Goal: Task Accomplishment & Management: Manage account settings

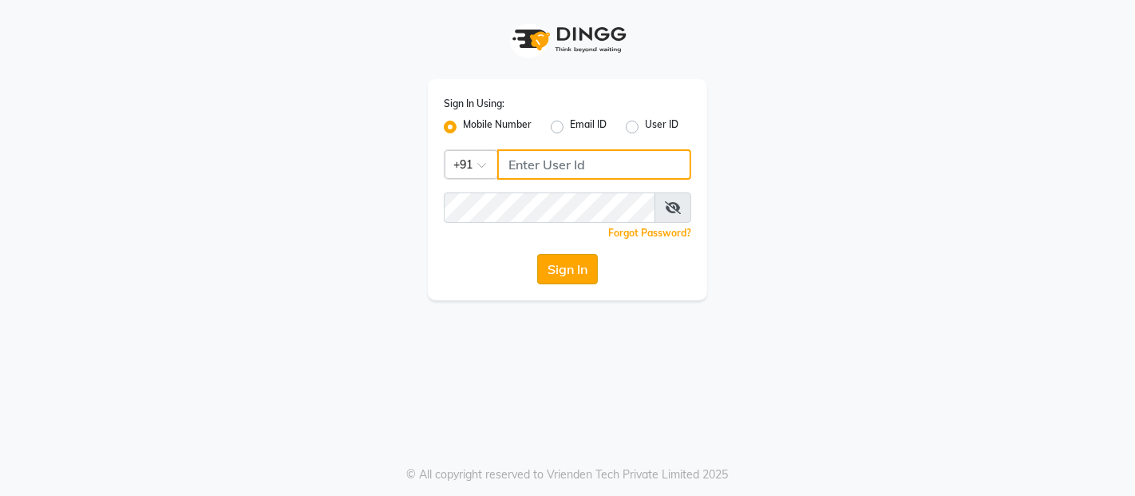
type input "9136181589"
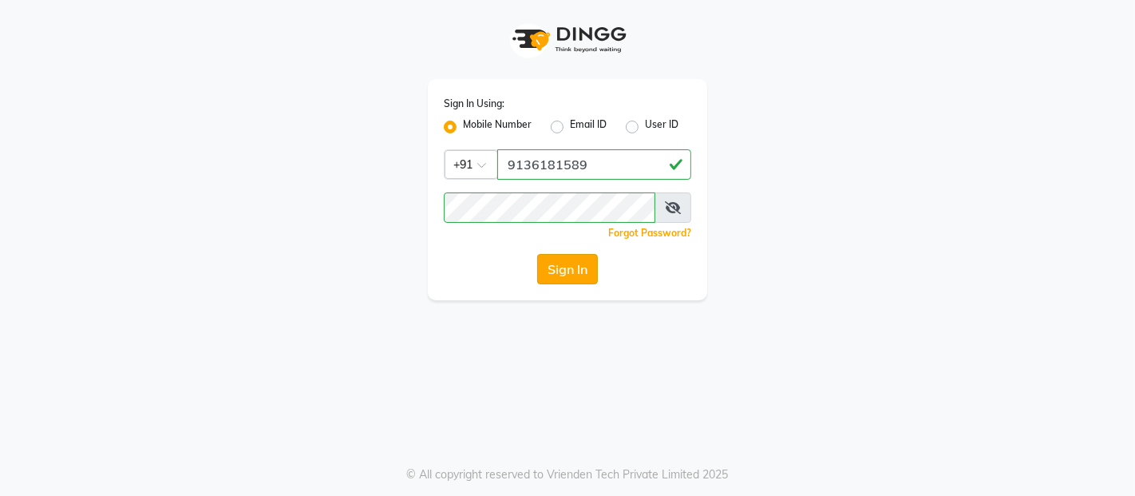
click at [573, 270] on button "Sign In" at bounding box center [567, 269] width 61 height 30
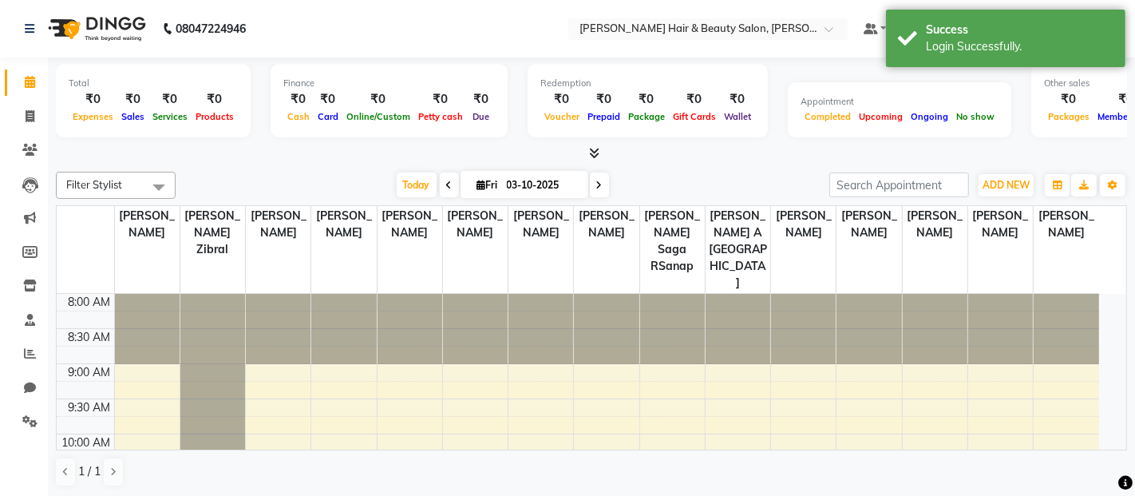
select select "en"
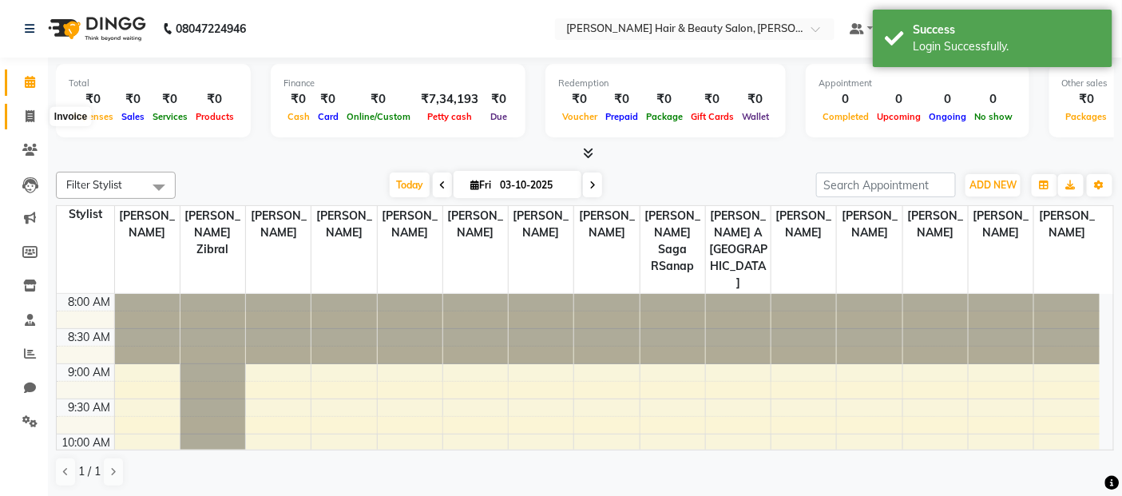
click at [26, 113] on icon at bounding box center [30, 116] width 9 height 12
select select "7927"
select select "service"
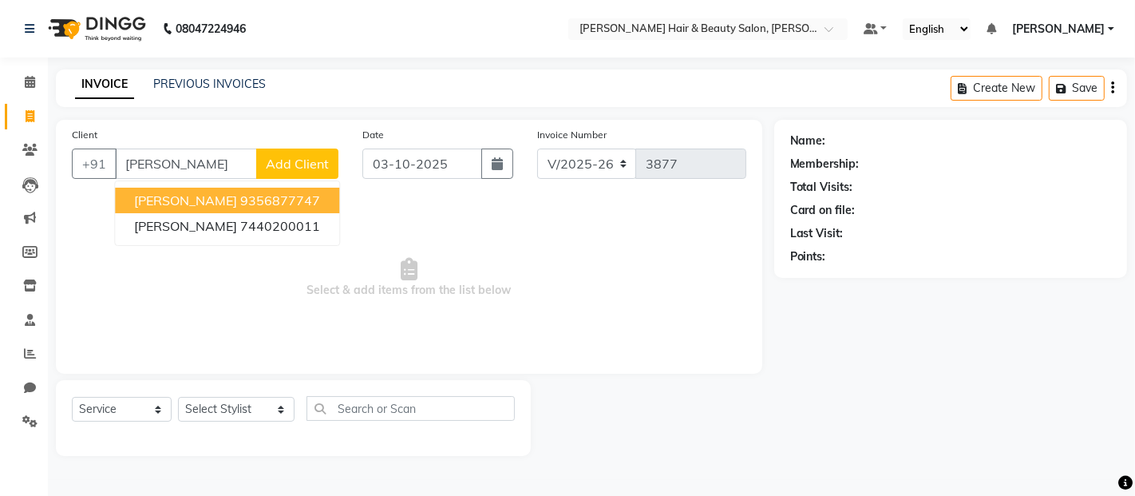
click at [173, 165] on input "[PERSON_NAME]" at bounding box center [186, 164] width 142 height 30
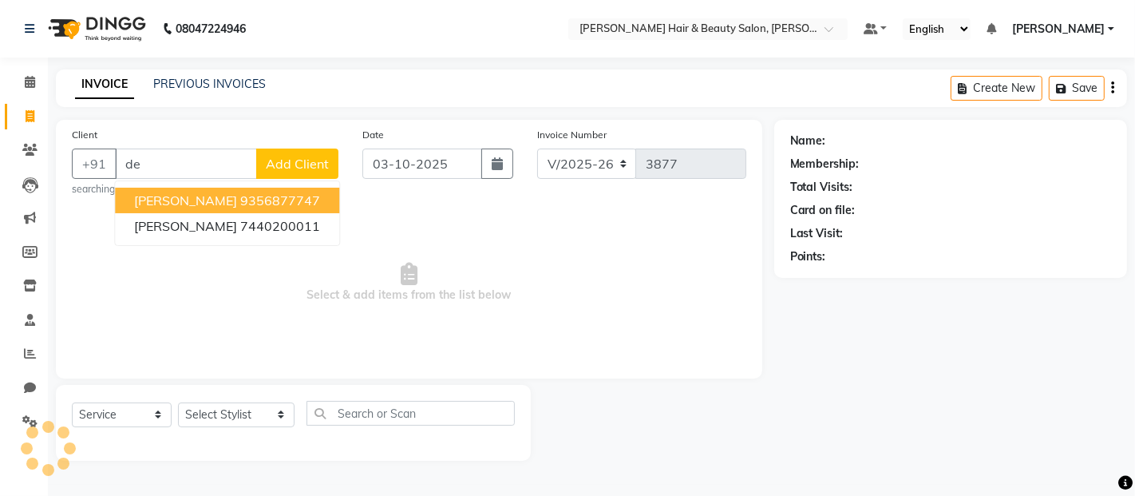
type input "d"
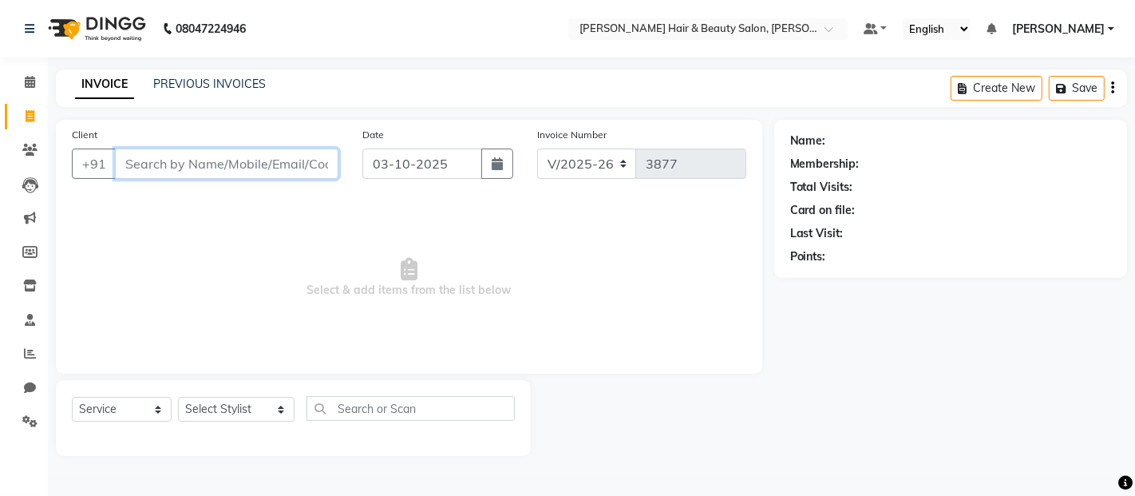
click at [177, 163] on input "Client" at bounding box center [227, 164] width 224 height 30
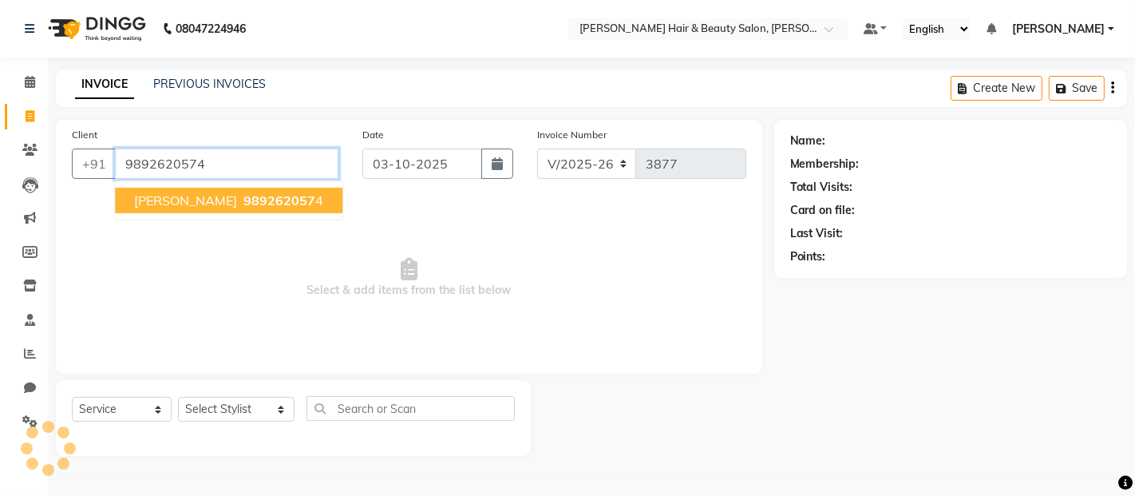
type input "9892620574"
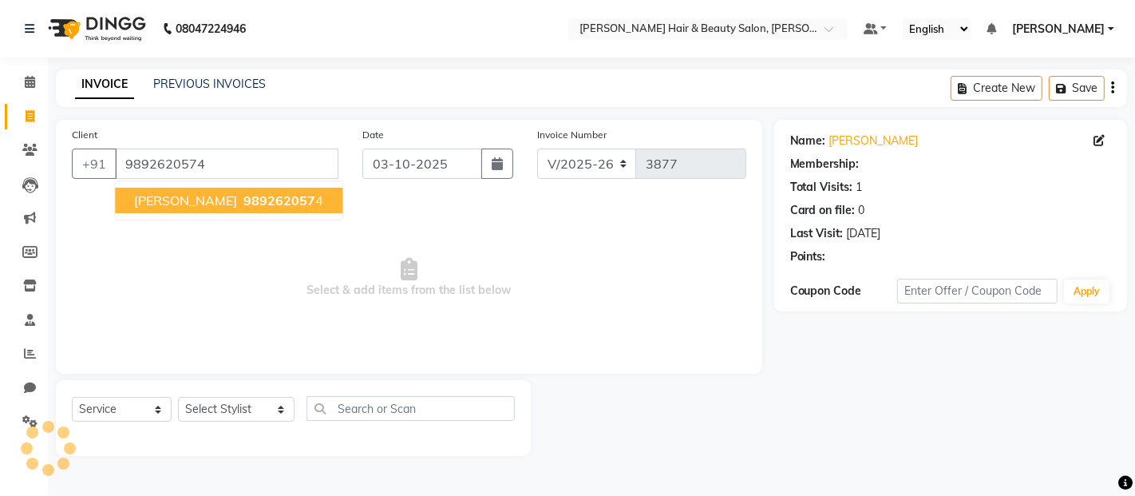
select select "1: Object"
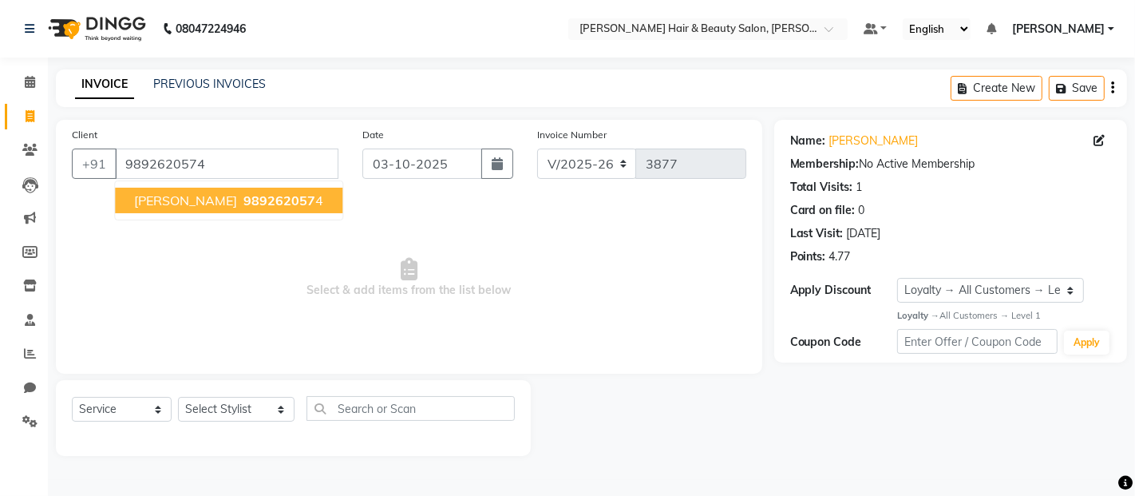
click at [164, 197] on span "[PERSON_NAME]" at bounding box center [185, 200] width 103 height 16
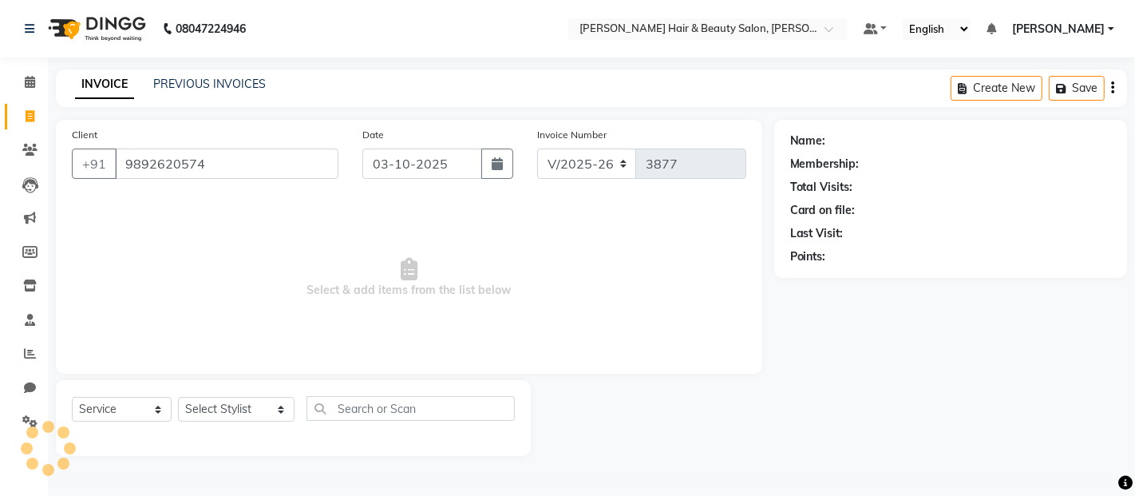
select select "1: Object"
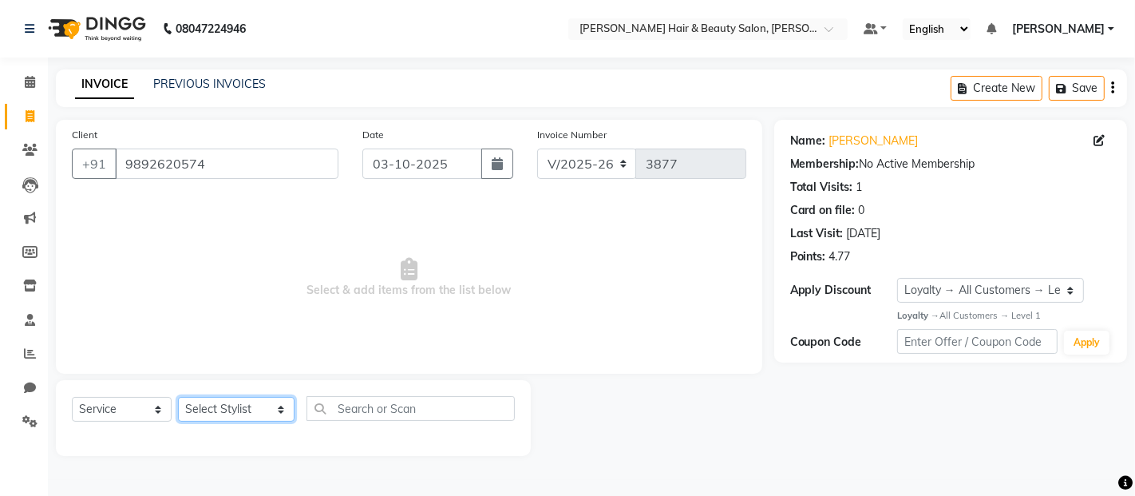
click at [259, 406] on select "Select Stylist [PERSON_NAME] Zibral [PERSON_NAME] [PERSON_NAME] [PERSON_NAME] […" at bounding box center [236, 409] width 117 height 25
select select "72244"
click at [178, 398] on select "Select Stylist [PERSON_NAME] Zibral [PERSON_NAME] [PERSON_NAME] [PERSON_NAME] […" at bounding box center [236, 409] width 117 height 25
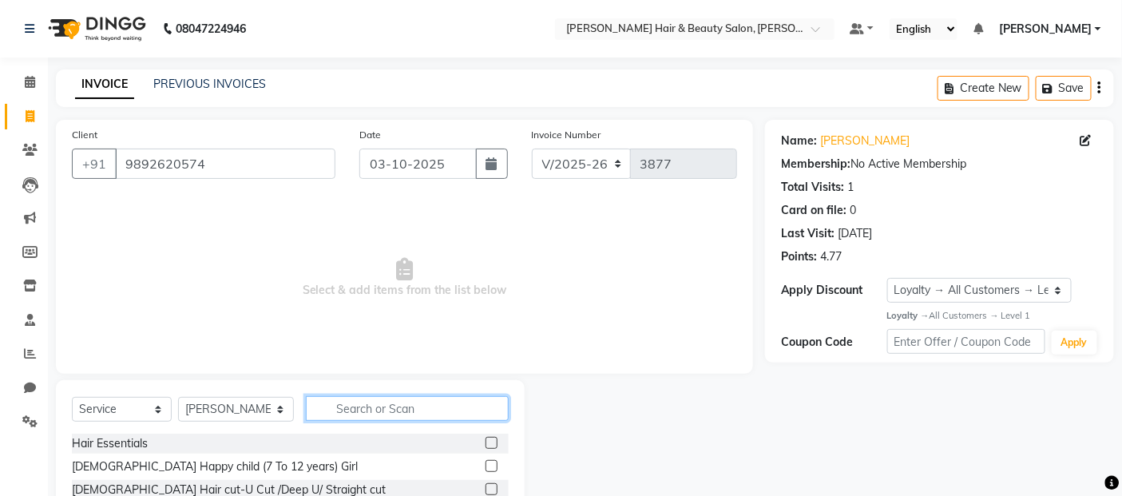
click at [363, 402] on input "text" at bounding box center [408, 408] width 204 height 25
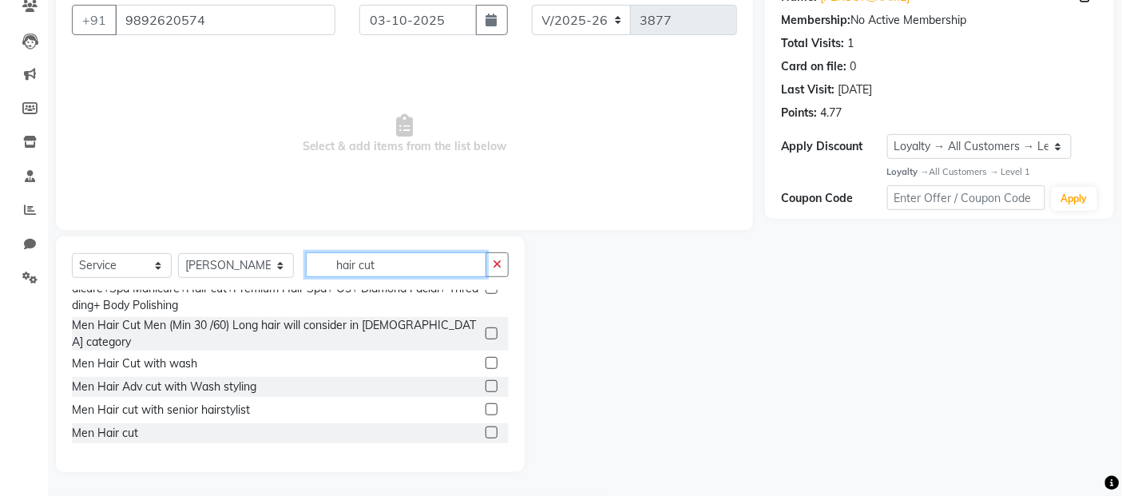
scroll to position [266, 0]
type input "hair cut"
click at [485, 426] on label at bounding box center [491, 432] width 12 height 12
click at [485, 427] on input "checkbox" at bounding box center [490, 432] width 10 height 10
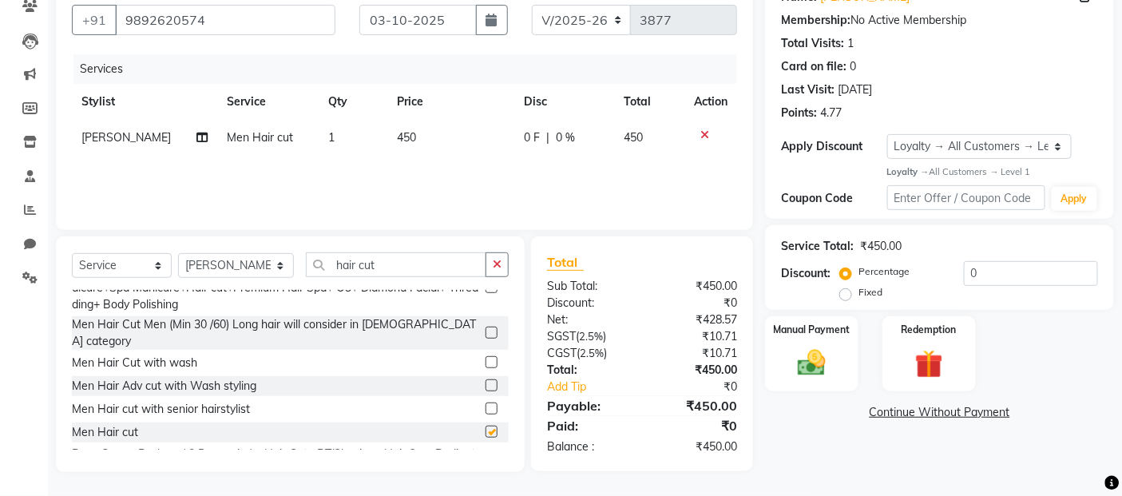
checkbox input "false"
click at [371, 264] on input "hair cut" at bounding box center [396, 264] width 181 height 25
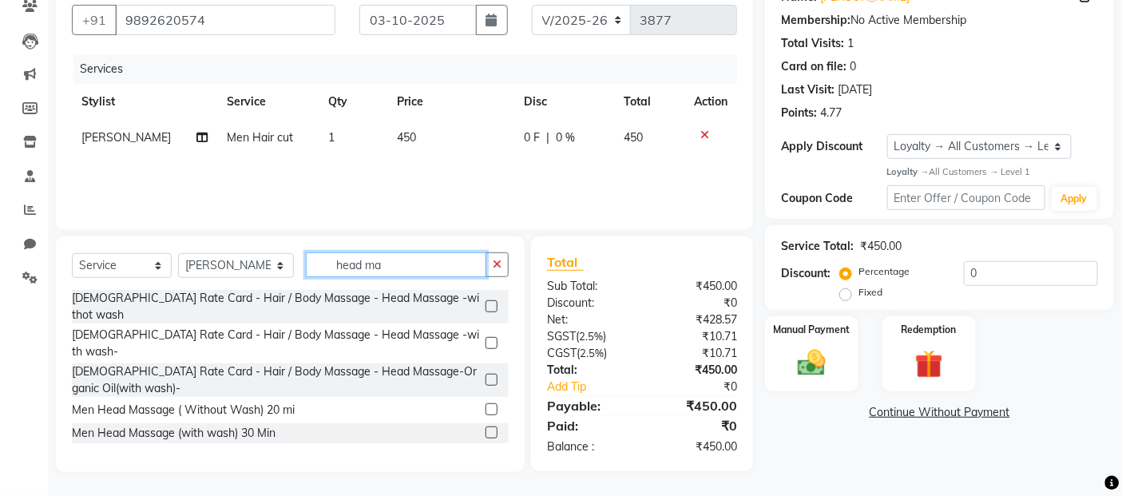
scroll to position [142, 0]
type input "head massage"
click at [493, 428] on label at bounding box center [491, 434] width 12 height 12
click at [493, 430] on input "checkbox" at bounding box center [490, 435] width 10 height 10
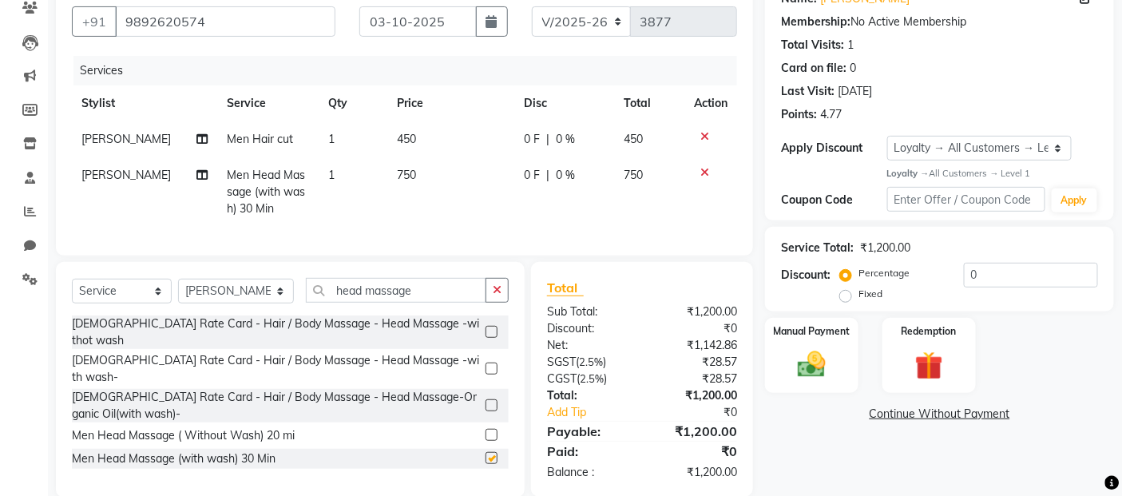
checkbox input "false"
click at [432, 134] on td "450" at bounding box center [450, 139] width 127 height 36
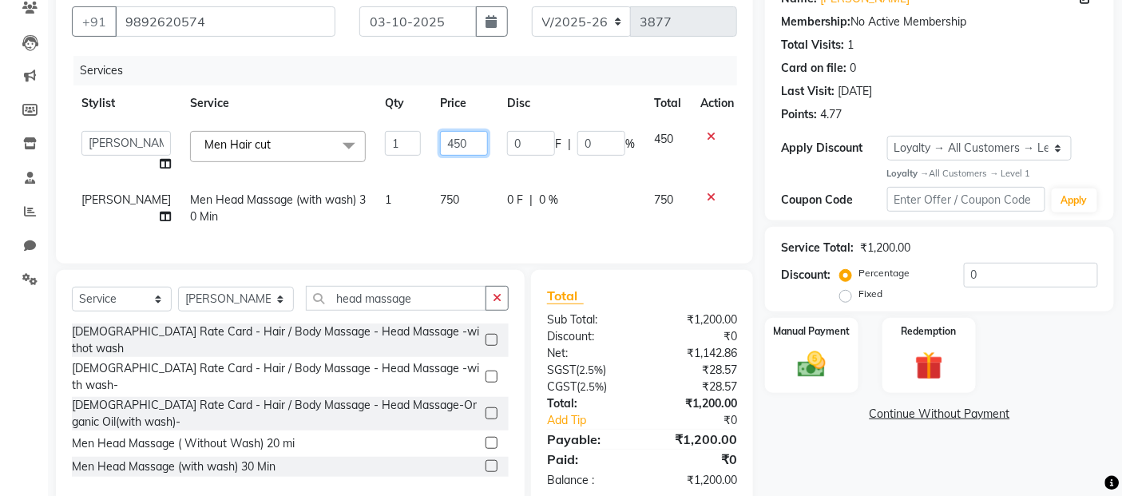
click at [440, 144] on input "450" at bounding box center [464, 143] width 48 height 25
click at [440, 138] on input "450" at bounding box center [464, 143] width 48 height 25
type input "400"
click at [461, 192] on td "750" at bounding box center [463, 208] width 67 height 53
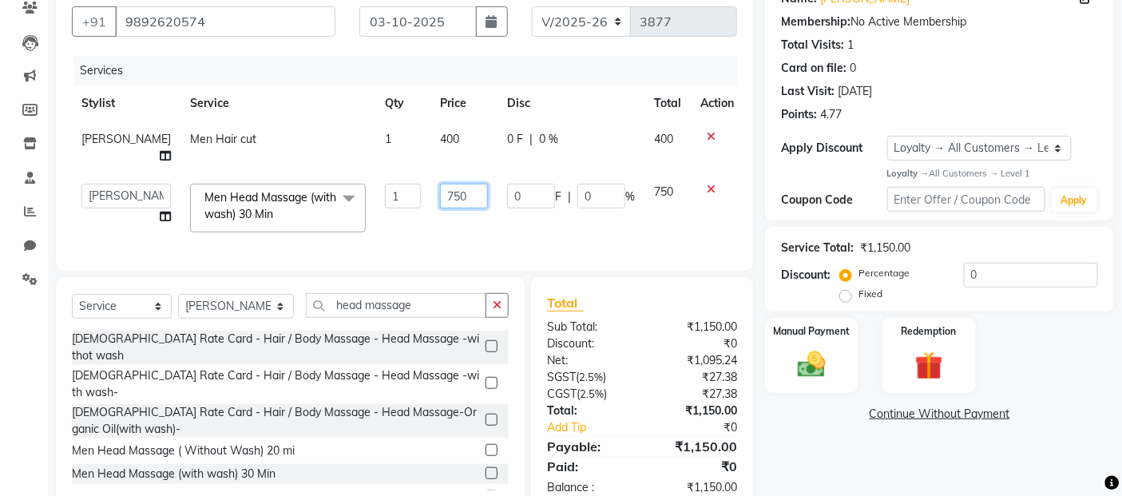
click at [440, 195] on input "750" at bounding box center [464, 196] width 48 height 25
type input "600"
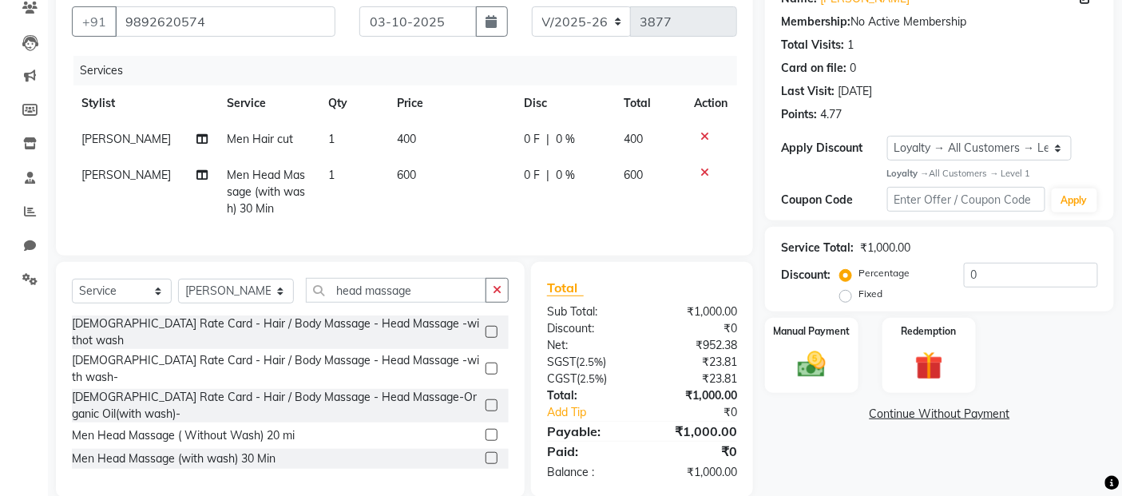
click at [568, 236] on div "Services Stylist Service Qty Price Disc Total Action [PERSON_NAME] Men Hair cut…" at bounding box center [404, 148] width 665 height 184
click at [266, 303] on select "Select Stylist [PERSON_NAME] Zibral [PERSON_NAME] [PERSON_NAME] [PERSON_NAME] […" at bounding box center [236, 291] width 116 height 25
select select "72239"
click at [178, 291] on select "Select Stylist [PERSON_NAME] Zibral [PERSON_NAME] [PERSON_NAME] [PERSON_NAME] […" at bounding box center [236, 291] width 116 height 25
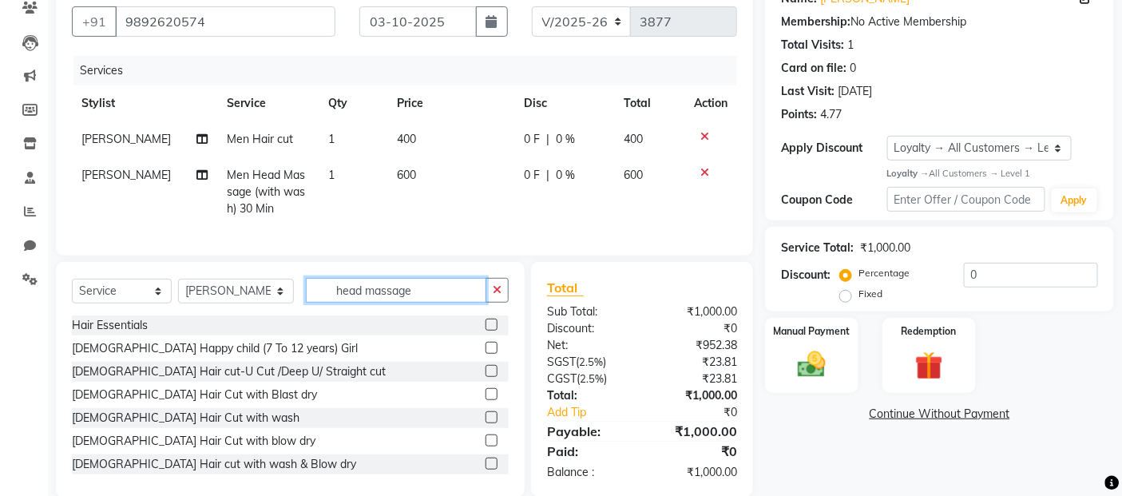
click at [418, 303] on input "head massage" at bounding box center [396, 290] width 181 height 25
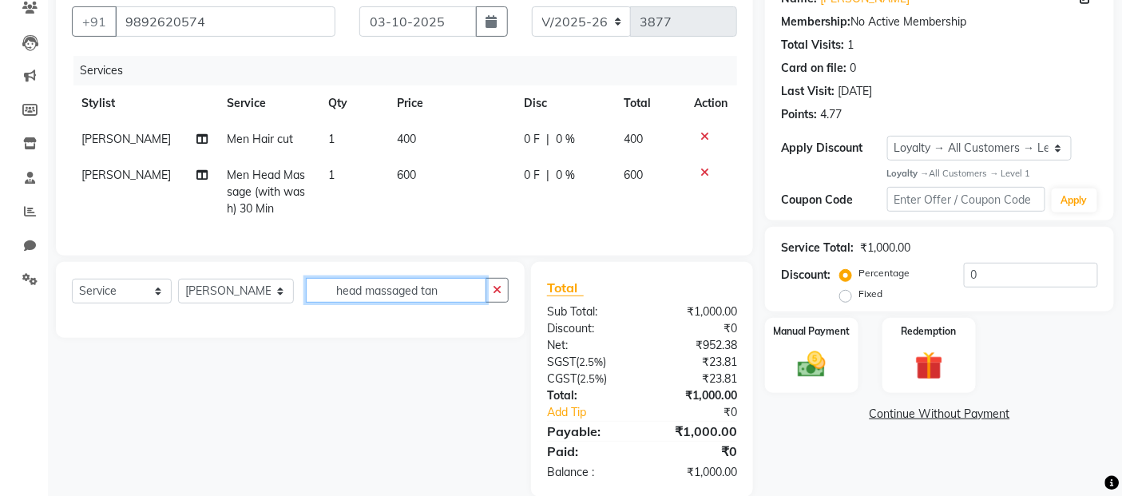
click at [395, 303] on input "head massaged tan" at bounding box center [396, 290] width 181 height 25
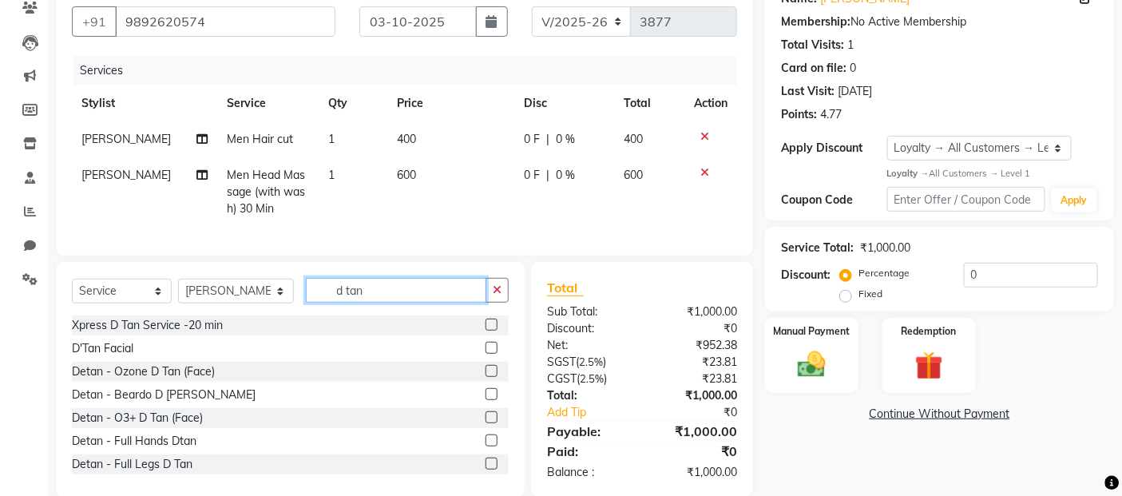
type input "d tan"
click at [485, 400] on label at bounding box center [491, 394] width 12 height 12
click at [485, 400] on input "checkbox" at bounding box center [490, 395] width 10 height 10
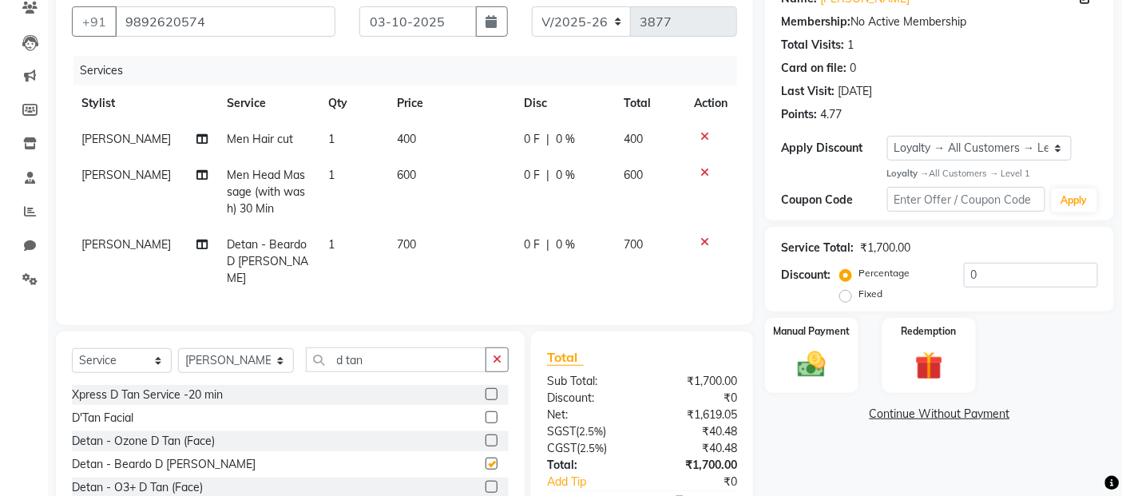
checkbox input "false"
click at [426, 242] on td "700" at bounding box center [450, 261] width 127 height 69
select select "72239"
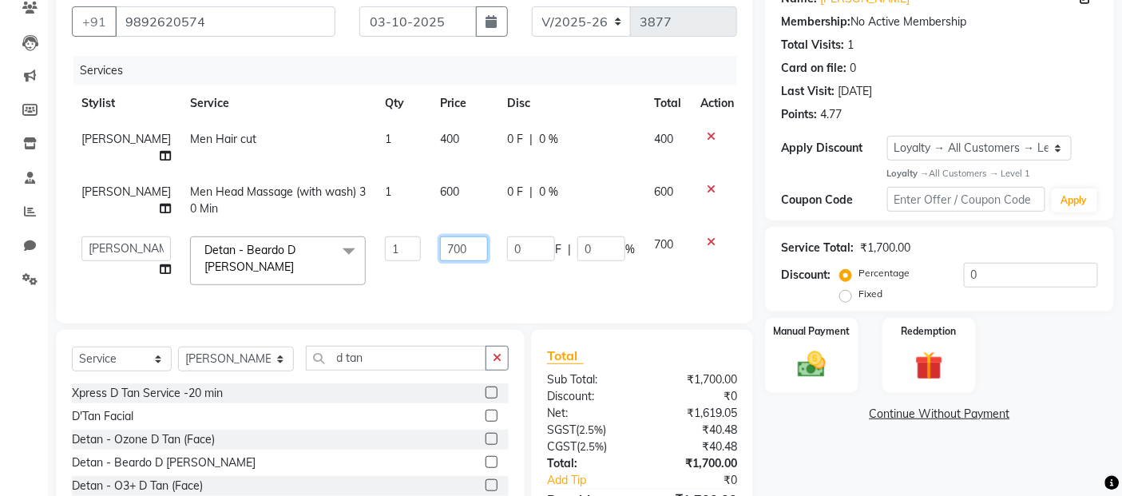
click at [440, 245] on input "700" at bounding box center [464, 248] width 48 height 25
type input "500"
click at [471, 262] on td "500" at bounding box center [463, 261] width 67 height 68
select select "72239"
click at [385, 359] on input "d tan" at bounding box center [396, 358] width 181 height 25
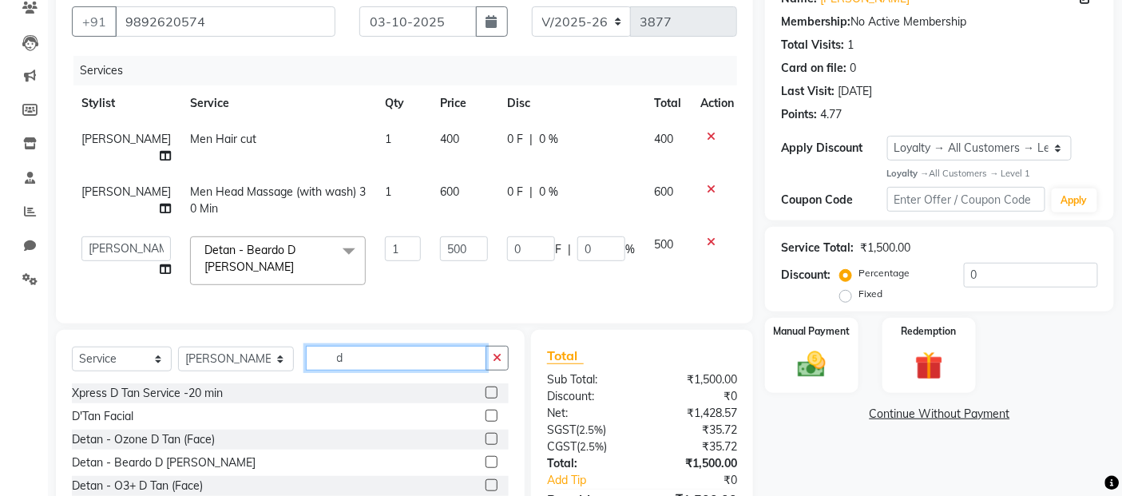
type input "d"
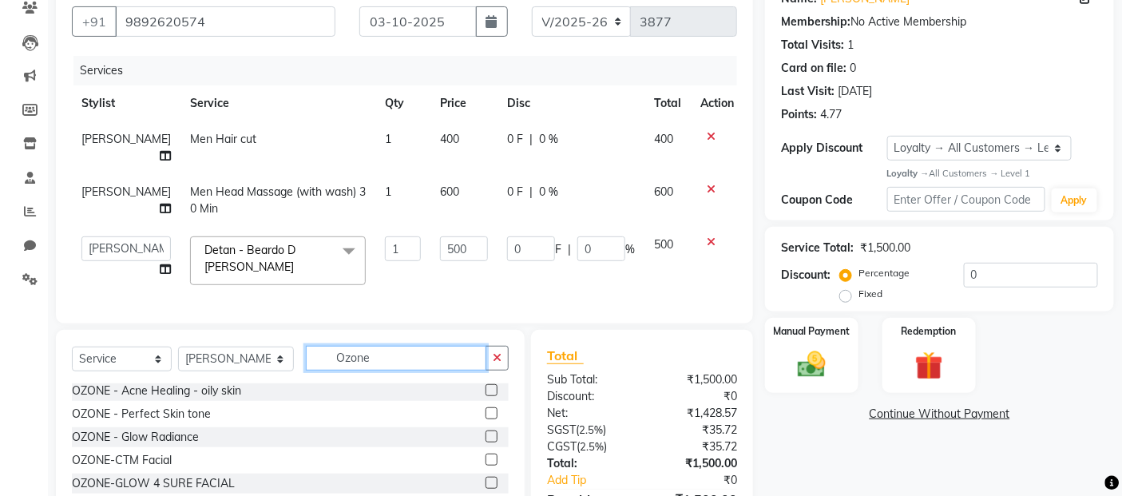
type input "Ozone"
click at [485, 465] on label at bounding box center [491, 460] width 12 height 12
click at [485, 465] on input "checkbox" at bounding box center [490, 460] width 10 height 10
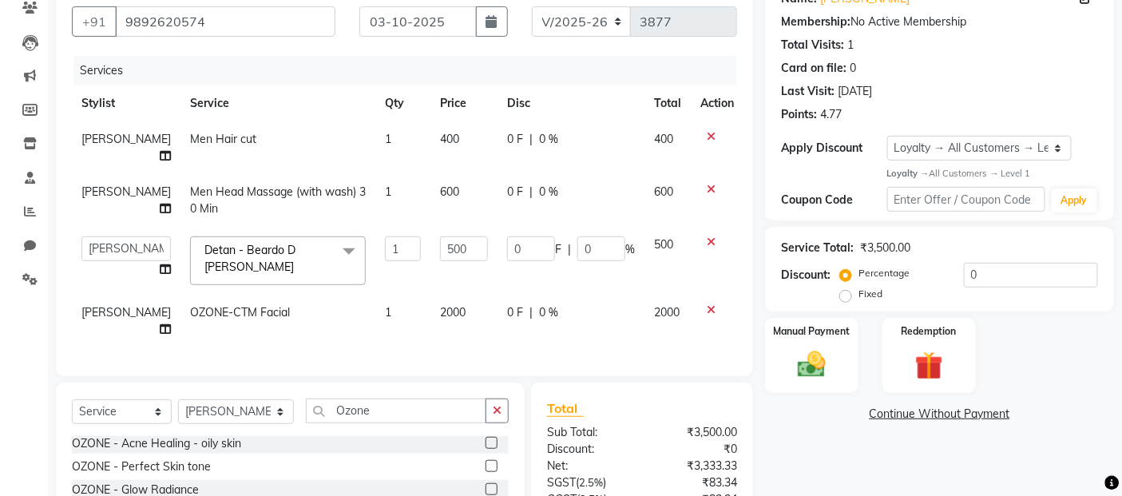
checkbox input "false"
click at [451, 302] on td "2000" at bounding box center [463, 321] width 67 height 53
select select "72239"
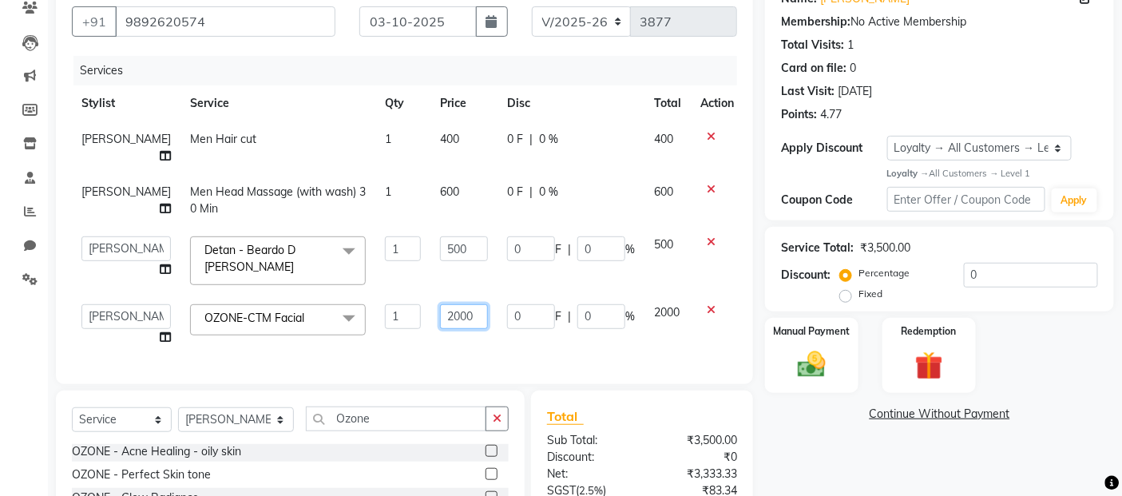
click at [450, 304] on input "2000" at bounding box center [464, 316] width 48 height 25
type input "2"
type input "1500"
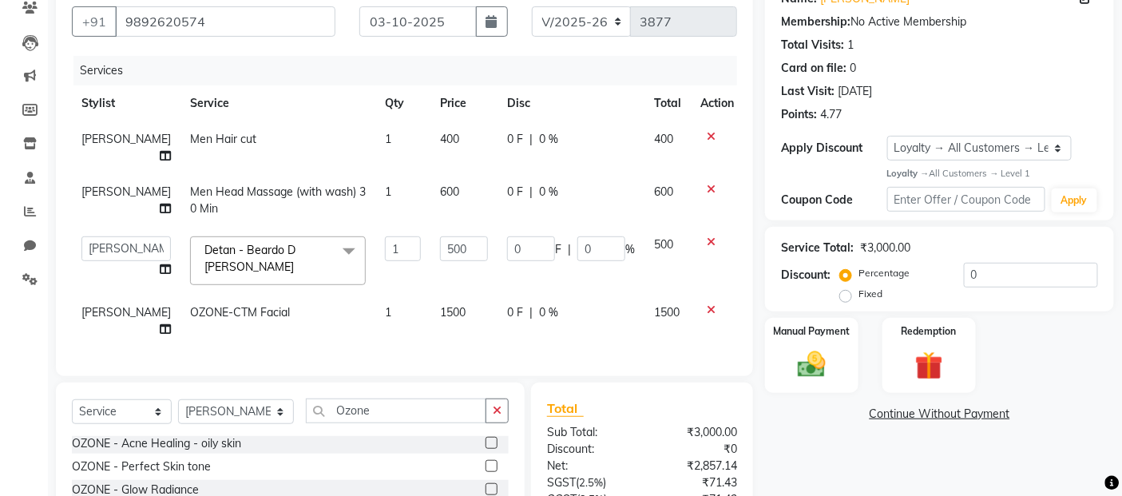
click at [520, 355] on div "Services Stylist Service Qty Price Disc Total Action [PERSON_NAME] Men Hair cut…" at bounding box center [404, 208] width 665 height 304
click at [816, 372] on img at bounding box center [812, 365] width 48 height 34
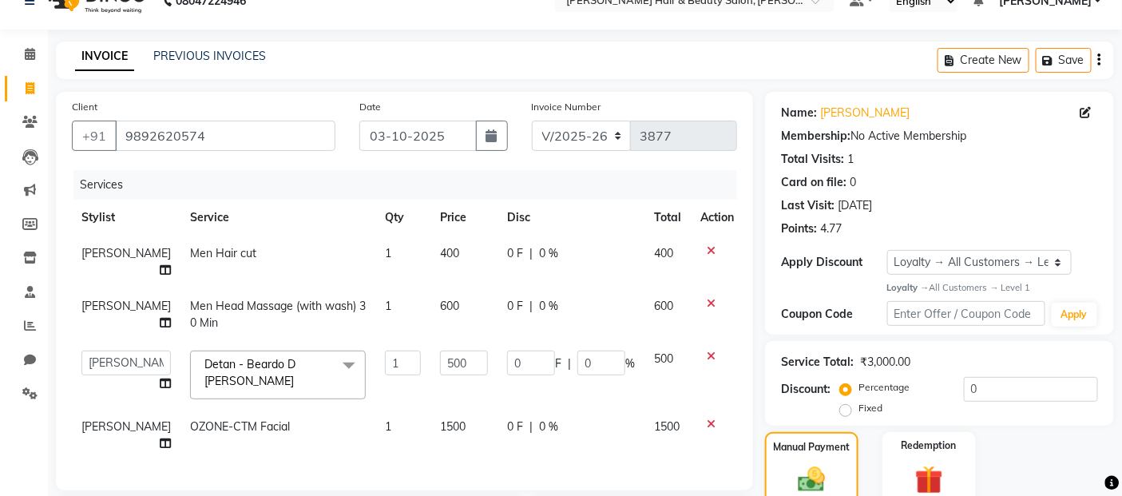
scroll to position [294, 0]
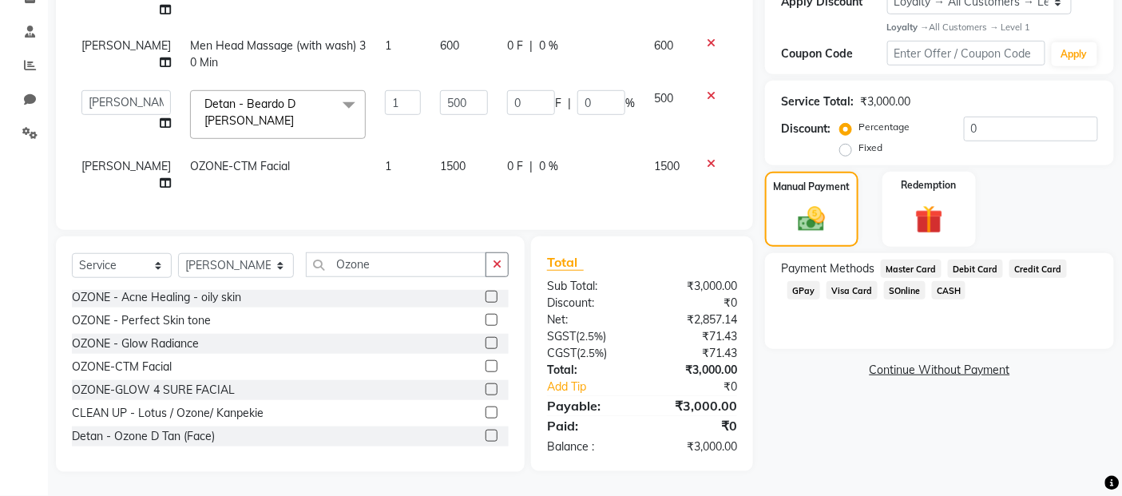
click at [802, 283] on span "GPay" at bounding box center [803, 290] width 33 height 18
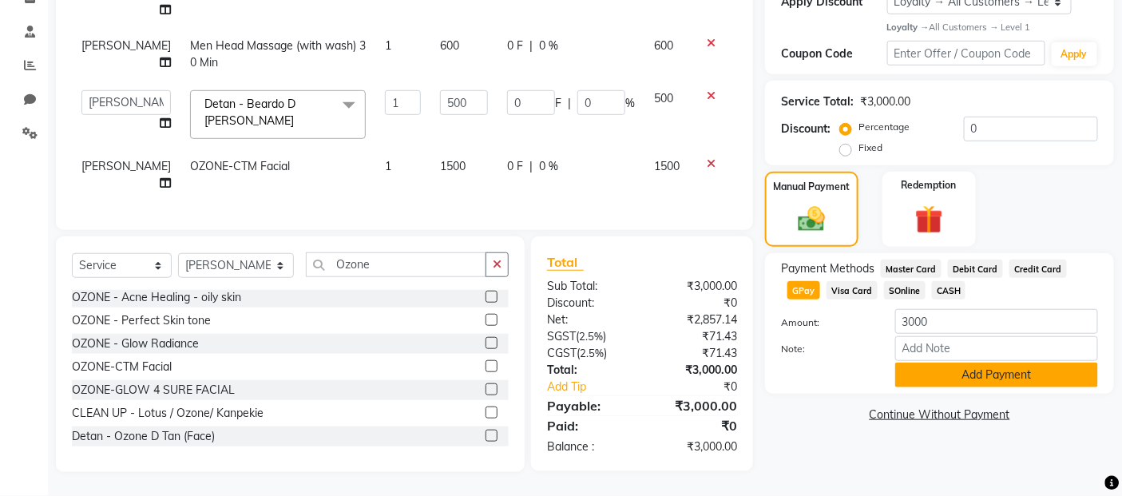
click at [943, 372] on button "Add Payment" at bounding box center [996, 374] width 203 height 25
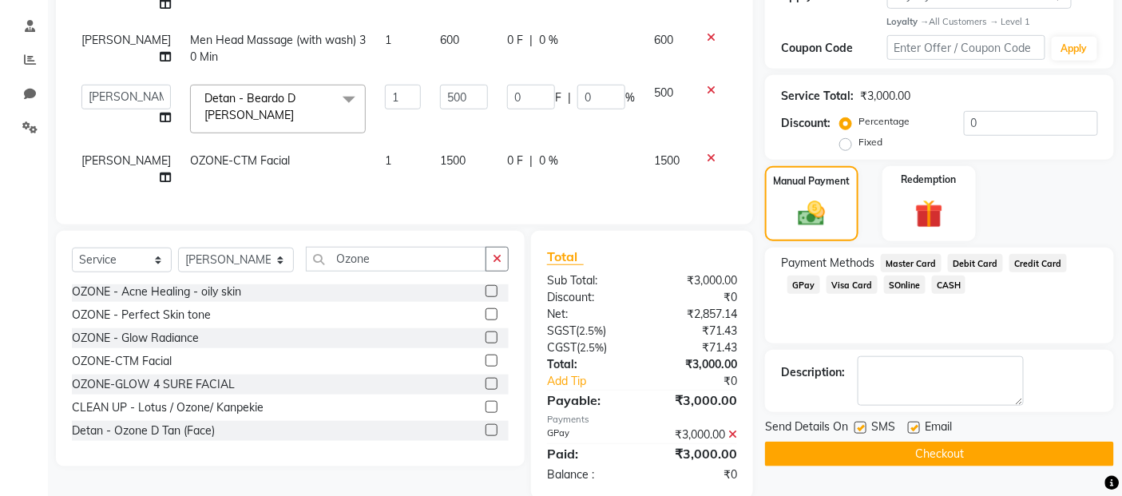
scroll to position [406, 0]
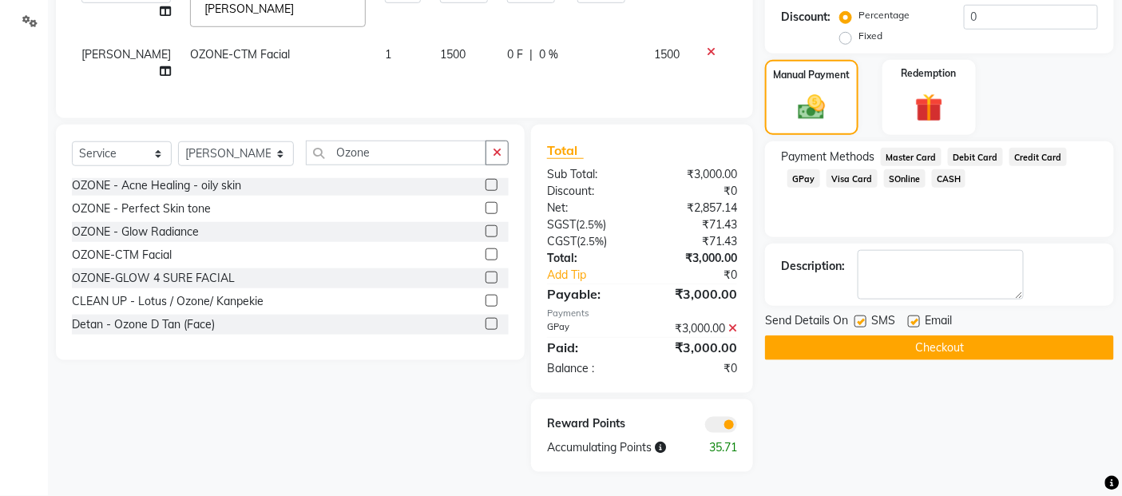
click at [862, 315] on label at bounding box center [860, 321] width 12 height 12
click at [862, 317] on input "checkbox" at bounding box center [859, 322] width 10 height 10
checkbox input "false"
click at [916, 315] on label at bounding box center [914, 321] width 12 height 12
click at [916, 317] on input "checkbox" at bounding box center [913, 322] width 10 height 10
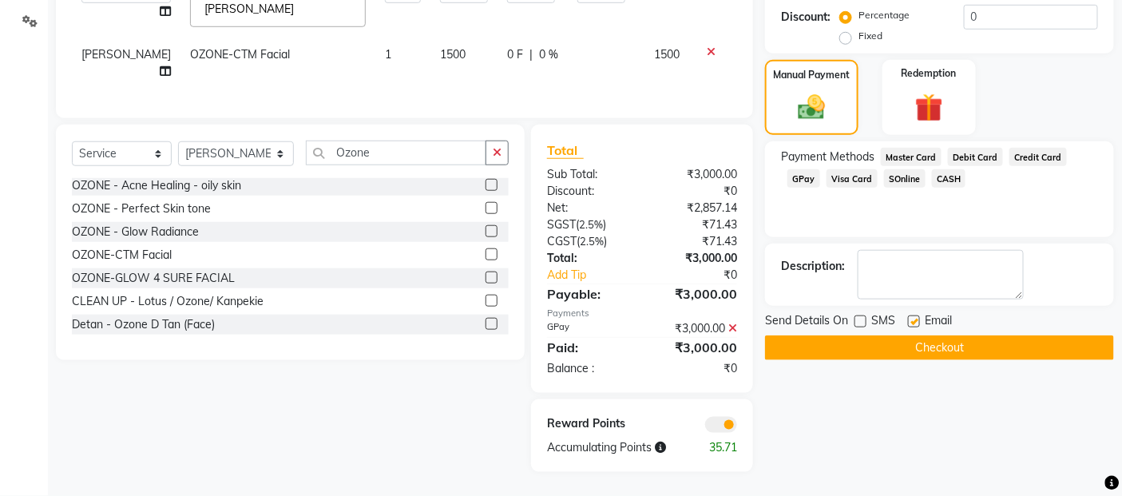
checkbox input "false"
click at [917, 336] on button "Checkout" at bounding box center [939, 347] width 349 height 25
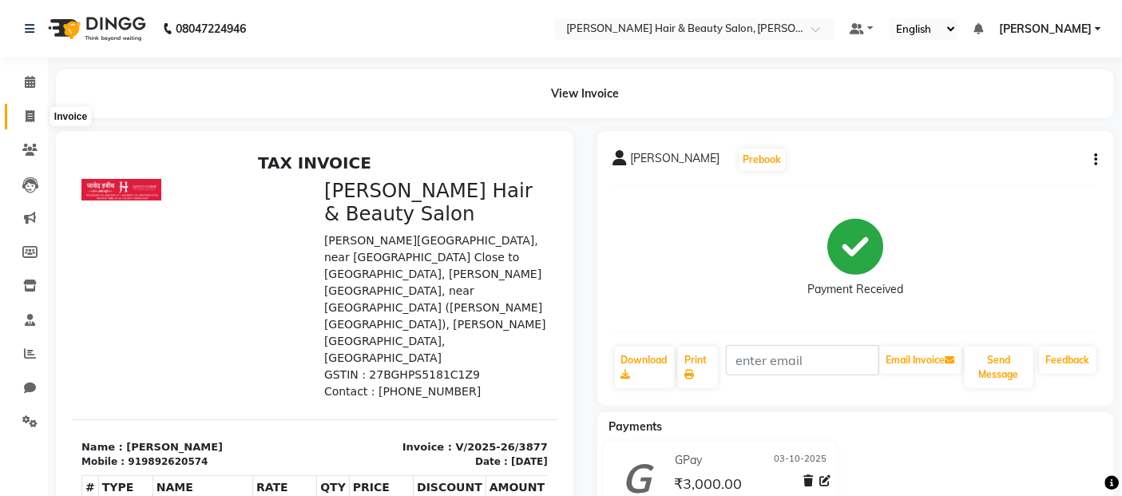
click at [30, 115] on icon at bounding box center [30, 116] width 9 height 12
select select "service"
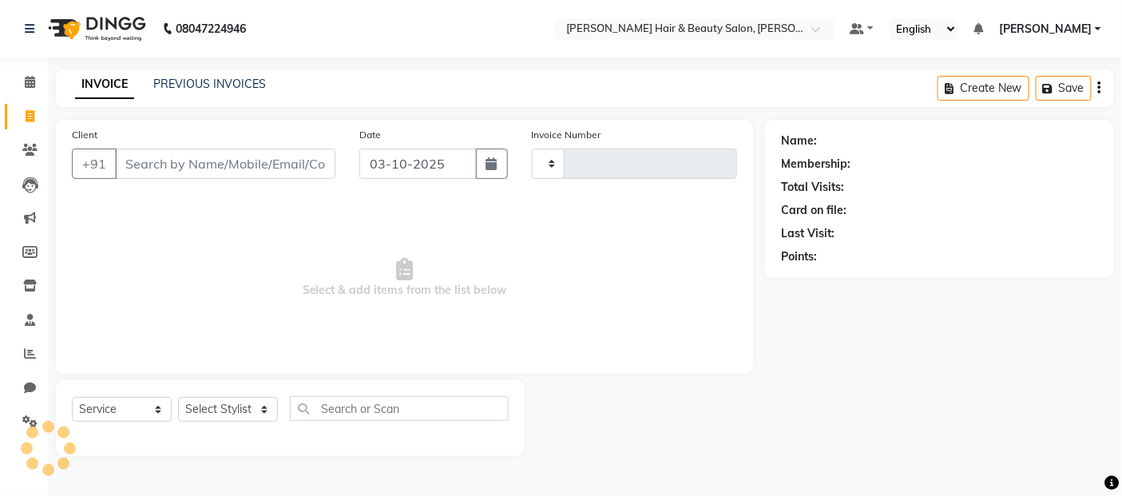
type input "3878"
select select "7927"
click at [261, 165] on input "Client" at bounding box center [227, 164] width 224 height 30
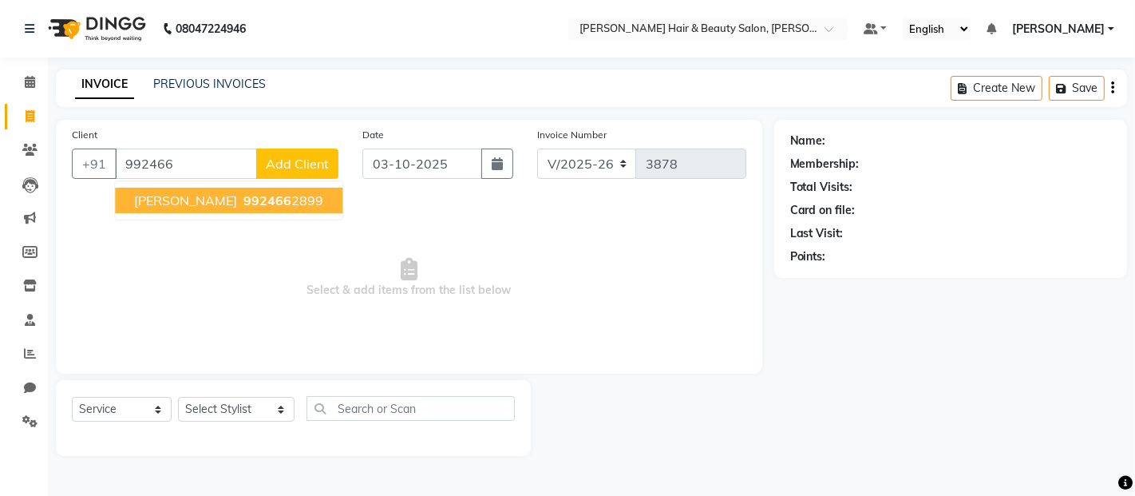
click at [220, 192] on span "[PERSON_NAME]" at bounding box center [185, 200] width 103 height 16
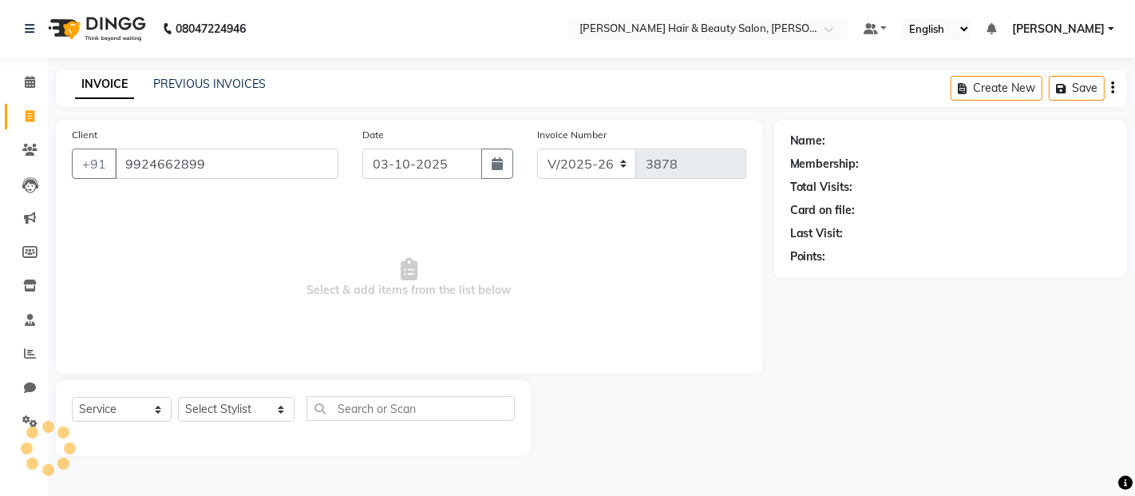
type input "9924662899"
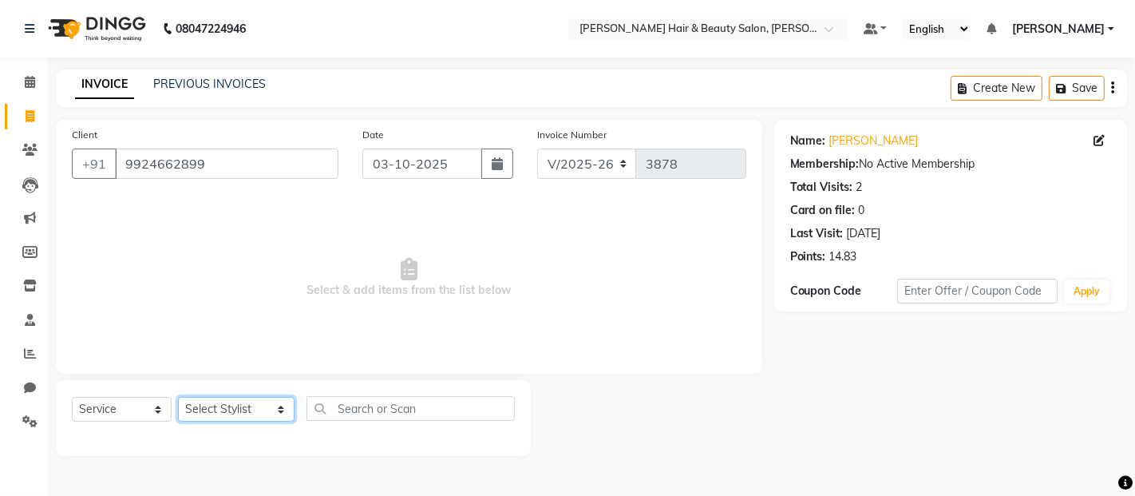
click at [266, 413] on select "Select Stylist [PERSON_NAME] Zibral [PERSON_NAME] [PERSON_NAME] [PERSON_NAME] […" at bounding box center [236, 409] width 117 height 25
select select "72241"
click at [178, 398] on select "Select Stylist [PERSON_NAME] Zibral [PERSON_NAME] [PERSON_NAME] [PERSON_NAME] […" at bounding box center [236, 409] width 117 height 25
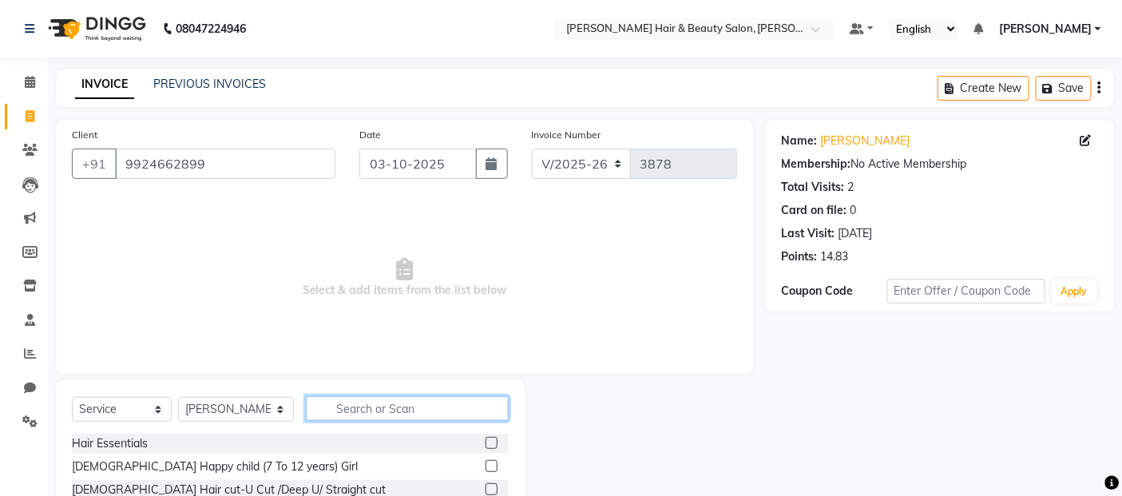
click at [434, 405] on input "text" at bounding box center [408, 408] width 204 height 25
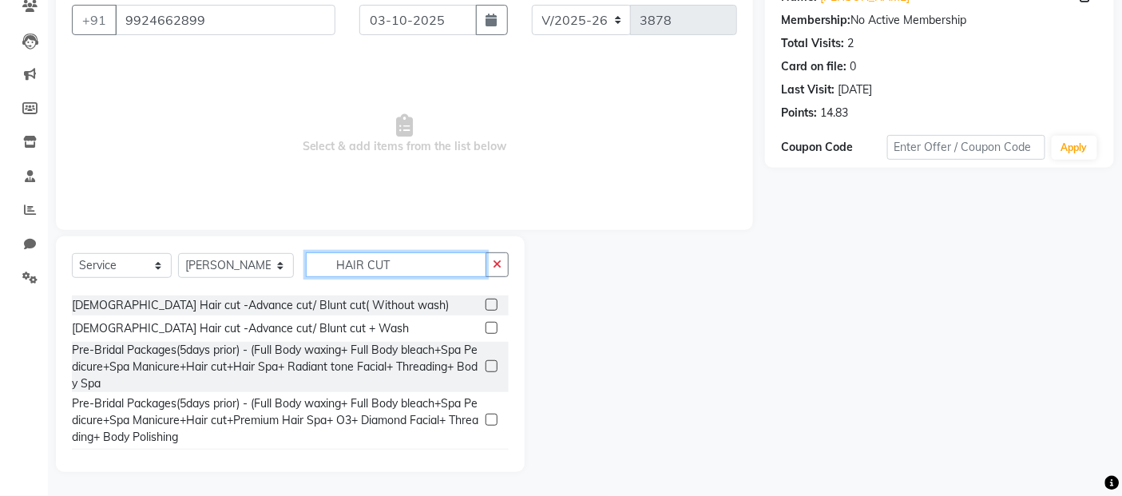
scroll to position [266, 0]
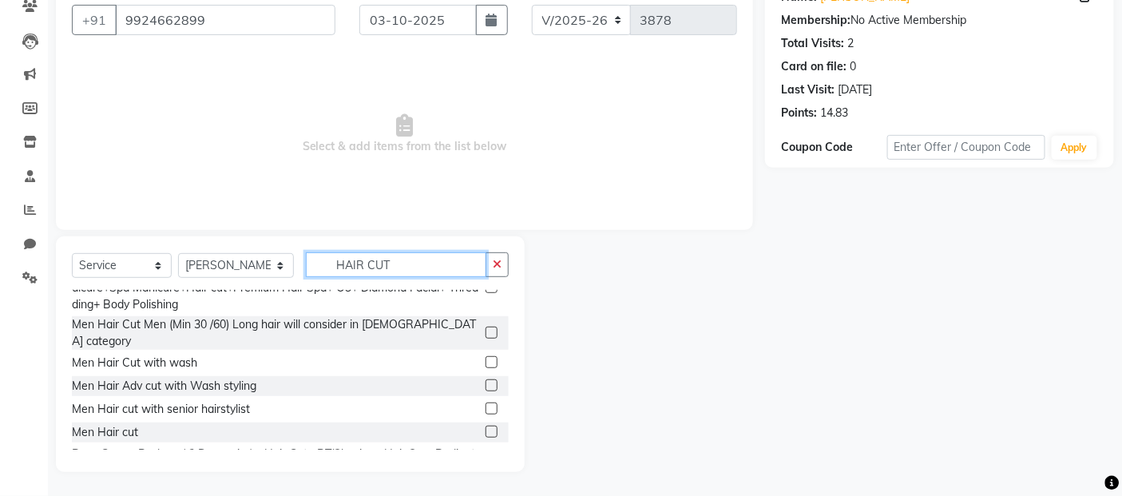
type input "HAIR CUT"
click at [485, 426] on label at bounding box center [491, 432] width 12 height 12
click at [485, 427] on input "checkbox" at bounding box center [490, 432] width 10 height 10
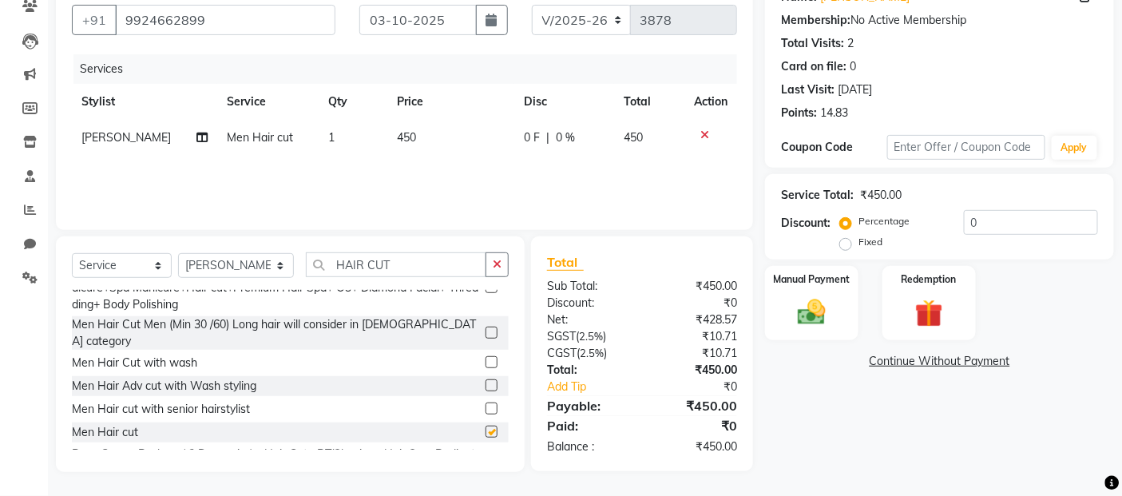
checkbox input "false"
click at [388, 266] on input "HAIR CUT" at bounding box center [396, 264] width 181 height 25
type input "H"
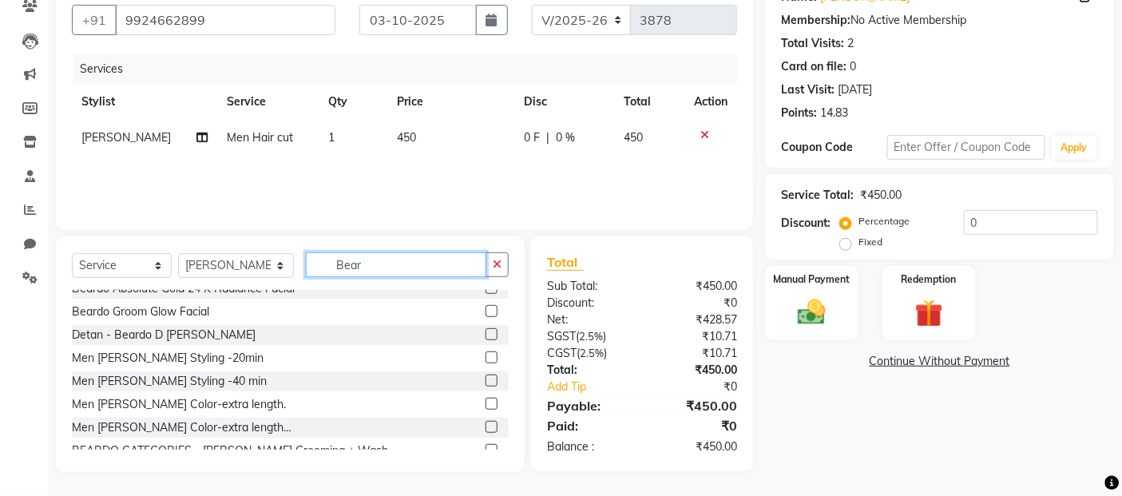
scroll to position [11, 0]
type input "[PERSON_NAME]"
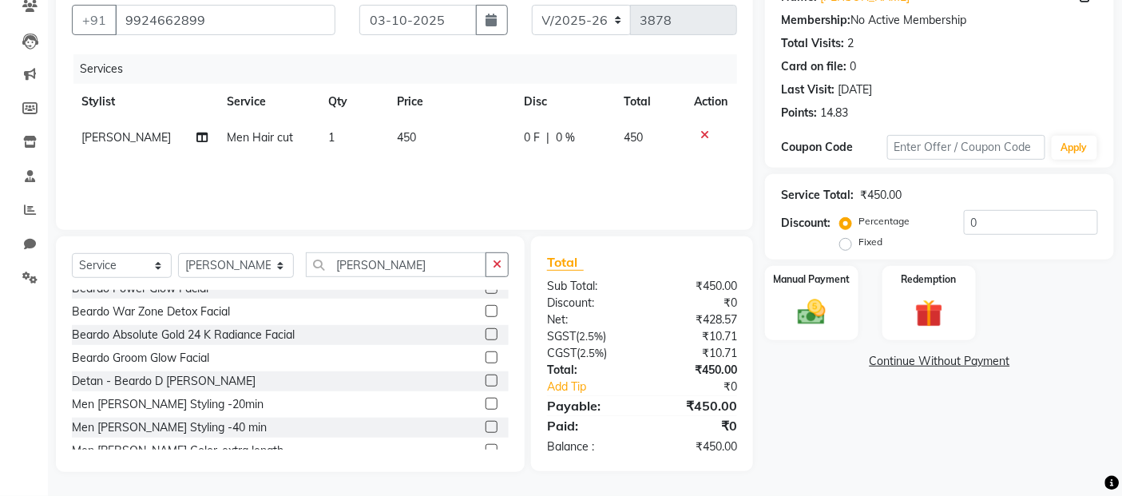
click at [485, 404] on label at bounding box center [491, 404] width 12 height 12
click at [485, 404] on input "checkbox" at bounding box center [490, 404] width 10 height 10
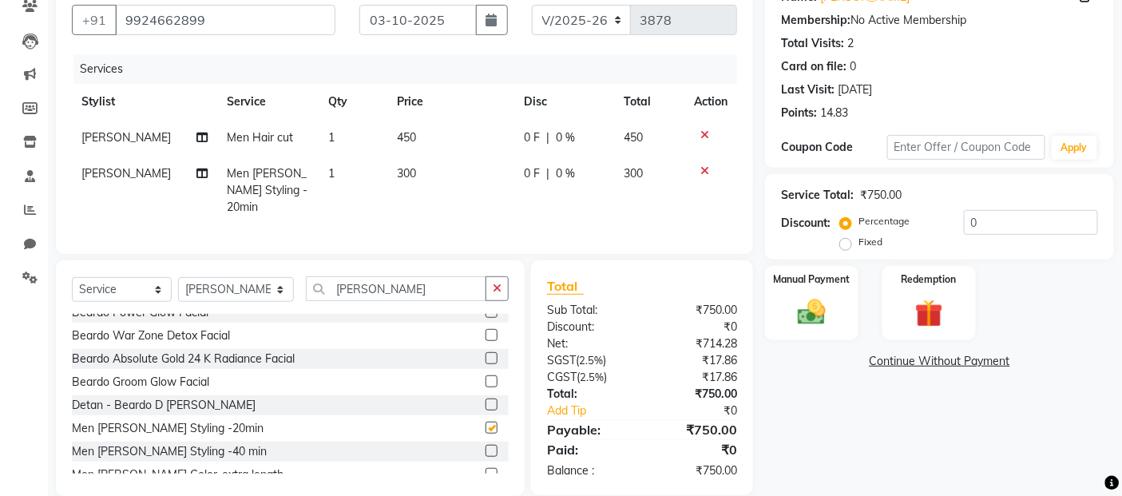
checkbox input "false"
click at [804, 313] on img at bounding box center [812, 312] width 48 height 34
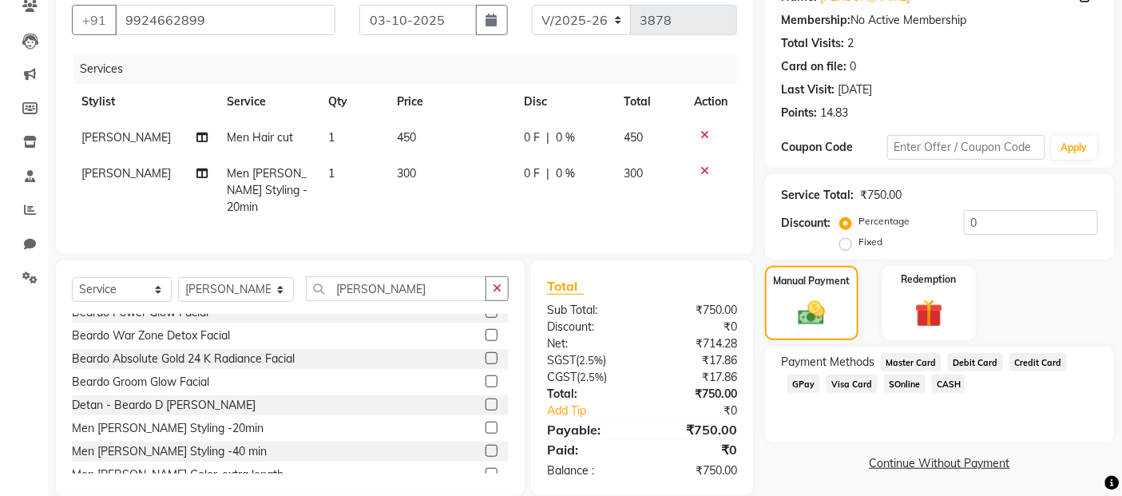
click at [804, 389] on span "GPay" at bounding box center [803, 383] width 33 height 18
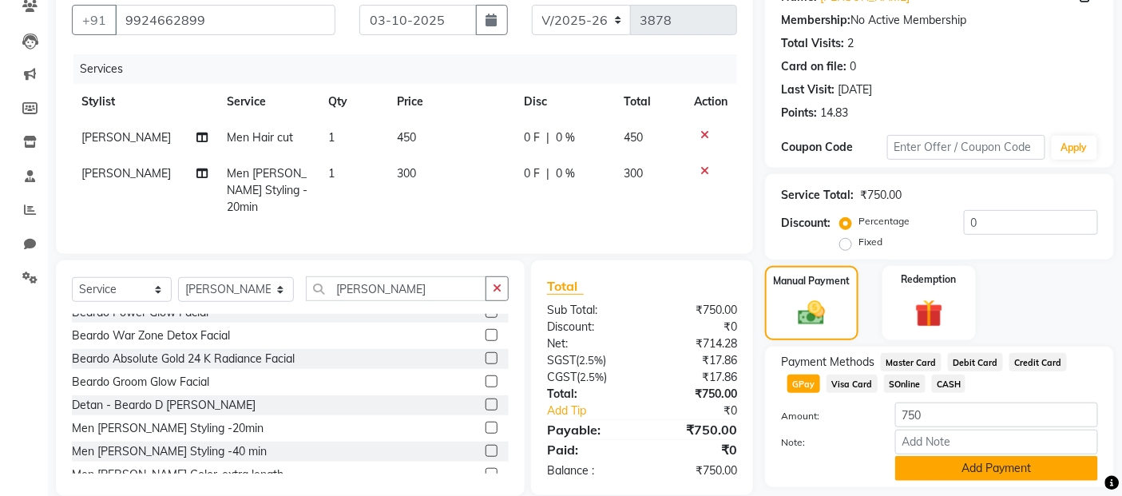
click at [953, 475] on button "Add Payment" at bounding box center [996, 468] width 203 height 25
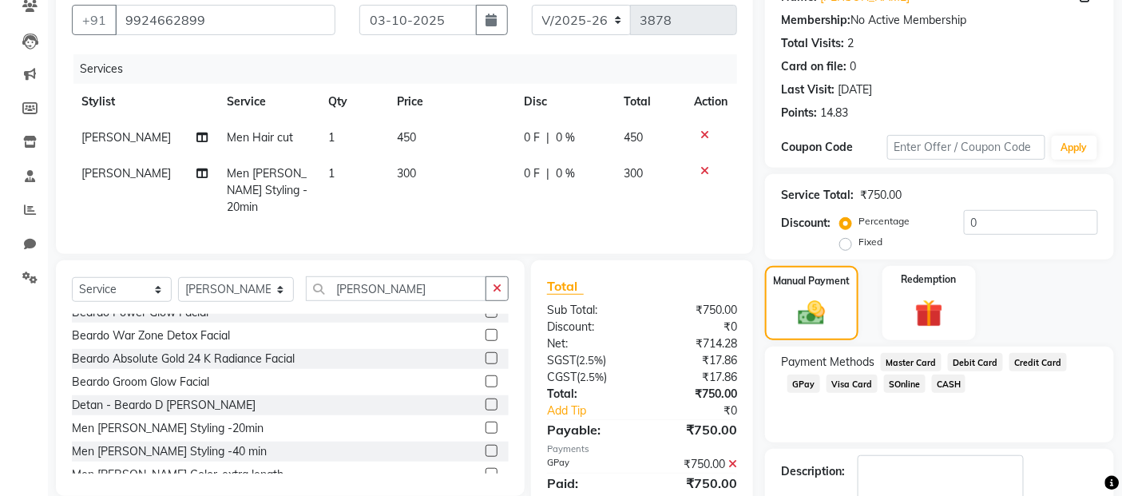
scroll to position [237, 0]
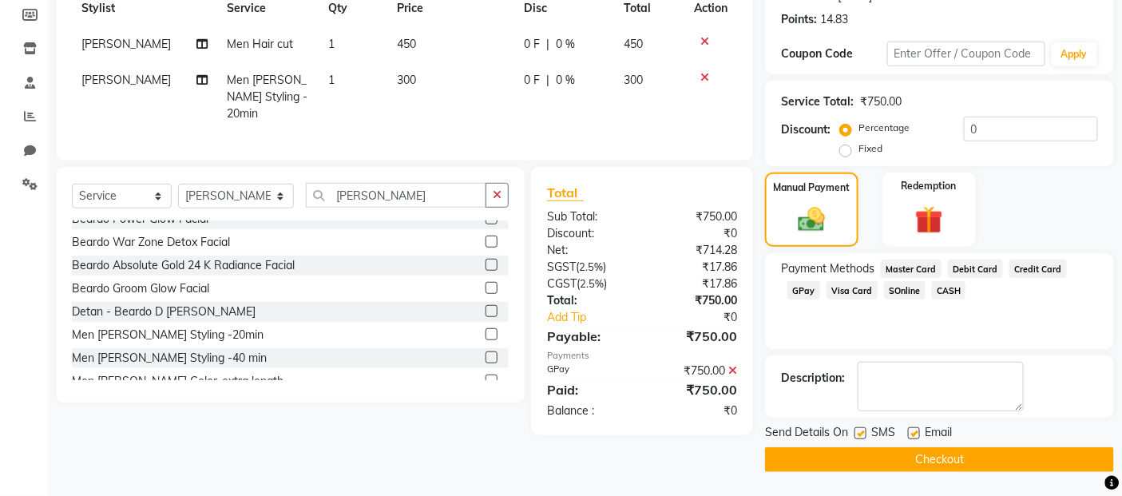
click at [858, 434] on label at bounding box center [860, 433] width 12 height 12
click at [858, 434] on input "checkbox" at bounding box center [859, 434] width 10 height 10
checkbox input "false"
click at [913, 433] on label at bounding box center [914, 433] width 12 height 12
click at [913, 433] on input "checkbox" at bounding box center [913, 434] width 10 height 10
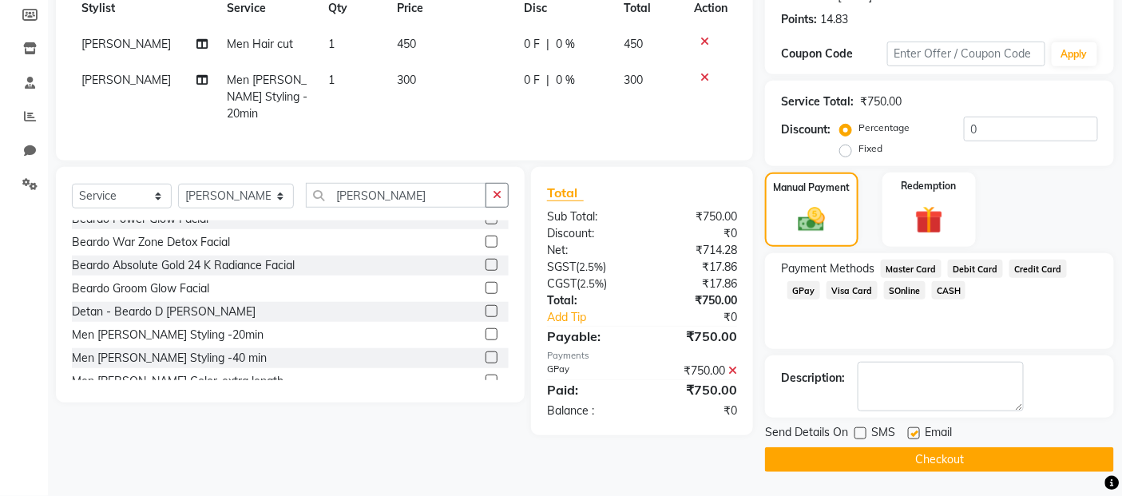
checkbox input "false"
click at [802, 291] on span "GPay" at bounding box center [803, 290] width 33 height 18
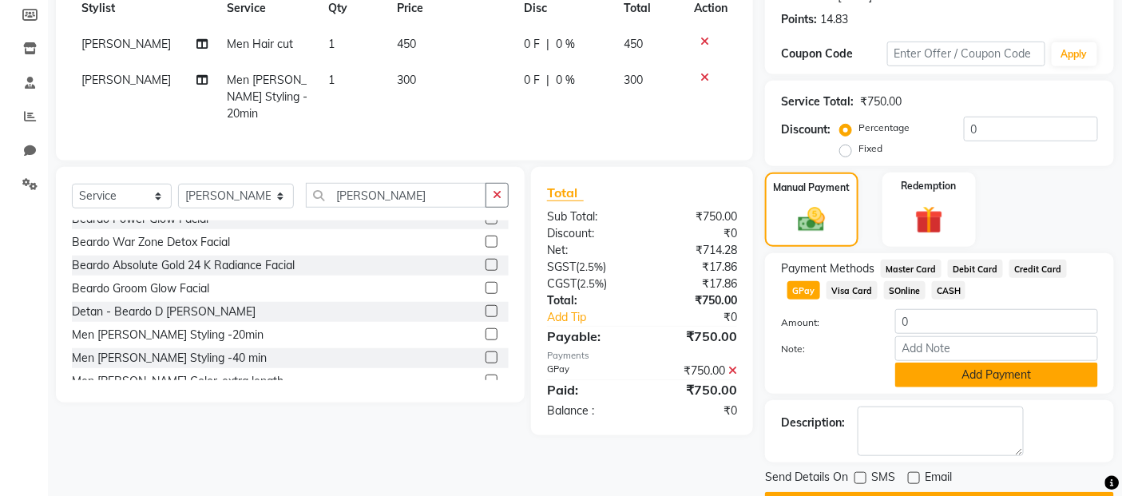
click at [957, 378] on button "Add Payment" at bounding box center [996, 374] width 203 height 25
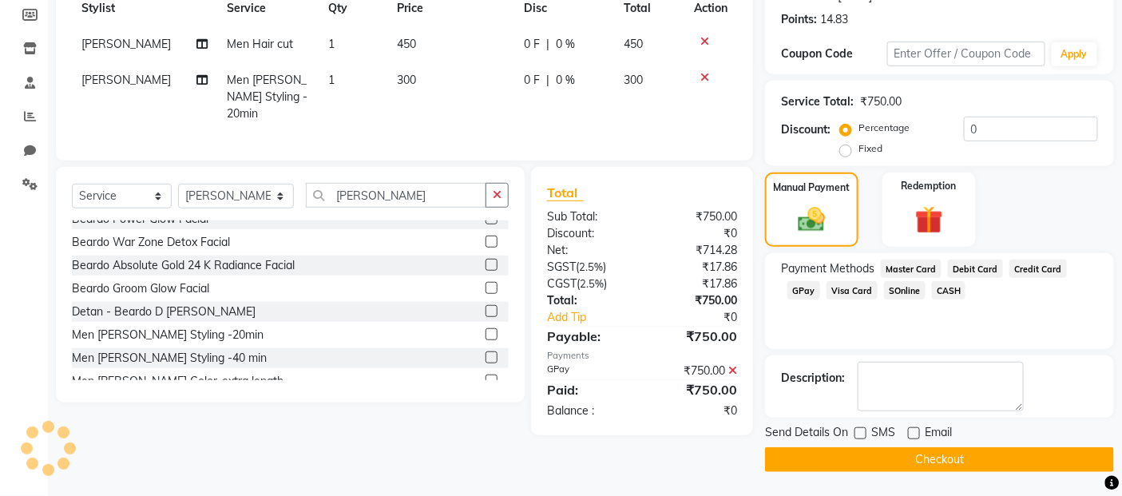
click at [918, 462] on button "Checkout" at bounding box center [939, 459] width 349 height 25
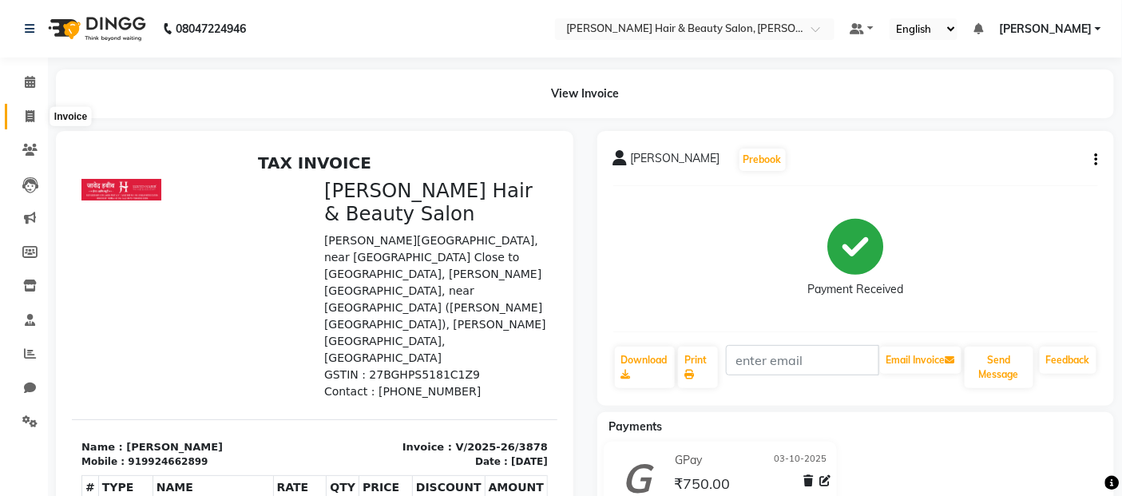
click at [26, 118] on icon at bounding box center [30, 116] width 9 height 12
select select "service"
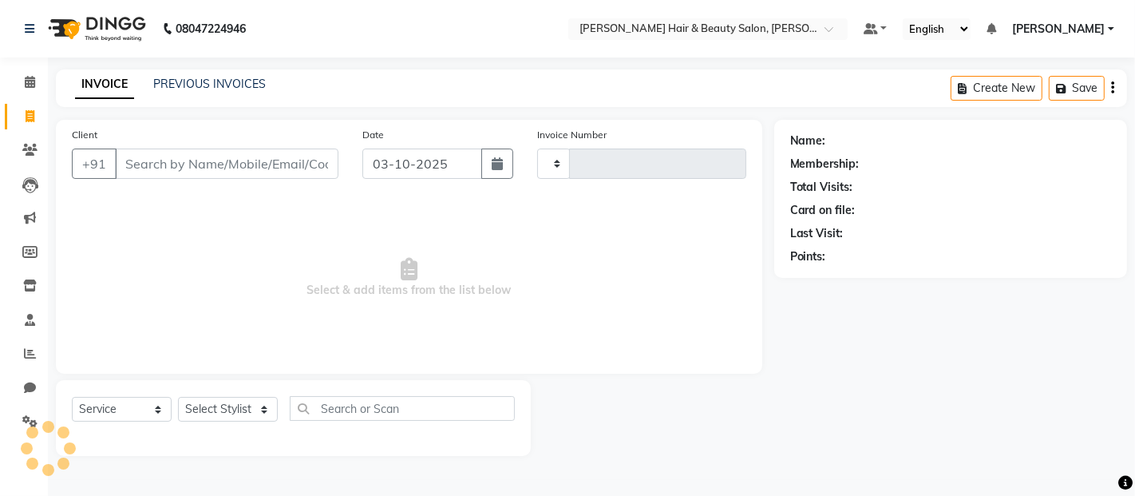
type input "3879"
select select "7927"
click at [220, 170] on input "Client" at bounding box center [227, 164] width 224 height 30
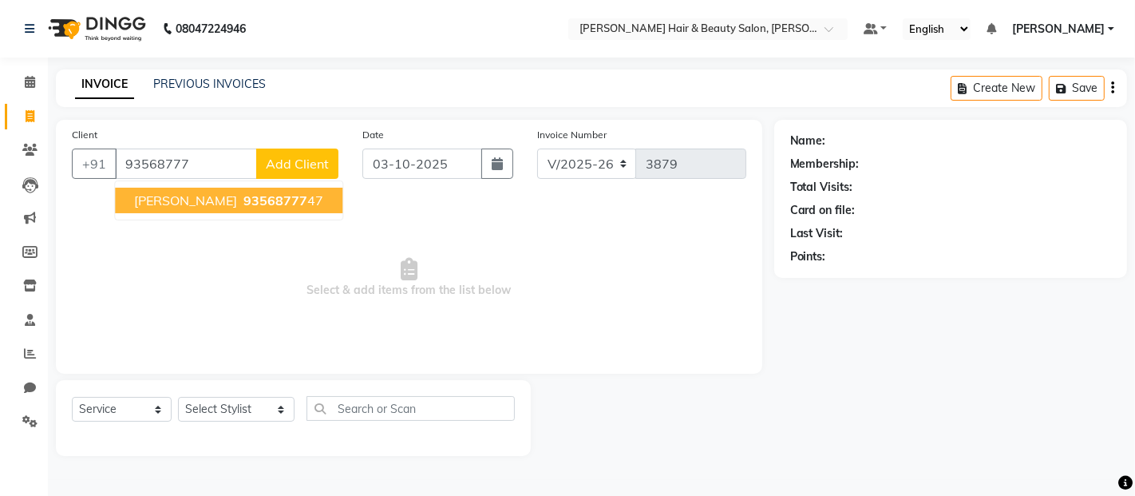
click at [228, 208] on span "[PERSON_NAME]" at bounding box center [185, 200] width 103 height 16
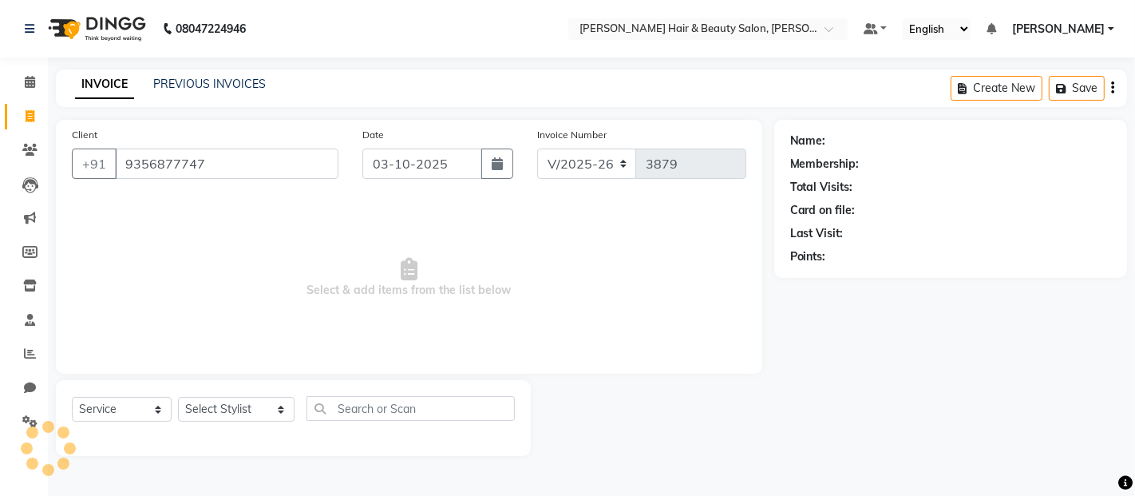
type input "9356877747"
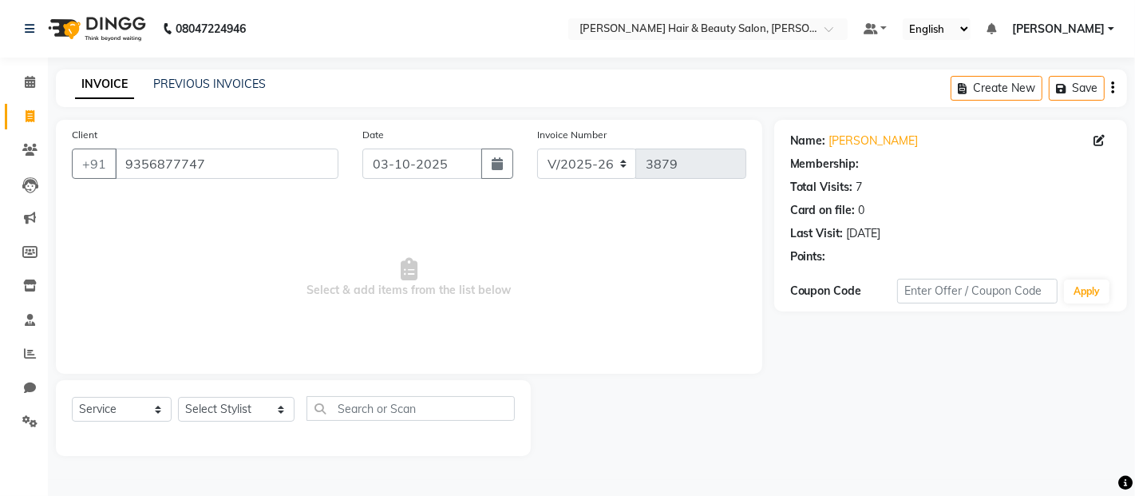
select select "1: Object"
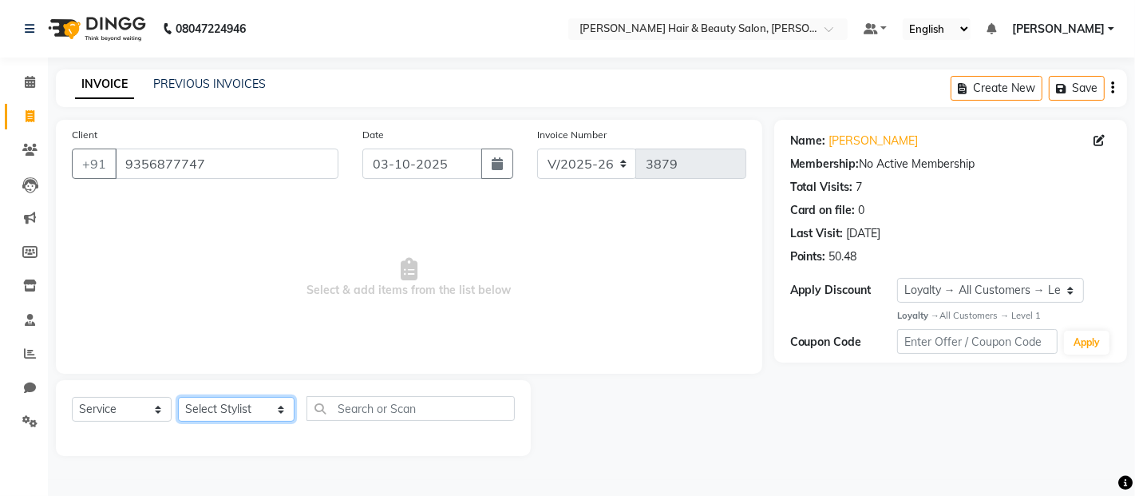
click at [261, 414] on select "Select Stylist [PERSON_NAME] Zibral [PERSON_NAME] [PERSON_NAME] [PERSON_NAME] […" at bounding box center [236, 409] width 117 height 25
select select "72245"
click at [178, 398] on select "Select Stylist [PERSON_NAME] Zibral [PERSON_NAME] [PERSON_NAME] [PERSON_NAME] […" at bounding box center [236, 409] width 117 height 25
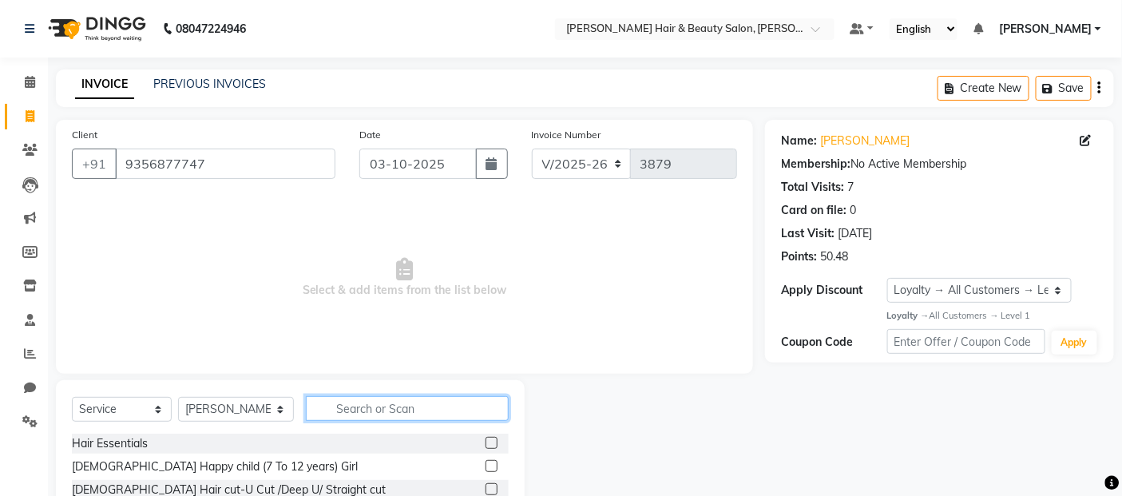
click at [366, 404] on input "text" at bounding box center [408, 408] width 204 height 25
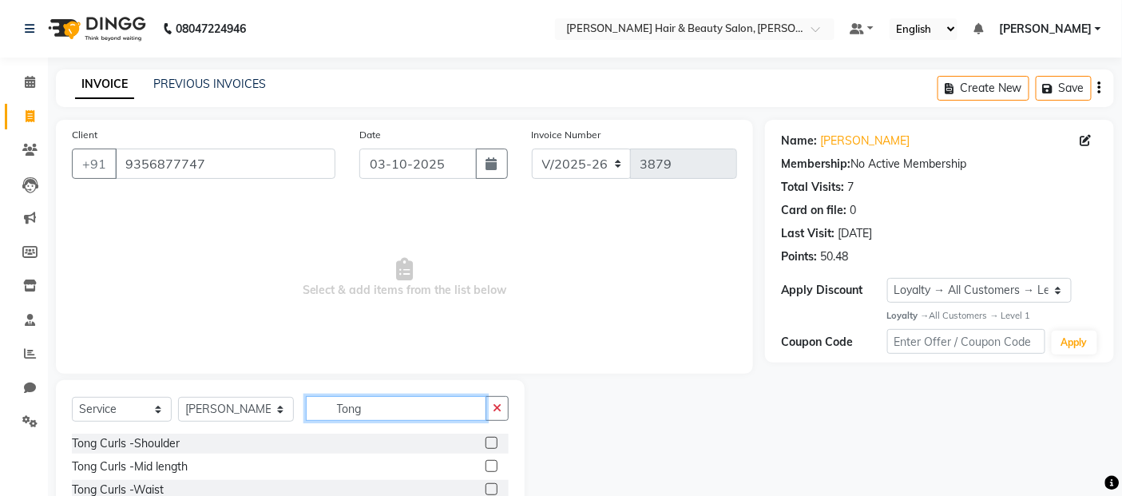
type input "Tong"
click at [493, 464] on label at bounding box center [491, 466] width 12 height 12
click at [493, 464] on input "checkbox" at bounding box center [490, 467] width 10 height 10
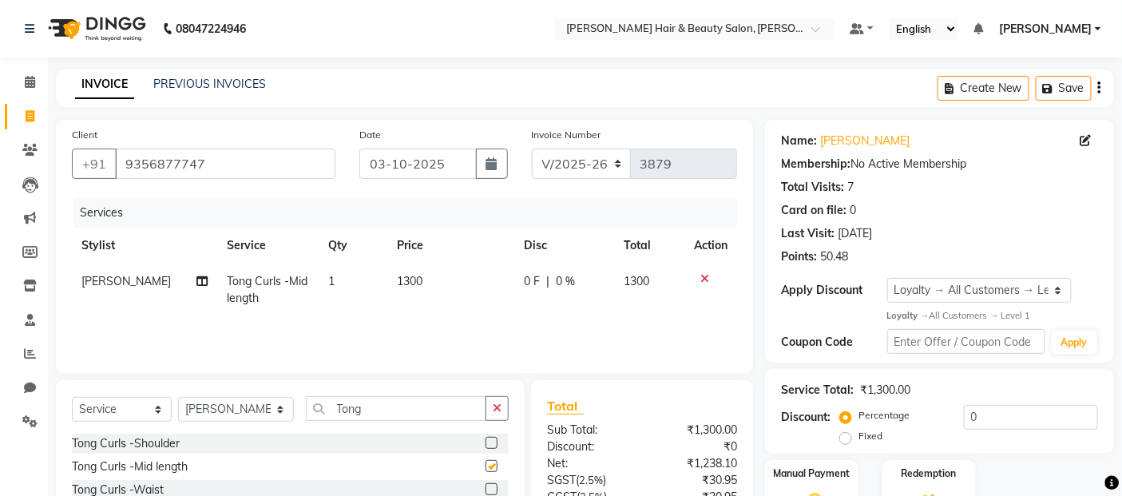
checkbox input "false"
click at [403, 278] on span "1300" at bounding box center [410, 281] width 26 height 14
select select "72245"
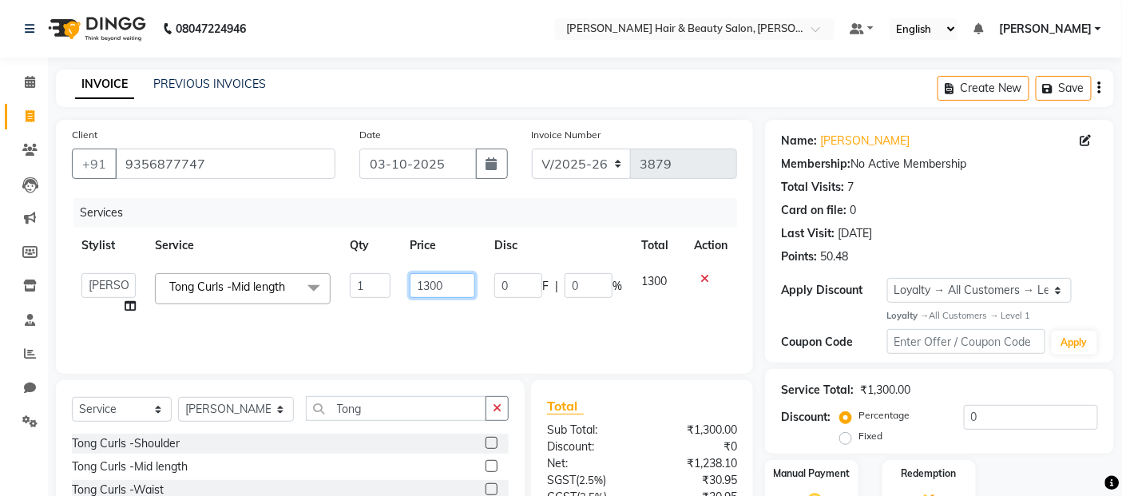
click at [432, 287] on input "1300" at bounding box center [442, 285] width 65 height 25
type input "1000"
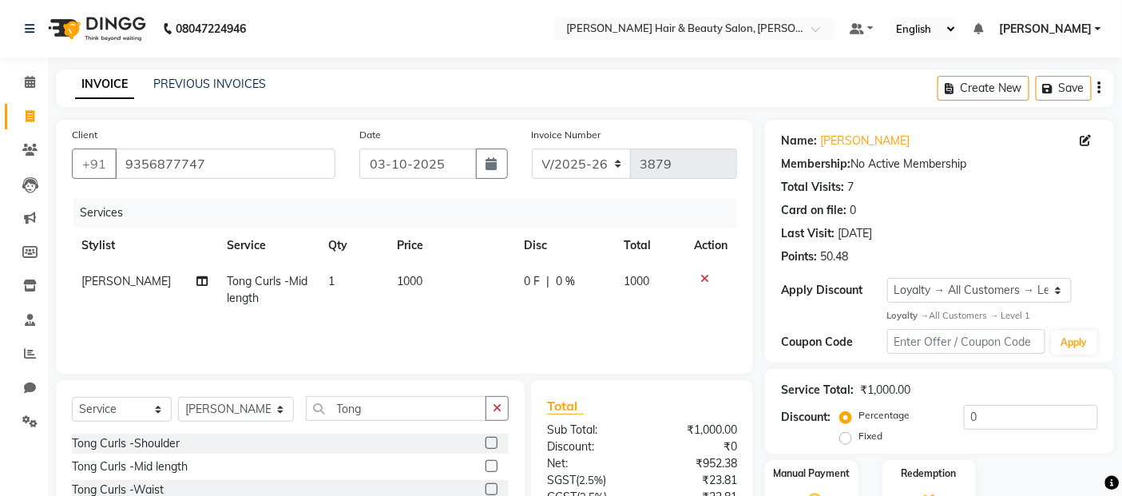
click at [605, 308] on td "0 F | 0 %" at bounding box center [564, 289] width 100 height 53
select select "72245"
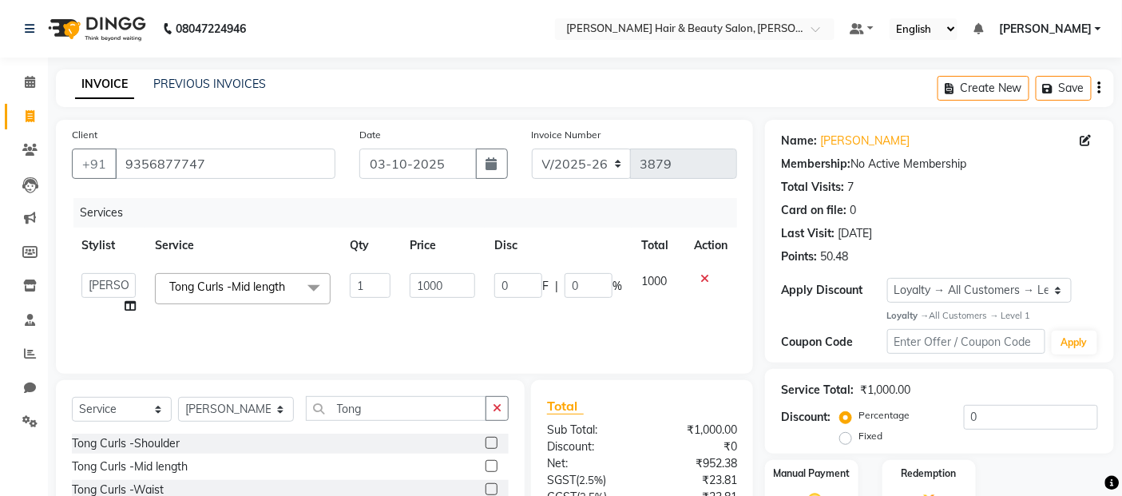
scroll to position [142, 0]
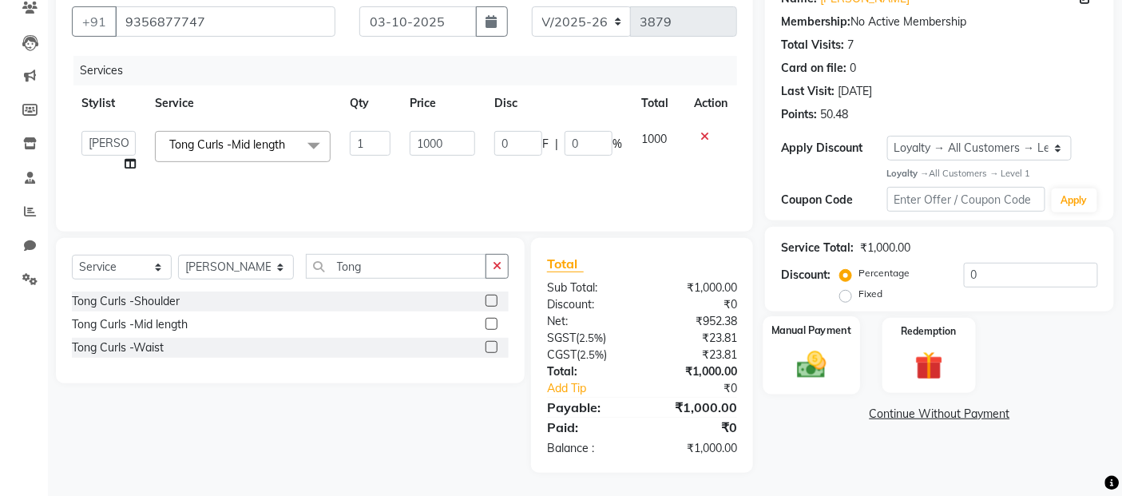
click at [816, 364] on img at bounding box center [812, 365] width 48 height 34
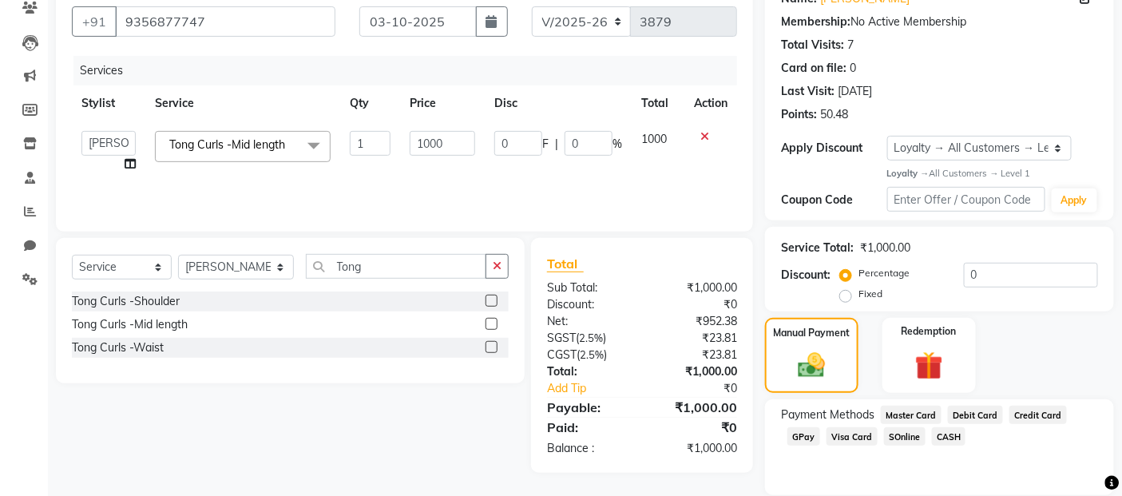
click at [939, 434] on span "CASH" at bounding box center [949, 436] width 34 height 18
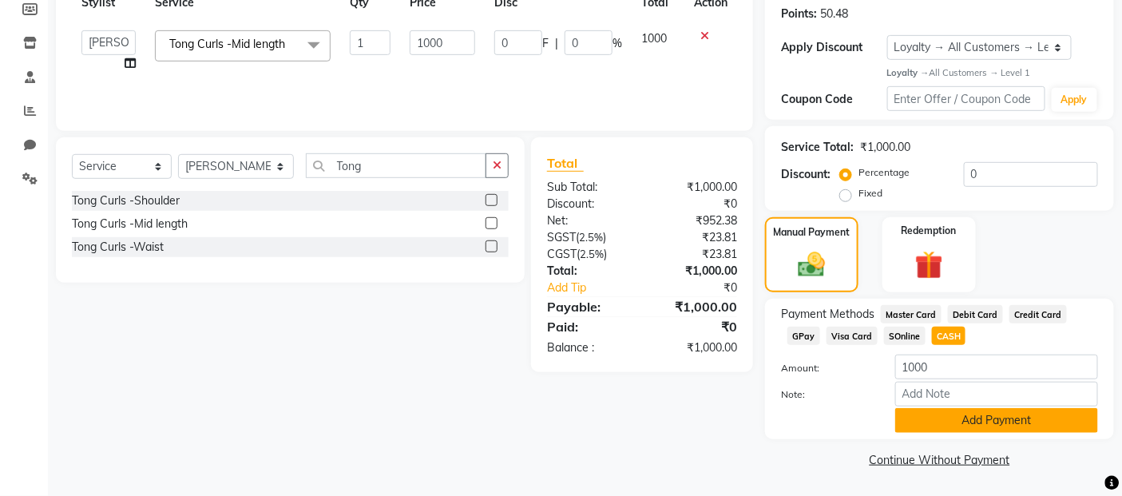
click at [934, 417] on button "Add Payment" at bounding box center [996, 420] width 203 height 25
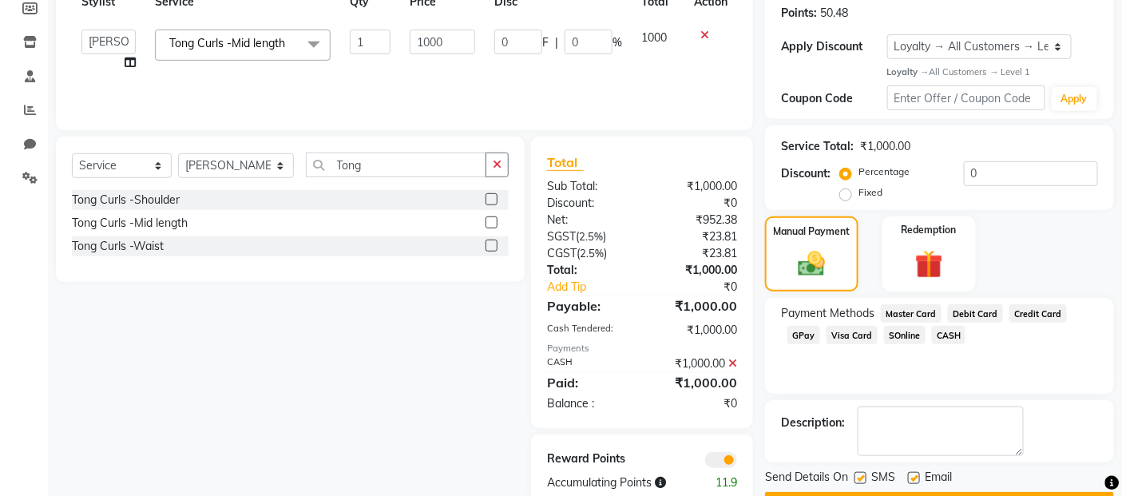
scroll to position [288, 0]
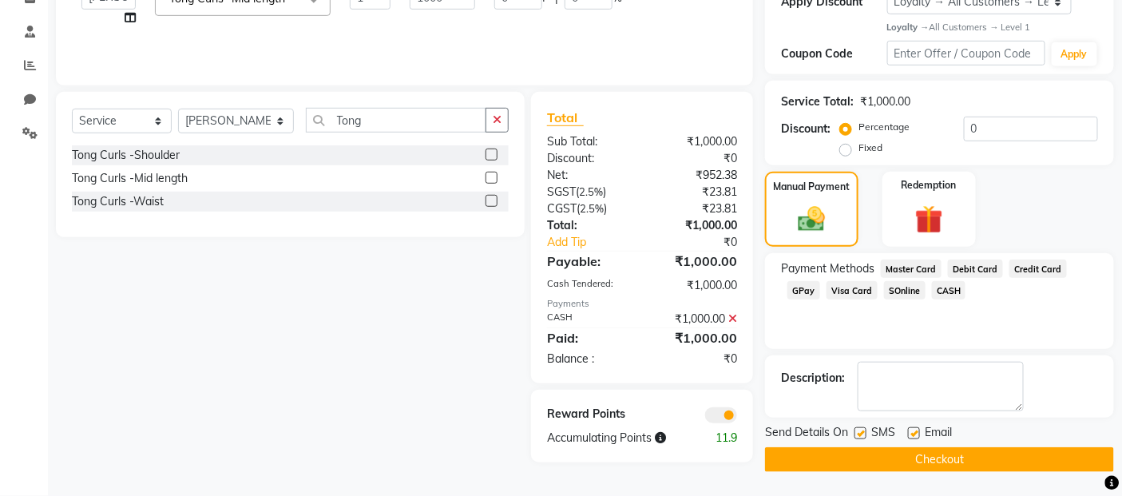
click at [861, 427] on label at bounding box center [860, 433] width 12 height 12
click at [861, 429] on input "checkbox" at bounding box center [859, 434] width 10 height 10
checkbox input "false"
drag, startPoint x: 916, startPoint y: 434, endPoint x: 913, endPoint y: 444, distance: 10.9
click at [915, 434] on label at bounding box center [914, 433] width 12 height 12
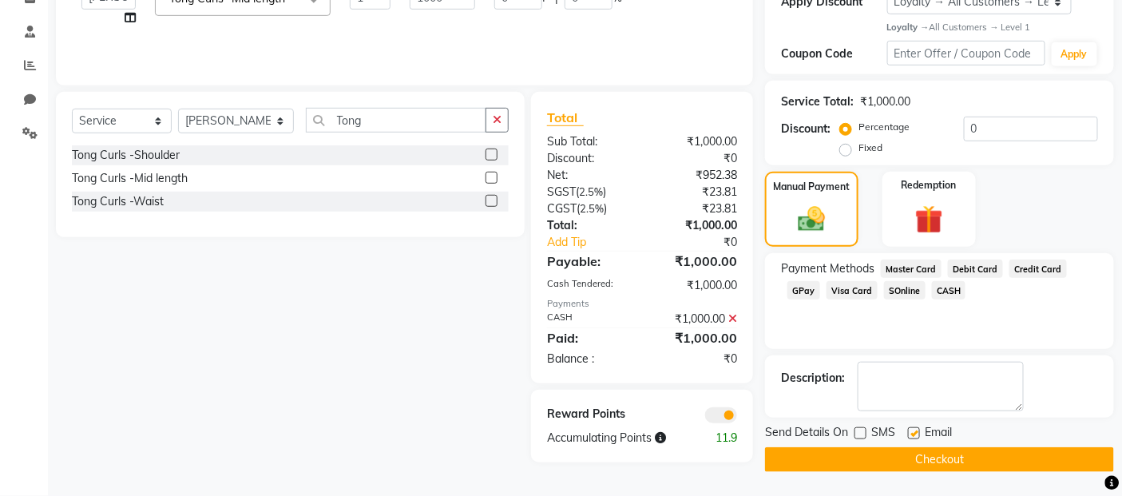
click at [915, 434] on input "checkbox" at bounding box center [913, 434] width 10 height 10
checkbox input "false"
click at [911, 459] on button "Checkout" at bounding box center [939, 459] width 349 height 25
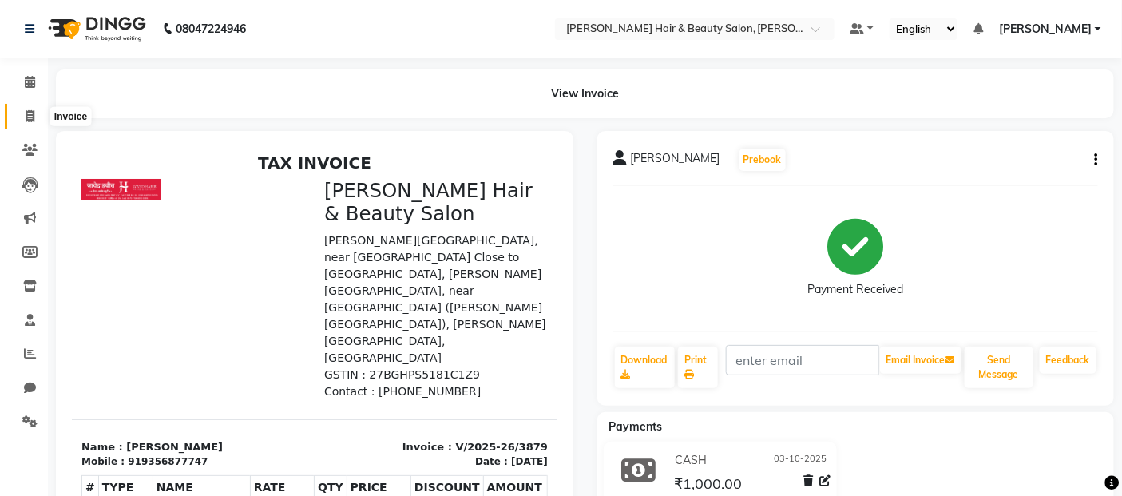
click at [27, 117] on icon at bounding box center [30, 116] width 9 height 12
select select "service"
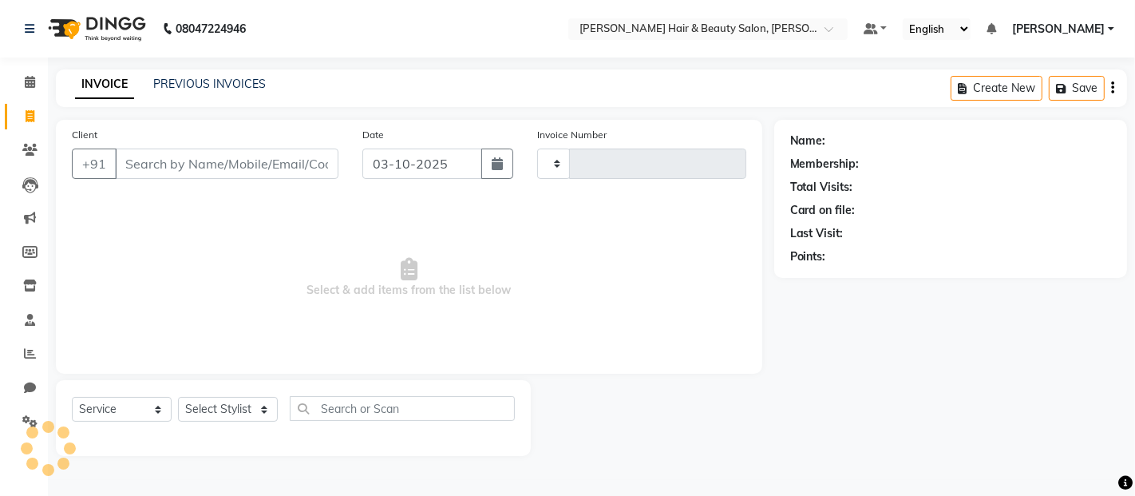
type input "3880"
select select "7927"
click at [174, 164] on input "Client" at bounding box center [227, 164] width 224 height 30
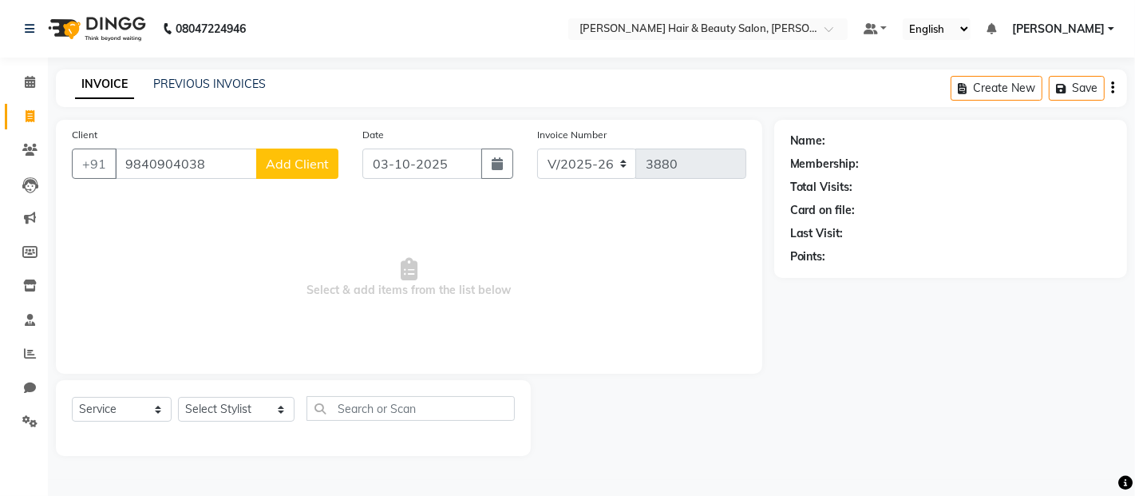
type input "9840904038"
click at [283, 169] on span "Add Client" at bounding box center [297, 164] width 63 height 16
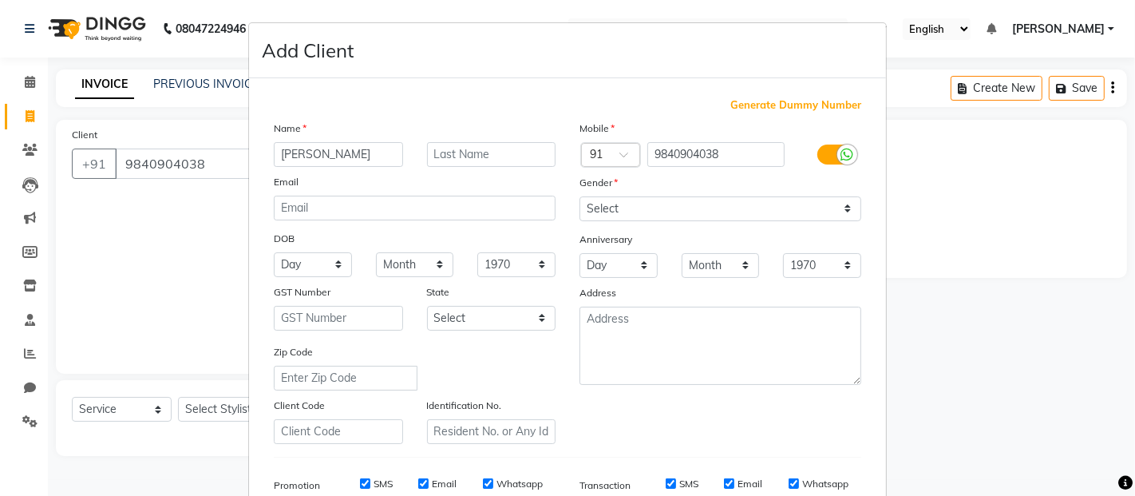
scroll to position [242, 0]
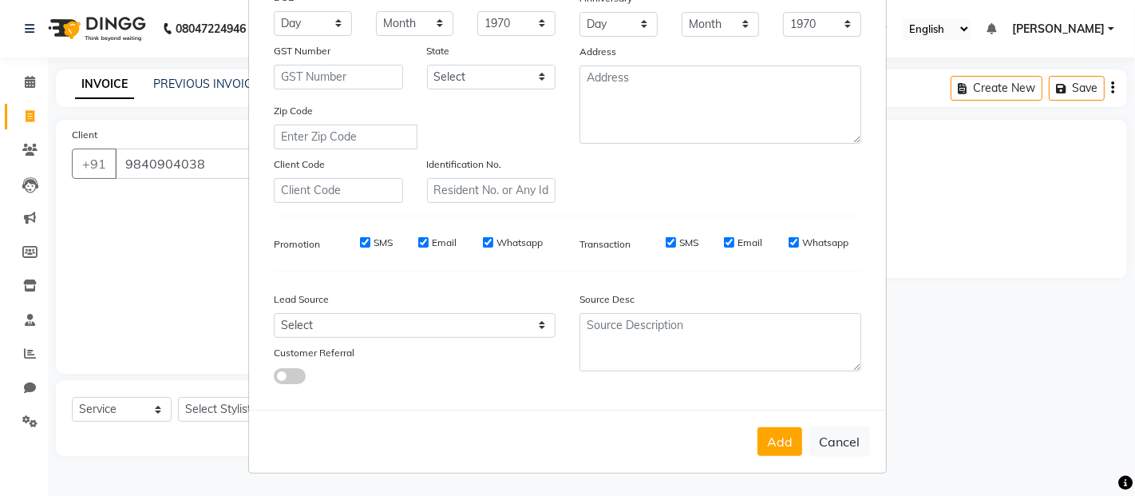
type input "[PERSON_NAME]"
click at [376, 240] on label "SMS" at bounding box center [383, 243] width 19 height 14
click at [370, 240] on input "SMS" at bounding box center [365, 242] width 10 height 10
checkbox input "false"
click at [439, 243] on label "Email" at bounding box center [444, 243] width 25 height 14
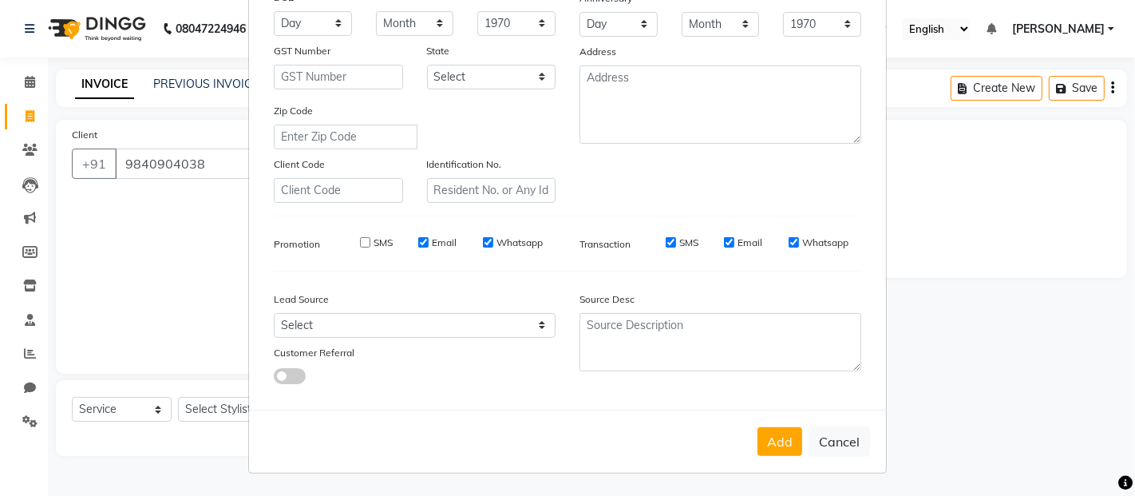
click at [429, 243] on input "Email" at bounding box center [423, 242] width 10 height 10
checkbox input "false"
click at [506, 242] on label "Whatsapp" at bounding box center [520, 243] width 46 height 14
click at [493, 242] on input "Whatsapp" at bounding box center [488, 242] width 10 height 10
checkbox input "false"
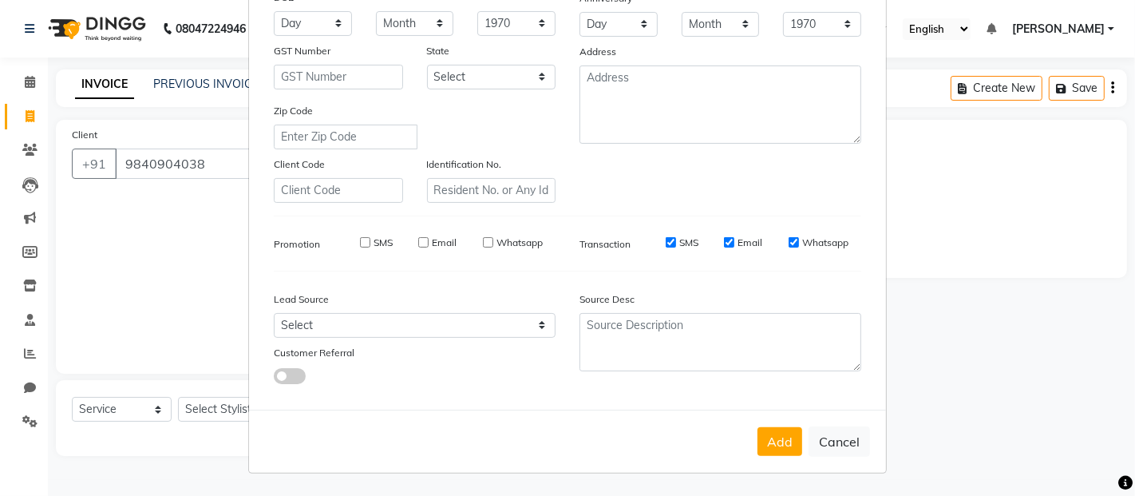
click at [679, 244] on label "SMS" at bounding box center [688, 243] width 19 height 14
click at [676, 244] on input "SMS" at bounding box center [671, 242] width 10 height 10
checkbox input "false"
click at [752, 240] on label "Email" at bounding box center [750, 243] width 25 height 14
click at [735, 240] on input "Email" at bounding box center [729, 242] width 10 height 10
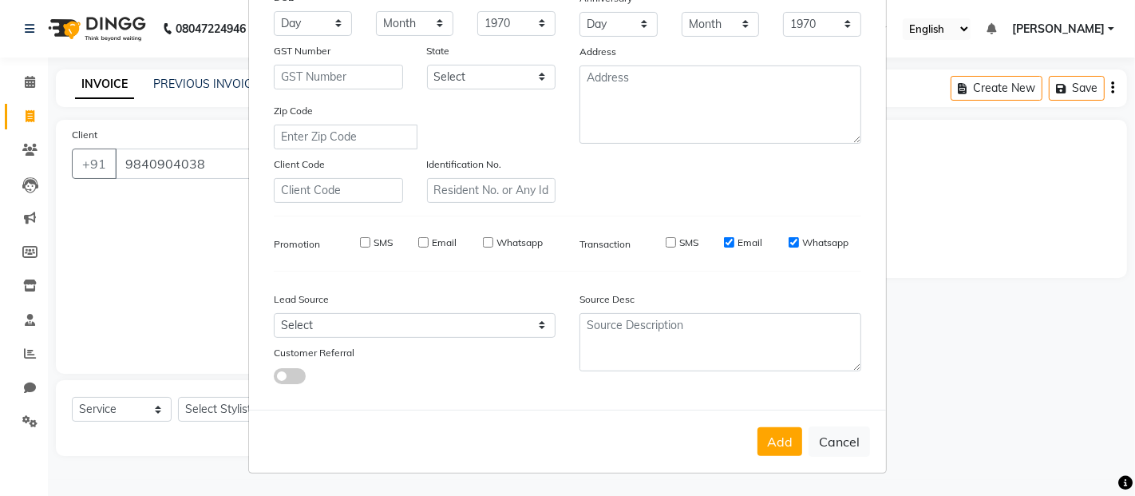
checkbox input "false"
click at [802, 240] on label "Whatsapp" at bounding box center [825, 243] width 46 height 14
click at [799, 240] on input "Whatsapp" at bounding box center [794, 242] width 10 height 10
checkbox input "false"
click at [771, 442] on button "Add" at bounding box center [780, 441] width 45 height 29
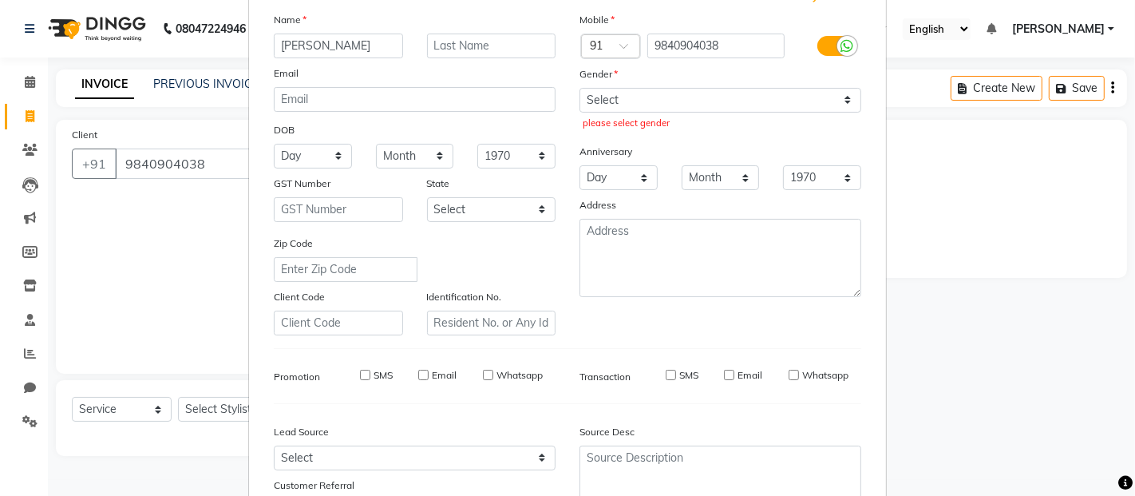
scroll to position [0, 0]
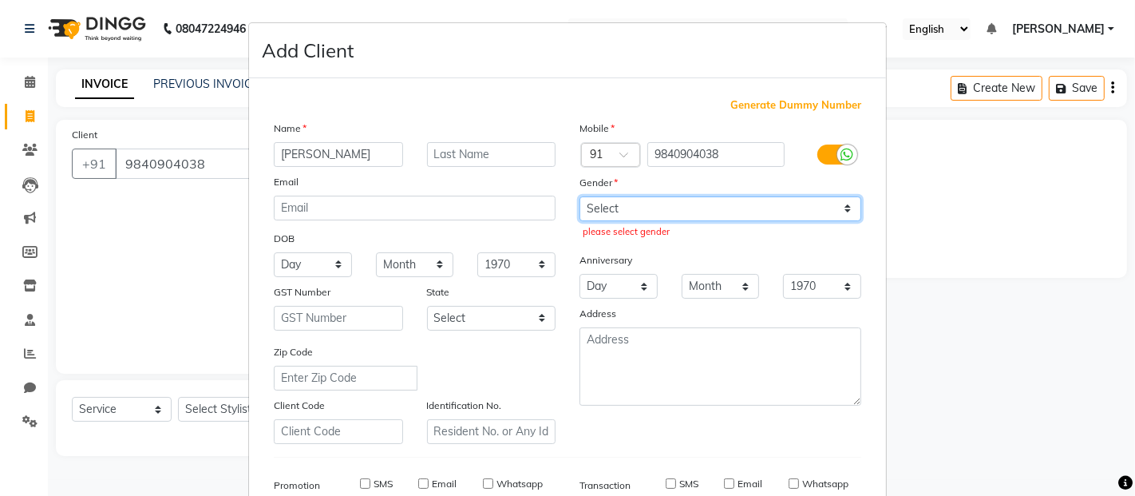
click at [848, 202] on select "Select [DEMOGRAPHIC_DATA] [DEMOGRAPHIC_DATA] Other Prefer Not To Say" at bounding box center [721, 208] width 282 height 25
select select "[DEMOGRAPHIC_DATA]"
click at [580, 196] on select "Select [DEMOGRAPHIC_DATA] [DEMOGRAPHIC_DATA] Other Prefer Not To Say" at bounding box center [721, 208] width 282 height 25
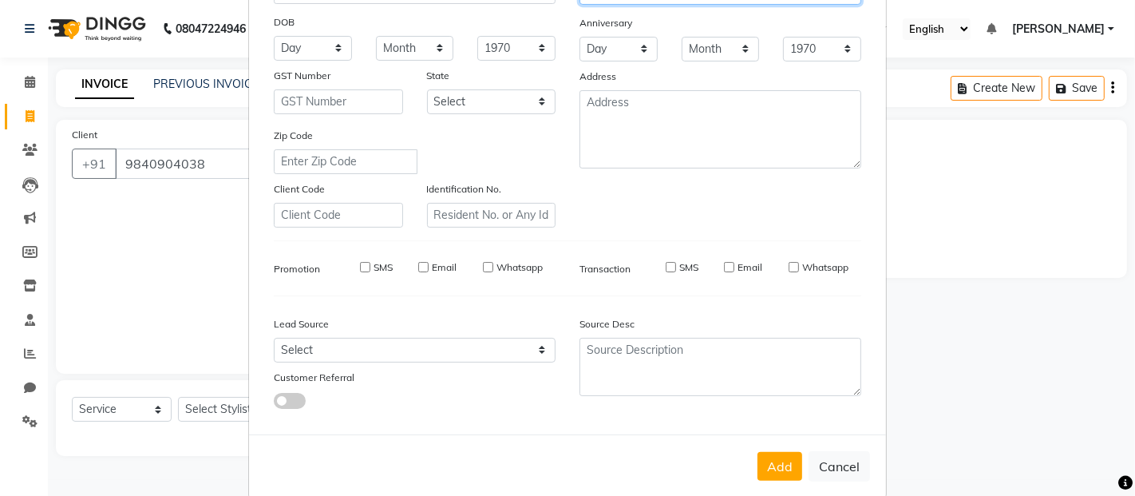
scroll to position [242, 0]
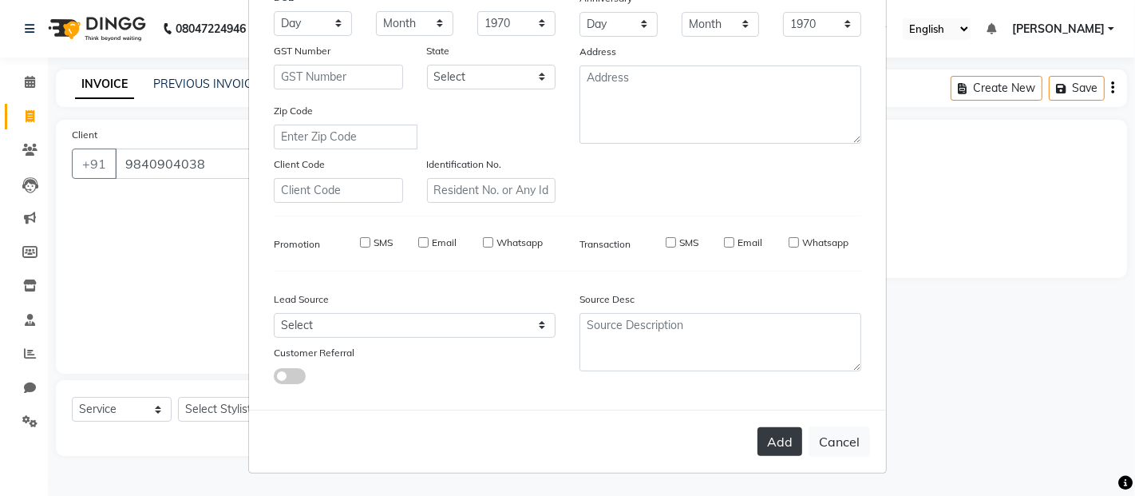
click at [759, 440] on button "Add" at bounding box center [780, 441] width 45 height 29
select select
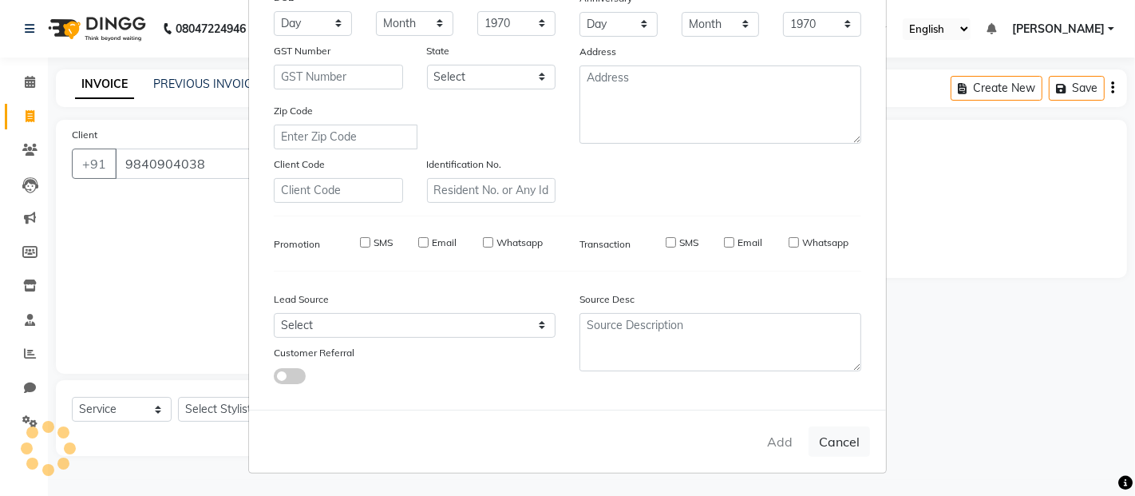
select select
checkbox input "false"
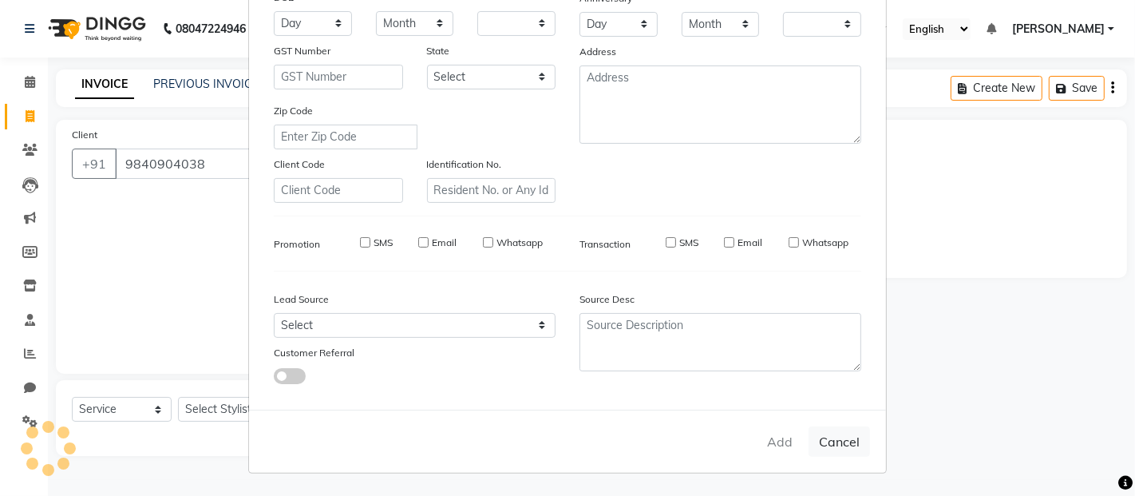
checkbox input "false"
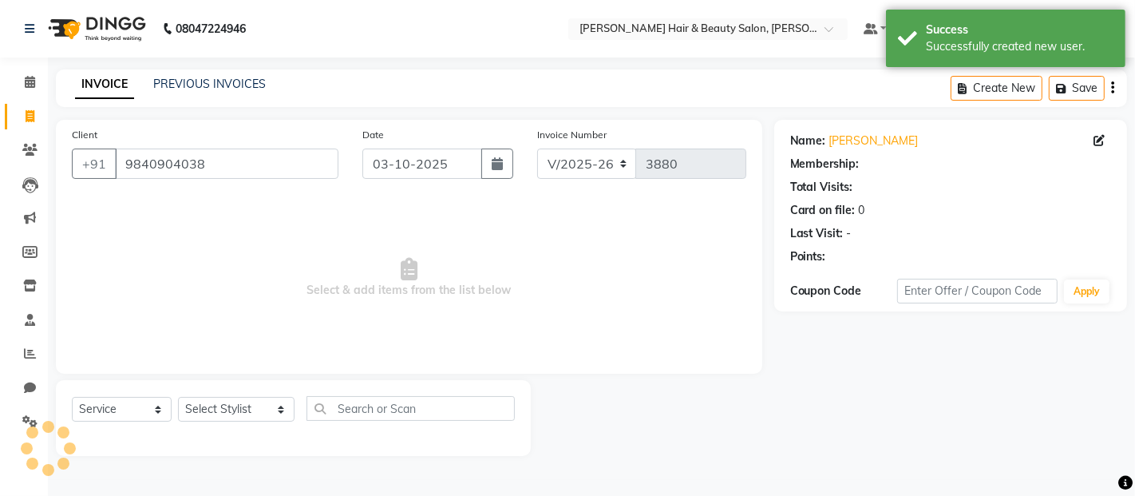
select select "1: Object"
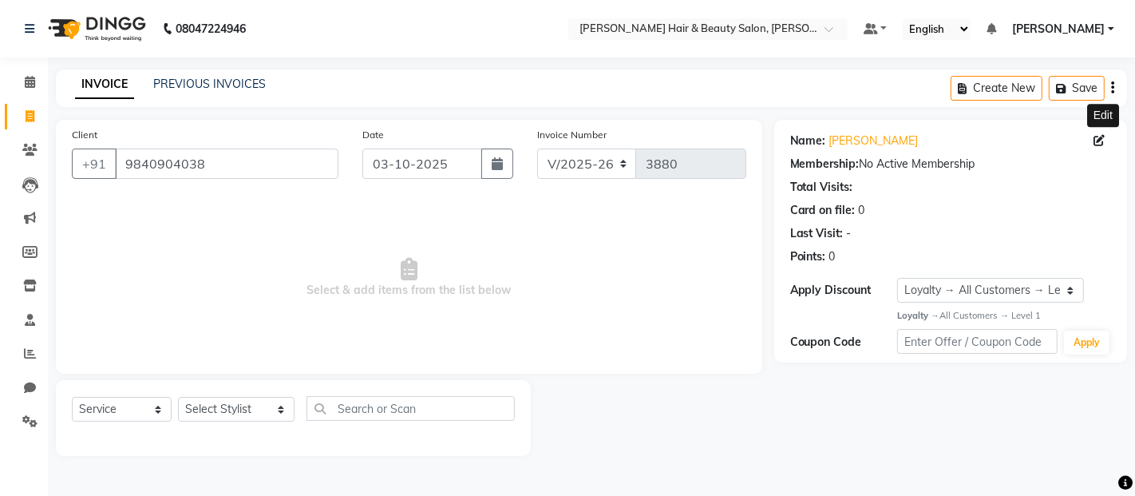
click at [1095, 138] on icon at bounding box center [1099, 140] width 11 height 11
select select "[DEMOGRAPHIC_DATA]"
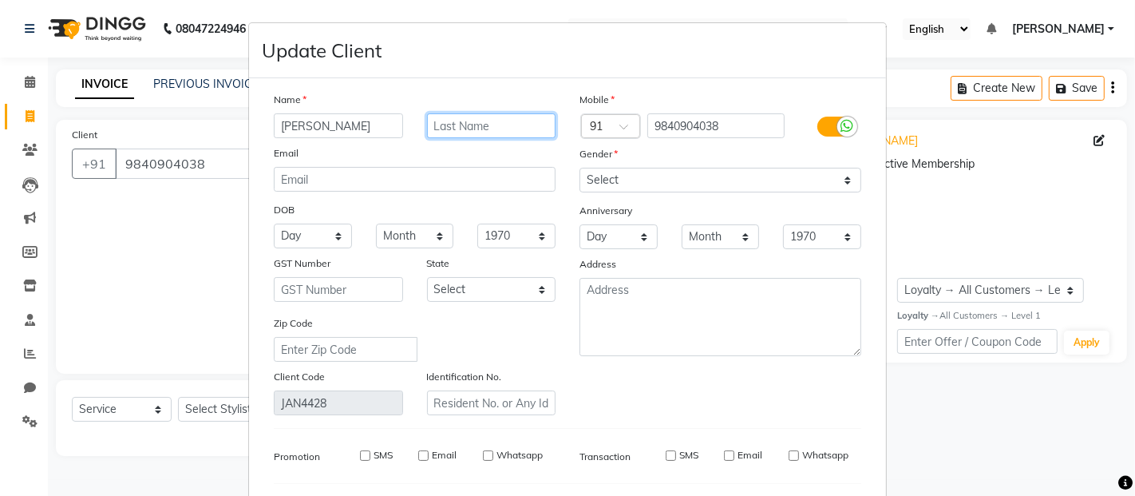
click at [463, 115] on input "text" at bounding box center [491, 125] width 129 height 25
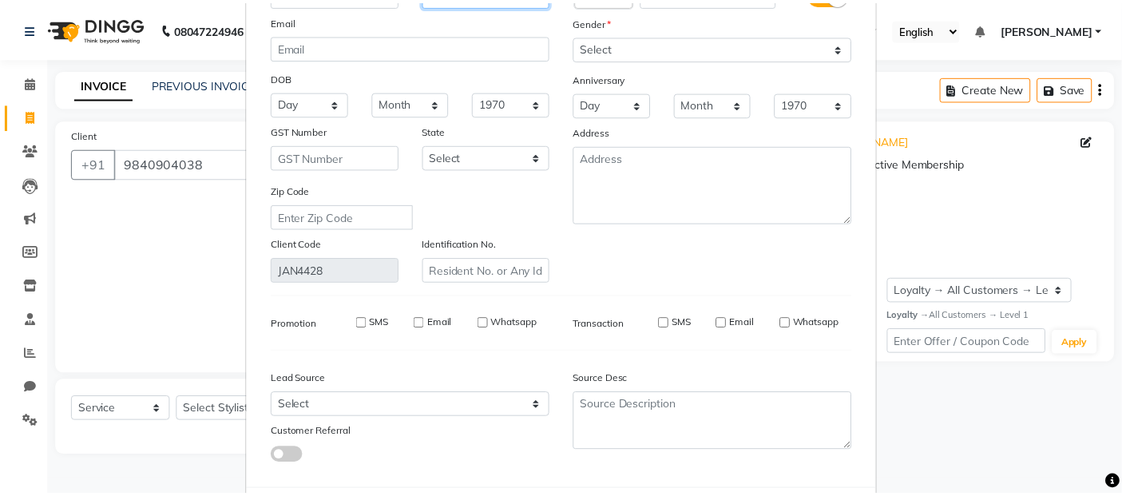
scroll to position [214, 0]
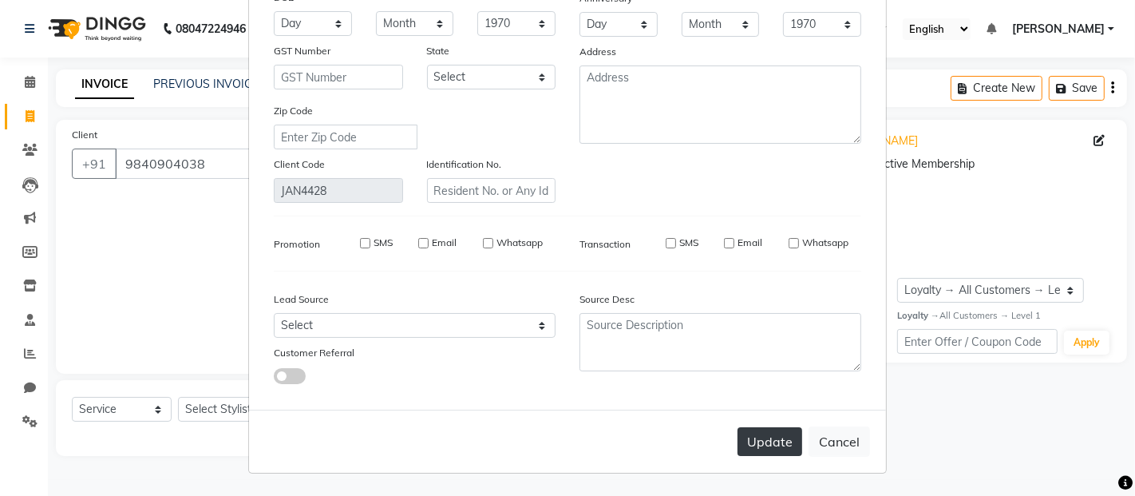
type input "[PERSON_NAME]"
click at [779, 446] on button "Update" at bounding box center [770, 441] width 65 height 29
select select
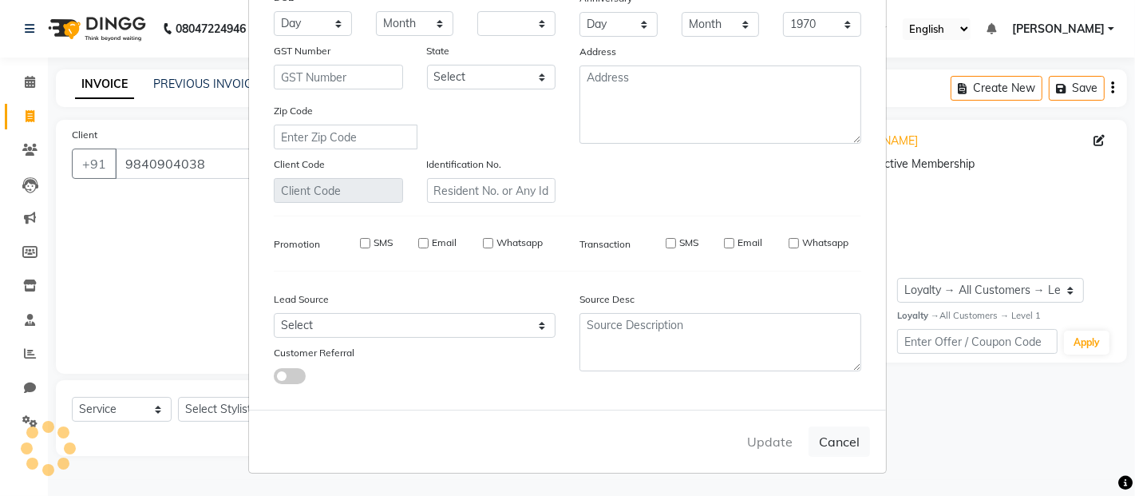
select select
checkbox input "false"
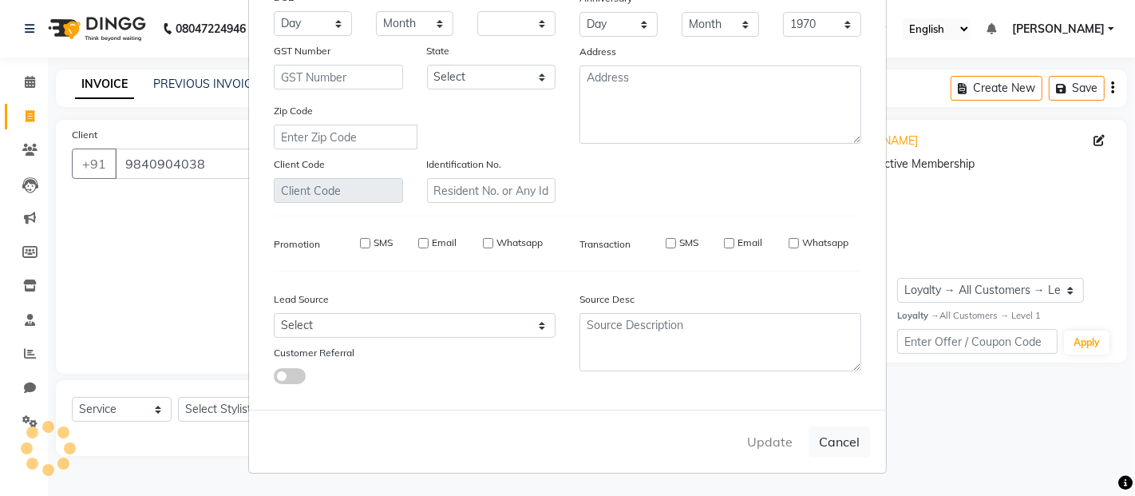
checkbox input "false"
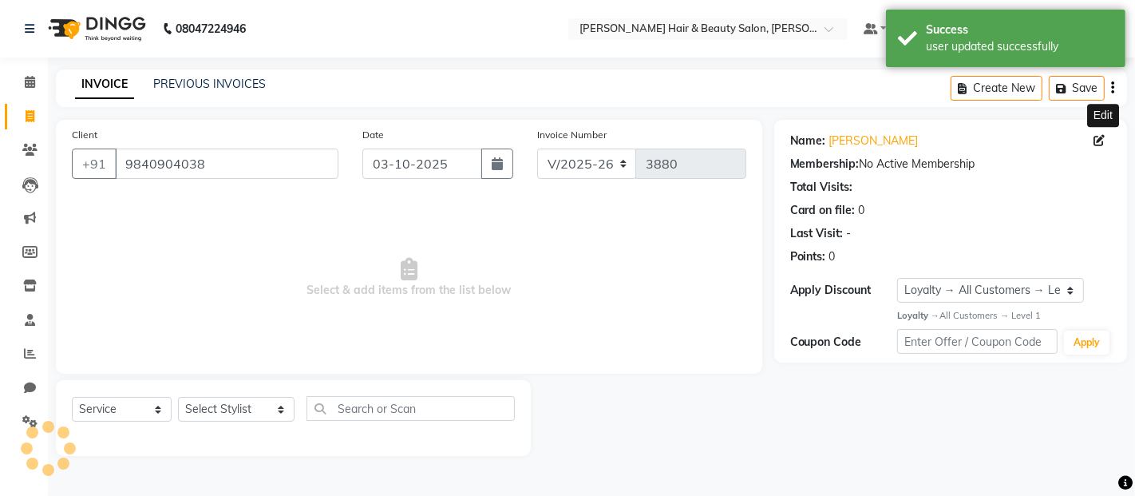
select select "1: Object"
click at [260, 404] on select "Select Stylist [PERSON_NAME] Zibral [PERSON_NAME] [PERSON_NAME] [PERSON_NAME] […" at bounding box center [236, 409] width 117 height 25
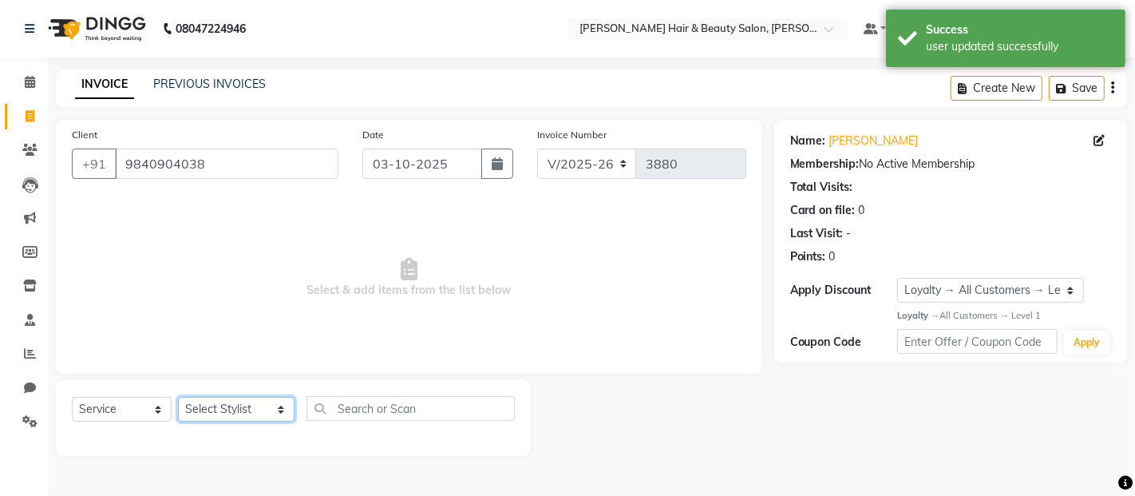
select select "72241"
click at [178, 398] on select "Select Stylist [PERSON_NAME] Zibral [PERSON_NAME] [PERSON_NAME] [PERSON_NAME] […" at bounding box center [236, 409] width 117 height 25
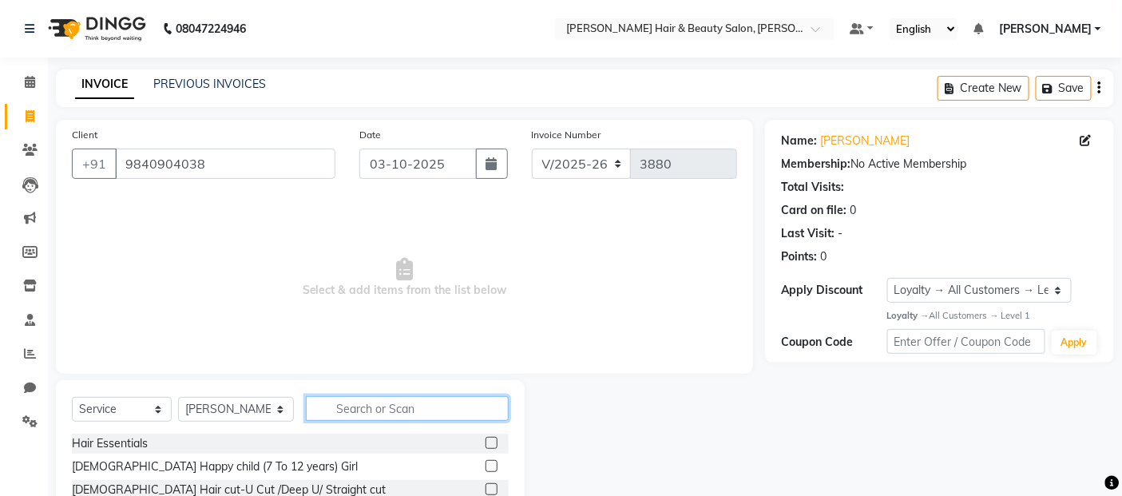
click at [399, 408] on input "text" at bounding box center [408, 408] width 204 height 25
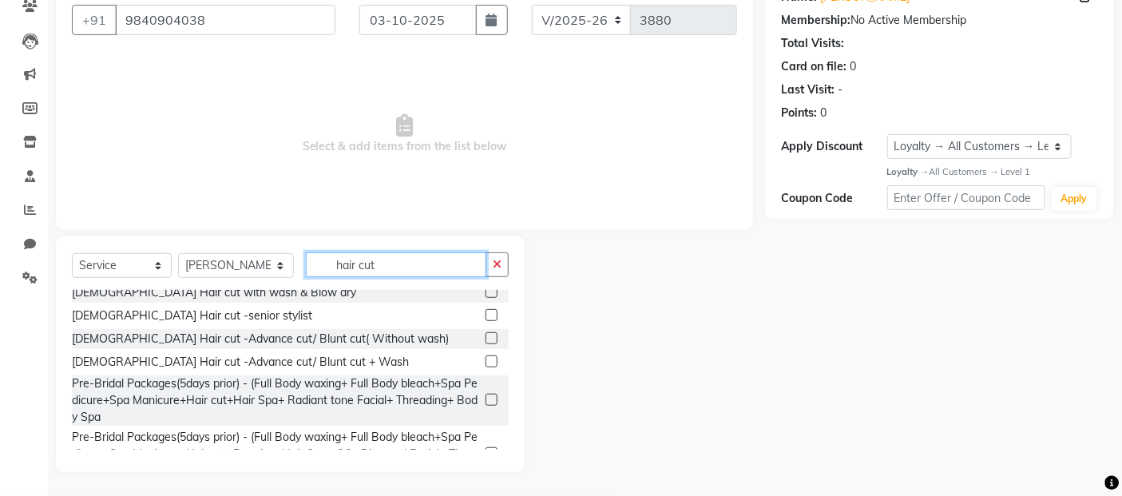
scroll to position [266, 0]
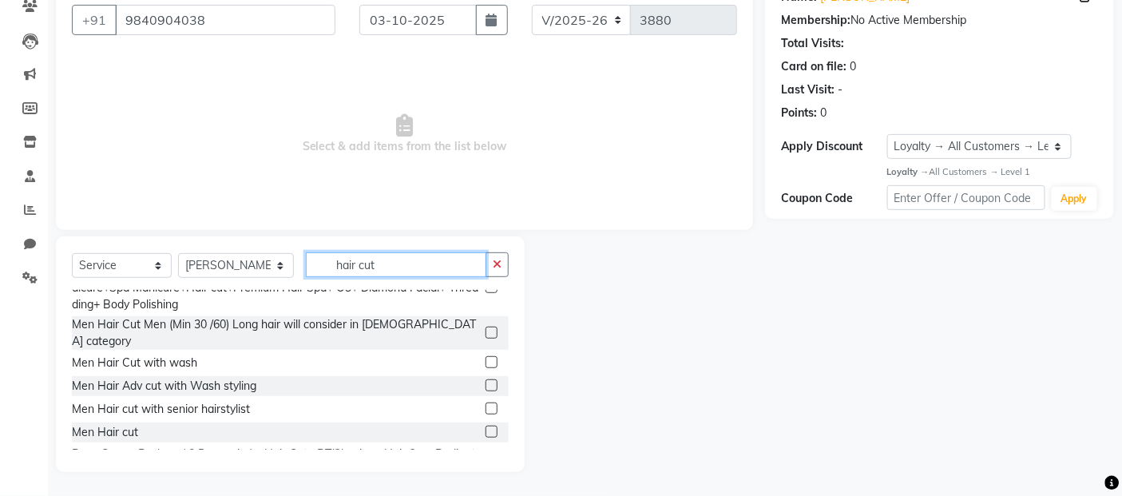
type input "hair cut"
click at [485, 426] on label at bounding box center [491, 432] width 12 height 12
click at [485, 427] on input "checkbox" at bounding box center [490, 432] width 10 height 10
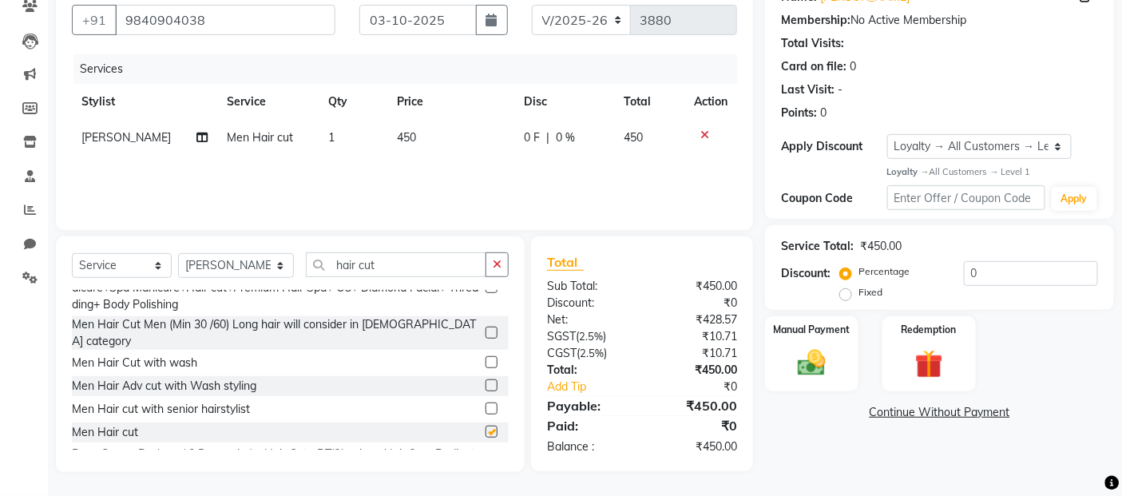
checkbox input "false"
click at [381, 268] on input "hair cut" at bounding box center [396, 264] width 181 height 25
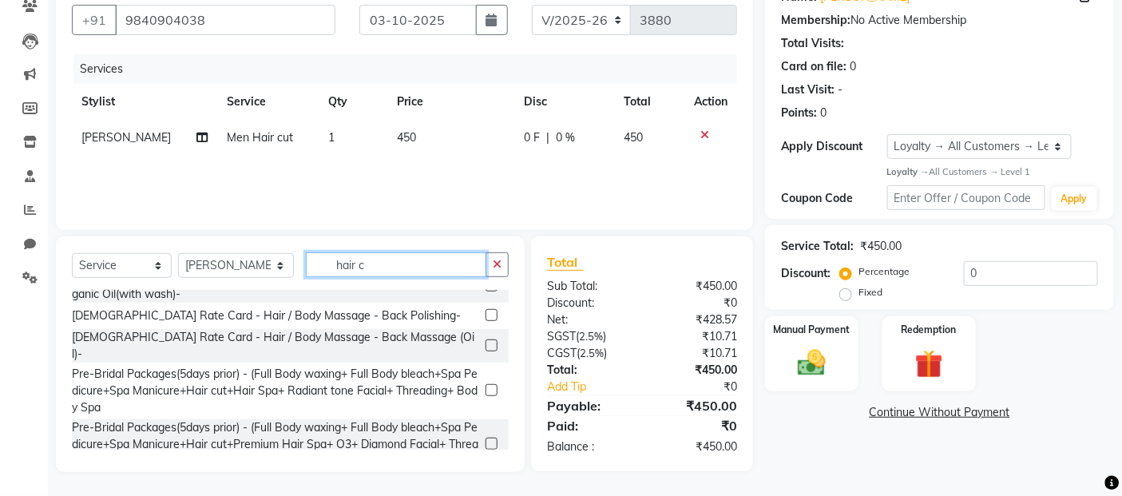
scroll to position [395, 0]
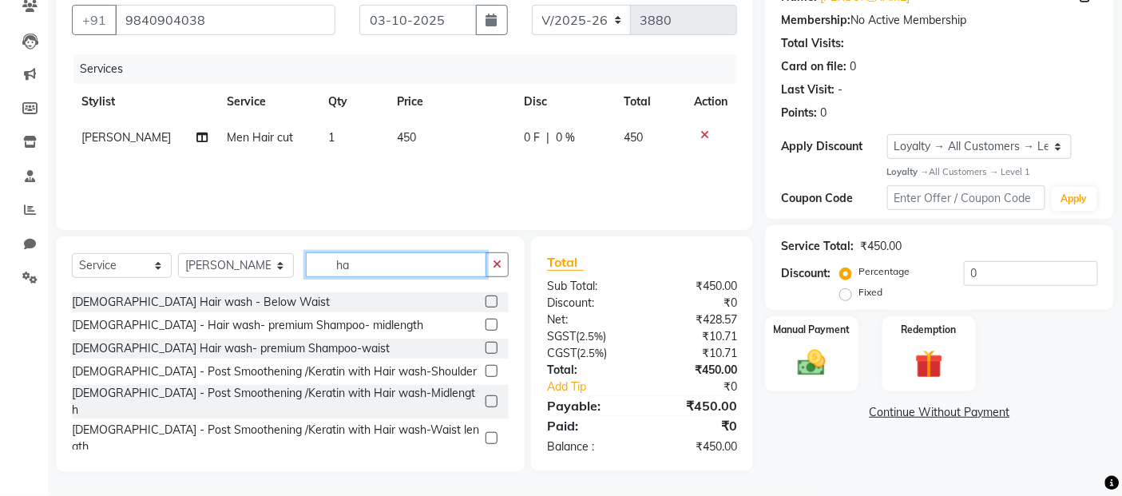
type input "h"
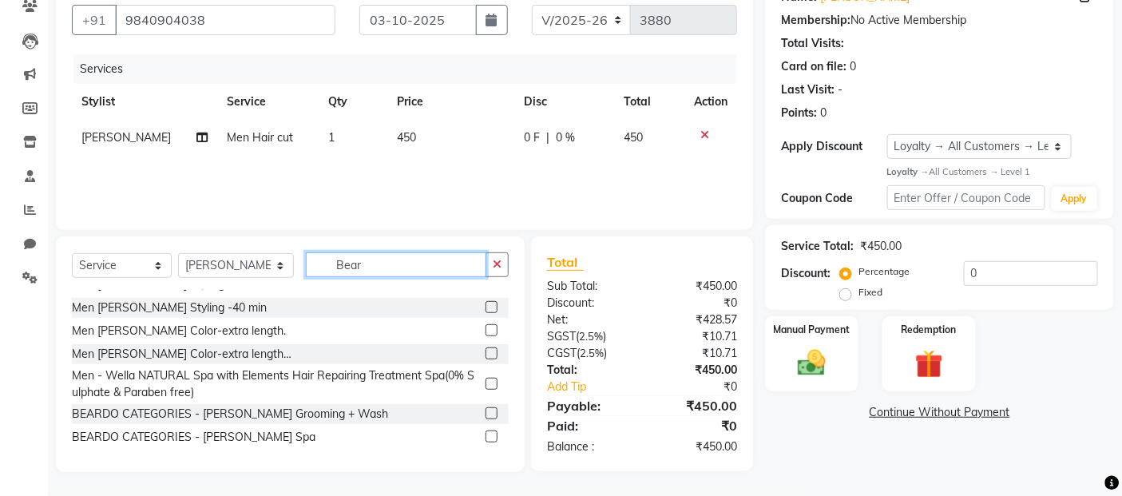
scroll to position [94, 0]
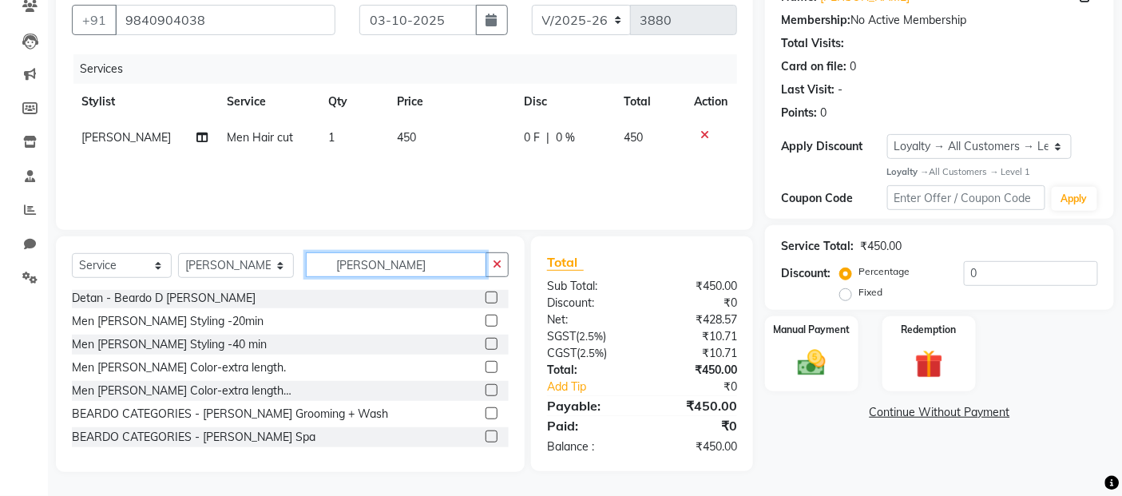
type input "[PERSON_NAME]"
click at [485, 321] on label at bounding box center [491, 321] width 12 height 12
click at [485, 321] on input "checkbox" at bounding box center [490, 321] width 10 height 10
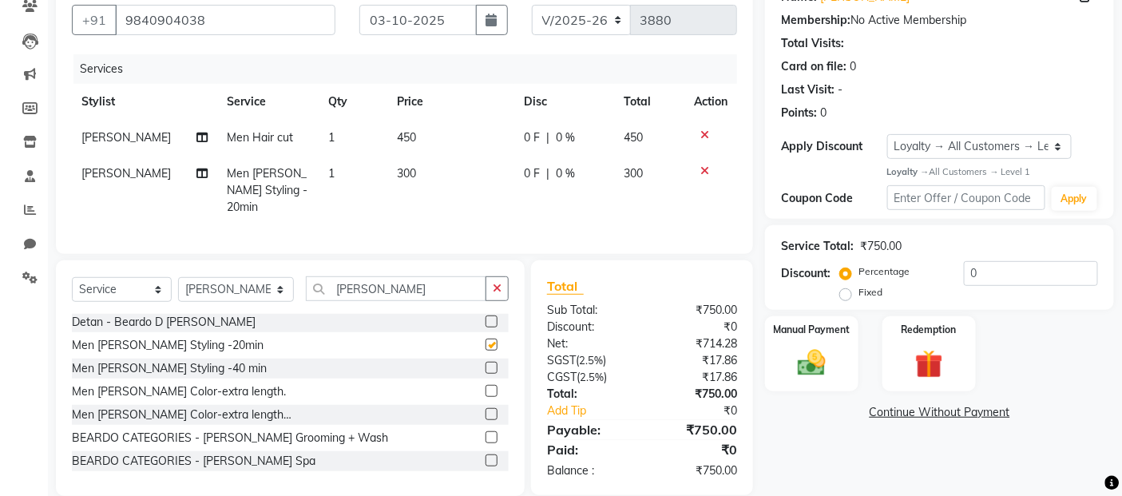
checkbox input "false"
click at [811, 362] on img at bounding box center [812, 364] width 48 height 34
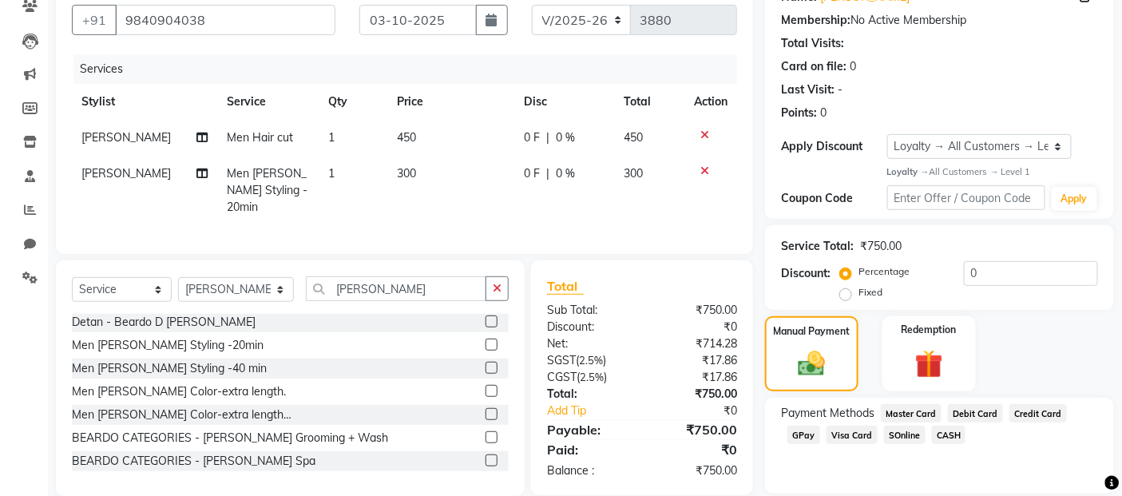
click at [804, 430] on span "GPay" at bounding box center [803, 435] width 33 height 18
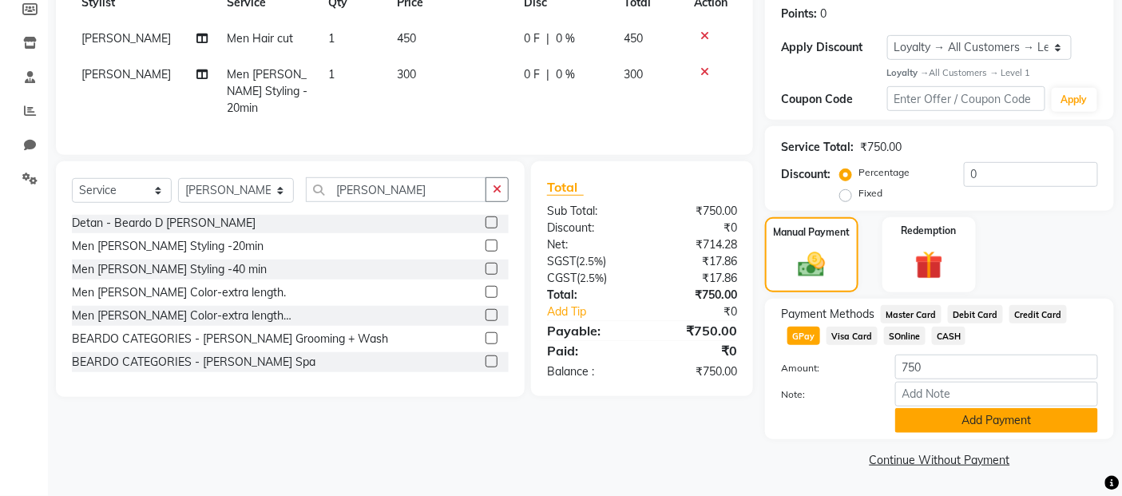
click at [951, 419] on button "Add Payment" at bounding box center [996, 420] width 203 height 25
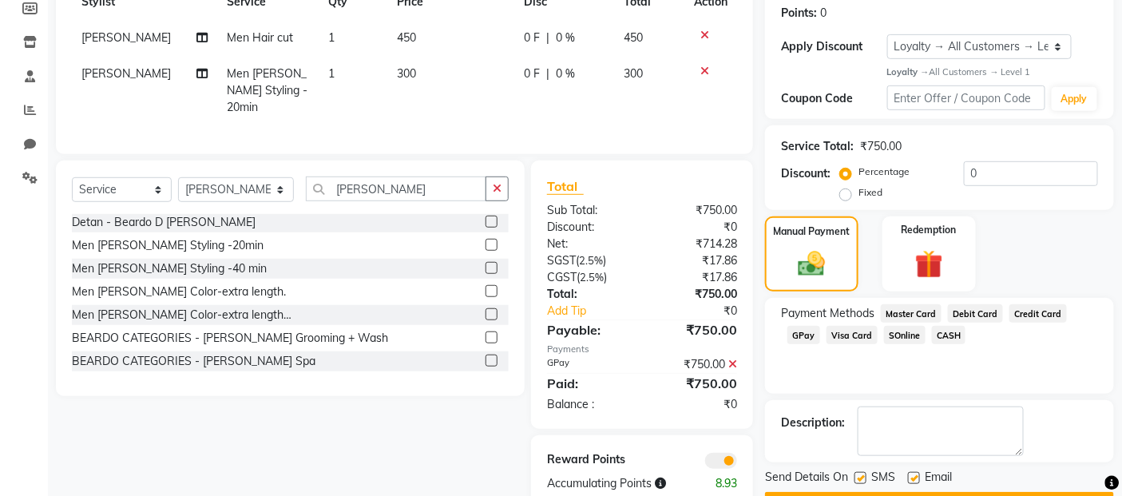
scroll to position [288, 0]
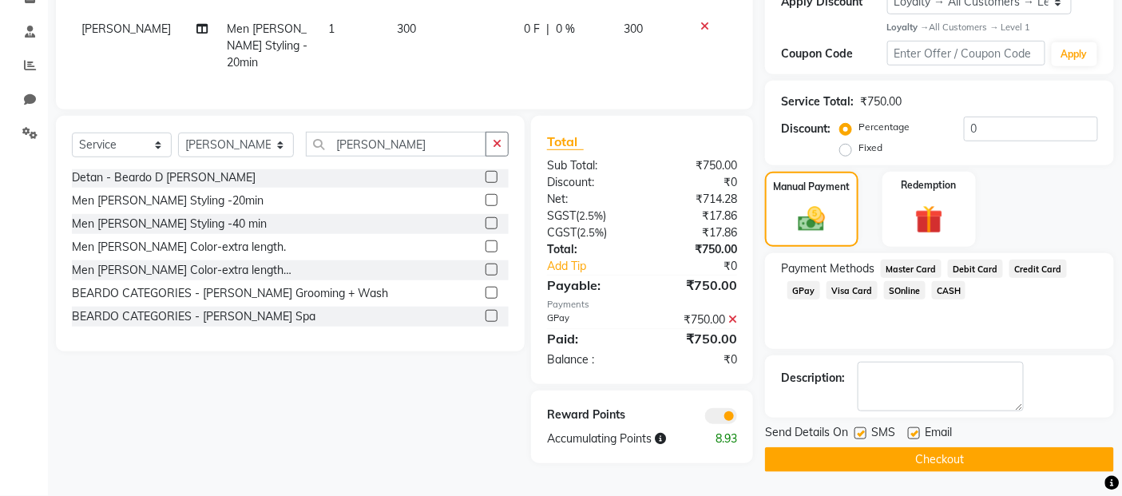
click at [861, 435] on label at bounding box center [860, 433] width 12 height 12
click at [861, 435] on input "checkbox" at bounding box center [859, 434] width 10 height 10
checkbox input "false"
click at [917, 437] on label at bounding box center [914, 433] width 12 height 12
click at [917, 437] on input "checkbox" at bounding box center [913, 434] width 10 height 10
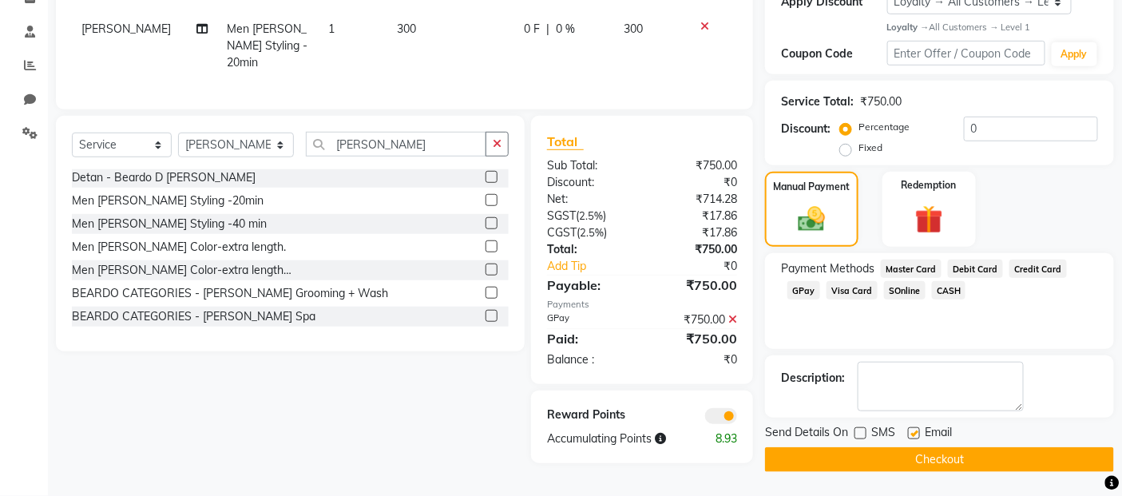
checkbox input "false"
click at [909, 464] on button "Checkout" at bounding box center [939, 459] width 349 height 25
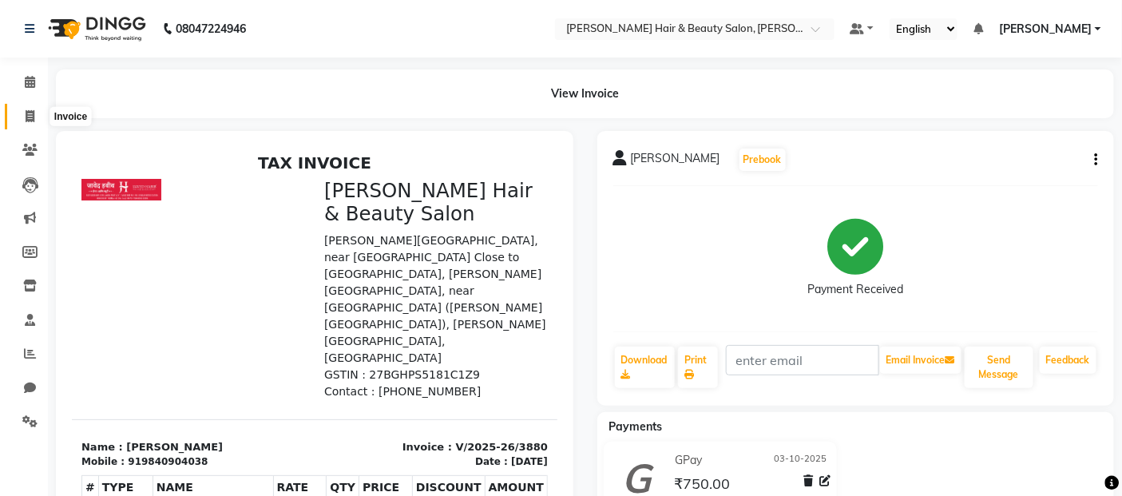
click at [34, 117] on icon at bounding box center [30, 116] width 9 height 12
select select "service"
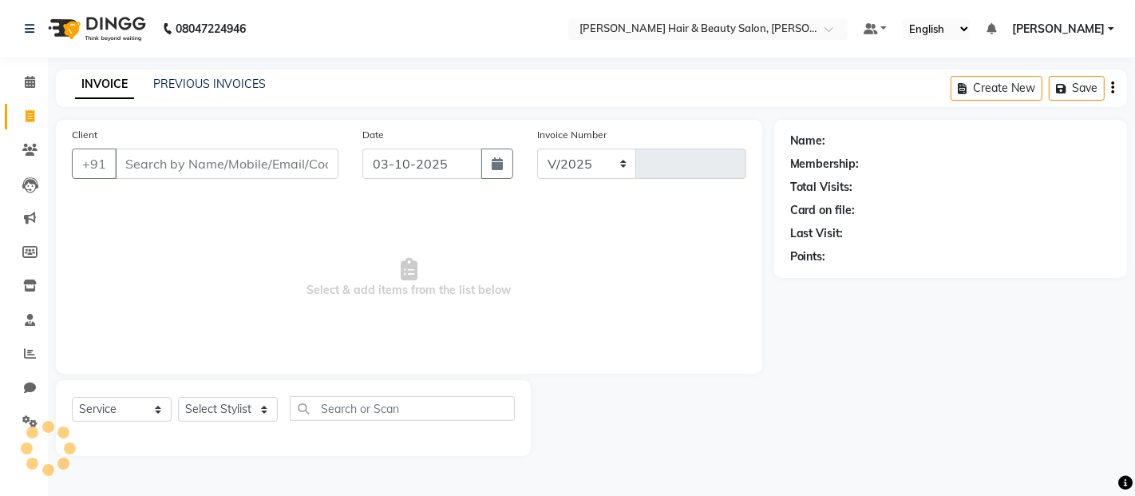
select select "7927"
type input "3881"
click at [173, 176] on input "Client" at bounding box center [227, 164] width 224 height 30
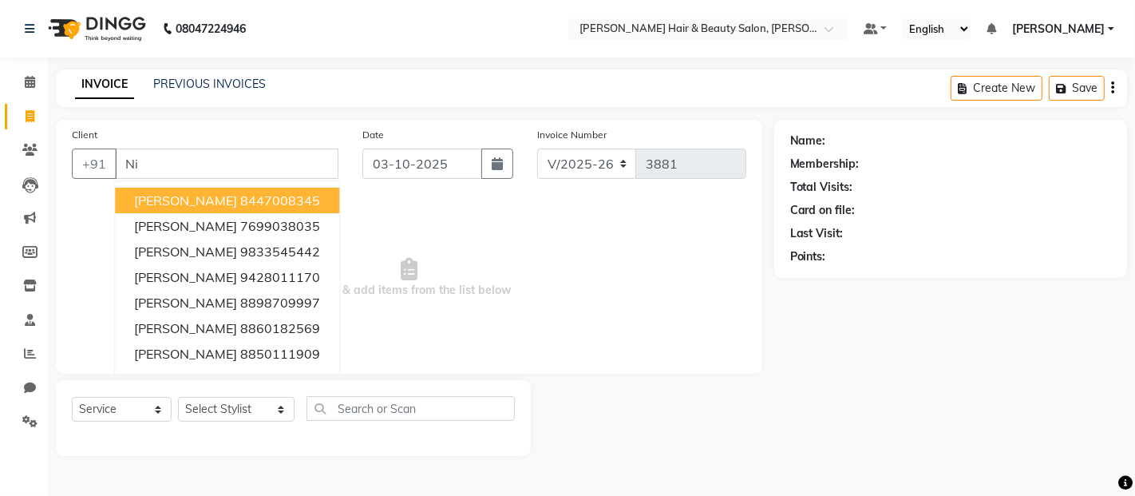
type input "N"
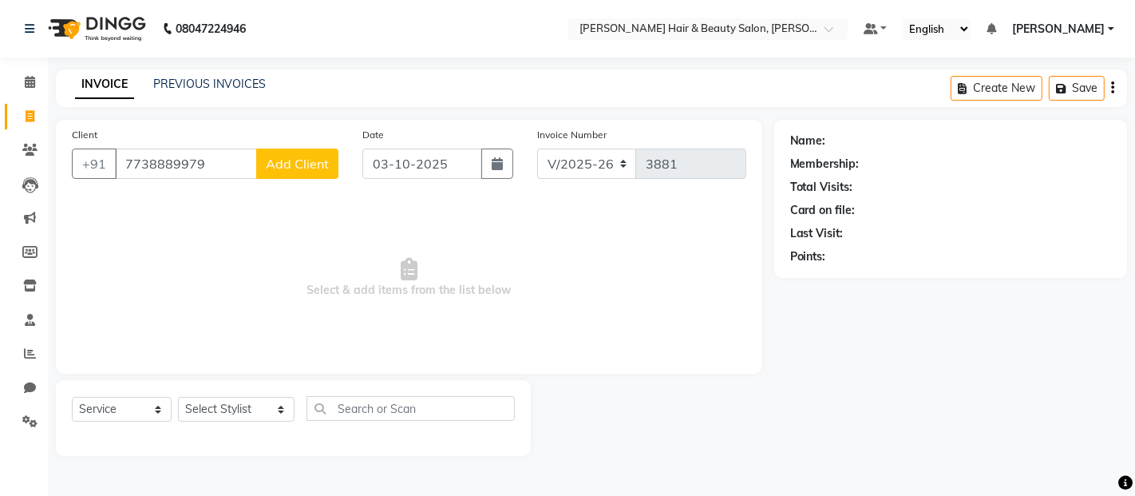
type input "7738889979"
click at [299, 165] on span "Add Client" at bounding box center [297, 164] width 63 height 16
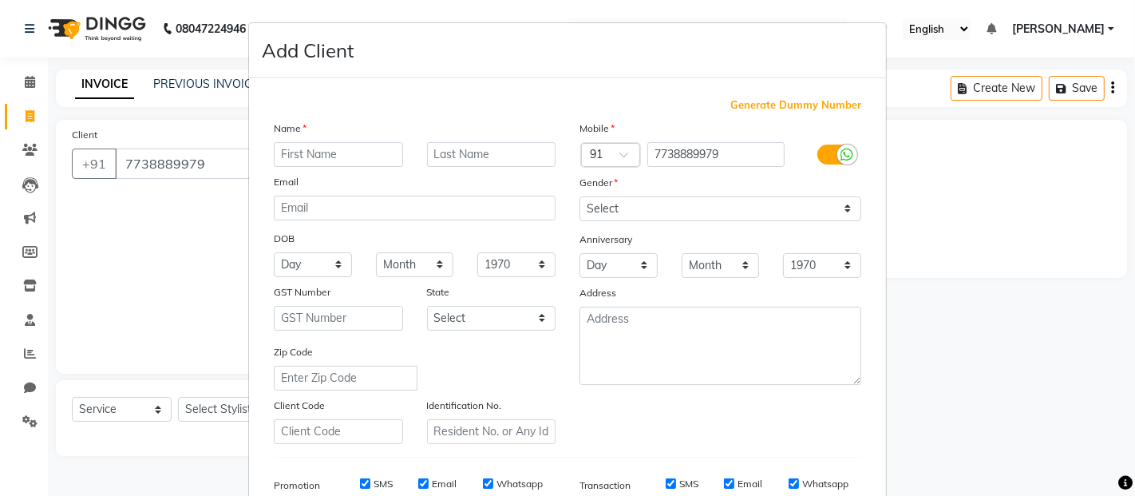
click at [352, 156] on input "text" at bounding box center [338, 154] width 129 height 25
type input "[PERSON_NAME]"
click at [448, 149] on input "text" at bounding box center [491, 154] width 129 height 25
type input "Lodha"
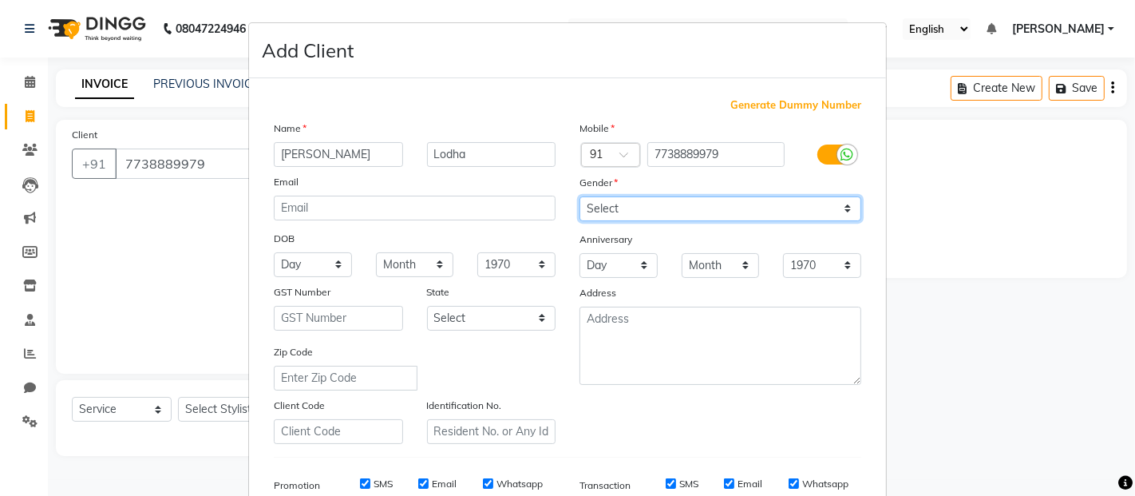
click at [832, 212] on select "Select [DEMOGRAPHIC_DATA] [DEMOGRAPHIC_DATA] Other Prefer Not To Say" at bounding box center [721, 208] width 282 height 25
select select "[DEMOGRAPHIC_DATA]"
click at [580, 196] on select "Select [DEMOGRAPHIC_DATA] [DEMOGRAPHIC_DATA] Other Prefer Not To Say" at bounding box center [721, 208] width 282 height 25
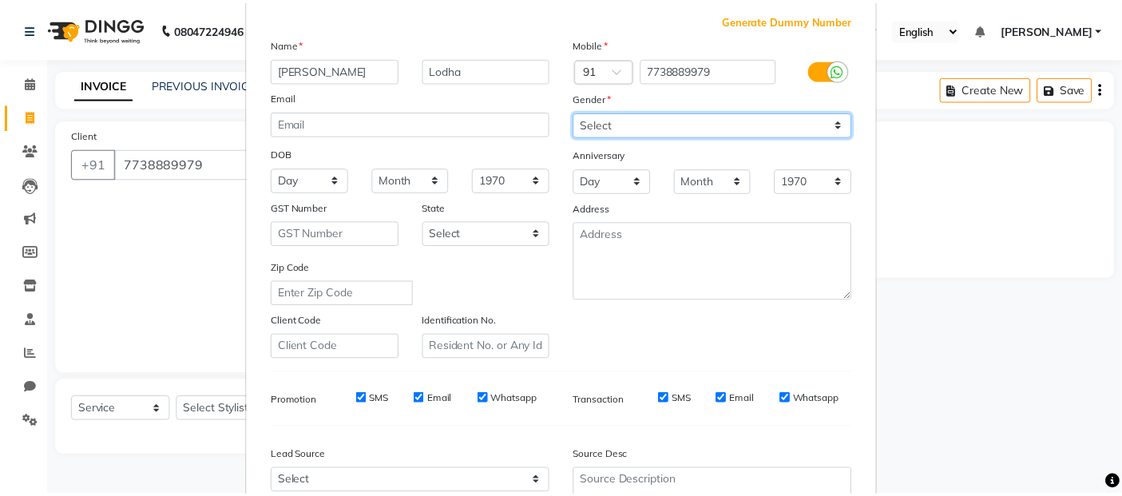
scroll to position [242, 0]
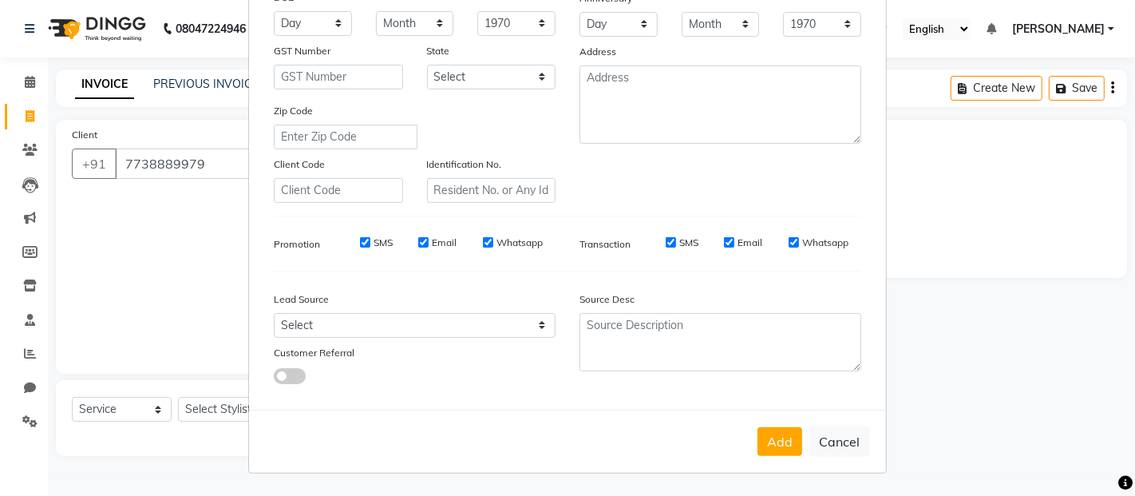
click at [679, 238] on label "SMS" at bounding box center [688, 243] width 19 height 14
click at [672, 238] on input "SMS" at bounding box center [671, 242] width 10 height 10
checkbox input "false"
click at [433, 243] on label "Email" at bounding box center [444, 243] width 25 height 14
click at [429, 243] on input "Email" at bounding box center [423, 242] width 10 height 10
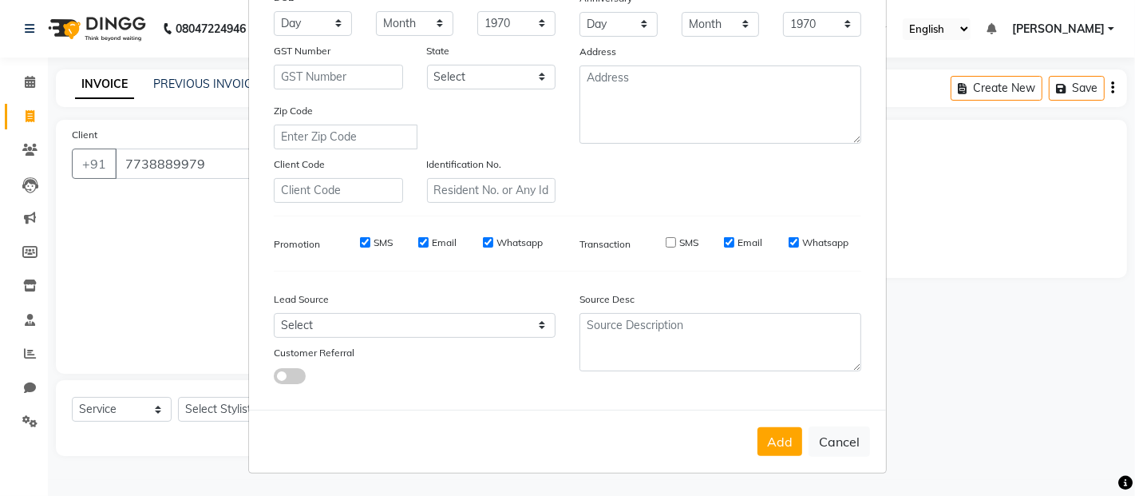
checkbox input "false"
click at [802, 237] on label "Whatsapp" at bounding box center [825, 243] width 46 height 14
click at [799, 237] on input "Whatsapp" at bounding box center [794, 242] width 10 height 10
checkbox input "false"
click at [767, 442] on button "Add" at bounding box center [780, 441] width 45 height 29
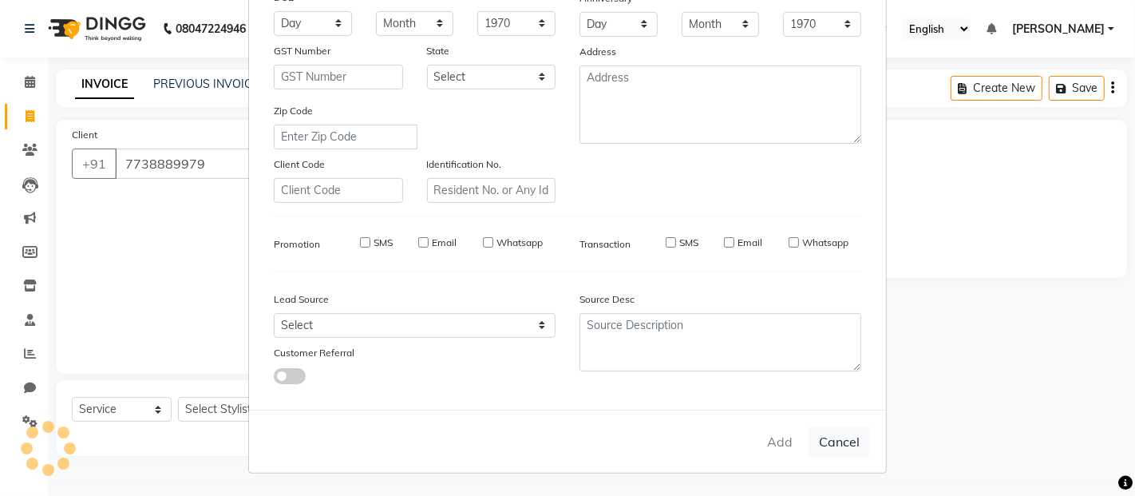
select select
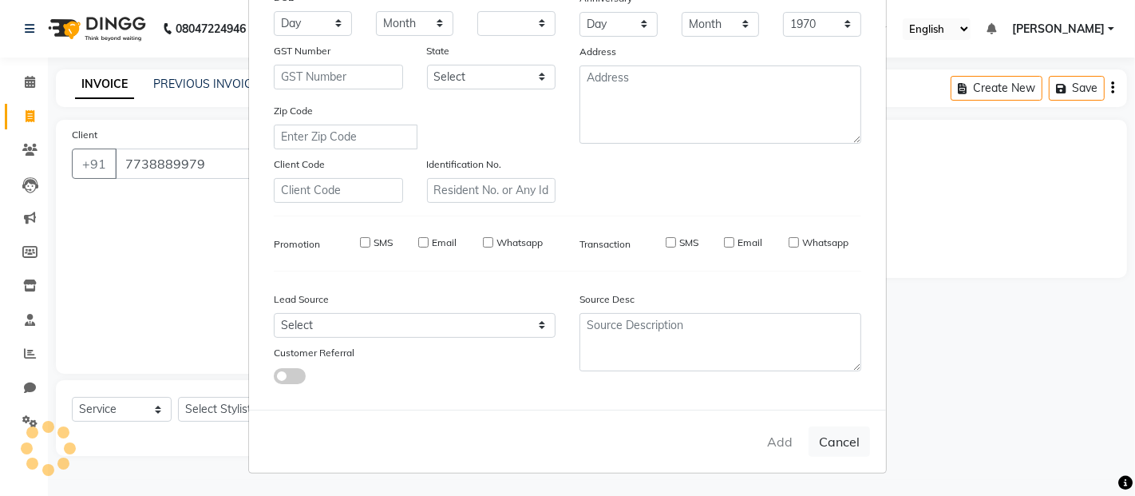
select select
checkbox input "false"
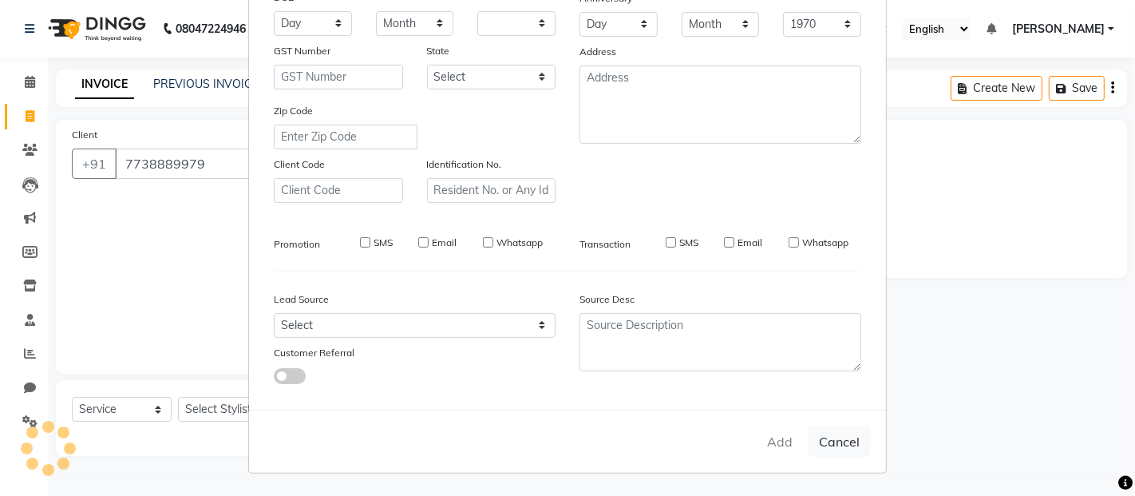
checkbox input "false"
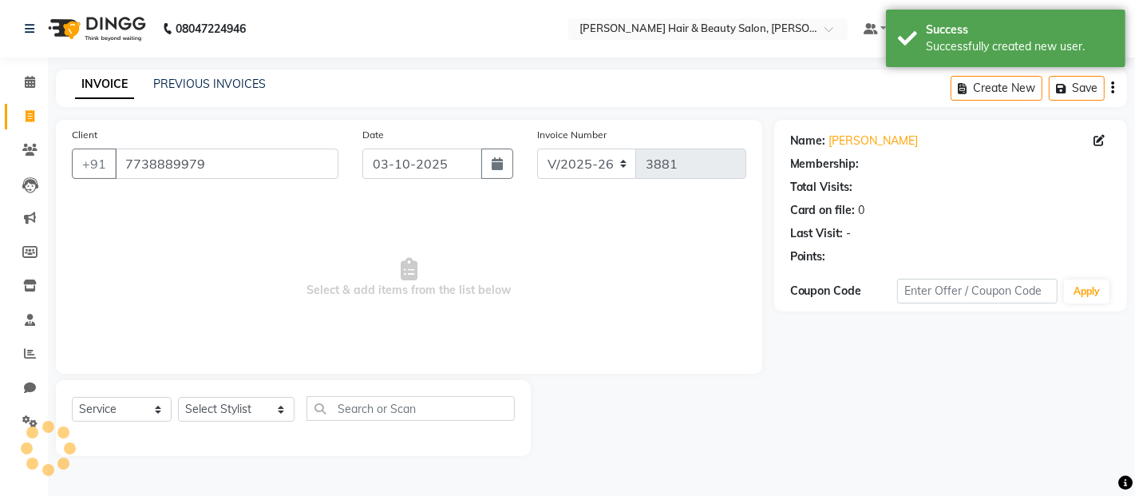
select select "1: Object"
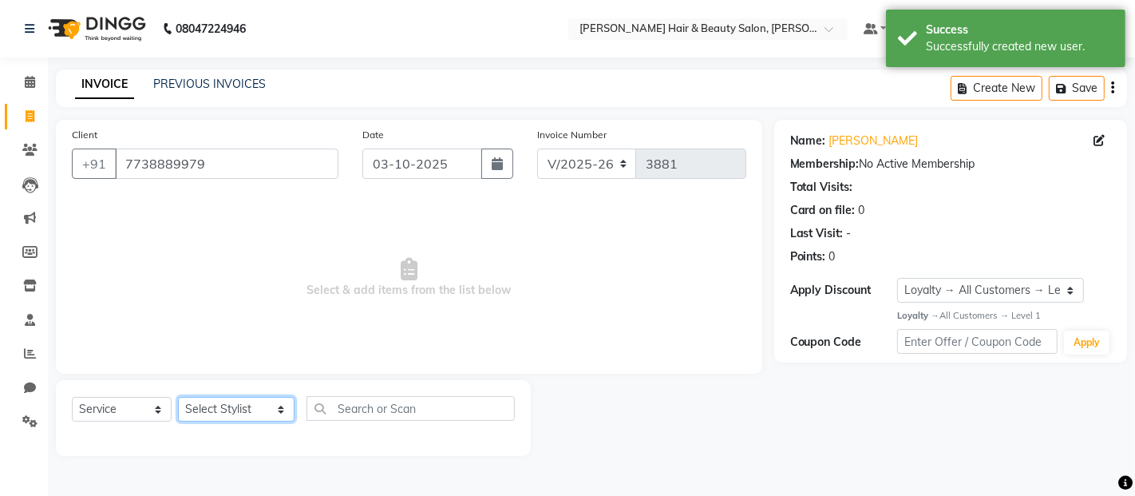
click at [260, 414] on select "Select Stylist [PERSON_NAME] Zibral [PERSON_NAME] [PERSON_NAME] [PERSON_NAME] […" at bounding box center [236, 409] width 117 height 25
select select "86784"
click at [178, 398] on select "Select Stylist [PERSON_NAME] Zibral [PERSON_NAME] [PERSON_NAME] [PERSON_NAME] […" at bounding box center [236, 409] width 117 height 25
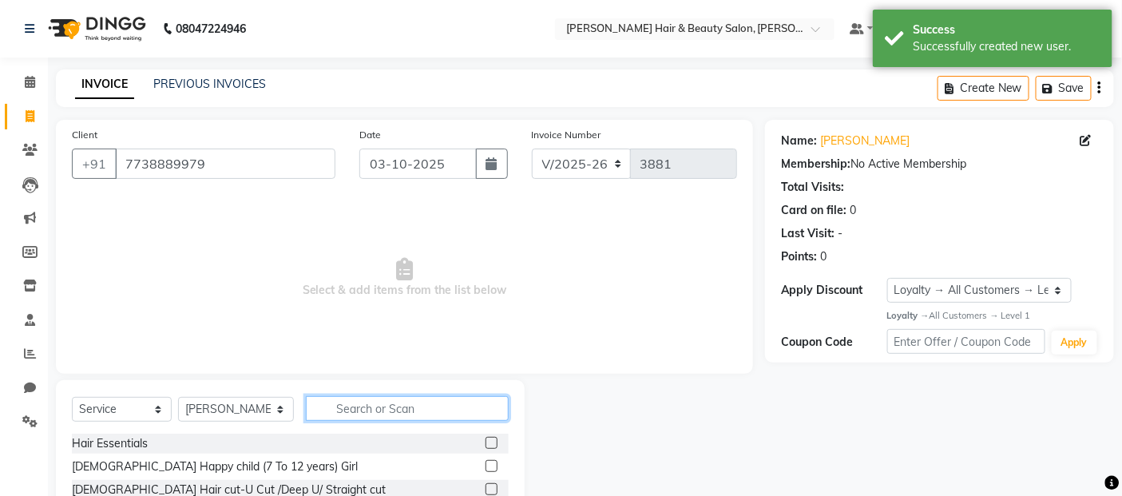
click at [403, 404] on input "text" at bounding box center [408, 408] width 204 height 25
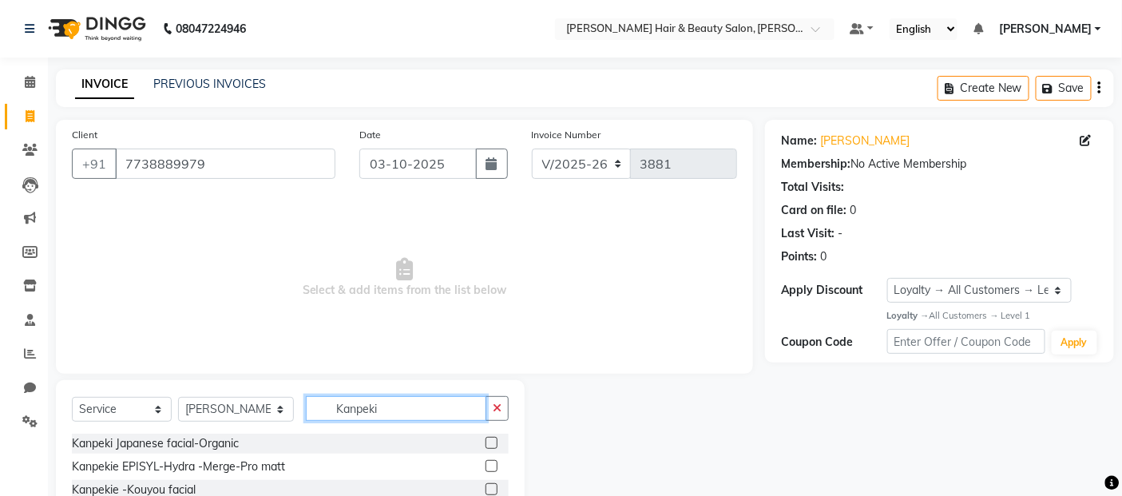
scroll to position [144, 0]
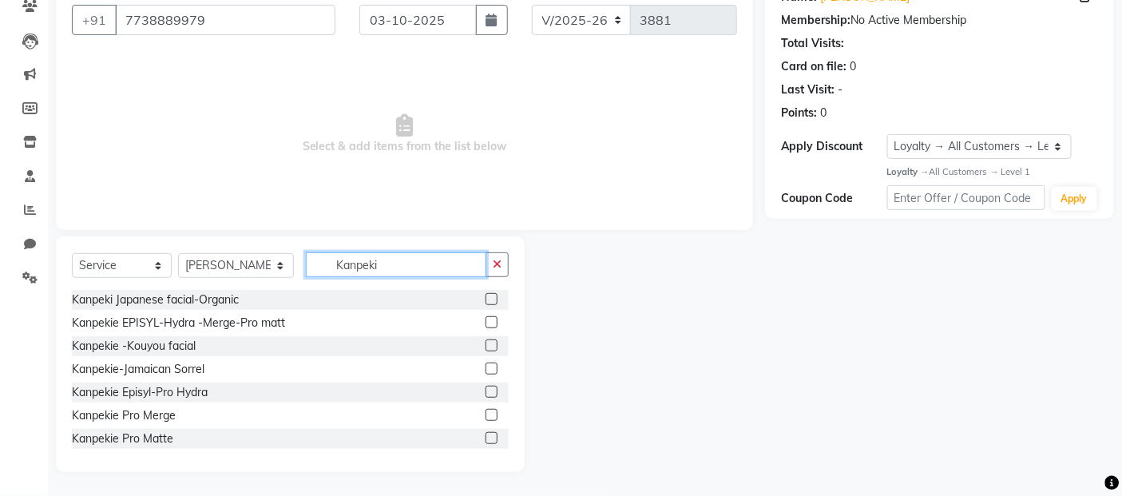
type input "Kanpeki"
click at [485, 345] on label at bounding box center [491, 345] width 12 height 12
click at [485, 345] on input "checkbox" at bounding box center [490, 346] width 10 height 10
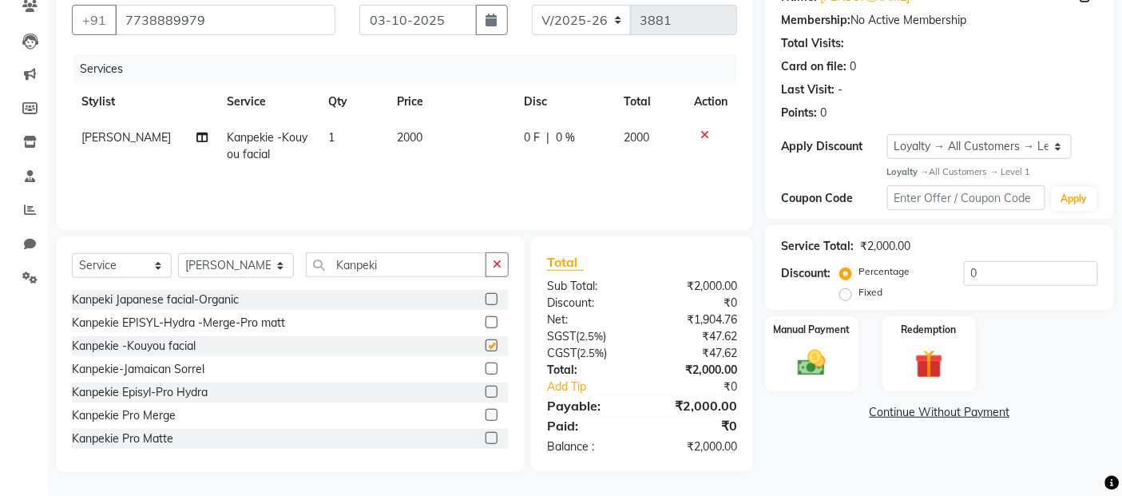
checkbox input "false"
click at [485, 413] on label at bounding box center [491, 415] width 12 height 12
click at [485, 413] on input "checkbox" at bounding box center [490, 415] width 10 height 10
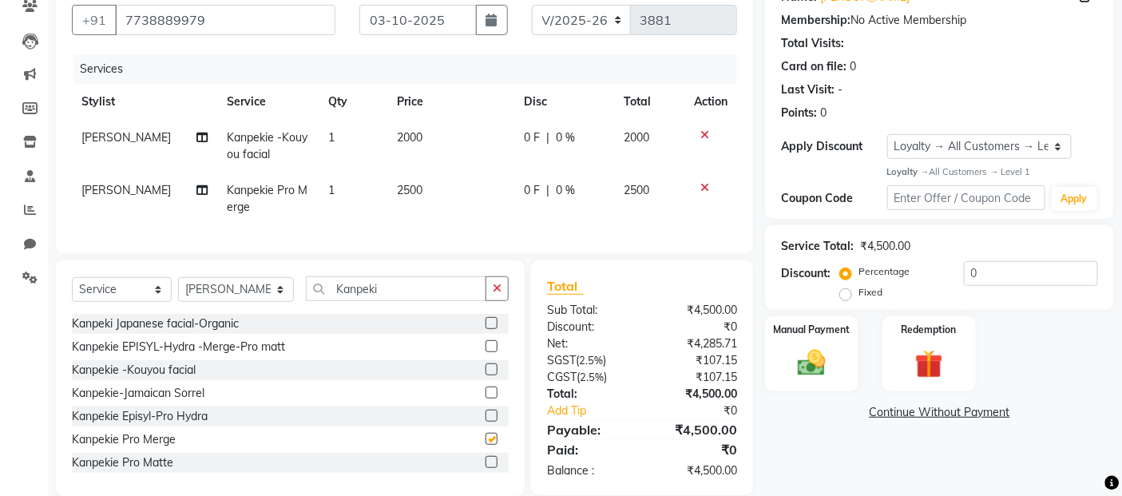
checkbox input "false"
click at [700, 137] on icon at bounding box center [704, 134] width 9 height 11
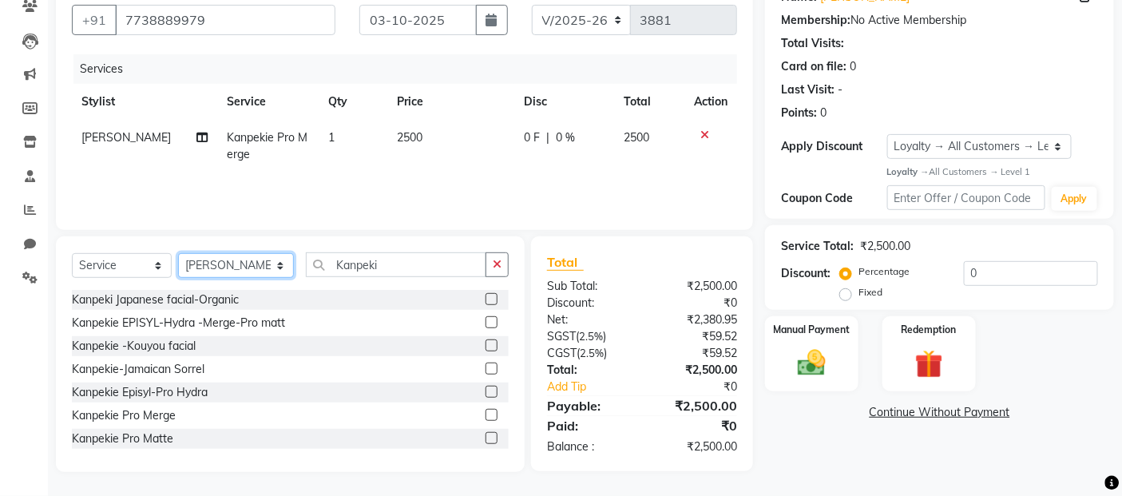
click at [254, 267] on select "Select Stylist [PERSON_NAME] Zibral [PERSON_NAME] [PERSON_NAME] [PERSON_NAME] […" at bounding box center [236, 265] width 116 height 25
select select "72241"
click at [178, 254] on select "Select Stylist [PERSON_NAME] Zibral [PERSON_NAME] [PERSON_NAME] [PERSON_NAME] […" at bounding box center [236, 265] width 116 height 25
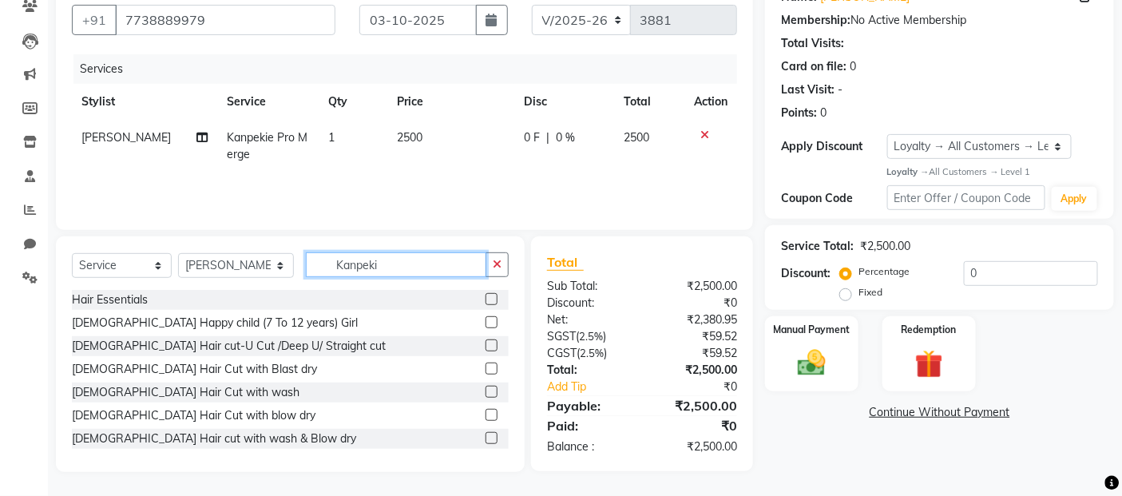
click at [366, 265] on input "Kanpeki" at bounding box center [396, 264] width 181 height 25
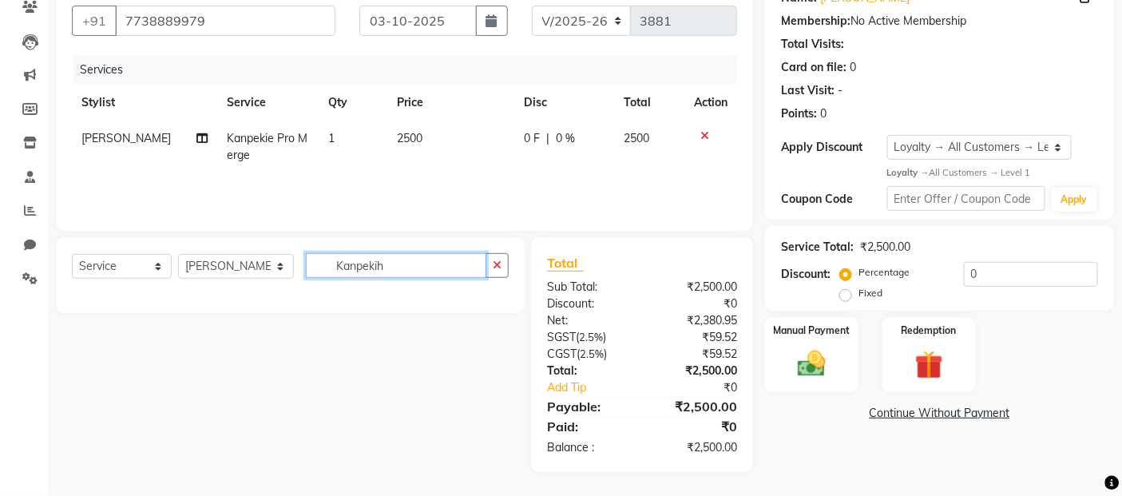
scroll to position [142, 0]
click at [362, 267] on input "Kanpekihair cut" at bounding box center [396, 266] width 181 height 25
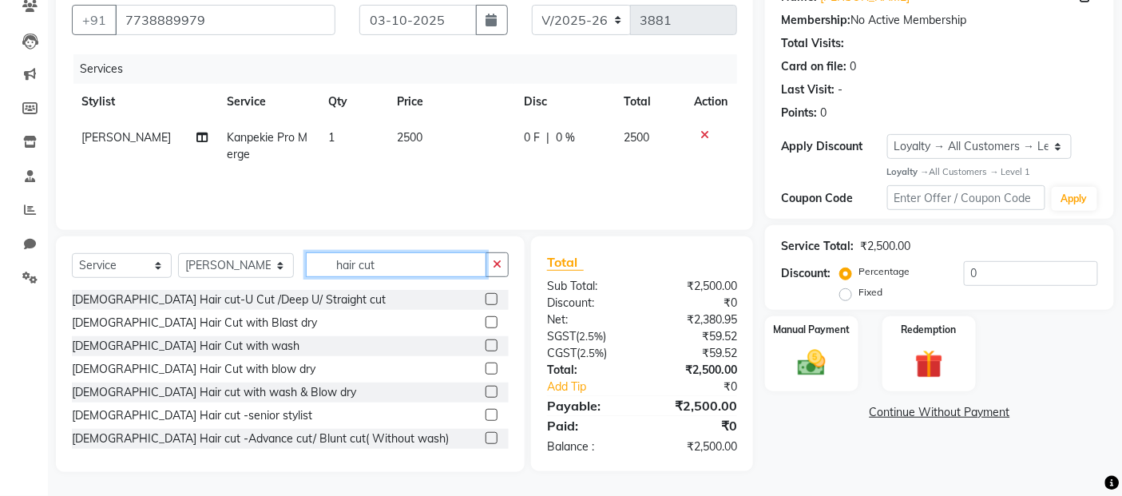
scroll to position [321, 0]
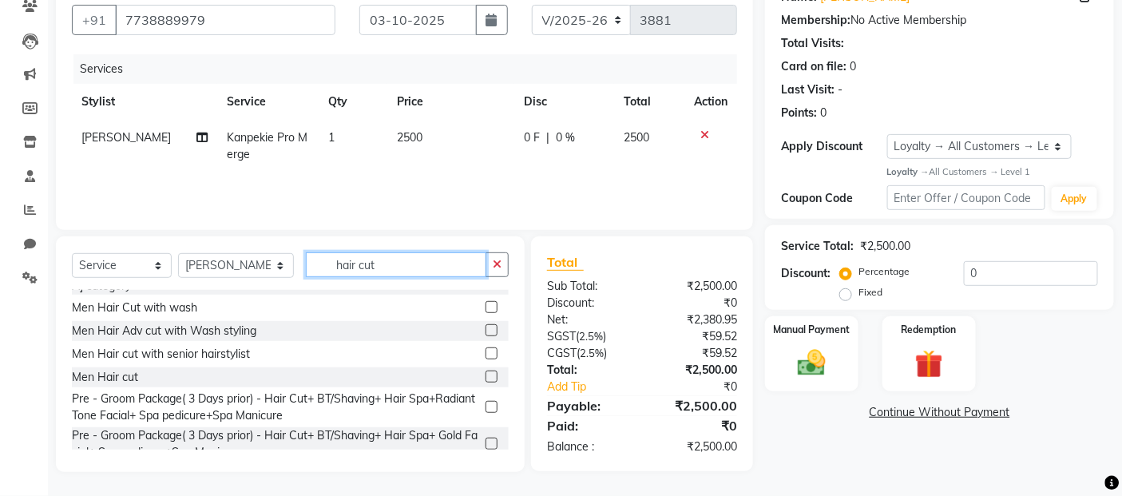
type input "hair cut"
click at [485, 370] on label at bounding box center [491, 376] width 12 height 12
click at [485, 372] on input "checkbox" at bounding box center [490, 377] width 10 height 10
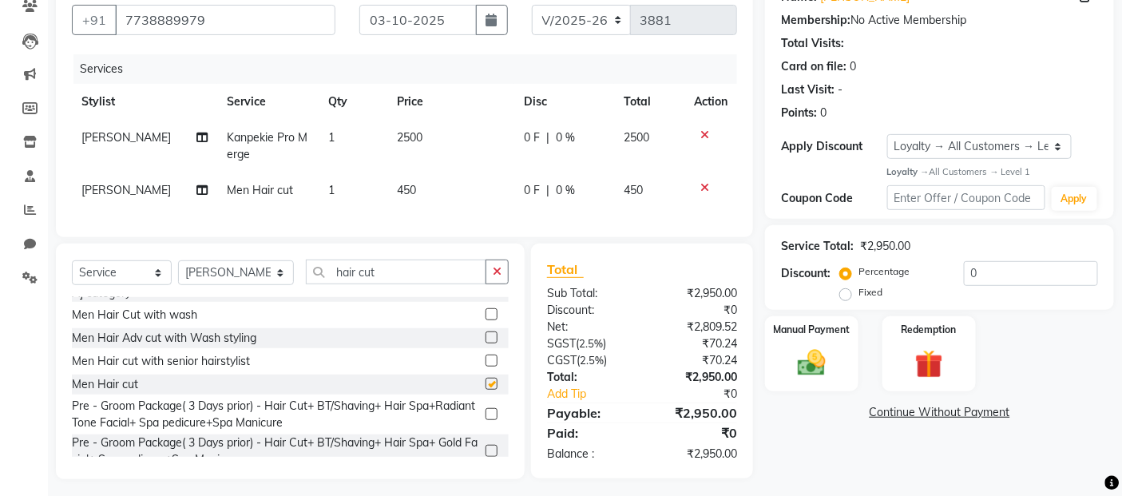
checkbox input "false"
click at [252, 285] on select "Select Stylist [PERSON_NAME] Zibral [PERSON_NAME] [PERSON_NAME] [PERSON_NAME] […" at bounding box center [236, 272] width 116 height 25
select select "86784"
click at [178, 274] on select "Select Stylist [PERSON_NAME] Zibral [PERSON_NAME] [PERSON_NAME] [PERSON_NAME] […" at bounding box center [236, 272] width 116 height 25
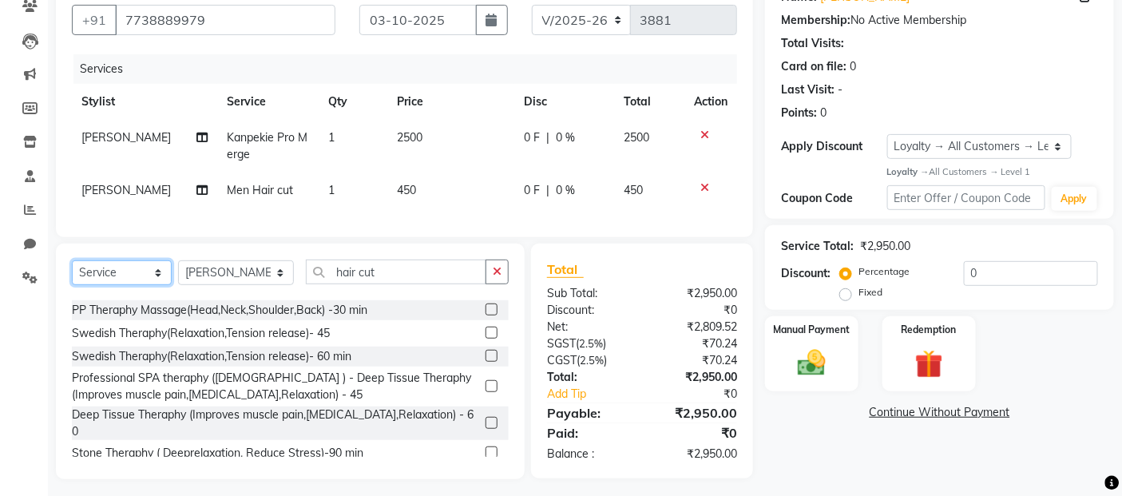
click at [161, 285] on select "Select Service Product Membership Package Voucher Prepaid Gift Card" at bounding box center [122, 272] width 100 height 25
select select "product"
click at [72, 274] on select "Select Service Product Membership Package Voucher Prepaid Gift Card" at bounding box center [122, 272] width 100 height 25
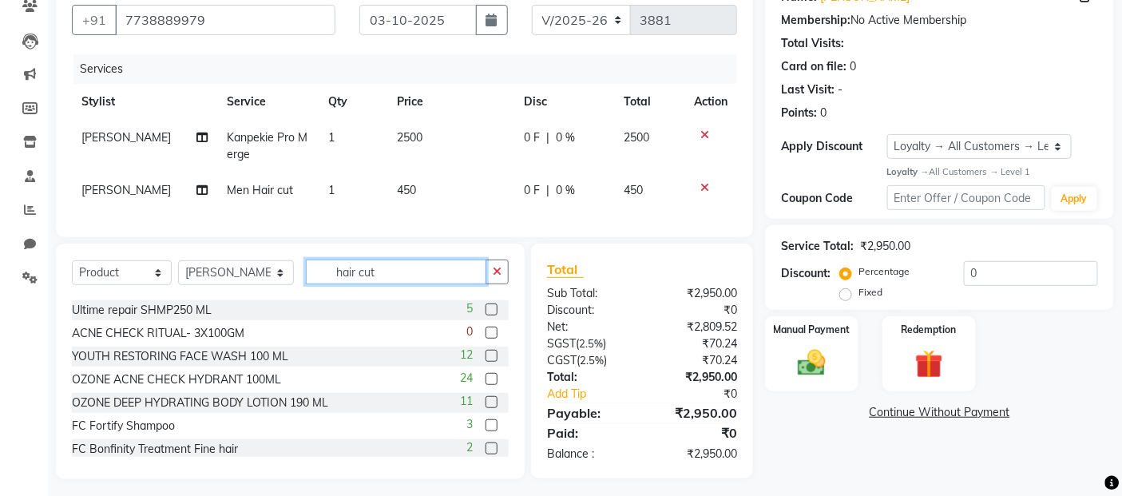
click at [380, 284] on input "hair cut" at bounding box center [396, 271] width 181 height 25
type input "h"
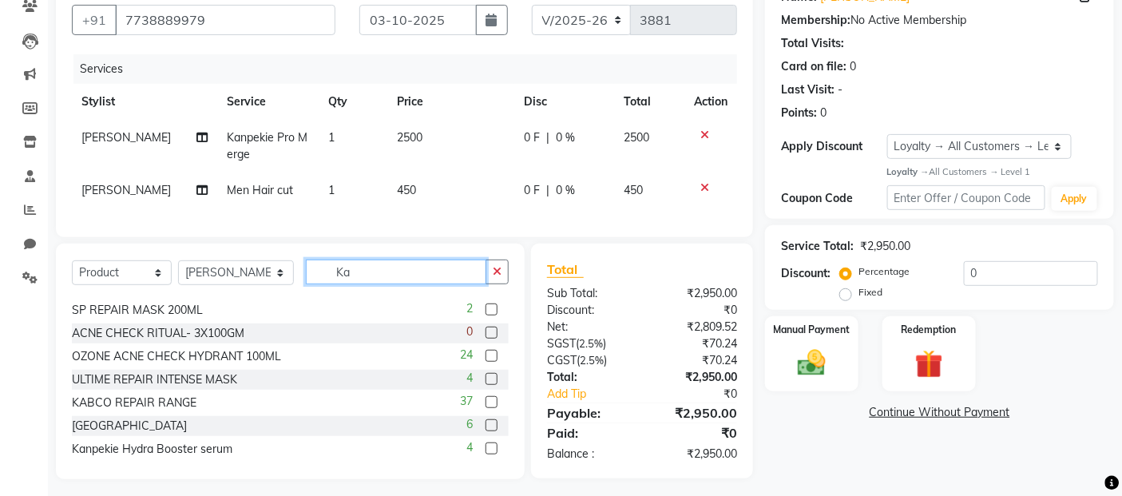
scroll to position [0, 0]
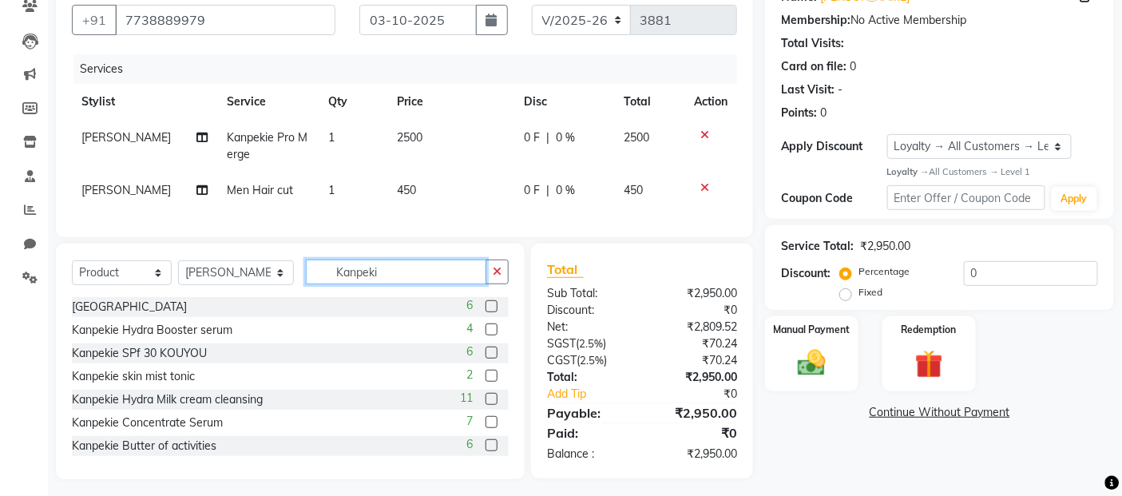
type input "Kanpeki"
click at [485, 359] on label at bounding box center [491, 353] width 12 height 12
click at [485, 359] on input "checkbox" at bounding box center [490, 353] width 10 height 10
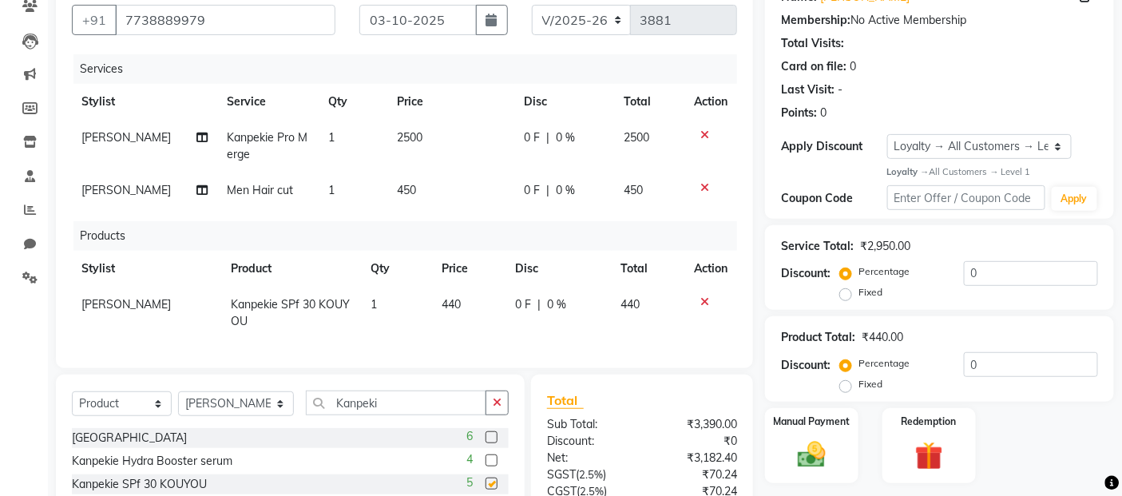
checkbox input "false"
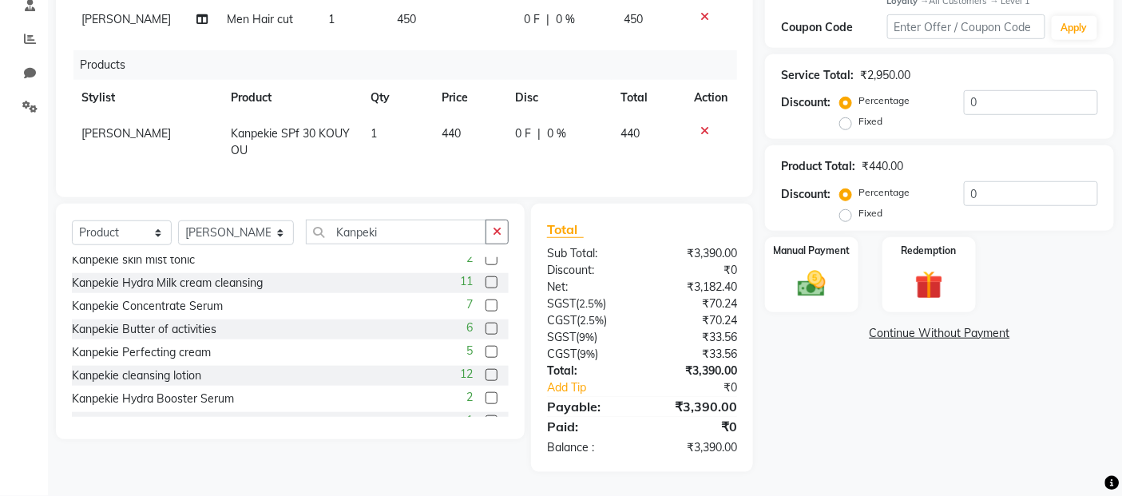
scroll to position [52, 0]
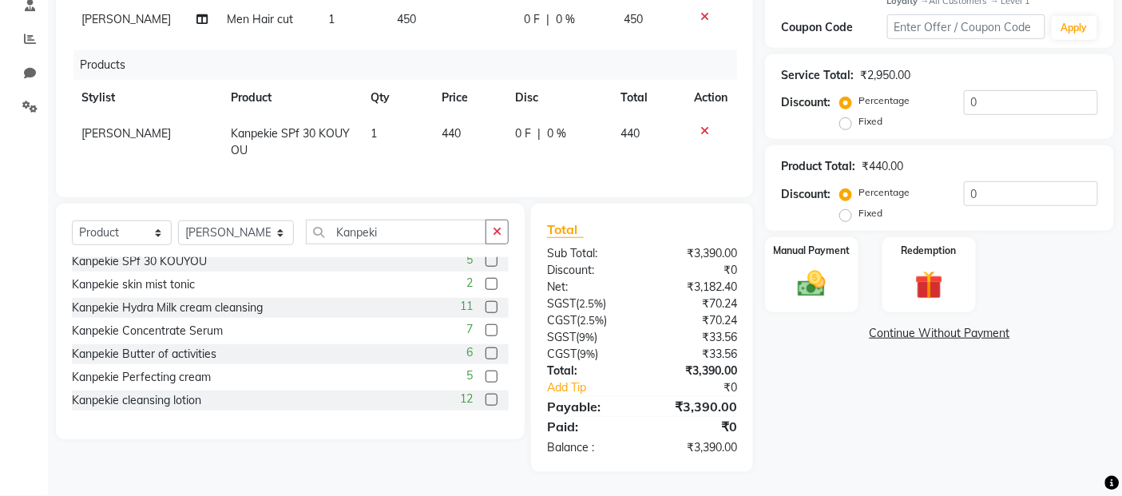
click at [485, 400] on label at bounding box center [491, 400] width 12 height 12
click at [485, 400] on input "checkbox" at bounding box center [490, 400] width 10 height 10
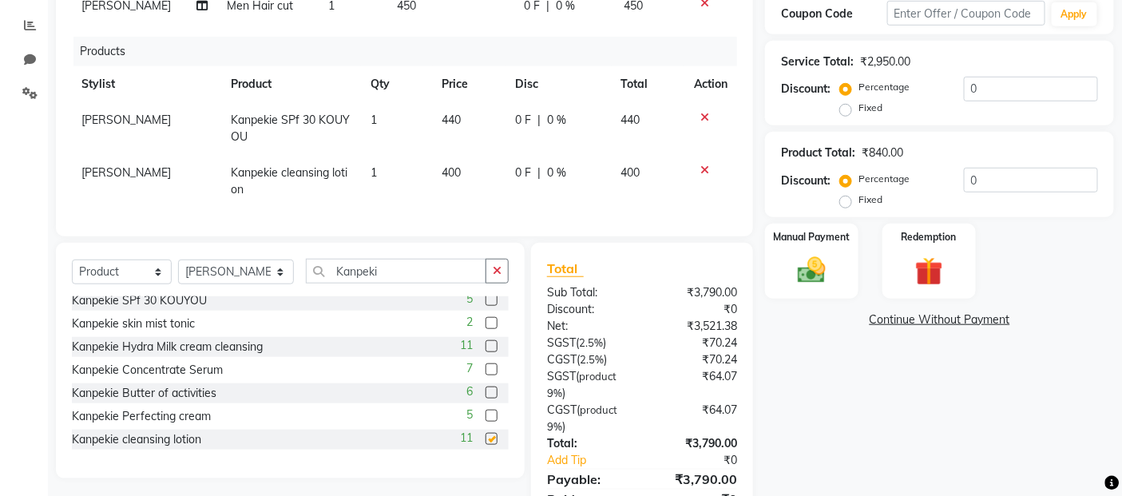
checkbox input "false"
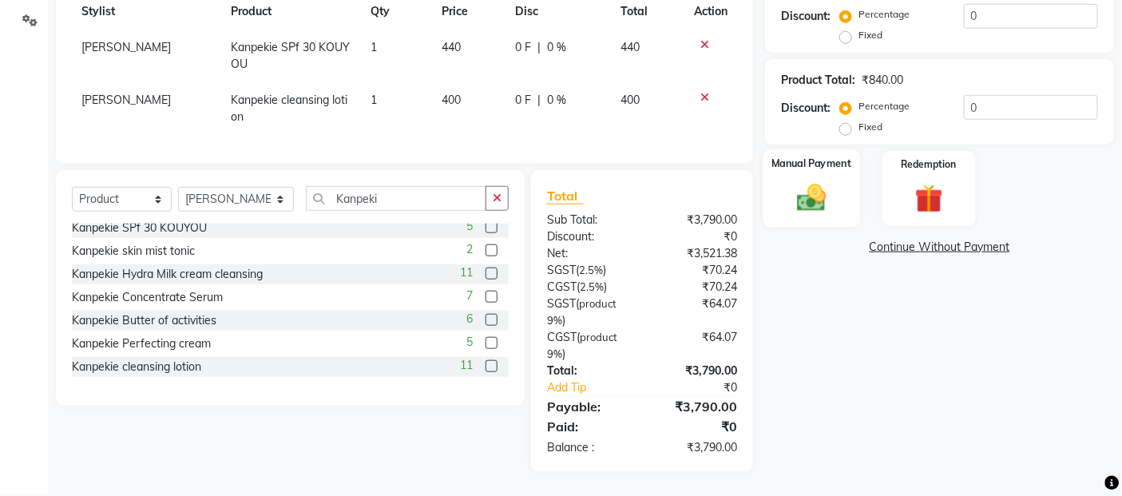
click at [811, 185] on img at bounding box center [812, 197] width 48 height 34
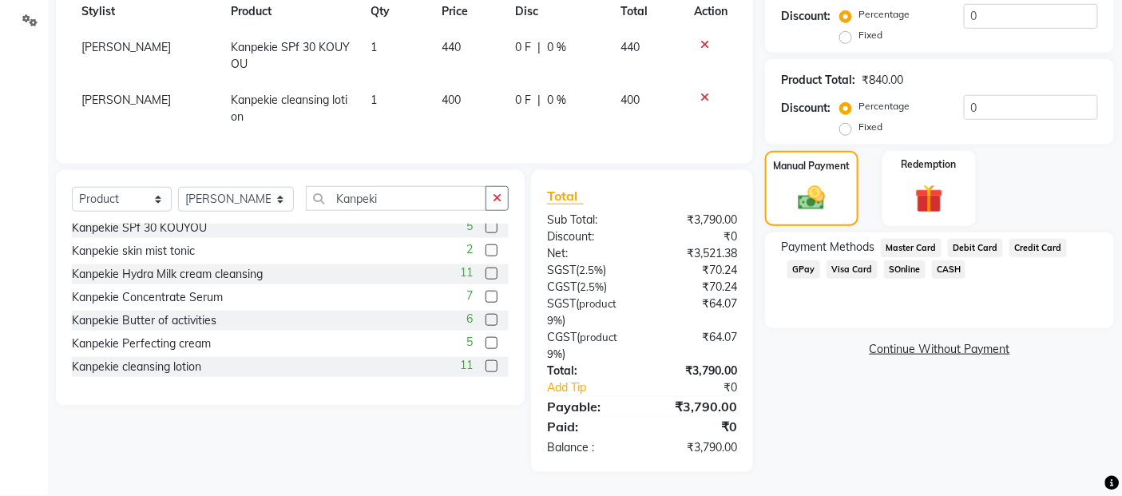
click at [972, 239] on span "Debit Card" at bounding box center [975, 248] width 55 height 18
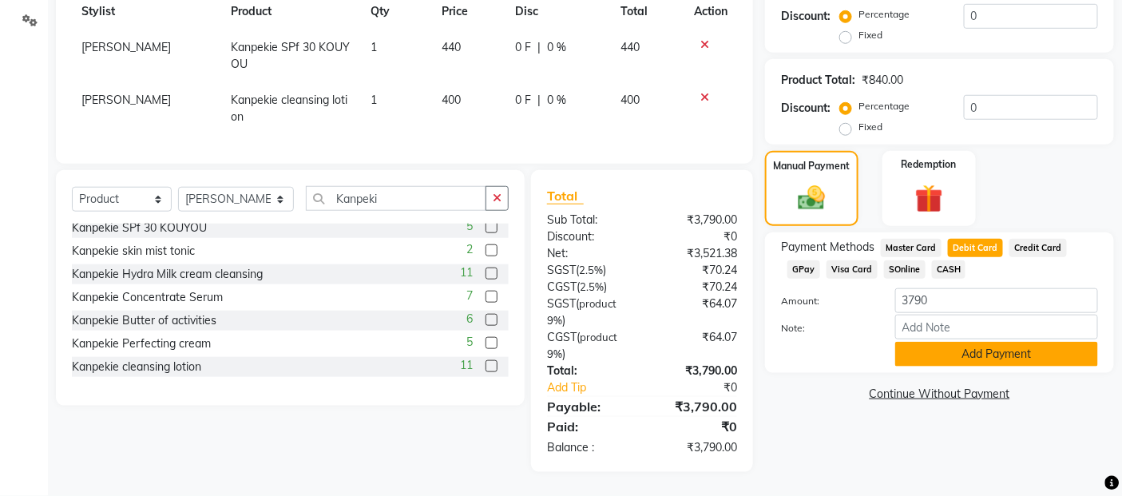
click at [955, 343] on button "Add Payment" at bounding box center [996, 354] width 203 height 25
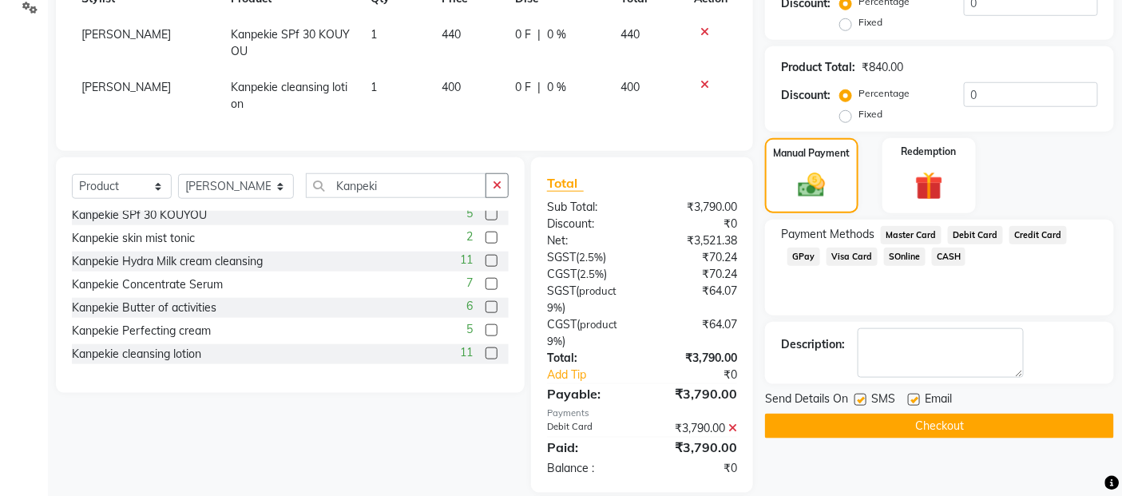
scroll to position [527, 0]
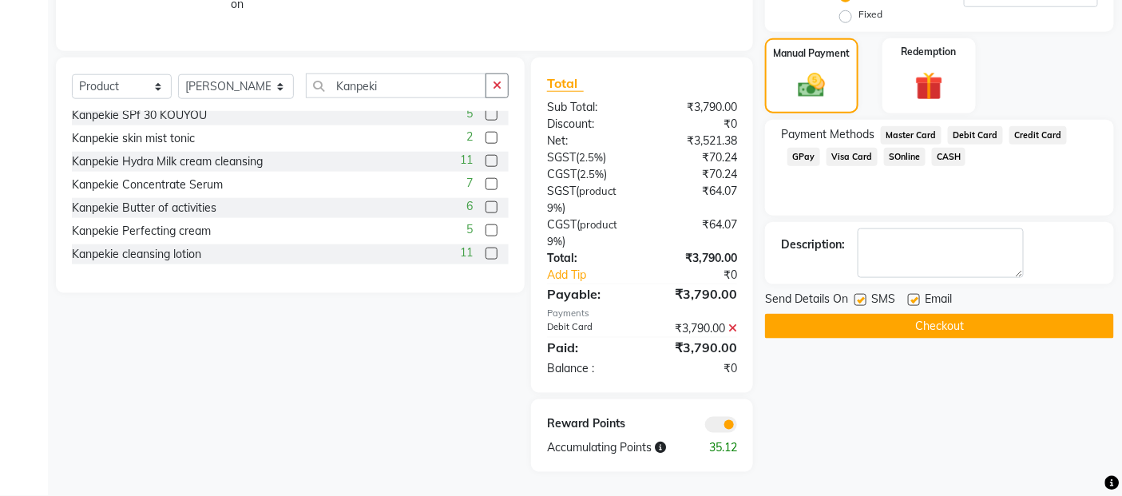
click at [866, 294] on label at bounding box center [860, 300] width 12 height 12
click at [865, 295] on input "checkbox" at bounding box center [859, 300] width 10 height 10
checkbox input "false"
click at [909, 294] on label at bounding box center [914, 300] width 12 height 12
click at [909, 295] on input "checkbox" at bounding box center [913, 300] width 10 height 10
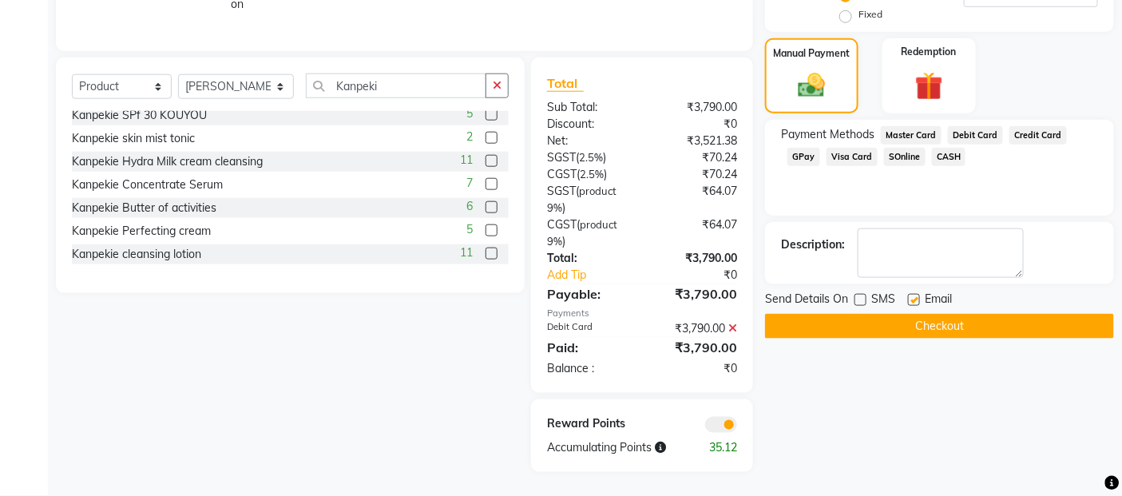
checkbox input "false"
click at [914, 314] on button "Checkout" at bounding box center [939, 326] width 349 height 25
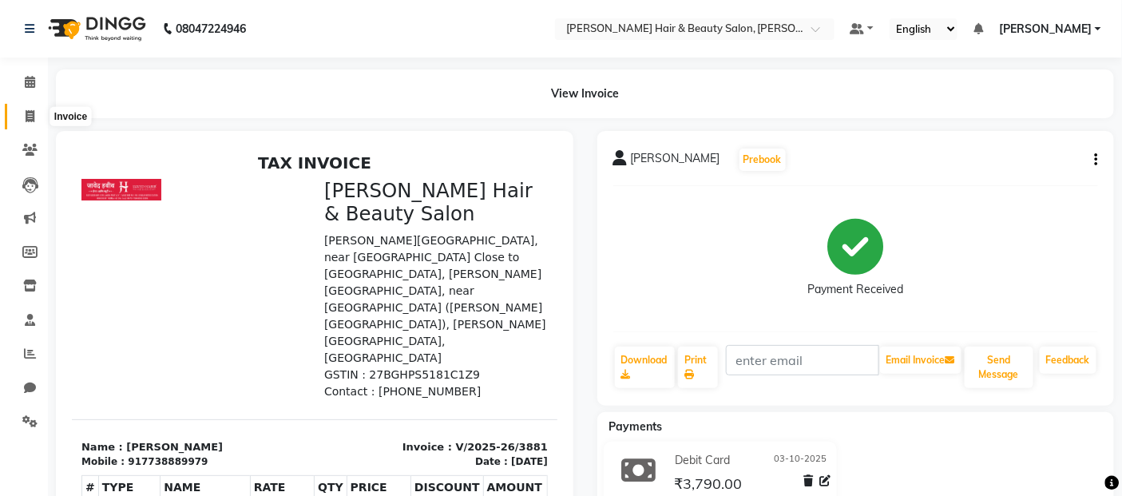
click at [36, 120] on span at bounding box center [30, 117] width 28 height 18
select select "service"
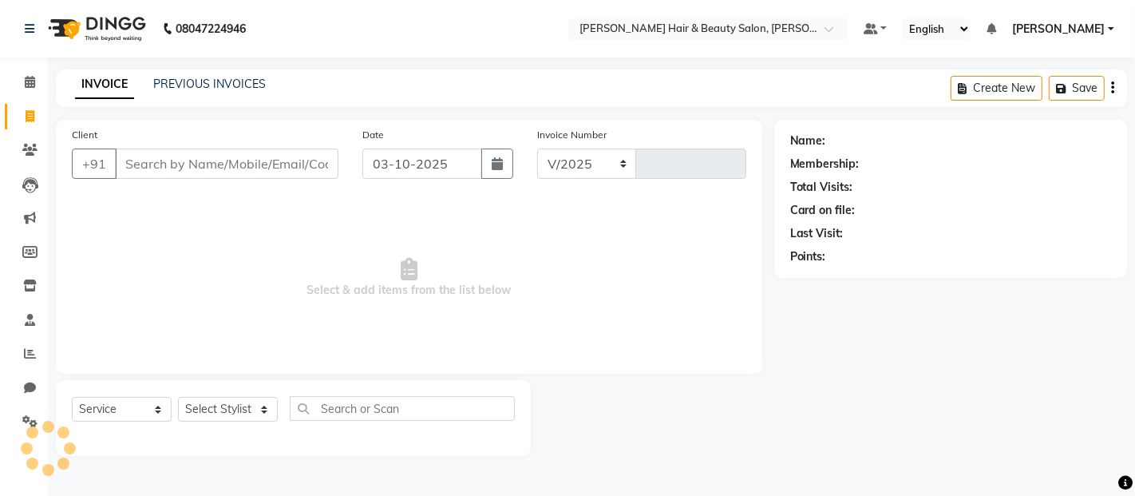
select select "7927"
type input "3882"
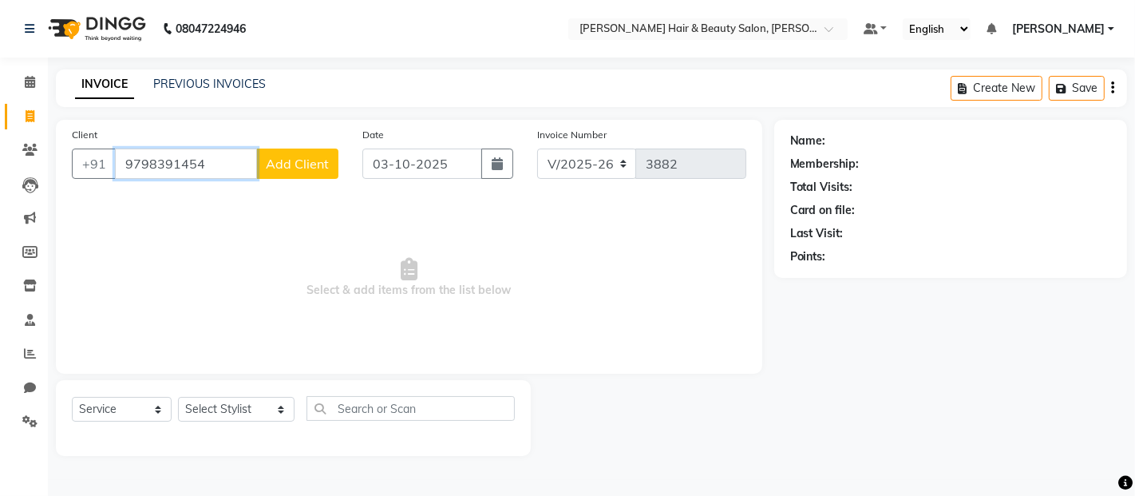
click at [227, 166] on input "9798391454" at bounding box center [186, 164] width 142 height 30
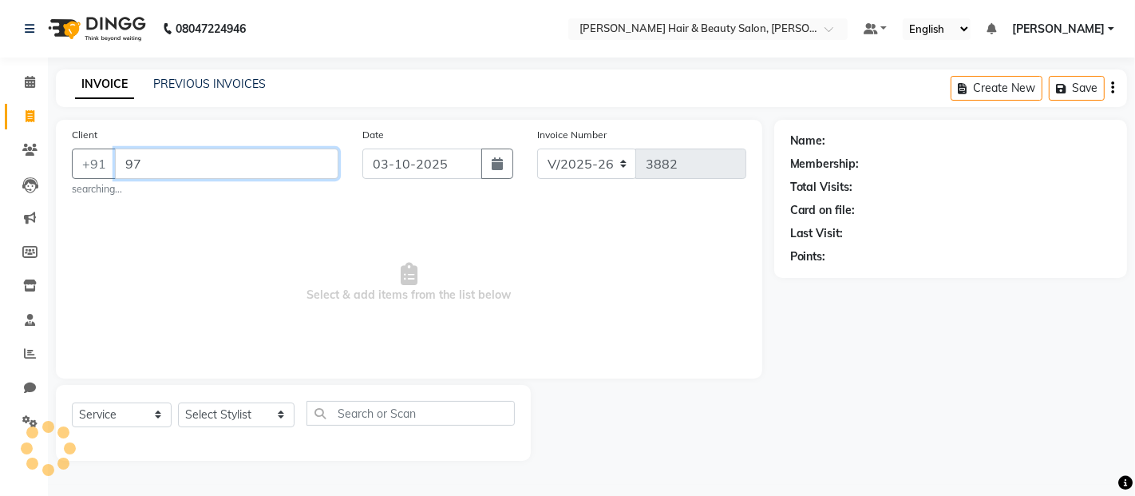
type input "9"
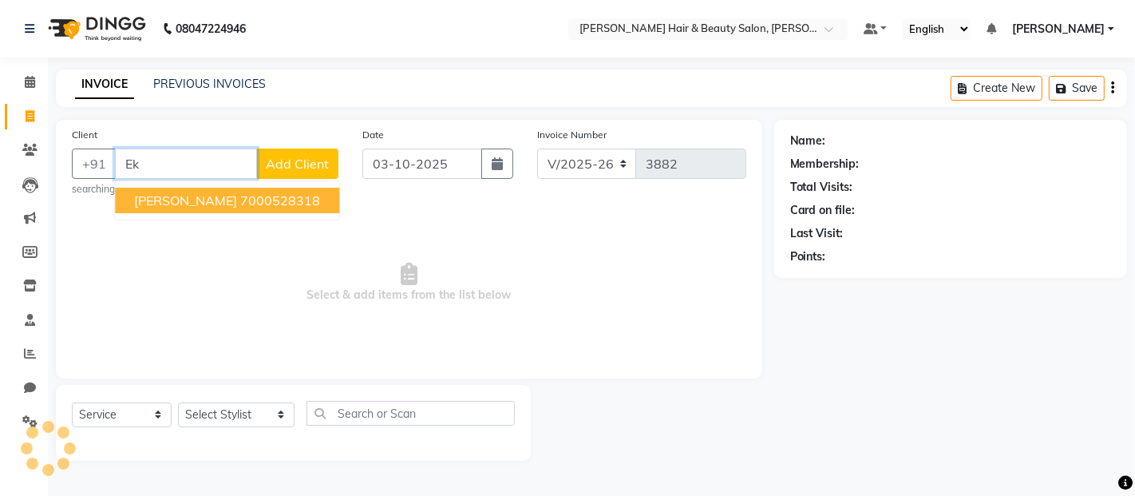
type input "E"
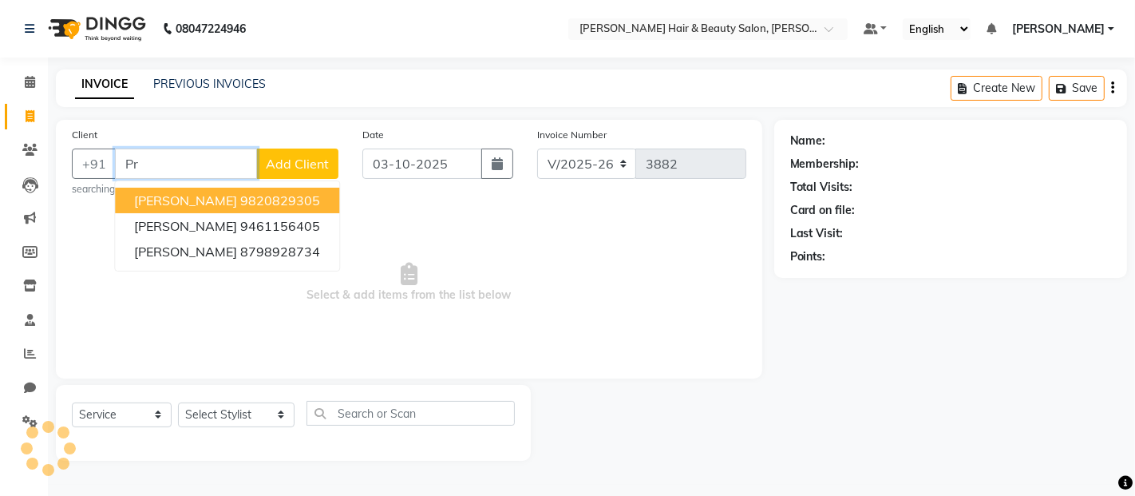
type input "P"
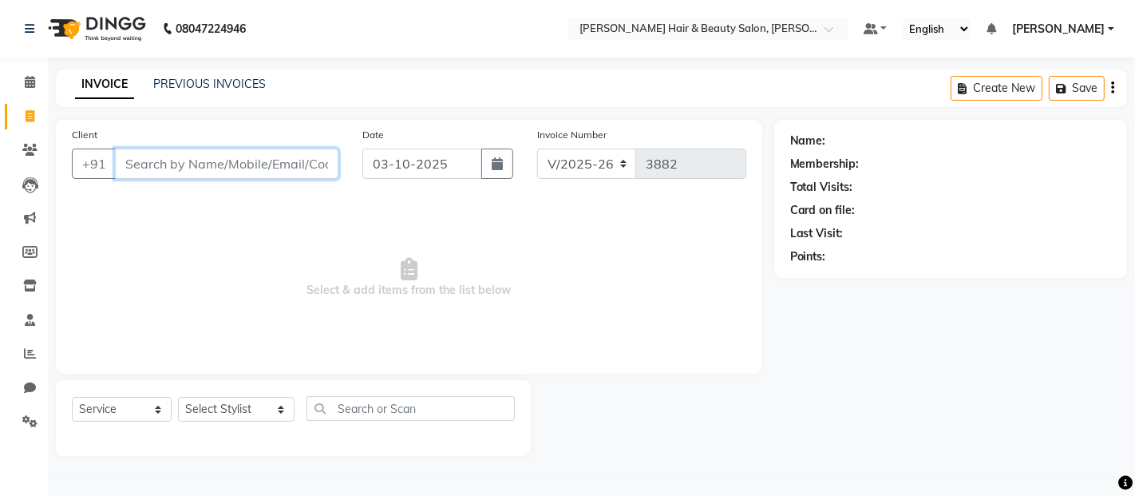
click at [212, 170] on input "Client" at bounding box center [227, 164] width 224 height 30
drag, startPoint x: 0, startPoint y: 429, endPoint x: 664, endPoint y: 225, distance: 694.8
click at [664, 225] on span "Select & add items from the list below" at bounding box center [409, 278] width 675 height 160
click at [195, 172] on input "Client" at bounding box center [227, 164] width 224 height 30
type input "9798391454"
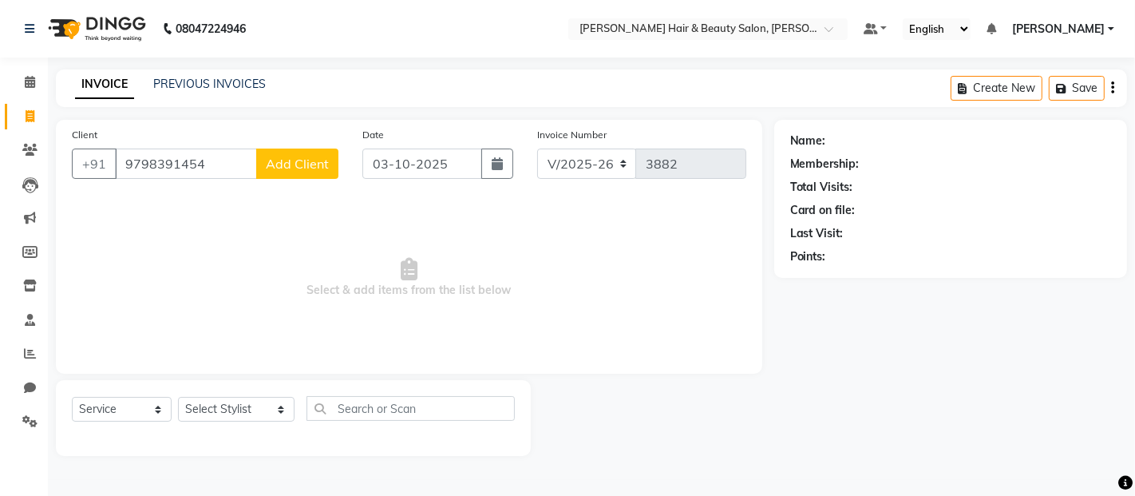
click at [277, 164] on span "Add Client" at bounding box center [297, 164] width 63 height 16
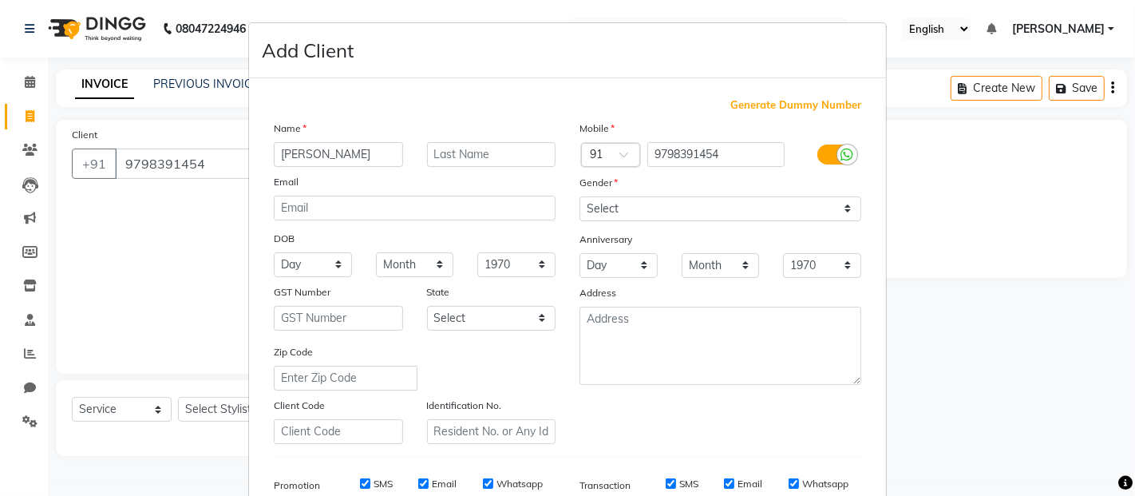
type input "[PERSON_NAME]"
click at [485, 152] on input "text" at bounding box center [491, 154] width 129 height 25
type input "[PERSON_NAME]"
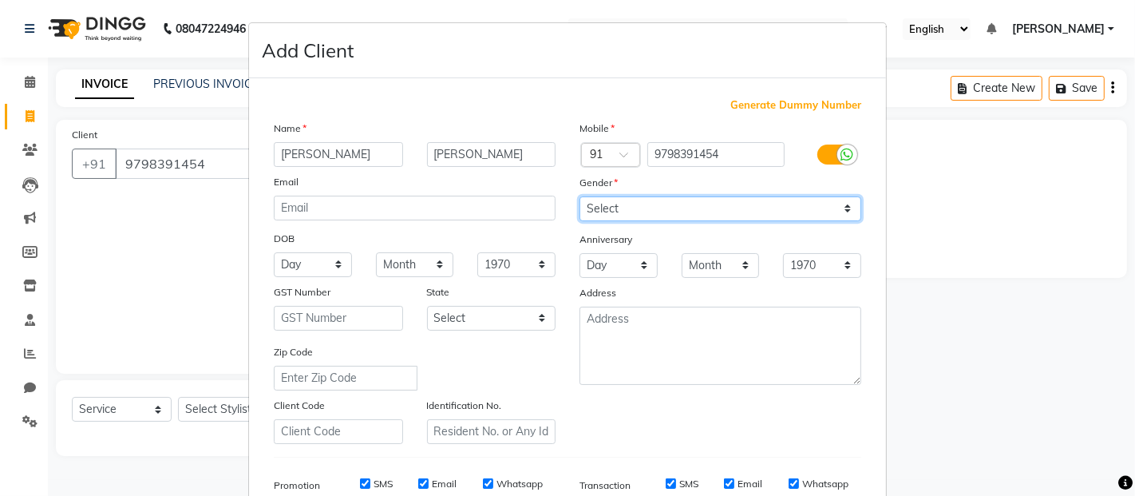
click at [829, 208] on select "Select [DEMOGRAPHIC_DATA] [DEMOGRAPHIC_DATA] Other Prefer Not To Say" at bounding box center [721, 208] width 282 height 25
select select "[DEMOGRAPHIC_DATA]"
click at [580, 196] on select "Select [DEMOGRAPHIC_DATA] [DEMOGRAPHIC_DATA] Other Prefer Not To Say" at bounding box center [721, 208] width 282 height 25
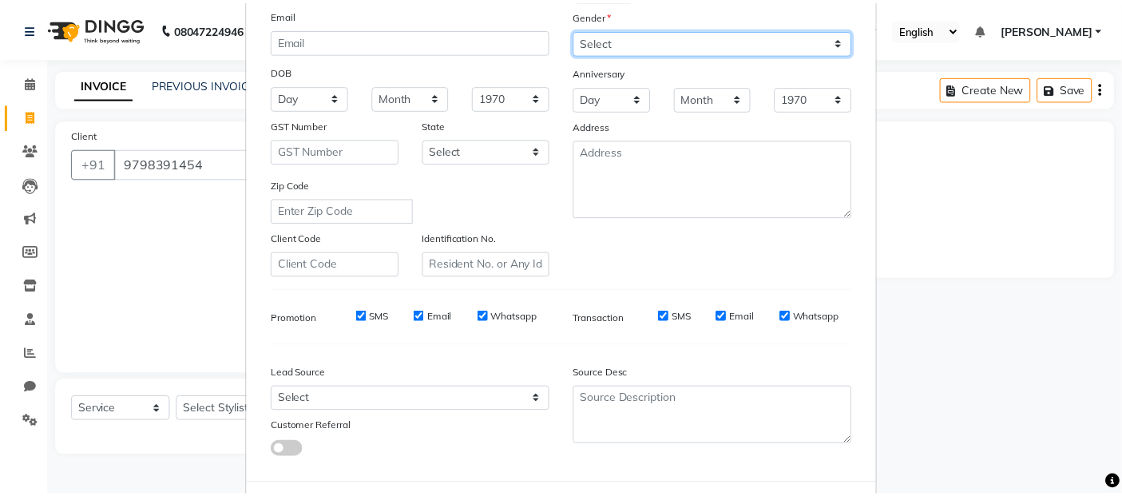
scroll to position [242, 0]
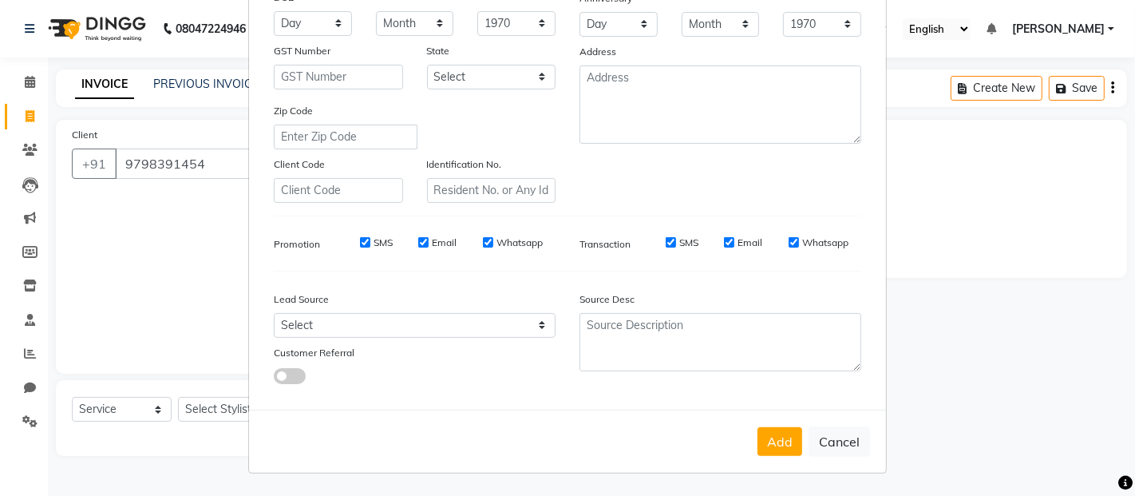
click at [432, 240] on label "Email" at bounding box center [444, 243] width 25 height 14
click at [429, 240] on input "Email" at bounding box center [423, 242] width 10 height 10
checkbox input "false"
click at [501, 241] on label "Whatsapp" at bounding box center [520, 243] width 46 height 14
click at [493, 241] on input "Whatsapp" at bounding box center [488, 242] width 10 height 10
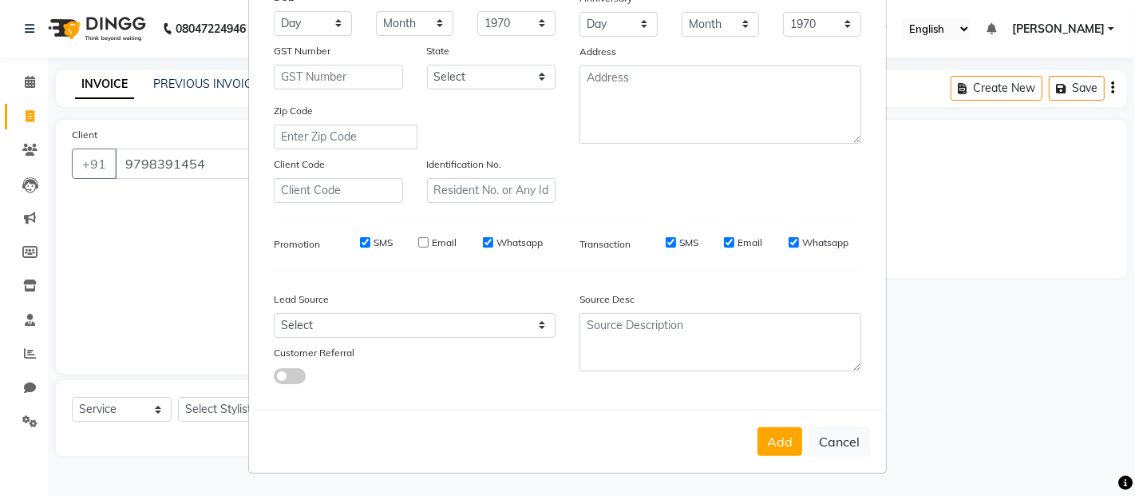
checkbox input "false"
click at [689, 243] on label "SMS" at bounding box center [688, 243] width 19 height 14
click at [676, 243] on input "SMS" at bounding box center [671, 242] width 10 height 10
checkbox input "false"
click at [785, 444] on button "Add" at bounding box center [780, 441] width 45 height 29
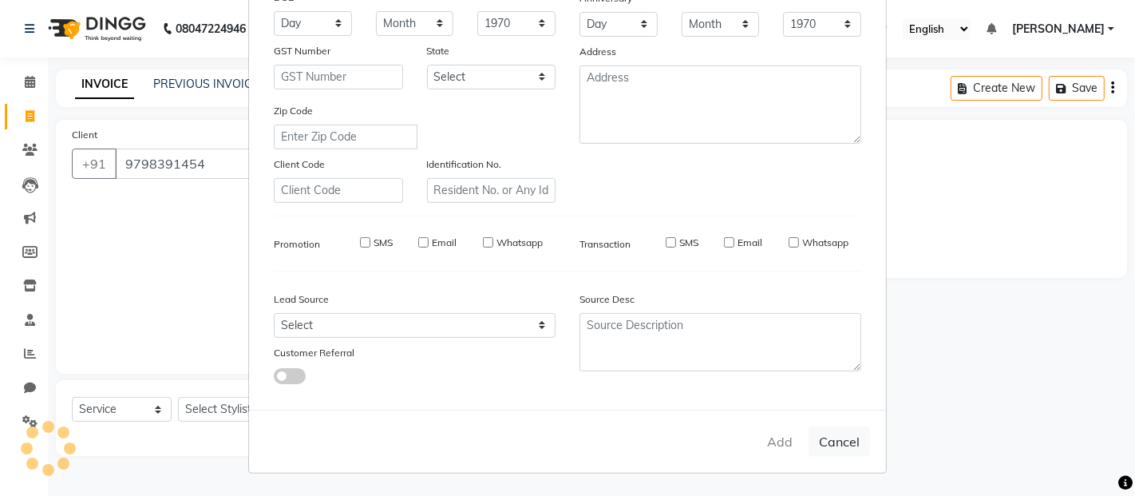
select select
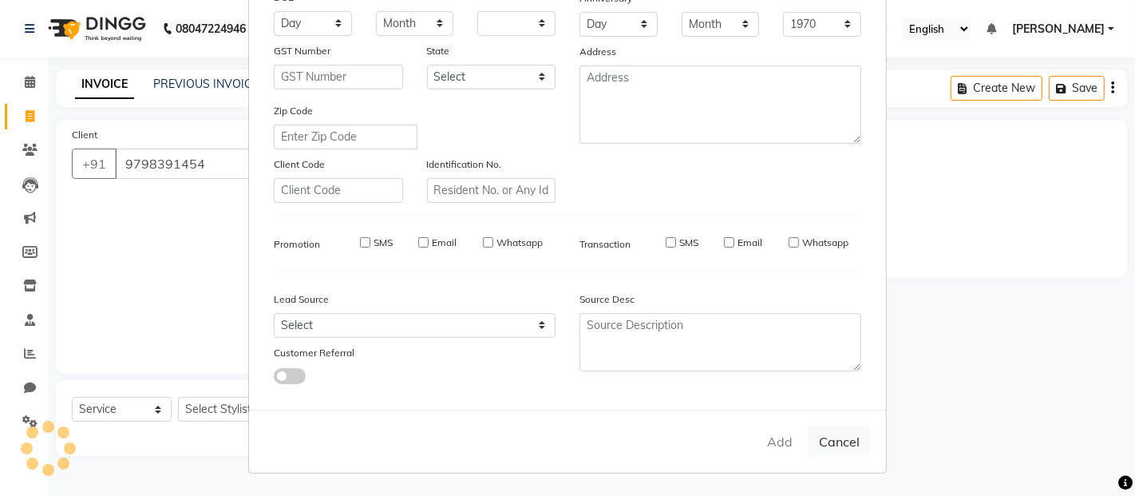
select select
checkbox input "false"
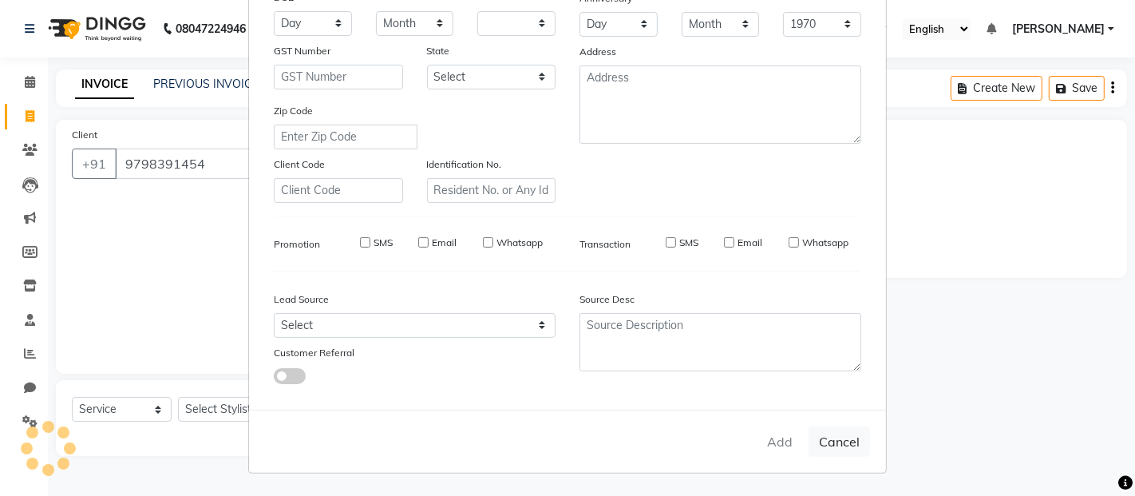
checkbox input "false"
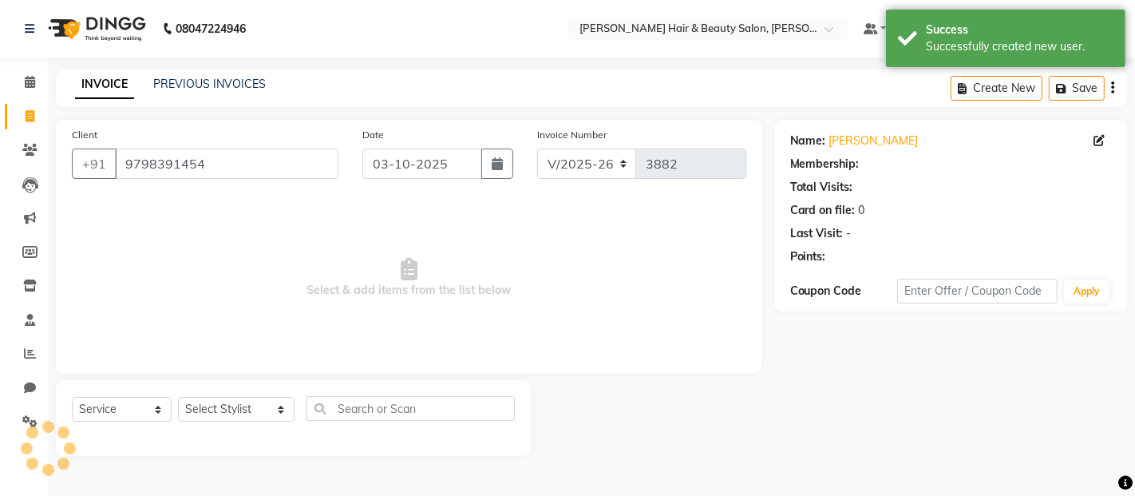
select select "1: Object"
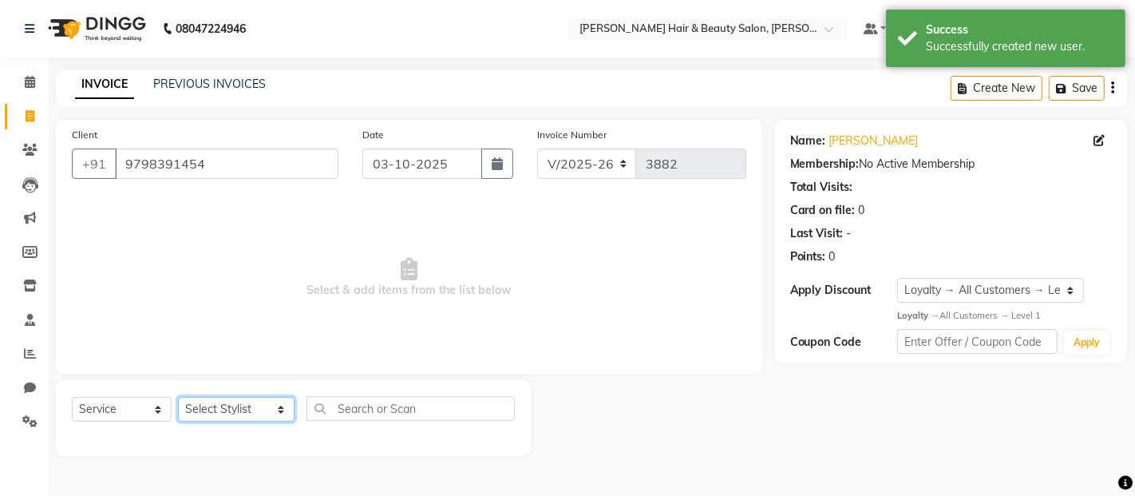
click at [258, 409] on select "Select Stylist [PERSON_NAME] Zibral [PERSON_NAME] [PERSON_NAME] [PERSON_NAME] […" at bounding box center [236, 409] width 117 height 25
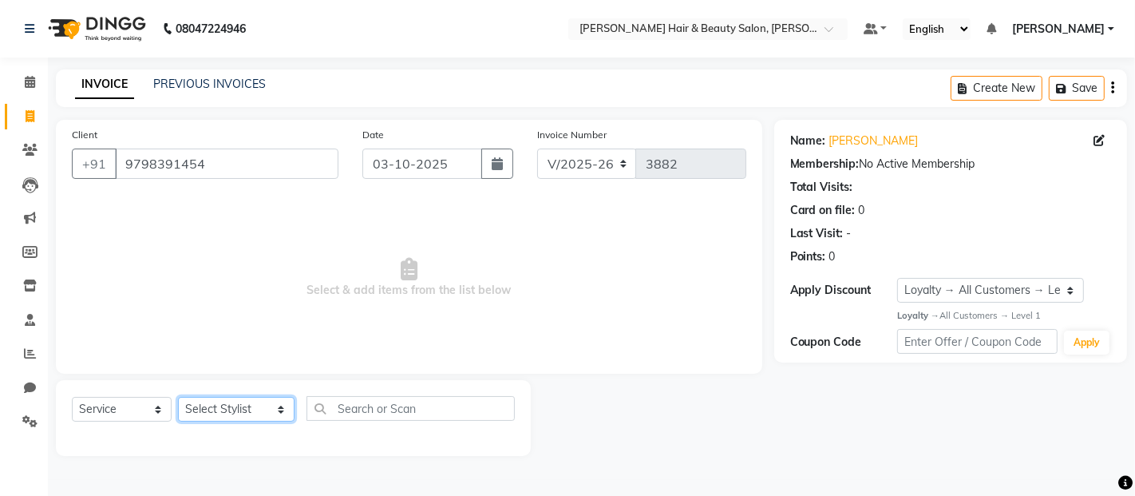
select select "74422"
click at [178, 398] on select "Select Stylist [PERSON_NAME] Zibral [PERSON_NAME] [PERSON_NAME] [PERSON_NAME] […" at bounding box center [236, 409] width 117 height 25
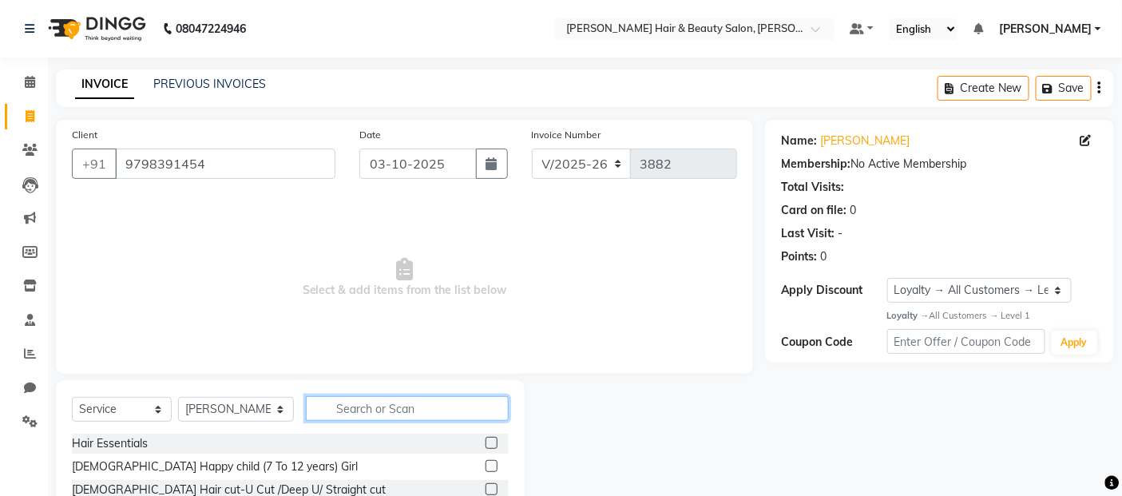
click at [335, 406] on input "text" at bounding box center [408, 408] width 204 height 25
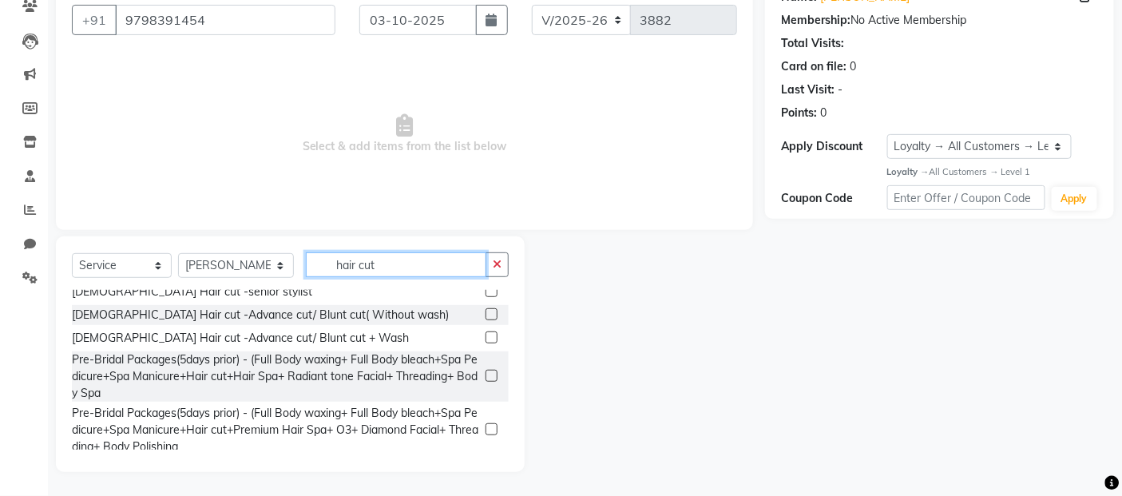
scroll to position [321, 0]
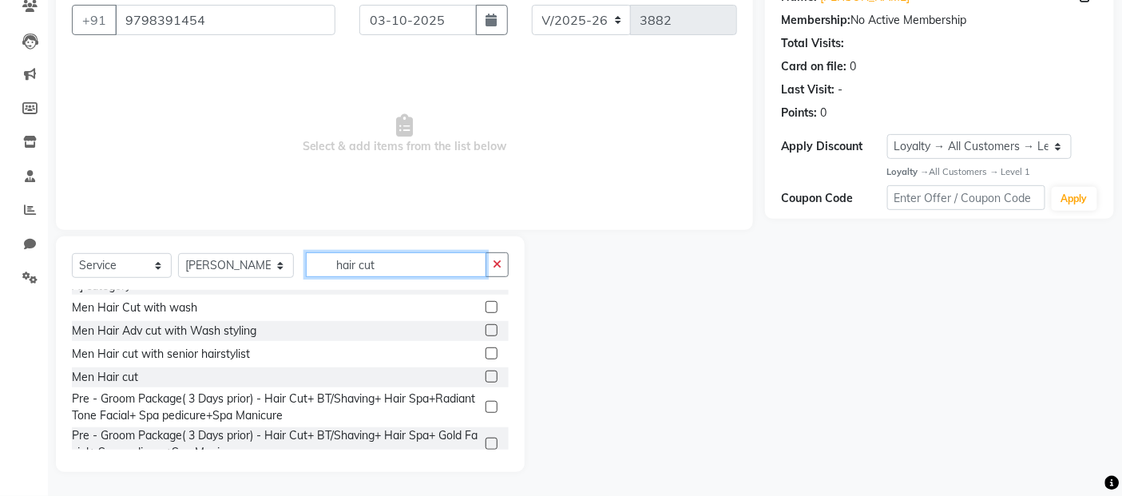
type input "hair cut"
click at [485, 301] on label at bounding box center [491, 307] width 12 height 12
click at [485, 303] on input "checkbox" at bounding box center [490, 308] width 10 height 10
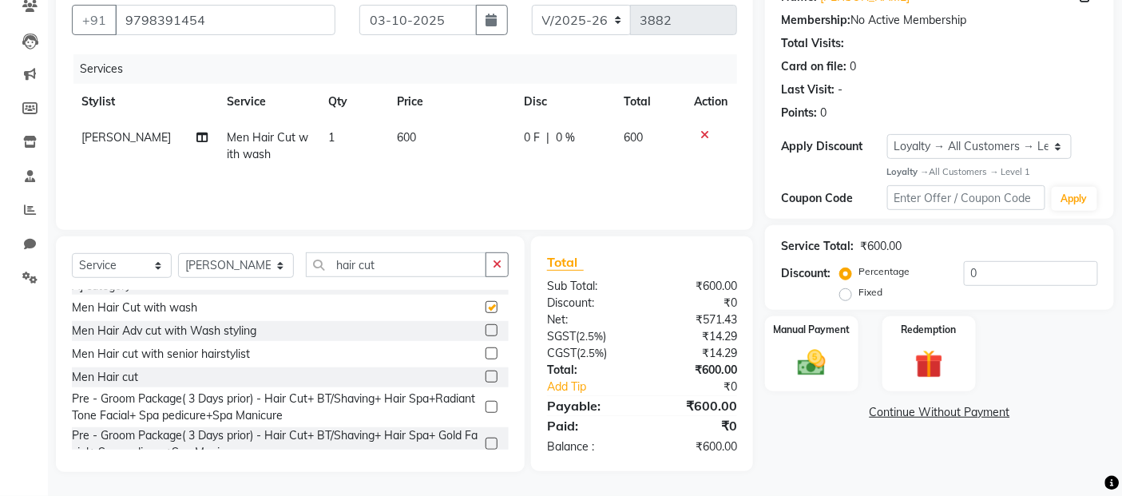
checkbox input "false"
click at [419, 261] on input "hair cut" at bounding box center [396, 264] width 181 height 25
type input "h"
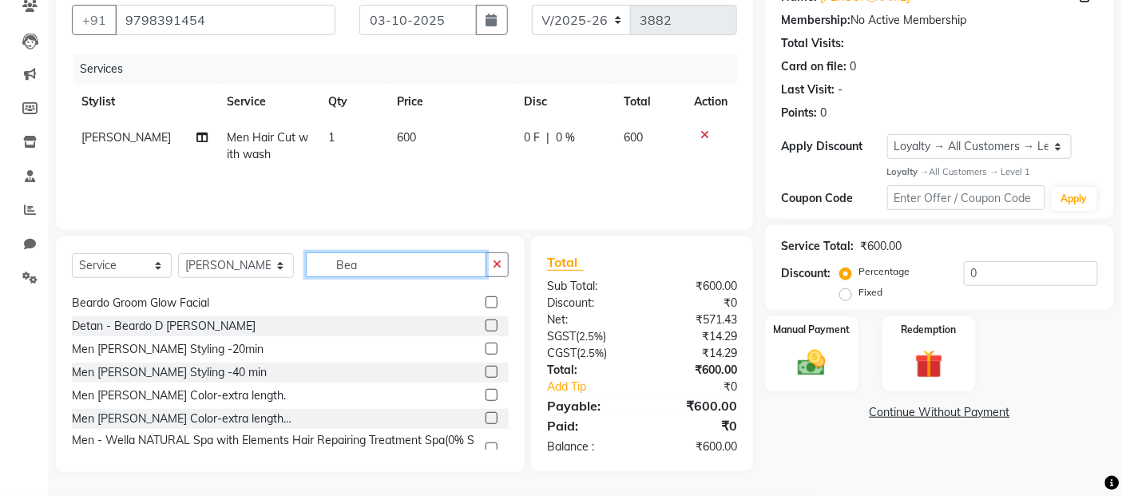
scroll to position [66, 0]
type input "[PERSON_NAME]"
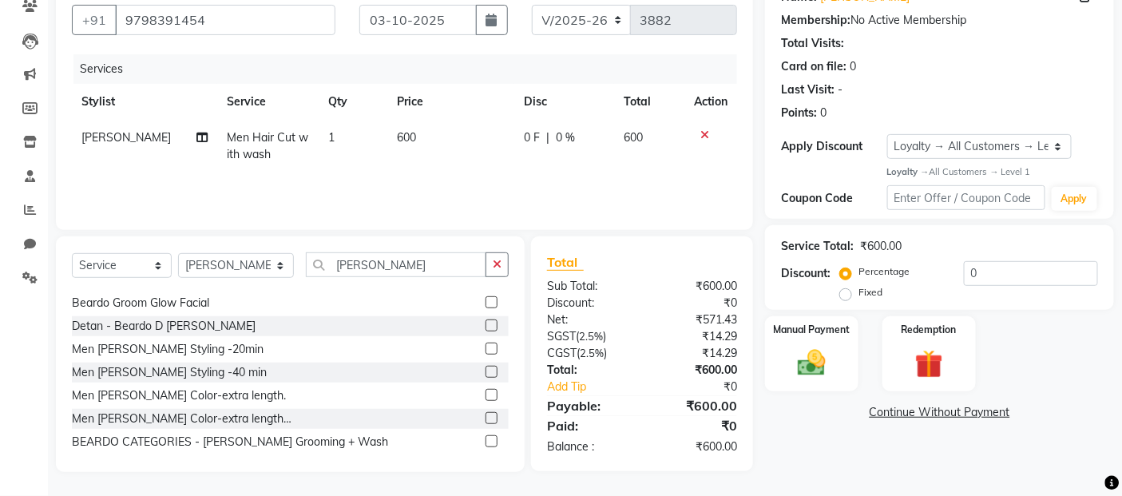
click at [485, 349] on label at bounding box center [491, 349] width 12 height 12
click at [485, 349] on input "checkbox" at bounding box center [490, 349] width 10 height 10
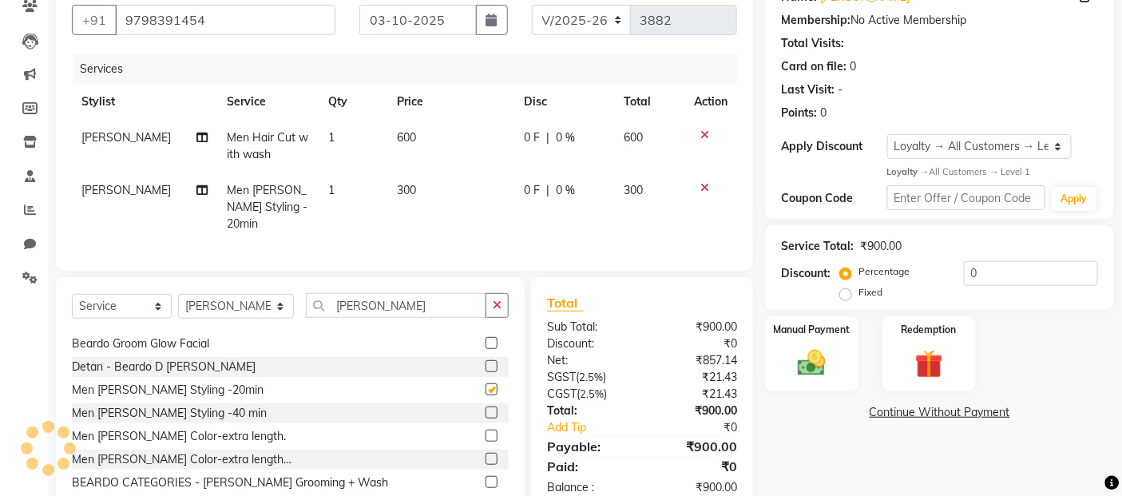
checkbox input "false"
click at [265, 301] on select "Select Stylist [PERSON_NAME] Zibral [PERSON_NAME] [PERSON_NAME] [PERSON_NAME] […" at bounding box center [236, 306] width 116 height 25
select select "86784"
click at [178, 294] on select "Select Stylist [PERSON_NAME] Zibral [PERSON_NAME] [PERSON_NAME] [PERSON_NAME] […" at bounding box center [236, 306] width 116 height 25
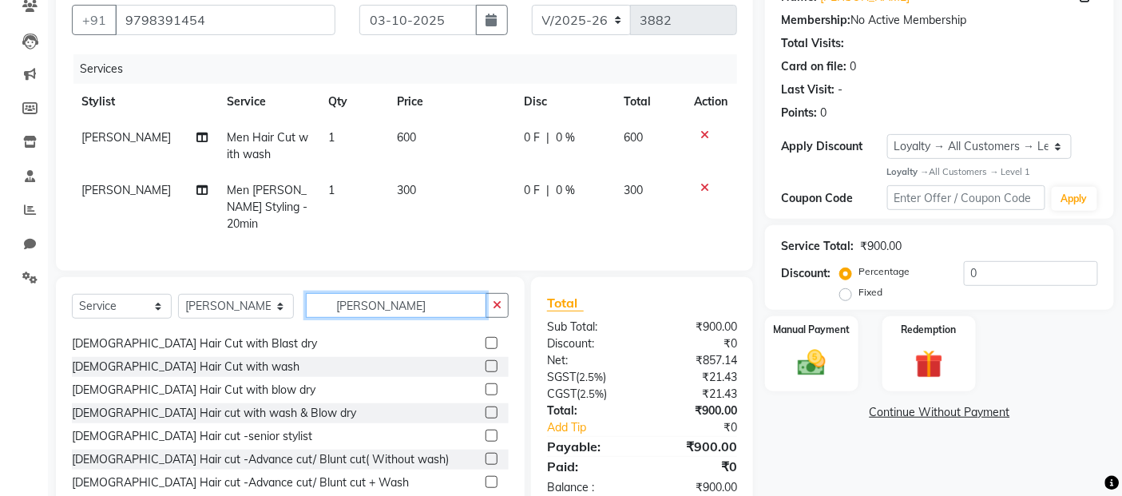
click at [398, 302] on input "[PERSON_NAME]" at bounding box center [396, 305] width 181 height 25
type input "B"
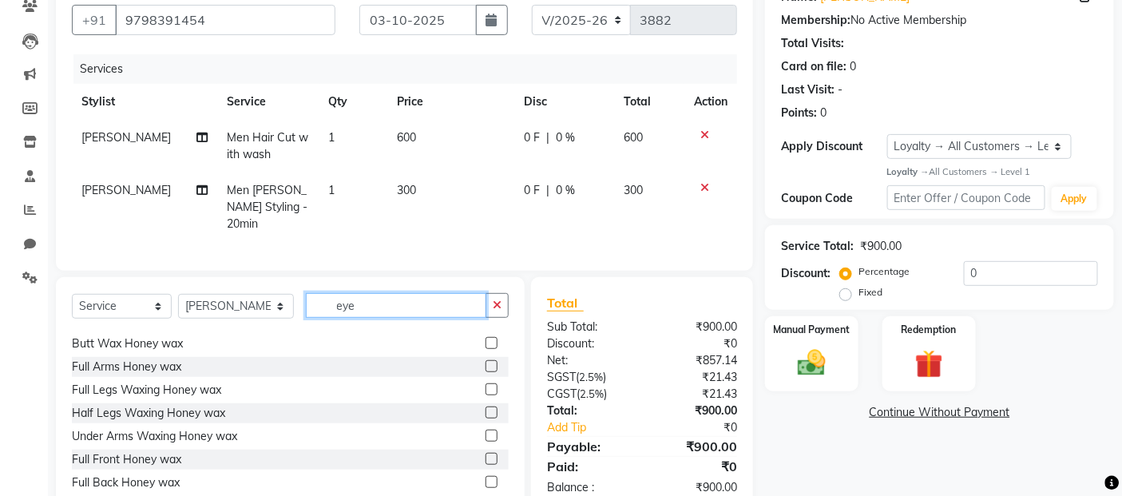
scroll to position [0, 0]
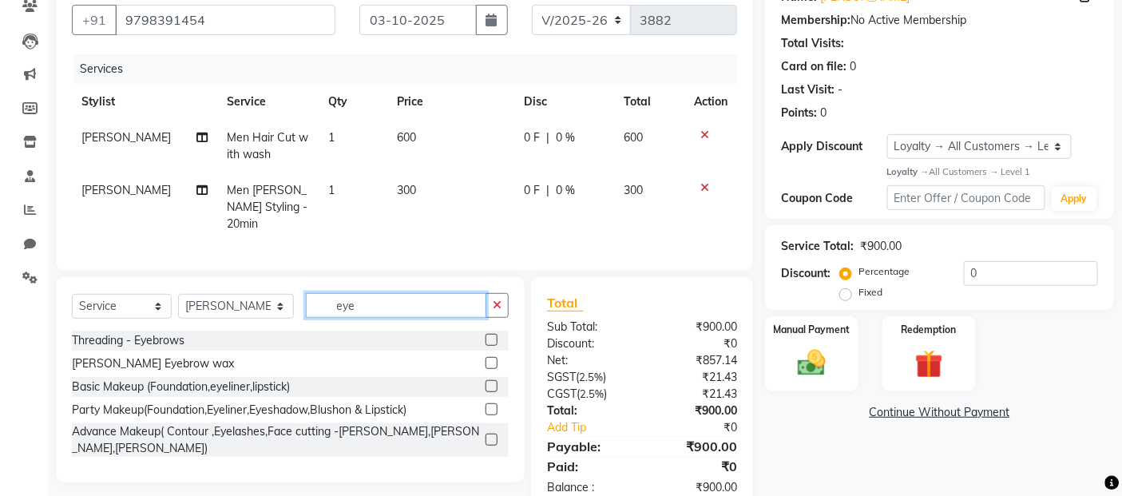
type input "eye"
click at [489, 335] on label at bounding box center [491, 340] width 12 height 12
click at [489, 335] on input "checkbox" at bounding box center [490, 340] width 10 height 10
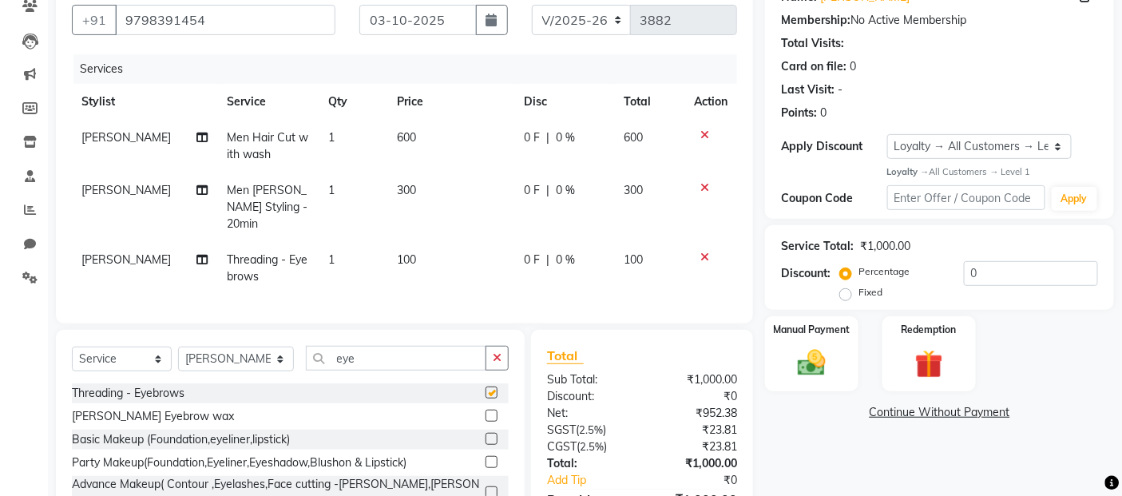
checkbox input "false"
click at [810, 365] on img at bounding box center [812, 364] width 48 height 34
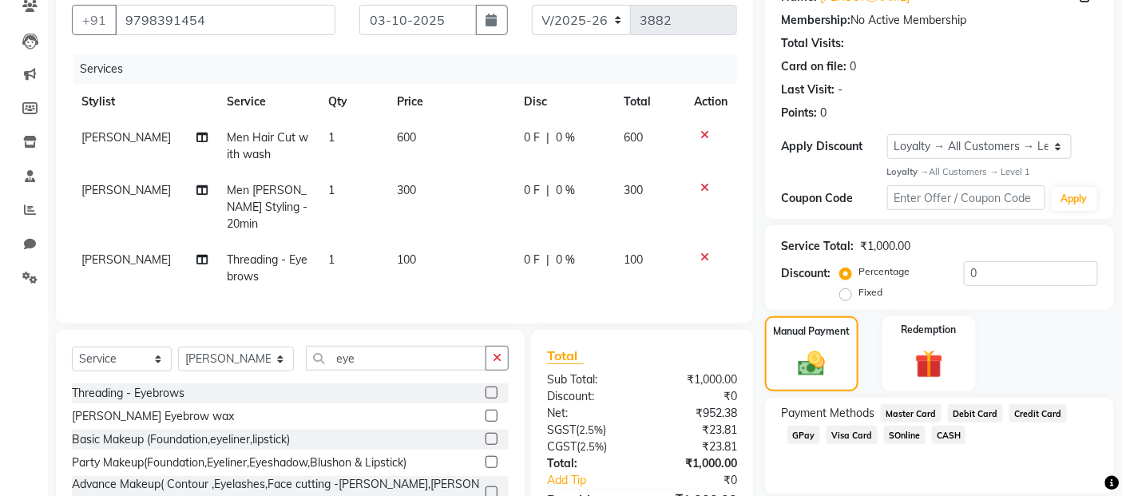
click at [940, 434] on span "CASH" at bounding box center [949, 435] width 34 height 18
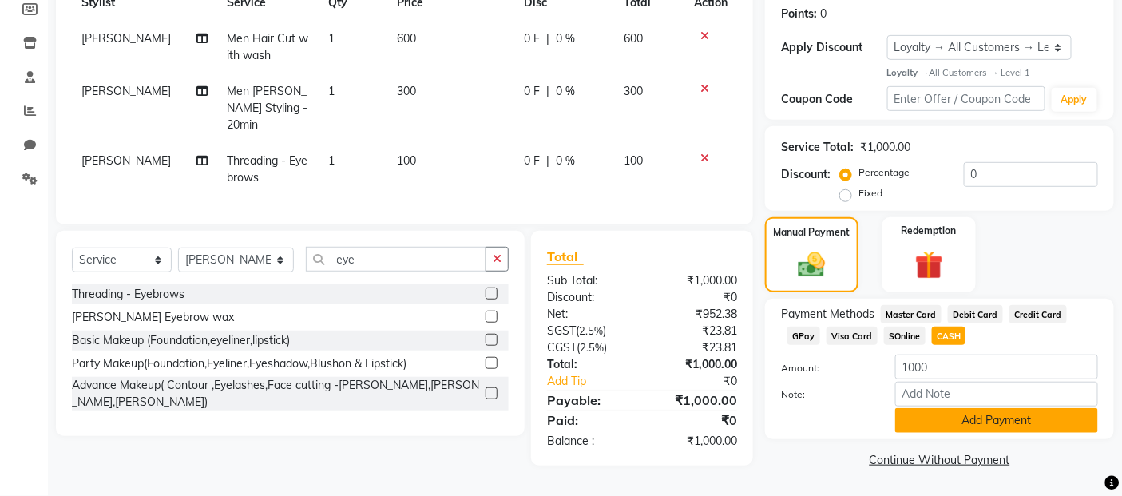
click at [938, 412] on button "Add Payment" at bounding box center [996, 420] width 203 height 25
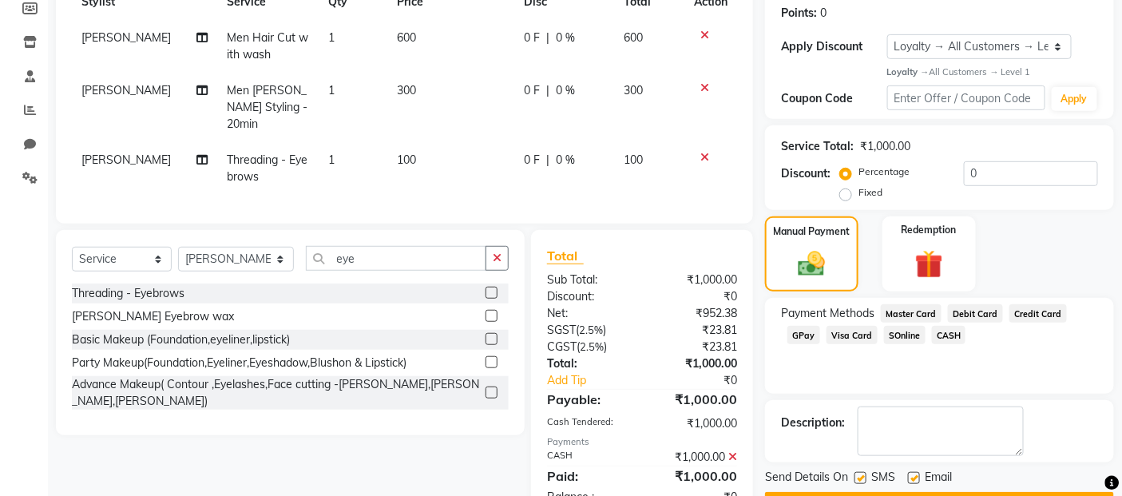
scroll to position [369, 0]
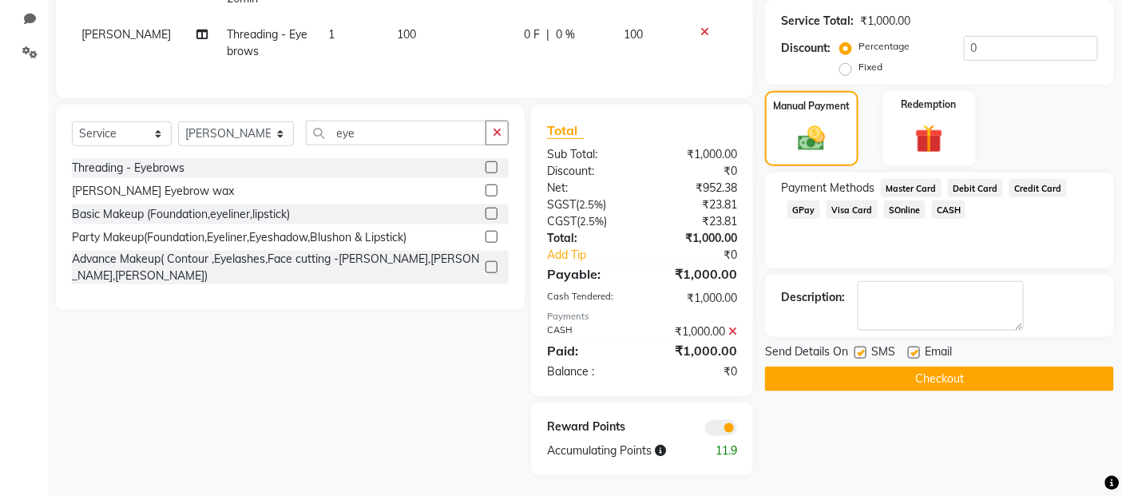
click at [865, 350] on label at bounding box center [860, 353] width 12 height 12
click at [865, 350] on input "checkbox" at bounding box center [859, 353] width 10 height 10
checkbox input "false"
click at [911, 350] on label at bounding box center [914, 353] width 12 height 12
click at [911, 350] on input "checkbox" at bounding box center [913, 353] width 10 height 10
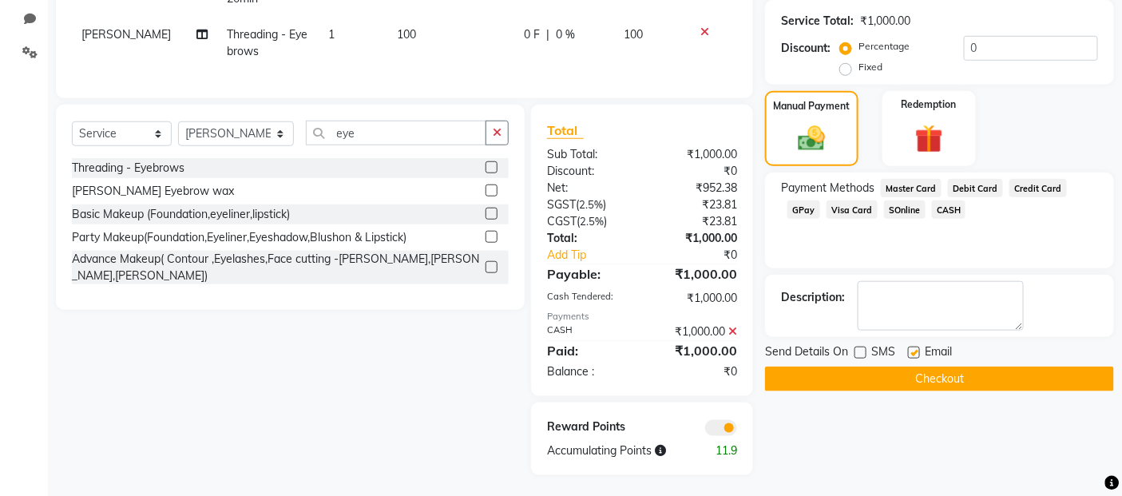
checkbox input "false"
click at [922, 375] on button "Checkout" at bounding box center [939, 378] width 349 height 25
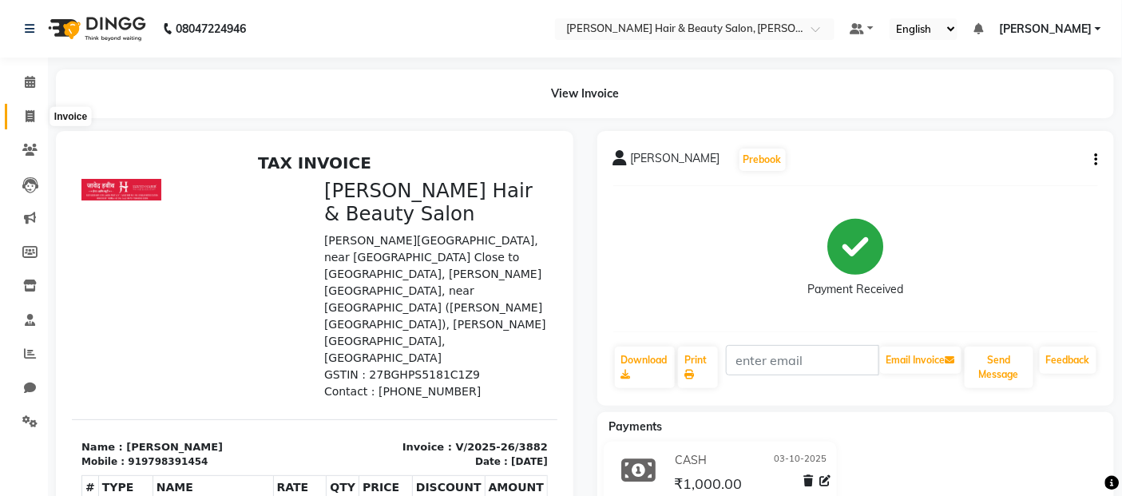
click at [30, 114] on icon at bounding box center [30, 116] width 9 height 12
select select "service"
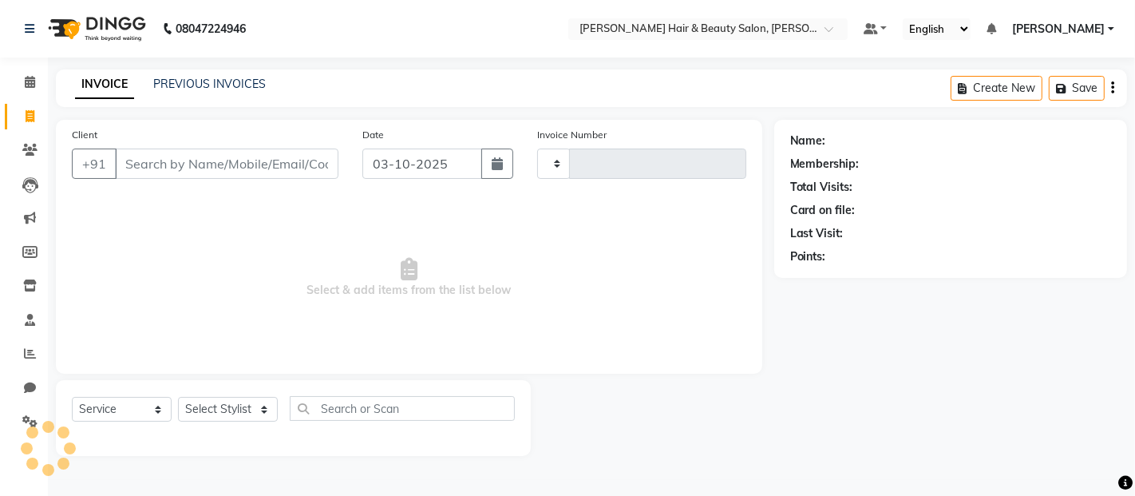
type input "3883"
select select "7927"
click at [155, 156] on input "Client" at bounding box center [227, 164] width 224 height 30
click at [153, 168] on input "Client" at bounding box center [227, 164] width 224 height 30
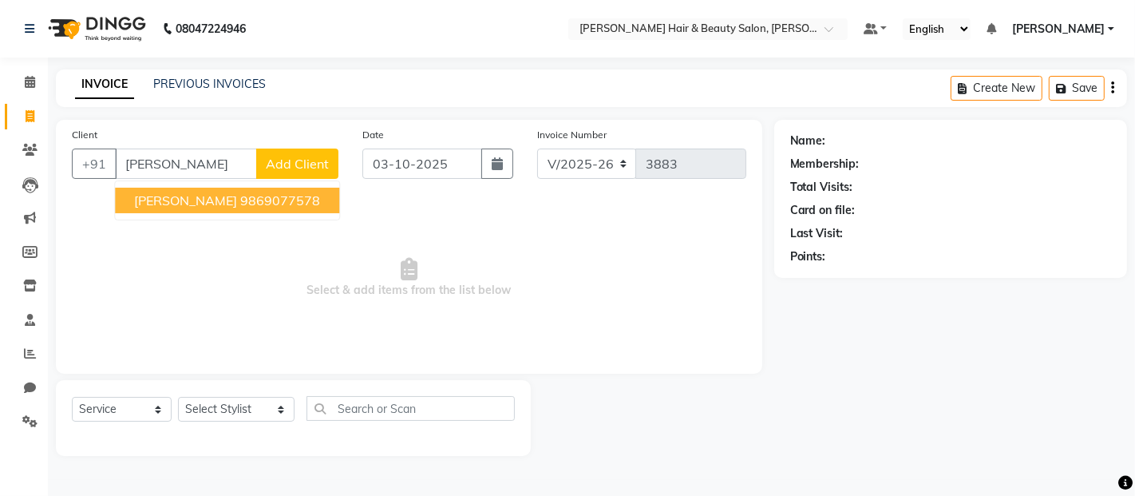
click at [240, 203] on ngb-highlight "9869077578" at bounding box center [280, 200] width 80 height 16
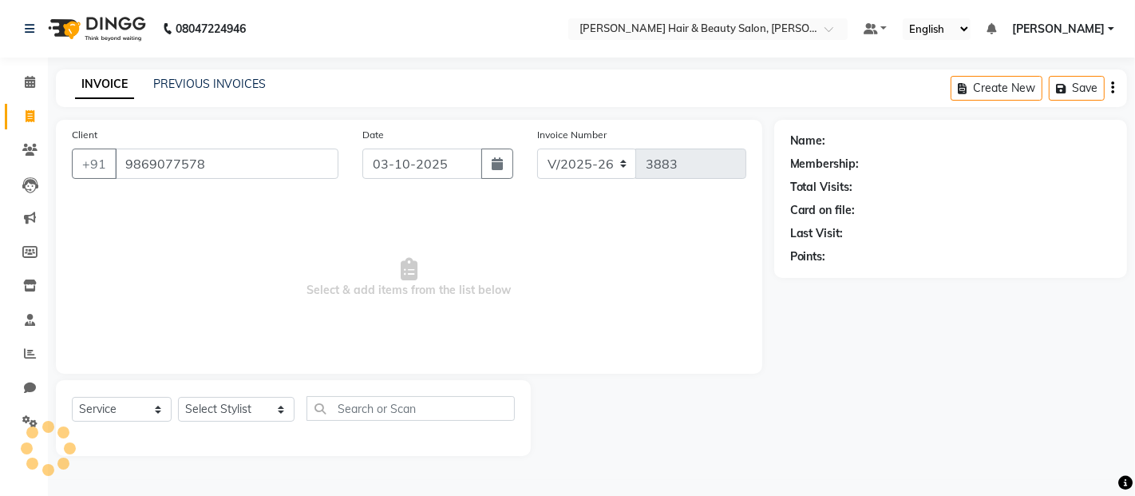
type input "9869077578"
select select "1: Object"
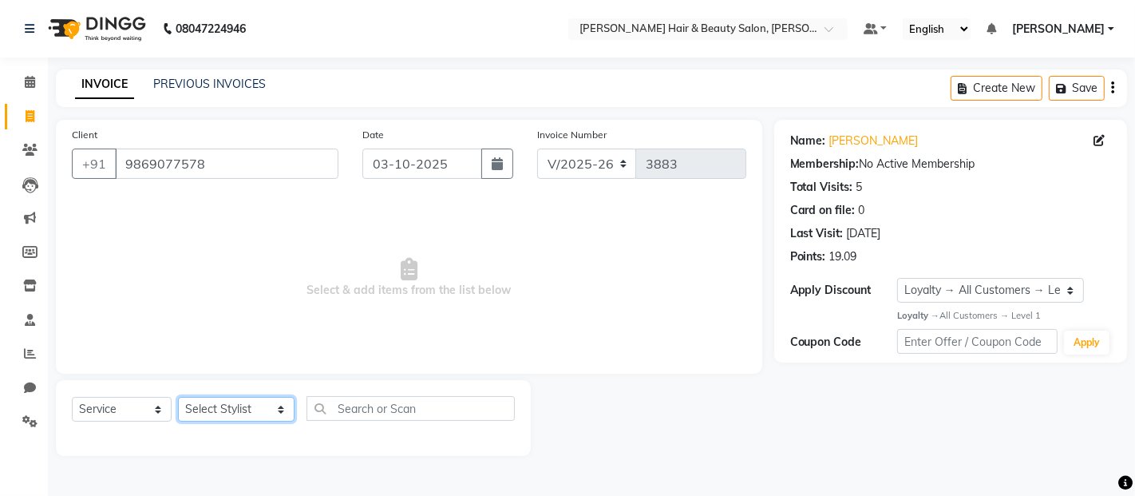
click at [263, 414] on select "Select Stylist [PERSON_NAME] Zibral [PERSON_NAME] [PERSON_NAME] [PERSON_NAME] […" at bounding box center [236, 409] width 117 height 25
select select "72247"
click at [178, 398] on select "Select Stylist [PERSON_NAME] Zibral [PERSON_NAME] [PERSON_NAME] [PERSON_NAME] […" at bounding box center [236, 409] width 117 height 25
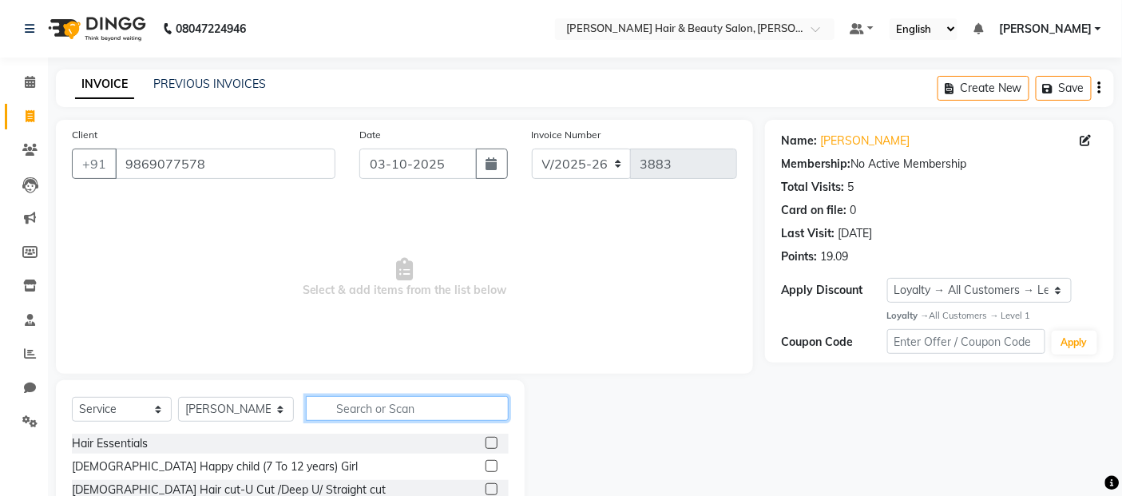
click at [353, 418] on input "text" at bounding box center [408, 408] width 204 height 25
type input "eye"
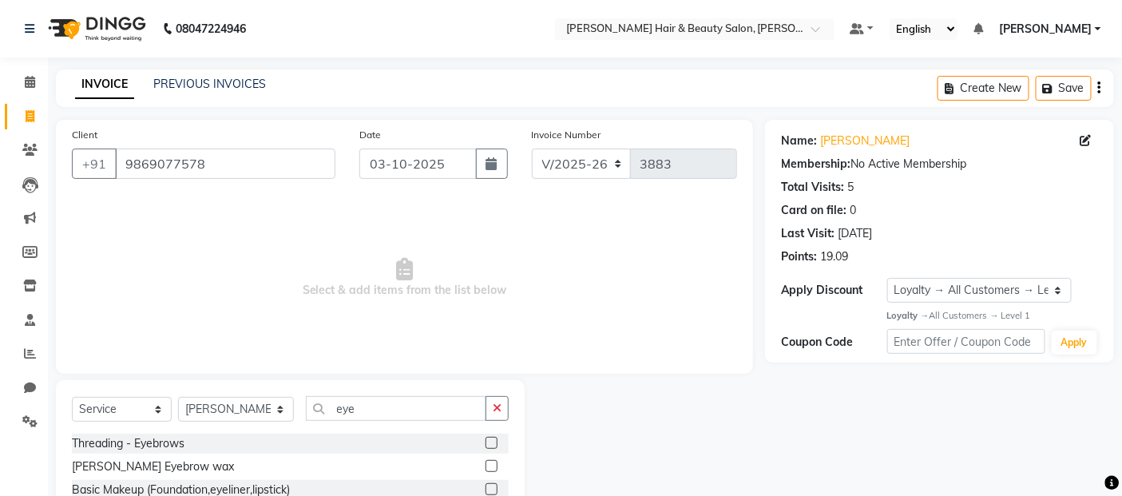
click at [493, 440] on label at bounding box center [491, 443] width 12 height 12
click at [493, 440] on input "checkbox" at bounding box center [490, 443] width 10 height 10
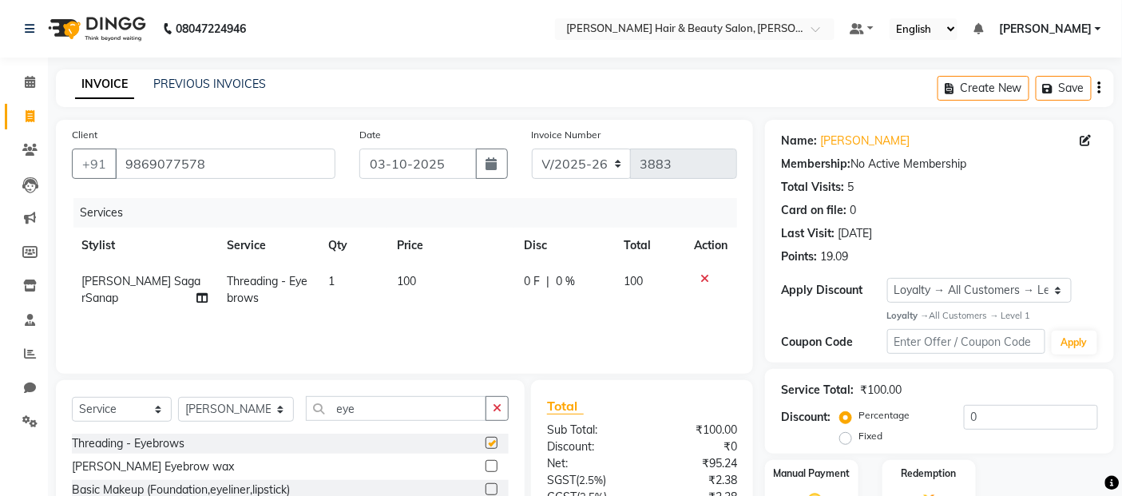
checkbox input "false"
click at [371, 411] on input "eye" at bounding box center [396, 408] width 181 height 25
type input "e"
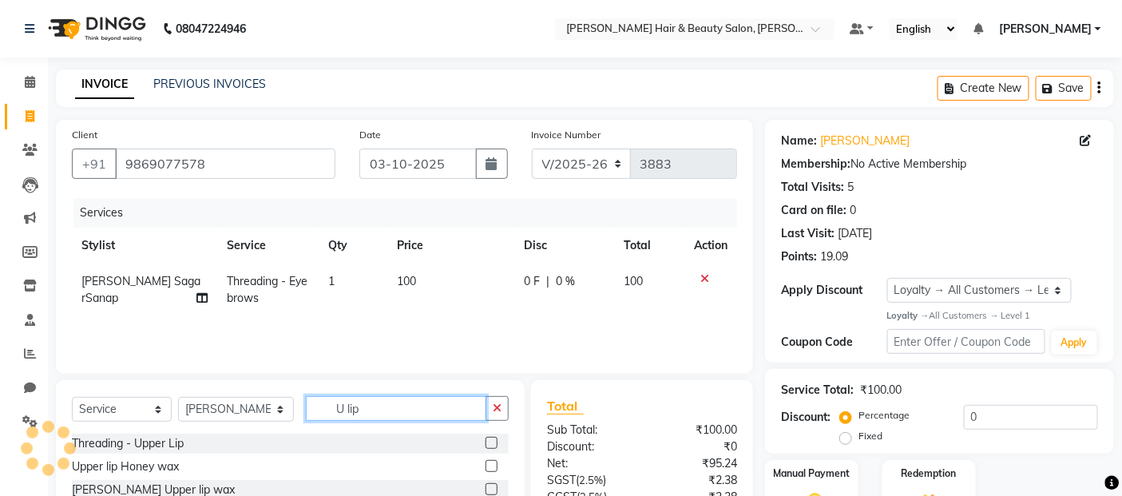
scroll to position [89, 0]
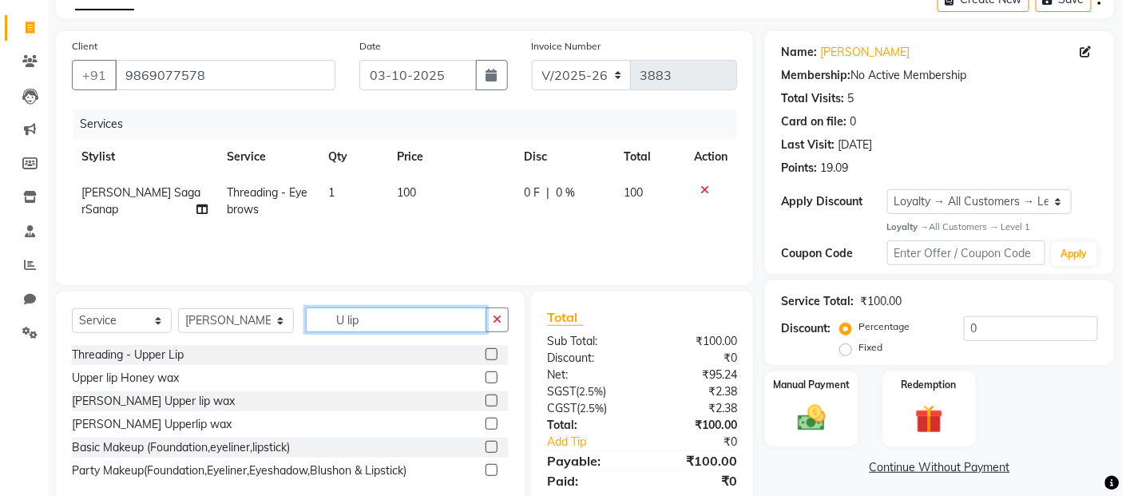
type input "U lip"
click at [493, 399] on label at bounding box center [491, 400] width 12 height 12
click at [493, 399] on input "checkbox" at bounding box center [490, 401] width 10 height 10
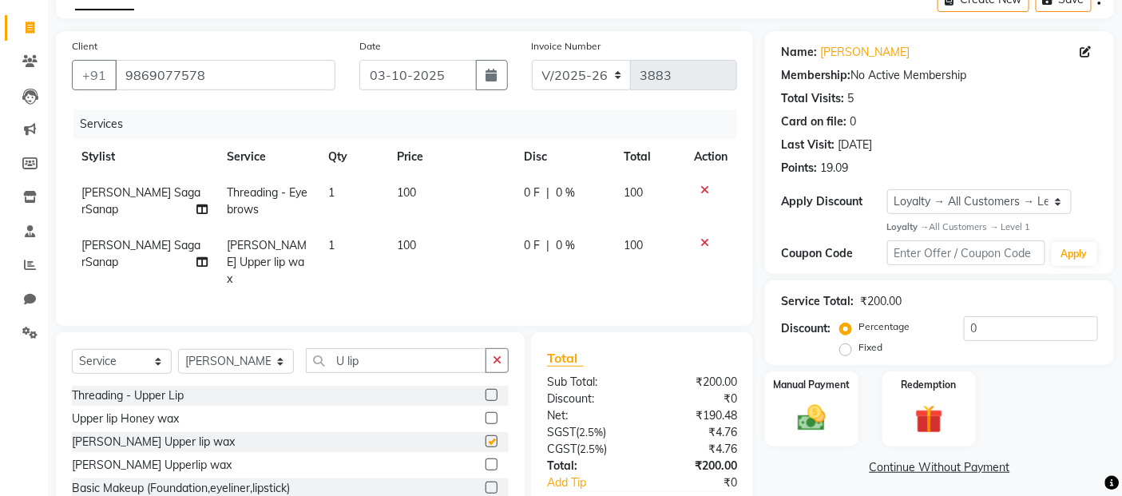
checkbox input "false"
click at [814, 419] on img at bounding box center [812, 419] width 48 height 34
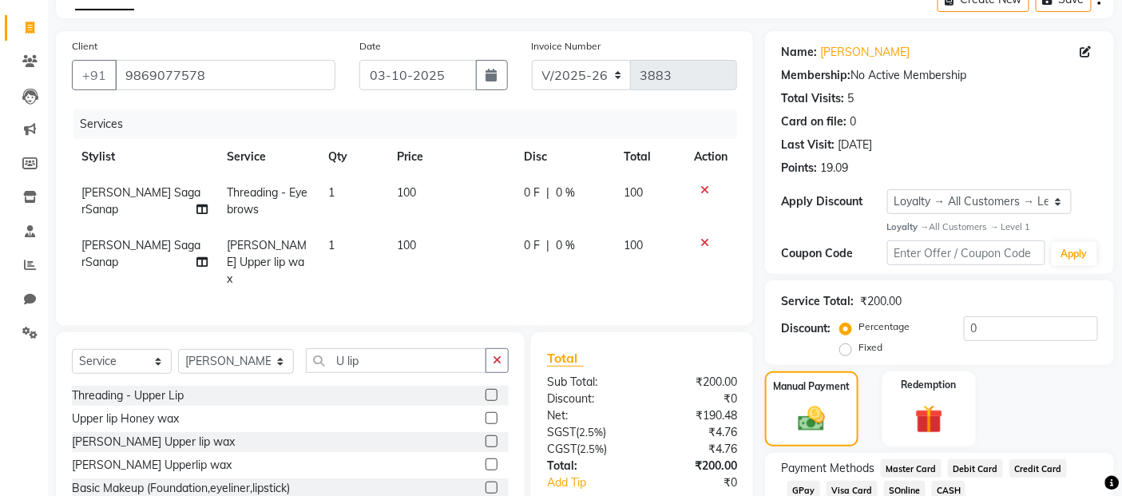
click at [807, 489] on span "GPay" at bounding box center [803, 490] width 33 height 18
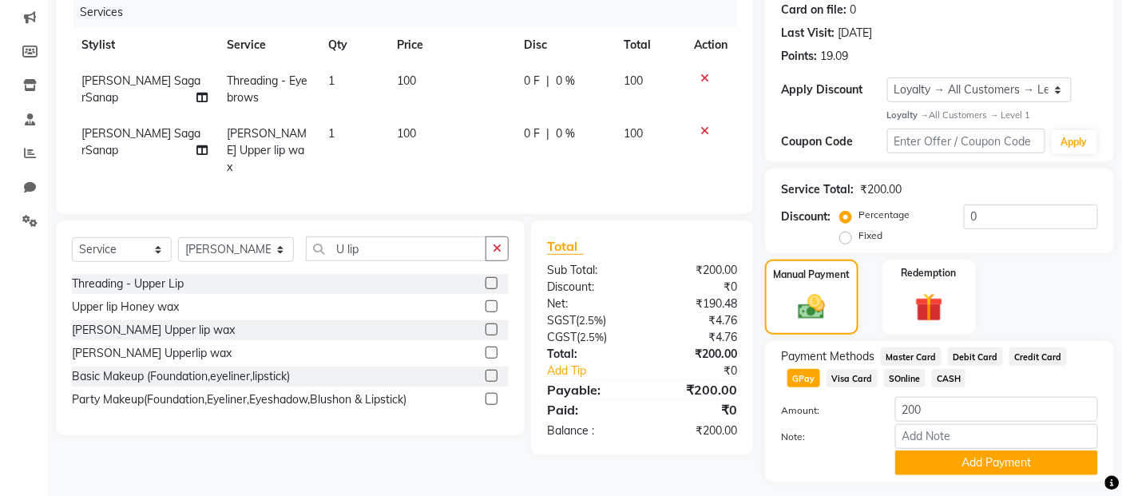
scroll to position [244, 0]
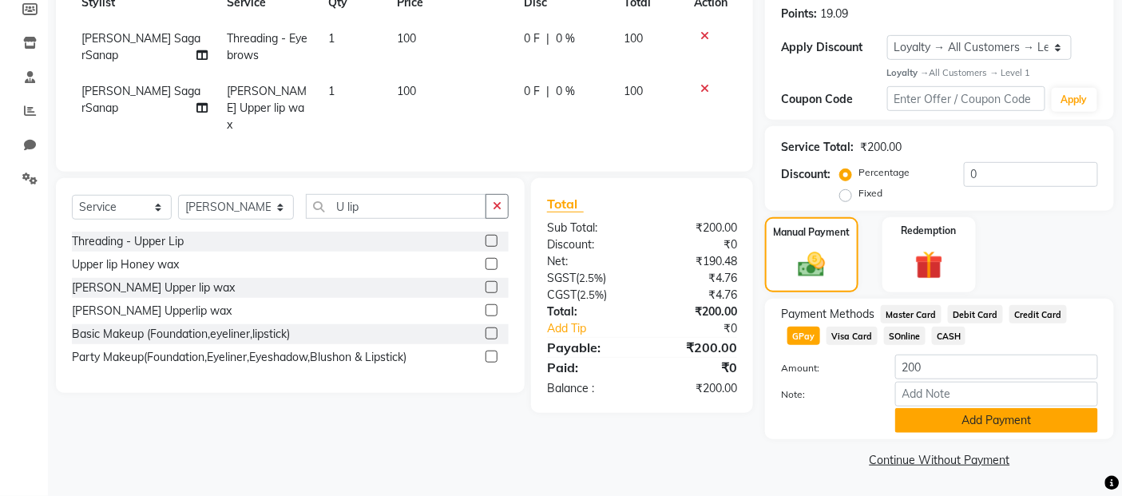
click at [939, 426] on button "Add Payment" at bounding box center [996, 420] width 203 height 25
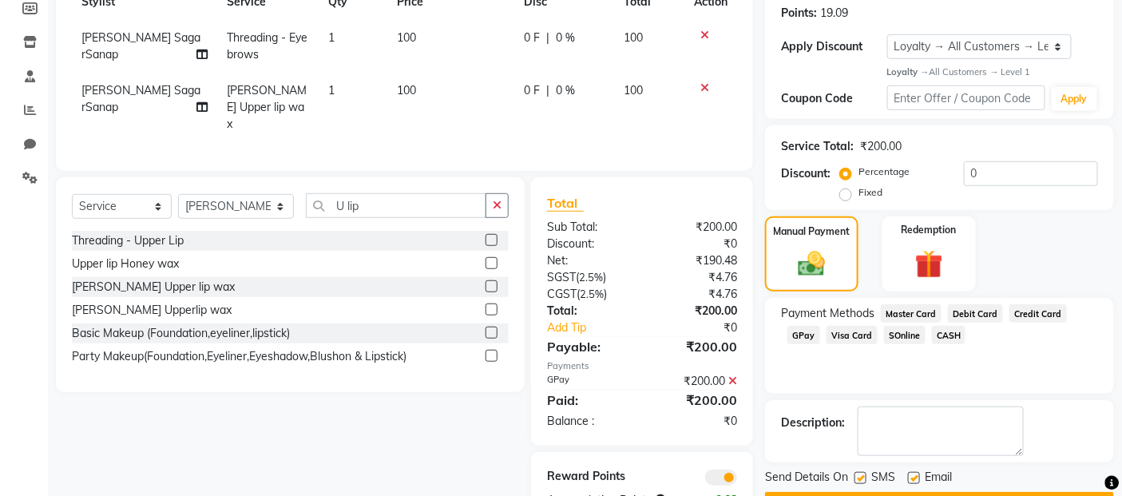
click at [859, 476] on label at bounding box center [860, 478] width 12 height 12
click at [859, 476] on input "checkbox" at bounding box center [859, 478] width 10 height 10
checkbox input "false"
click at [919, 481] on label at bounding box center [914, 478] width 12 height 12
click at [918, 481] on input "checkbox" at bounding box center [913, 478] width 10 height 10
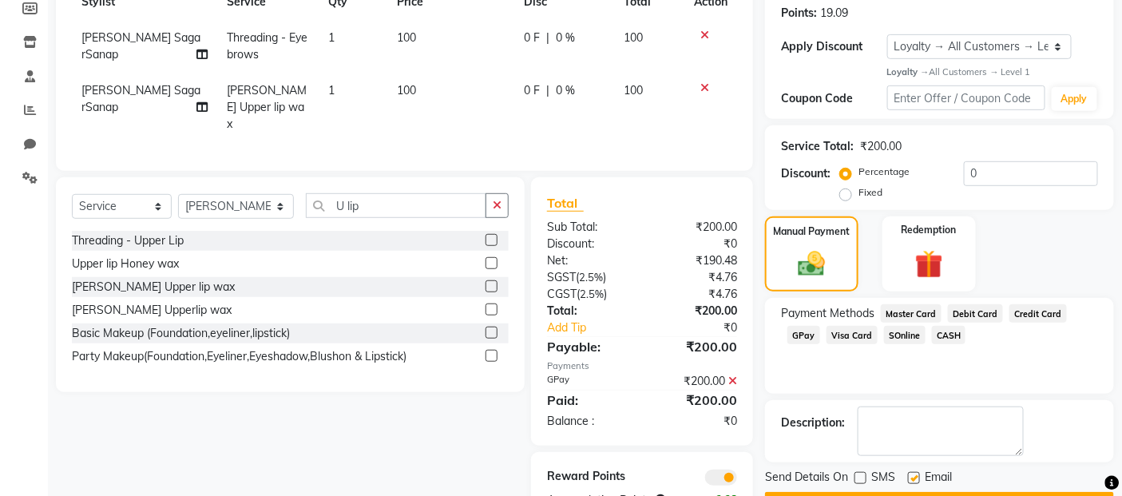
checkbox input "false"
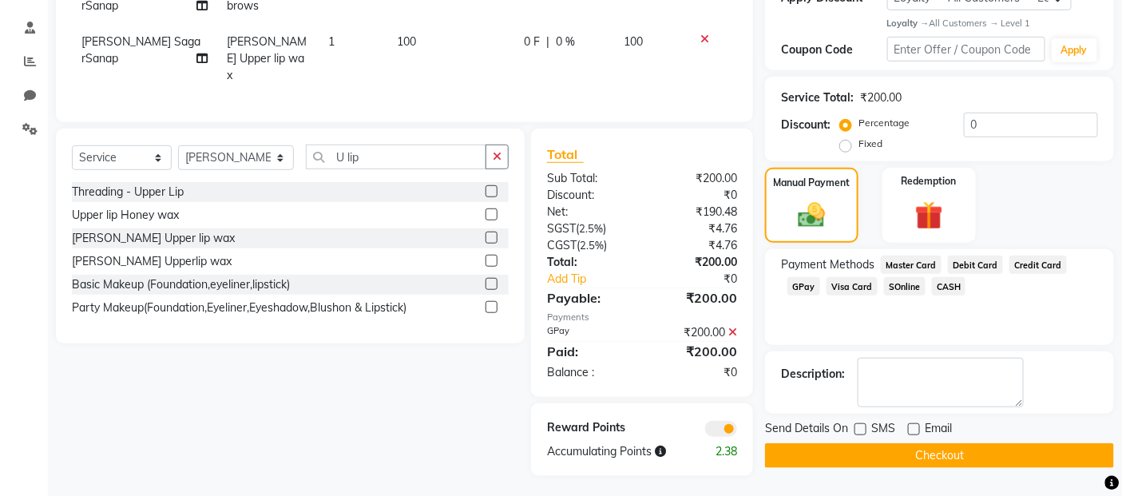
click at [919, 462] on button "Checkout" at bounding box center [939, 455] width 349 height 25
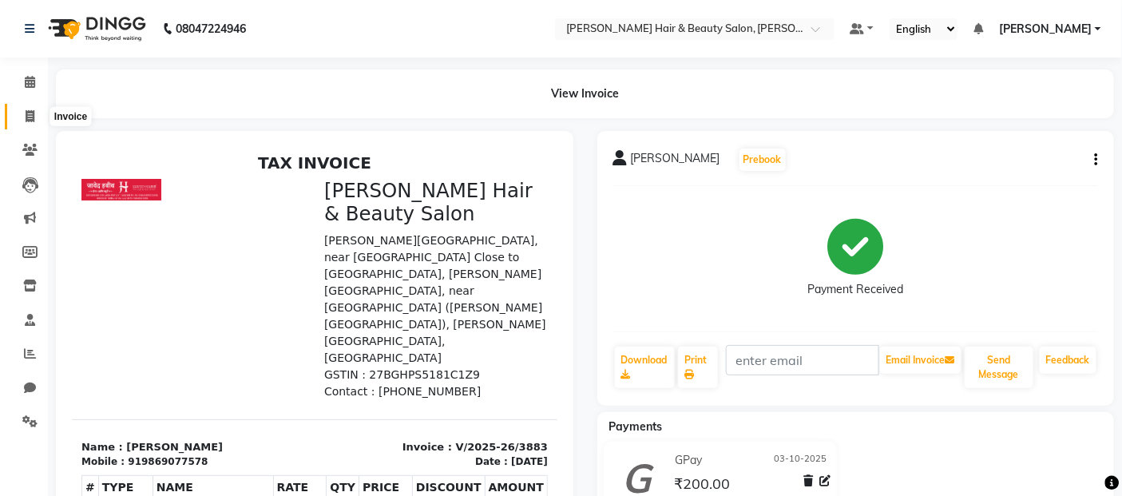
click at [34, 116] on icon at bounding box center [30, 116] width 9 height 12
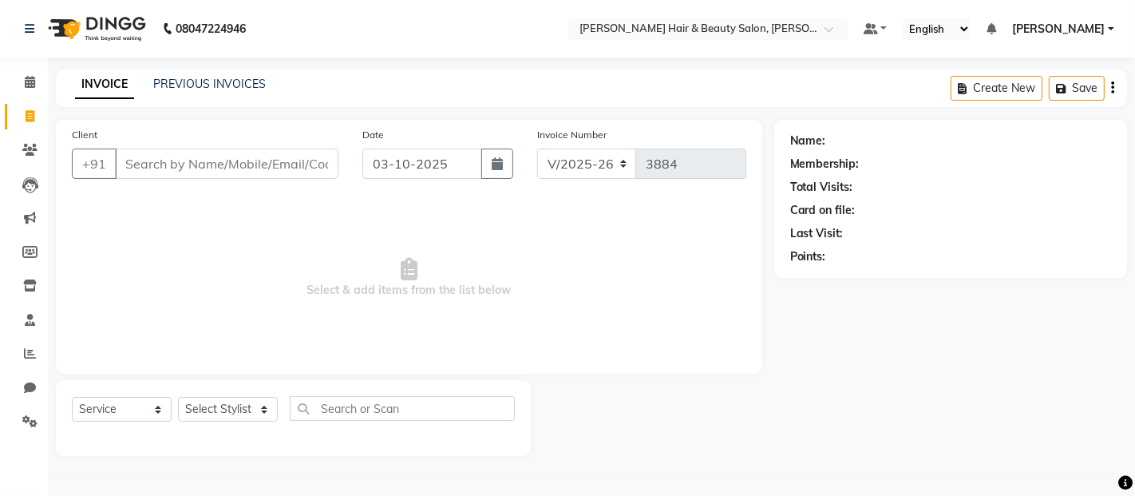
click at [214, 164] on input "Client" at bounding box center [227, 164] width 224 height 30
click at [288, 158] on span "Add Client" at bounding box center [297, 164] width 63 height 16
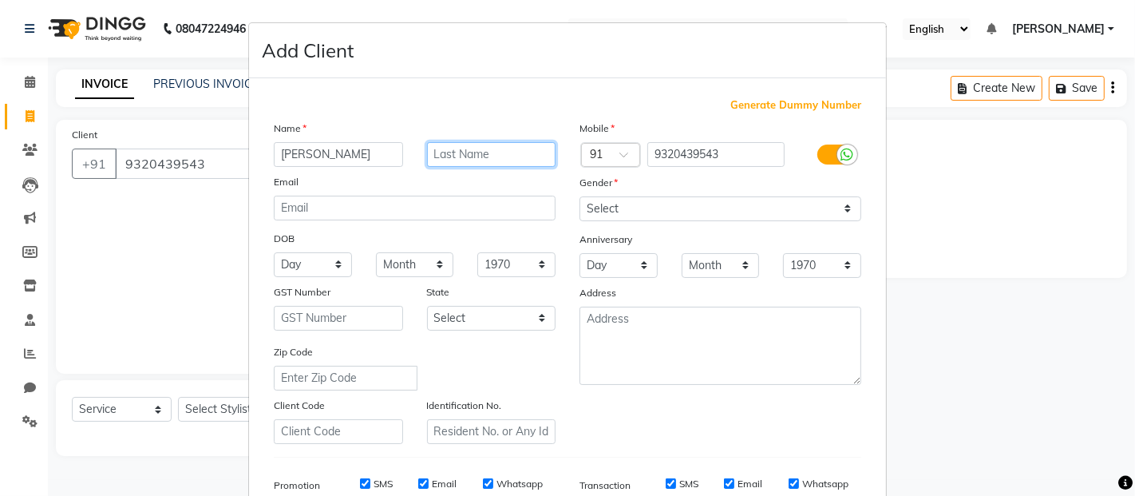
click at [505, 157] on input "text" at bounding box center [491, 154] width 129 height 25
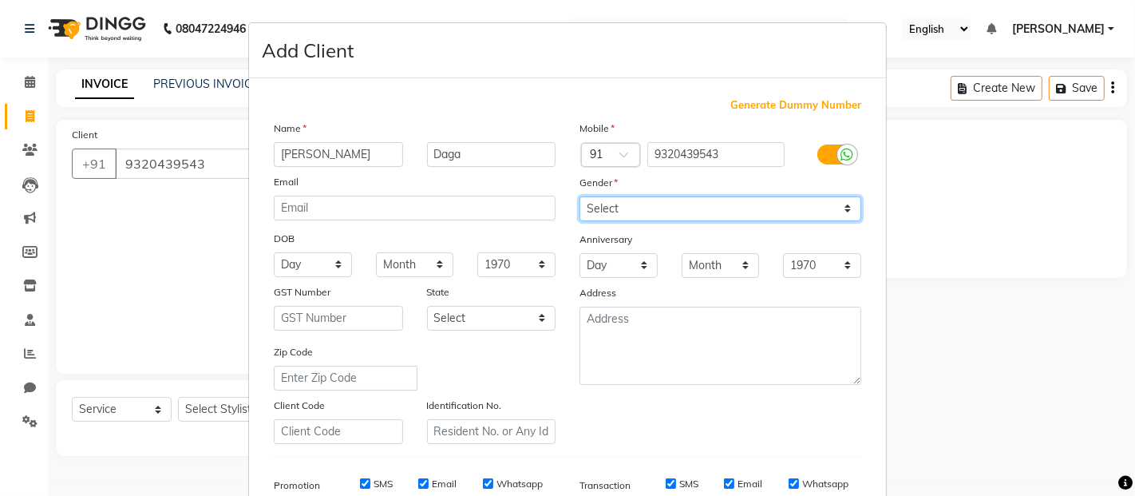
click at [845, 211] on select "Select [DEMOGRAPHIC_DATA] [DEMOGRAPHIC_DATA] Other Prefer Not To Say" at bounding box center [721, 208] width 282 height 25
click at [580, 196] on select "Select [DEMOGRAPHIC_DATA] [DEMOGRAPHIC_DATA] Other Prefer Not To Say" at bounding box center [721, 208] width 282 height 25
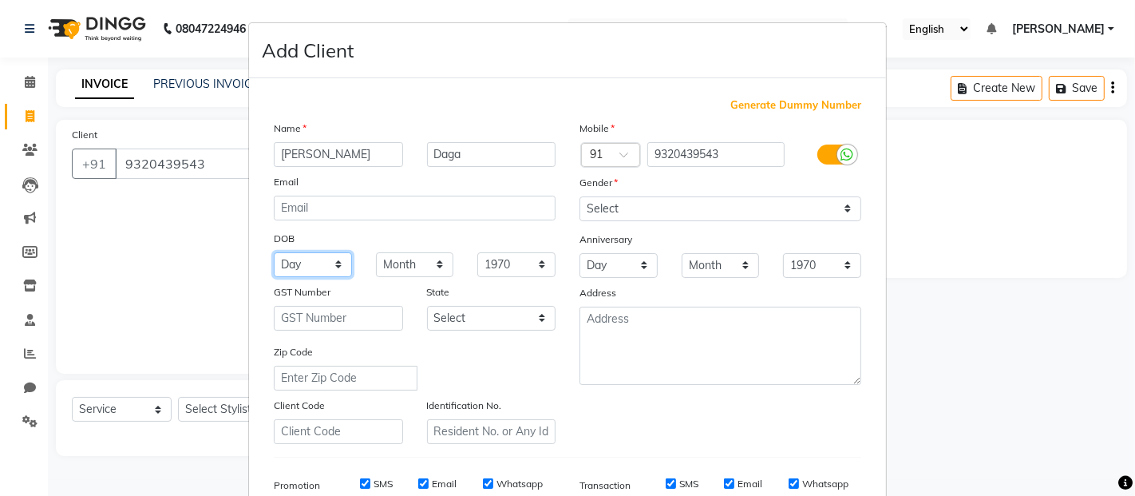
click at [335, 264] on select "Day 01 02 03 04 05 06 07 08 09 10 11 12 13 14 15 16 17 18 19 20 21 22 23 24 25 …" at bounding box center [313, 264] width 78 height 25
click at [274, 252] on select "Day 01 02 03 04 05 06 07 08 09 10 11 12 13 14 15 16 17 18 19 20 21 22 23 24 25 …" at bounding box center [313, 264] width 78 height 25
click at [426, 262] on select "Month January February March April May June July August September October Novem…" at bounding box center [415, 264] width 78 height 25
click at [376, 252] on select "Month January February March April May June July August September October Novem…" at bounding box center [415, 264] width 78 height 25
click at [525, 264] on select "1940 1941 1942 1943 1944 1945 1946 1947 1948 1949 1950 1951 1952 1953 1954 1955…" at bounding box center [516, 264] width 78 height 25
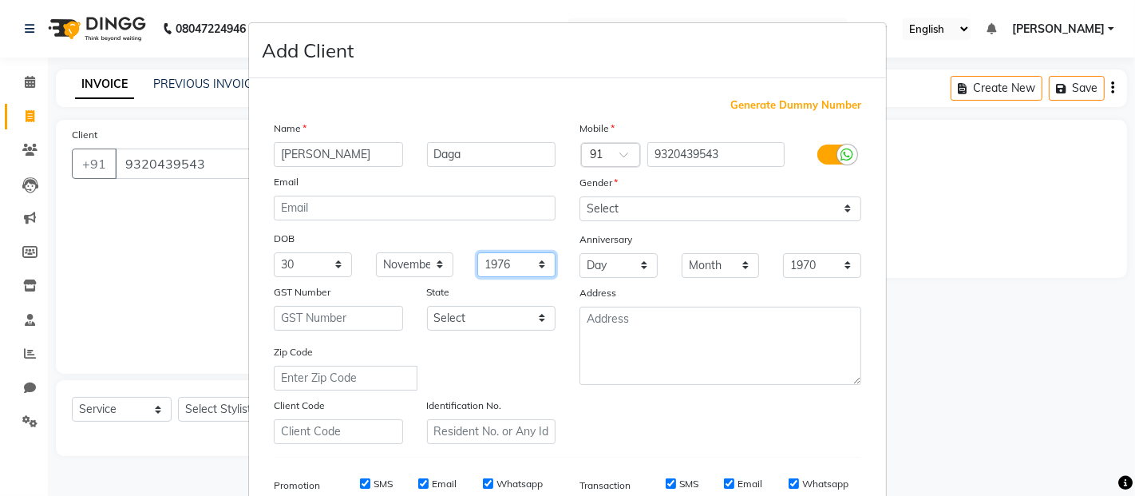
click at [477, 252] on select "1940 1941 1942 1943 1944 1945 1946 1947 1948 1949 1950 1951 1952 1953 1954 1955…" at bounding box center [516, 264] width 78 height 25
click at [636, 266] on select "Day 01 02 03 04 05 06 07 08 09 10 11 12 13 14 15 16 17 18 19 20 21 22 23 24 25 …" at bounding box center [619, 265] width 78 height 25
click at [580, 253] on select "Day 01 02 03 04 05 06 07 08 09 10 11 12 13 14 15 16 17 18 19 20 21 22 23 24 25 …" at bounding box center [619, 265] width 78 height 25
click at [729, 267] on select "Month January February March April May June July August September October Novem…" at bounding box center [721, 265] width 78 height 25
click at [682, 253] on select "Month January February March April May June July August September October Novem…" at bounding box center [721, 265] width 78 height 25
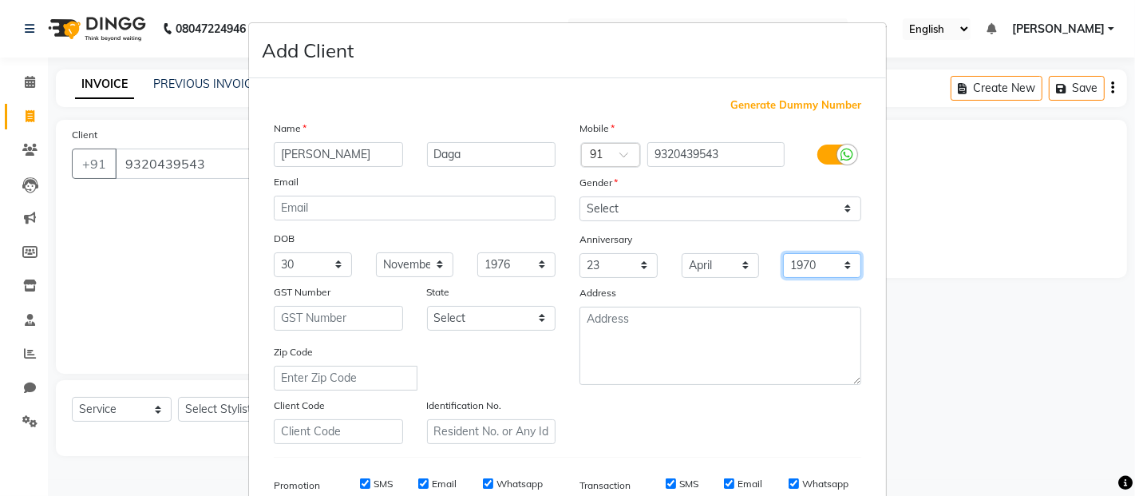
click at [833, 266] on select "1970 1971 1972 1973 1974 1975 1976 1977 1978 1979 1980 1981 1982 1983 1984 1985…" at bounding box center [822, 265] width 78 height 25
click at [783, 253] on select "1970 1971 1972 1973 1974 1975 1976 1977 1978 1979 1980 1981 1982 1983 1984 1985…" at bounding box center [822, 265] width 78 height 25
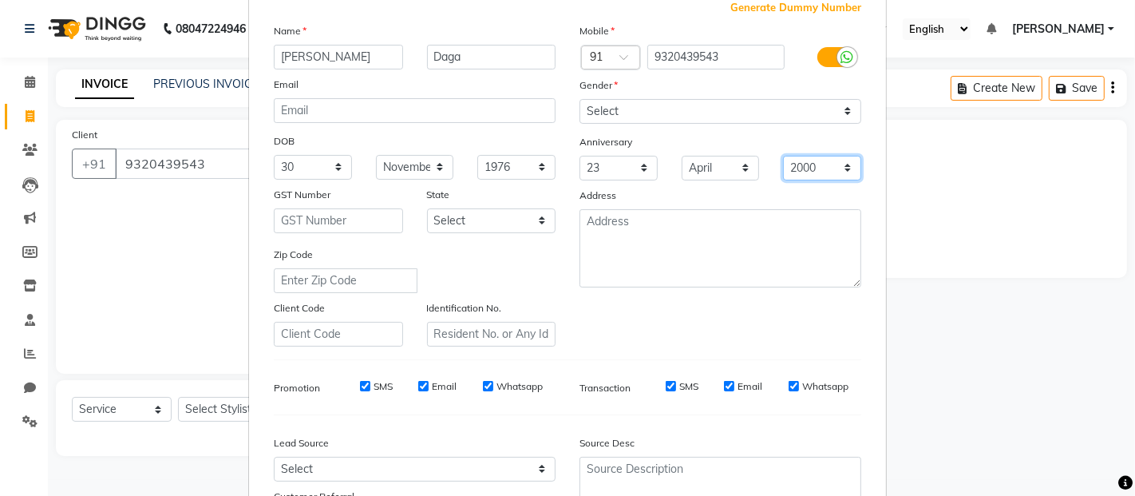
scroll to position [177, 0]
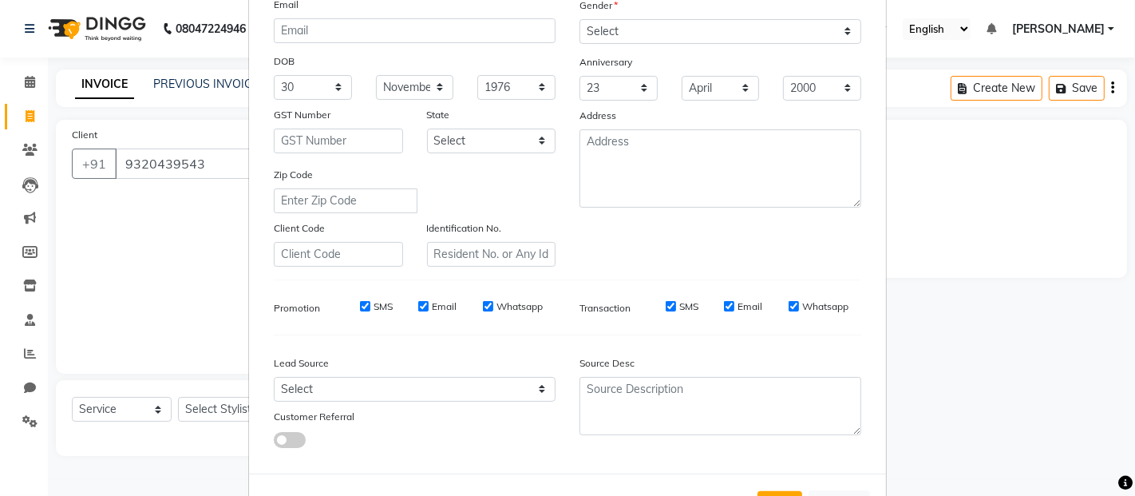
click at [432, 304] on label "Email" at bounding box center [444, 306] width 25 height 14
click at [429, 304] on input "Email" at bounding box center [423, 306] width 10 height 10
click at [387, 307] on div "SMS Email Whatsapp" at bounding box center [440, 306] width 231 height 14
click at [377, 307] on label "SMS" at bounding box center [383, 306] width 19 height 14
click at [370, 307] on input "SMS" at bounding box center [365, 306] width 10 height 10
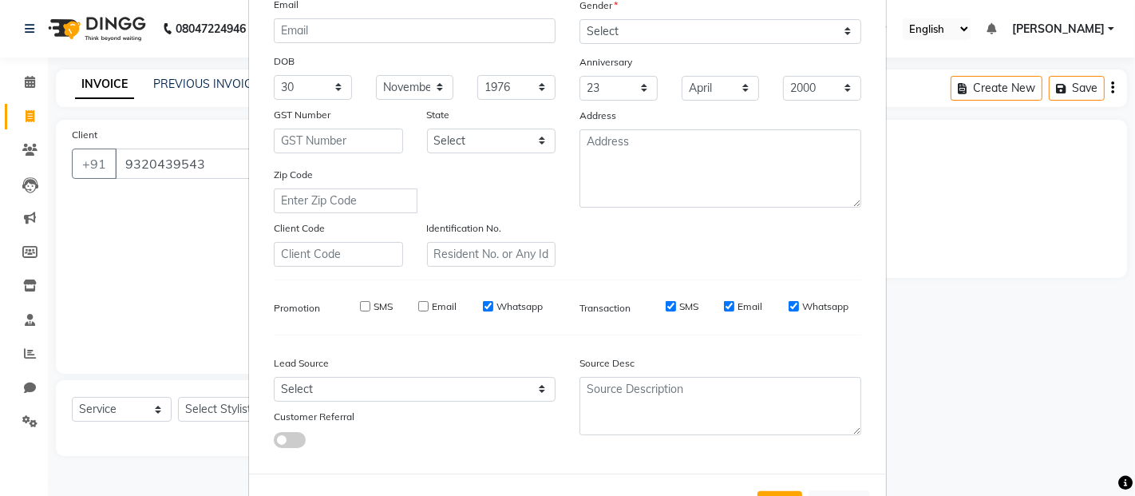
click at [512, 308] on label "Whatsapp" at bounding box center [520, 306] width 46 height 14
click at [493, 308] on input "Whatsapp" at bounding box center [488, 306] width 10 height 10
click at [683, 307] on label "SMS" at bounding box center [688, 306] width 19 height 14
click at [676, 307] on input "SMS" at bounding box center [671, 306] width 10 height 10
click at [746, 304] on label "Email" at bounding box center [750, 306] width 25 height 14
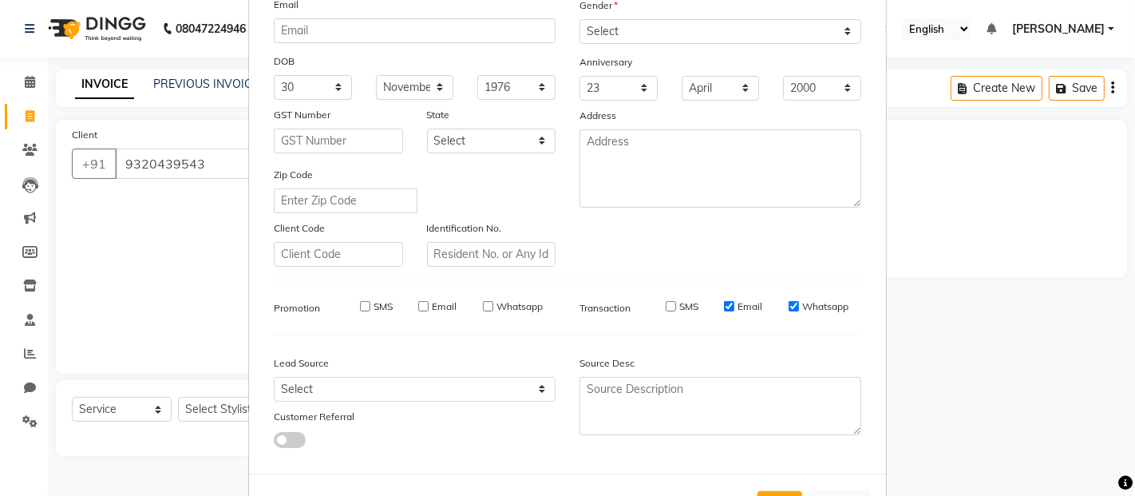
click at [735, 304] on input "Email" at bounding box center [729, 306] width 10 height 10
click at [813, 303] on label "Whatsapp" at bounding box center [825, 306] width 46 height 14
click at [799, 303] on input "Whatsapp" at bounding box center [794, 306] width 10 height 10
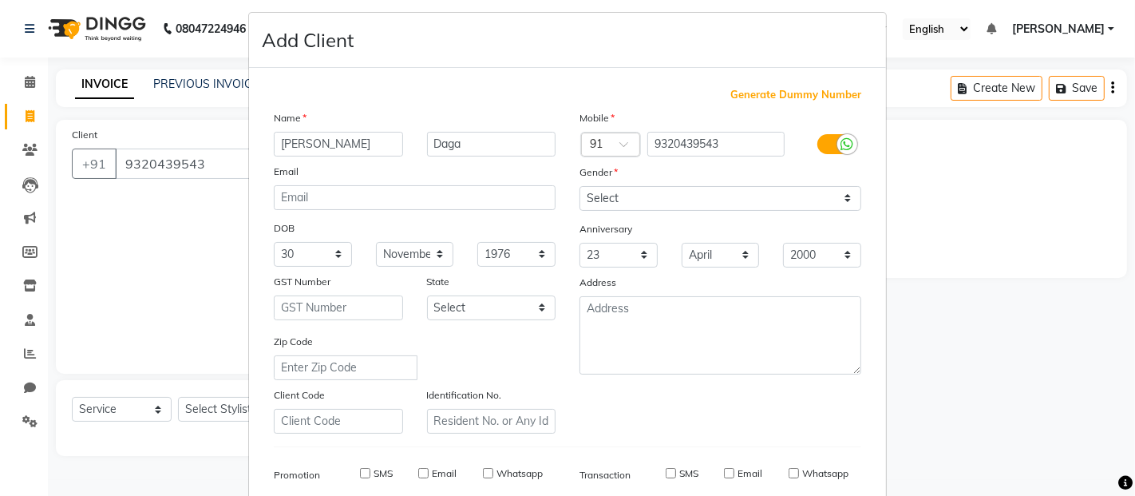
scroll to position [0, 0]
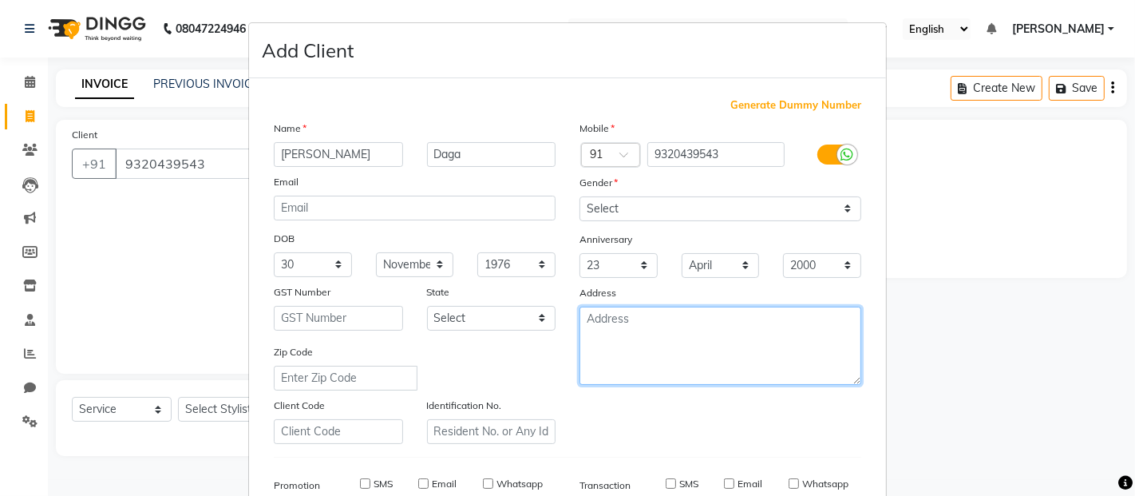
click at [624, 323] on textarea at bounding box center [721, 346] width 282 height 78
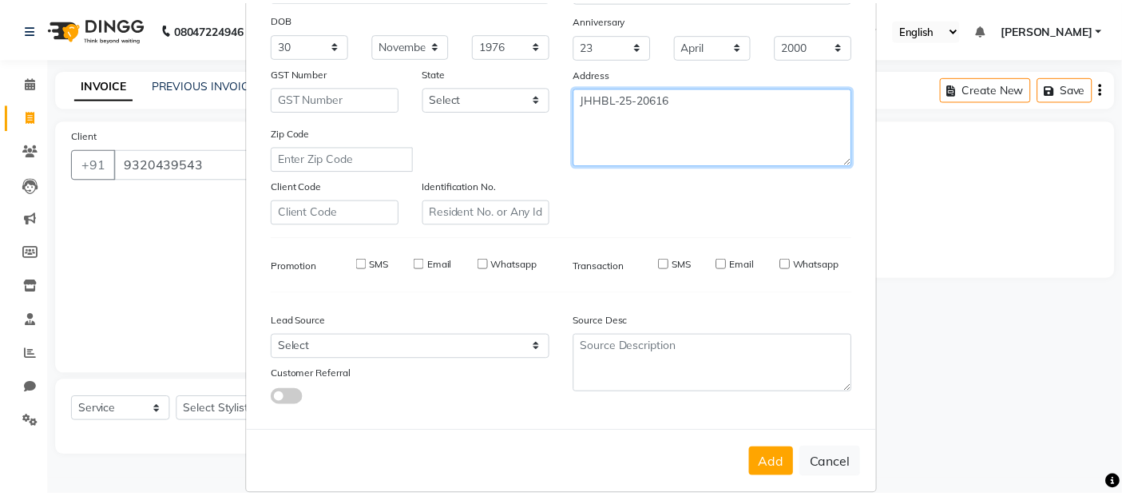
scroll to position [242, 0]
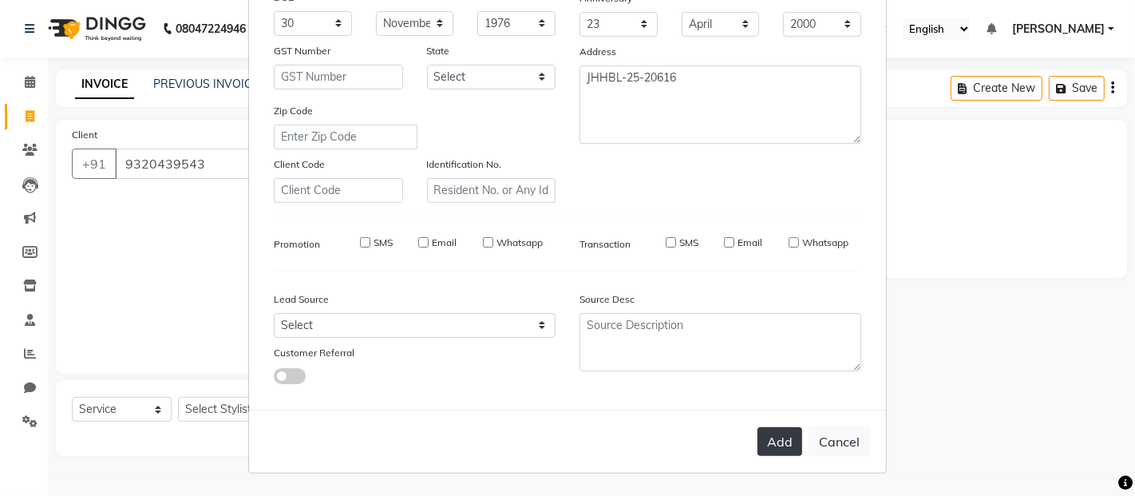
click at [779, 443] on button "Add" at bounding box center [780, 441] width 45 height 29
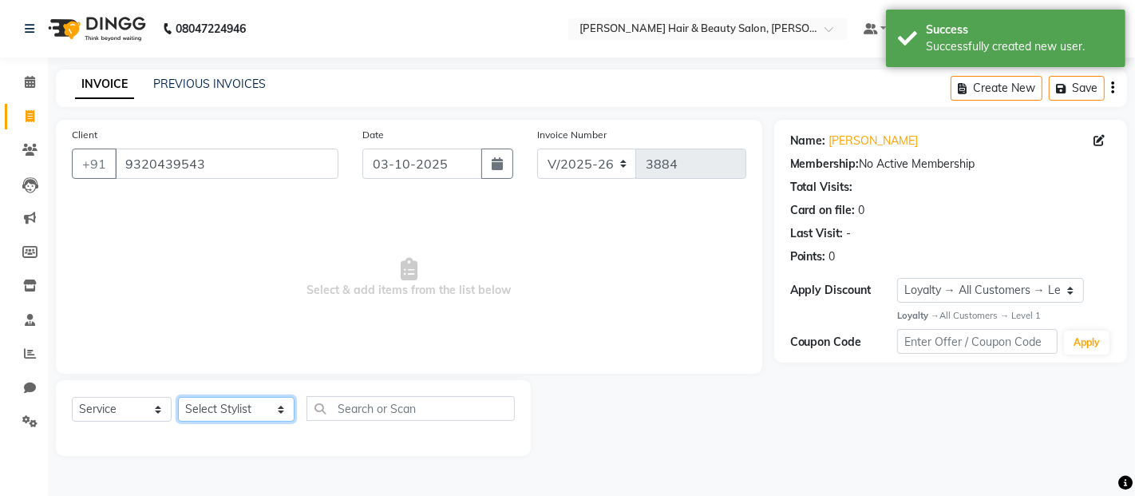
click at [254, 408] on select "Select Stylist [PERSON_NAME] Zibral [PERSON_NAME] [PERSON_NAME] [PERSON_NAME] […" at bounding box center [236, 409] width 117 height 25
click at [178, 398] on select "Select Stylist [PERSON_NAME] Zibral [PERSON_NAME] [PERSON_NAME] [PERSON_NAME] […" at bounding box center [236, 409] width 117 height 25
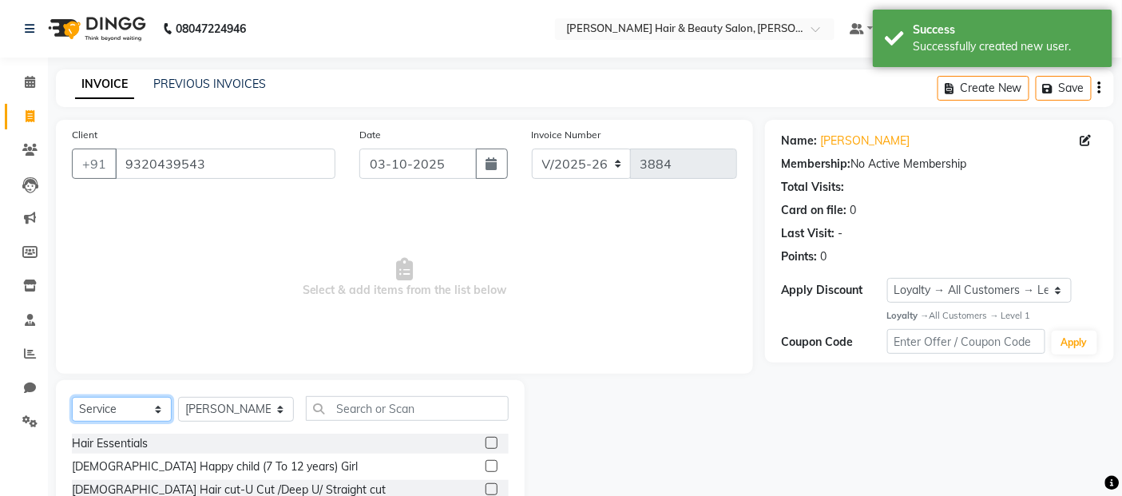
click at [156, 408] on select "Select Service Product Membership Package Voucher Prepaid Gift Card" at bounding box center [122, 409] width 100 height 25
click at [72, 398] on select "Select Service Product Membership Package Voucher Prepaid Gift Card" at bounding box center [122, 409] width 100 height 25
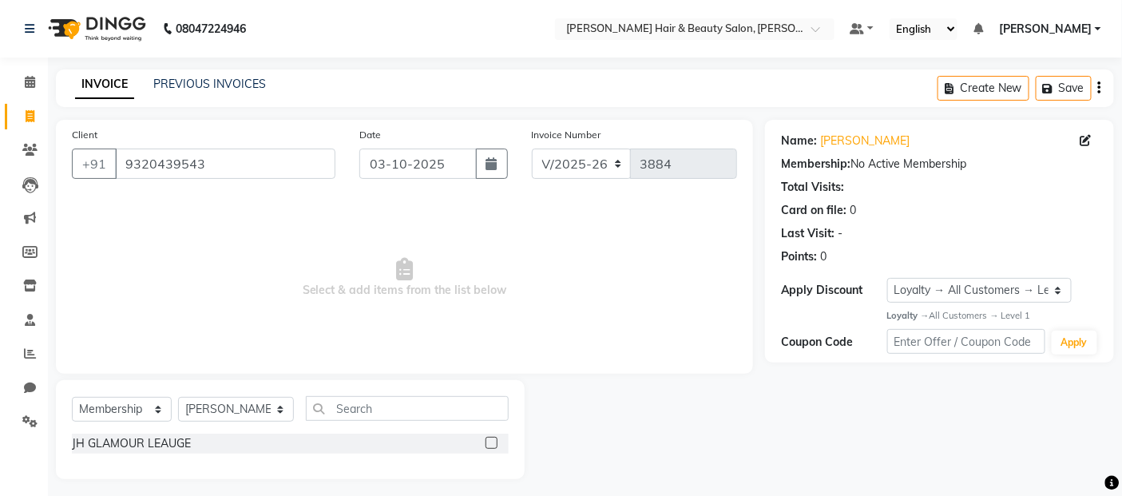
click at [490, 443] on label at bounding box center [491, 443] width 12 height 12
click at [490, 443] on input "checkbox" at bounding box center [490, 443] width 10 height 10
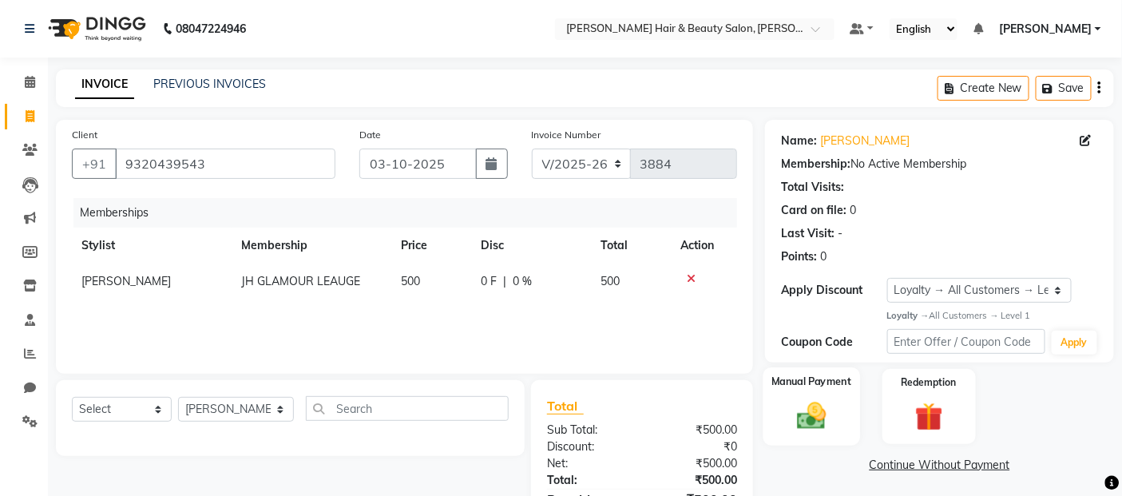
click at [819, 418] on img at bounding box center [812, 415] width 48 height 34
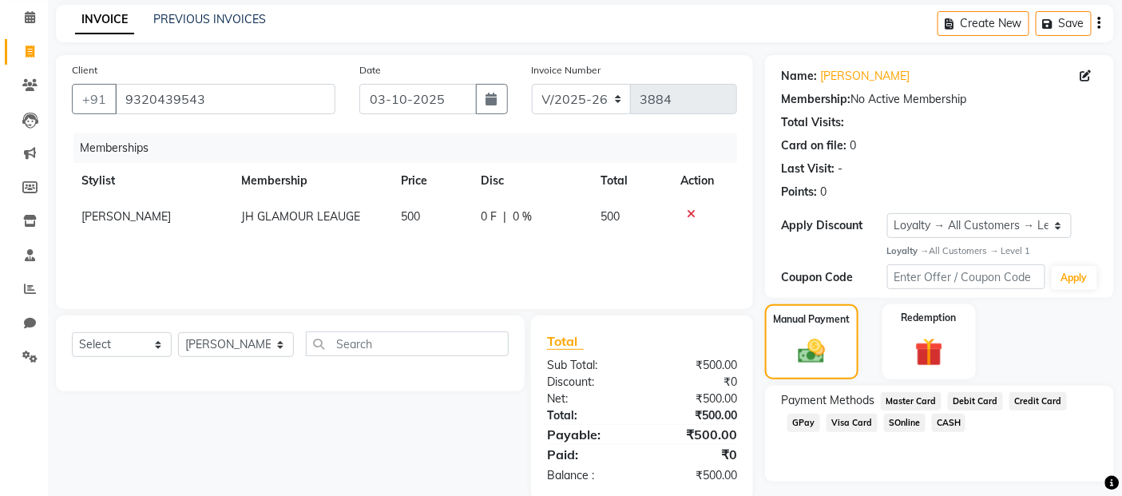
scroll to position [106, 0]
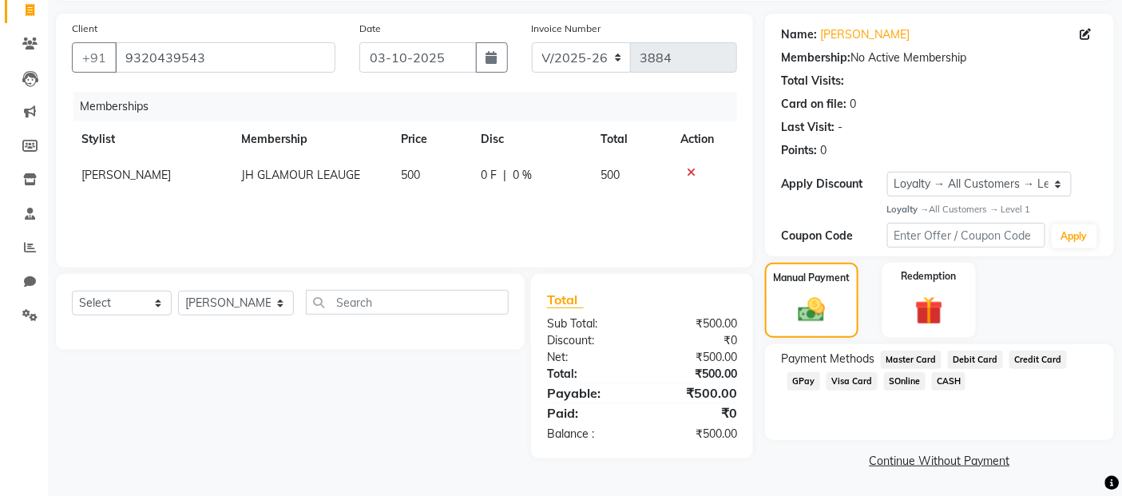
click at [943, 384] on span "CASH" at bounding box center [949, 381] width 34 height 18
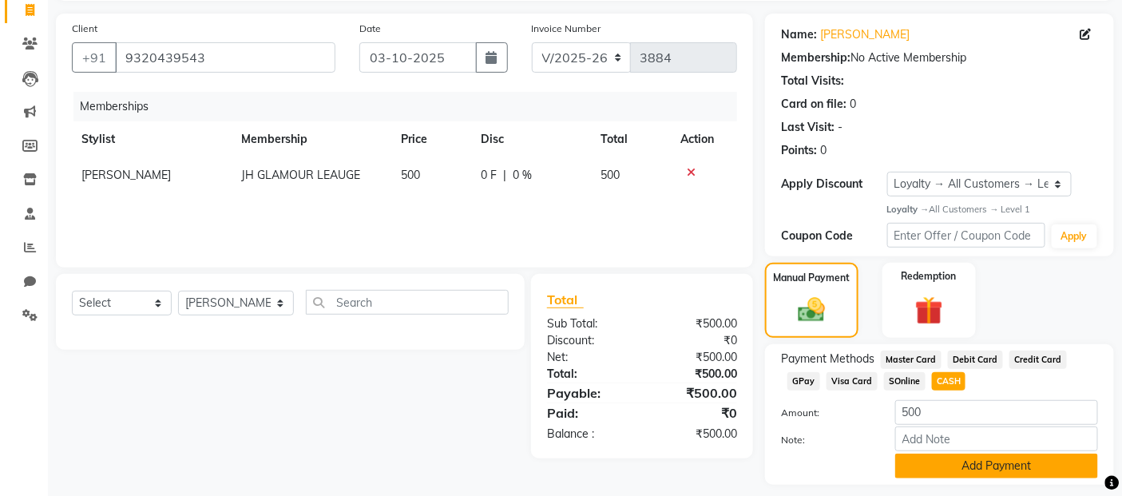
scroll to position [152, 0]
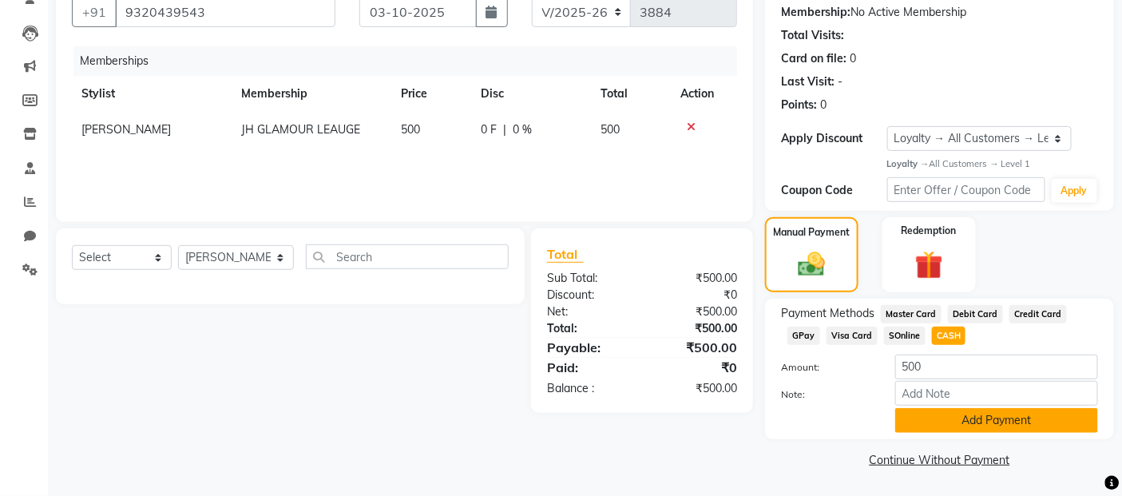
click at [974, 426] on button "Add Payment" at bounding box center [996, 420] width 203 height 25
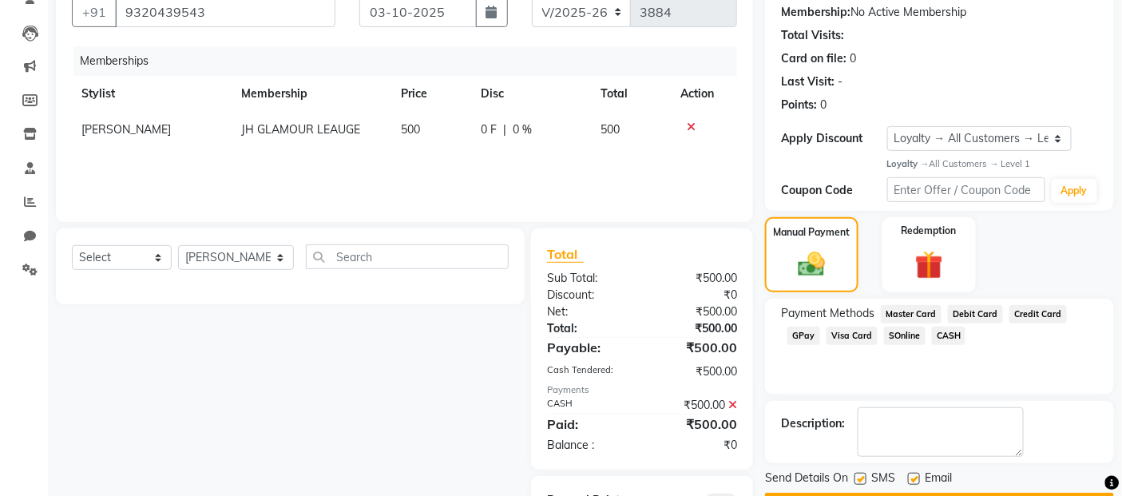
click at [857, 479] on label at bounding box center [860, 479] width 12 height 12
click at [857, 479] on input "checkbox" at bounding box center [859, 479] width 10 height 10
click at [908, 481] on label at bounding box center [914, 479] width 12 height 12
click at [908, 481] on input "checkbox" at bounding box center [913, 479] width 10 height 10
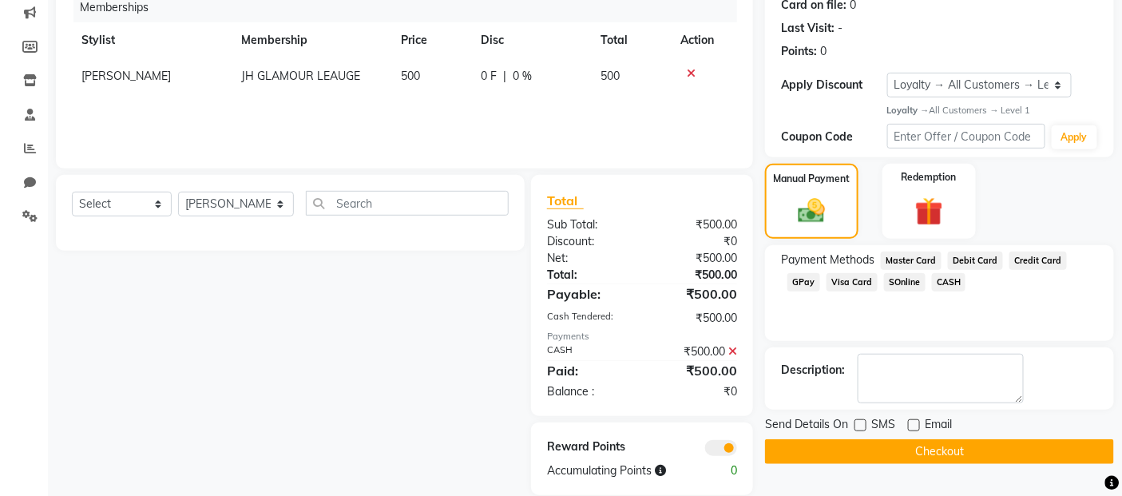
scroll to position [228, 0]
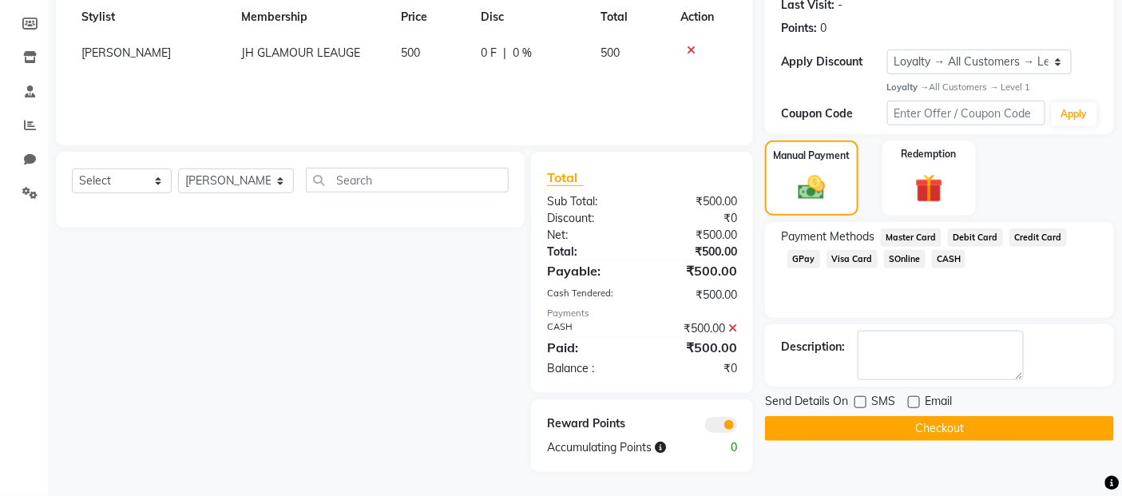
click at [893, 426] on button "Checkout" at bounding box center [939, 428] width 349 height 25
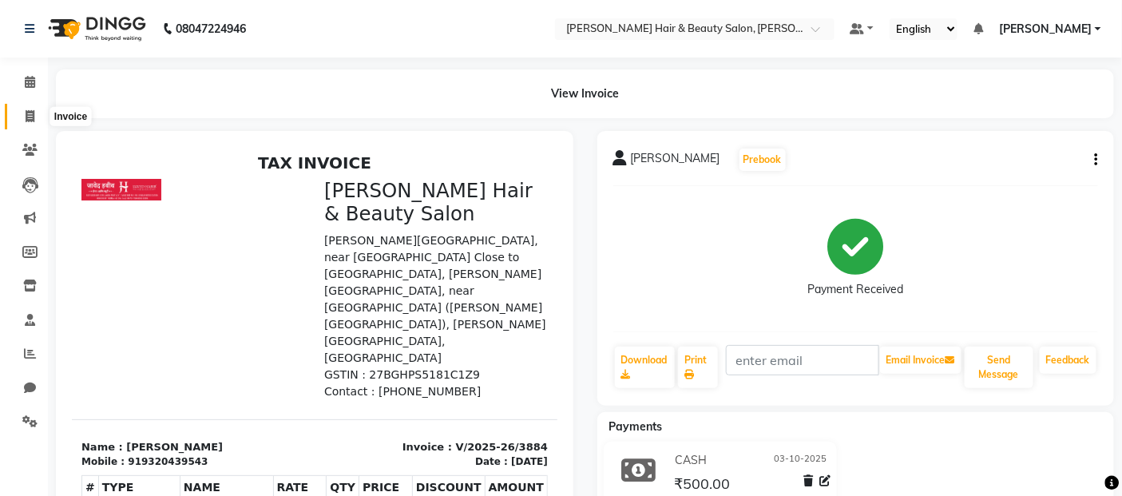
click at [32, 113] on icon at bounding box center [30, 116] width 9 height 12
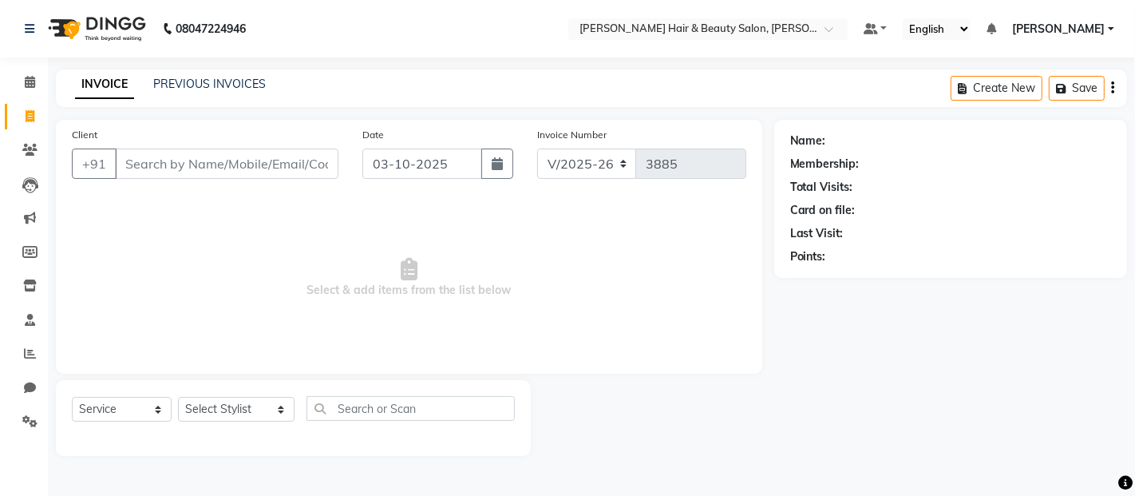
click at [251, 158] on input "Client" at bounding box center [227, 164] width 224 height 30
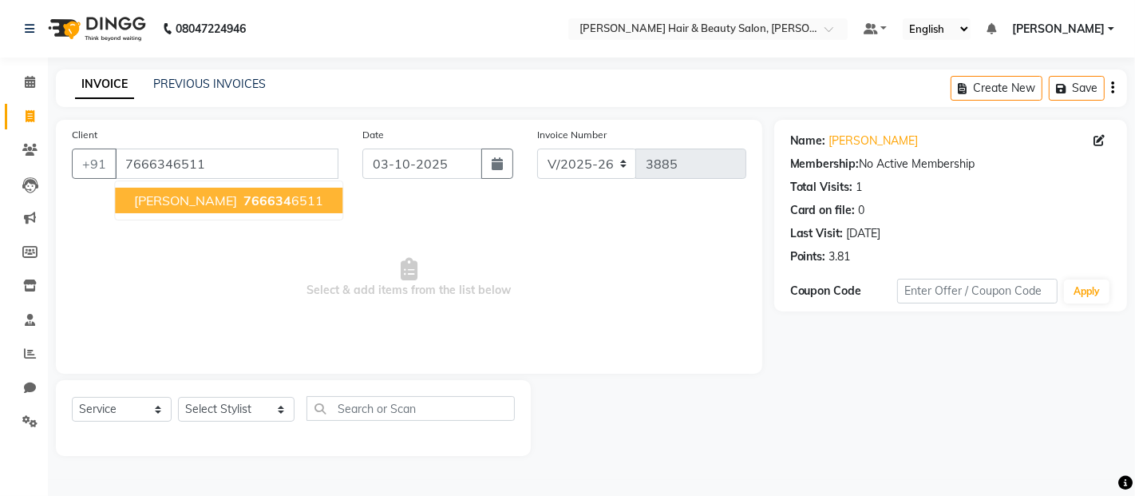
click at [249, 201] on span "766634" at bounding box center [268, 200] width 48 height 16
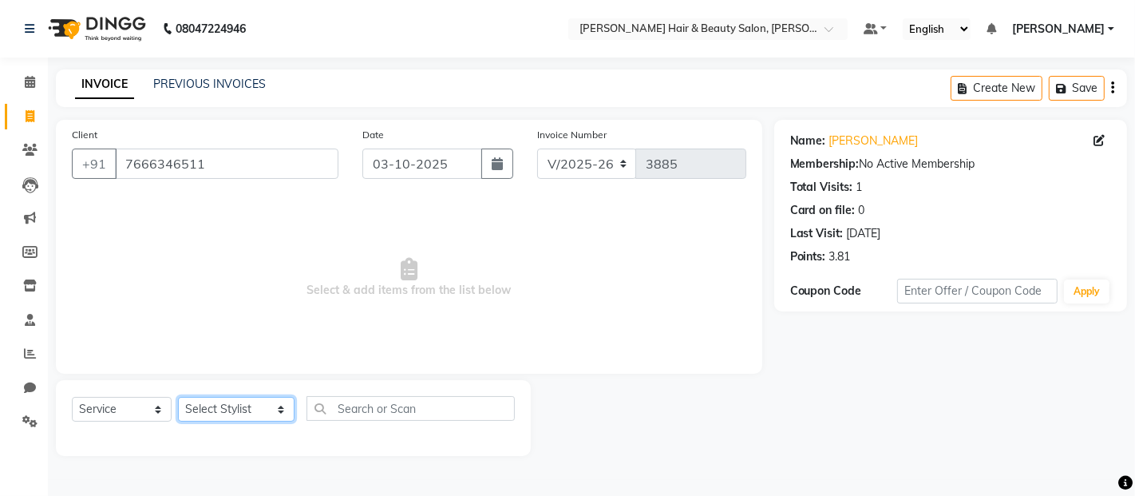
click at [257, 410] on select "Select Stylist [PERSON_NAME] Zibral [PERSON_NAME] [PERSON_NAME] [PERSON_NAME] […" at bounding box center [236, 409] width 117 height 25
click at [178, 398] on select "Select Stylist [PERSON_NAME] Zibral [PERSON_NAME] [PERSON_NAME] [PERSON_NAME] […" at bounding box center [236, 409] width 117 height 25
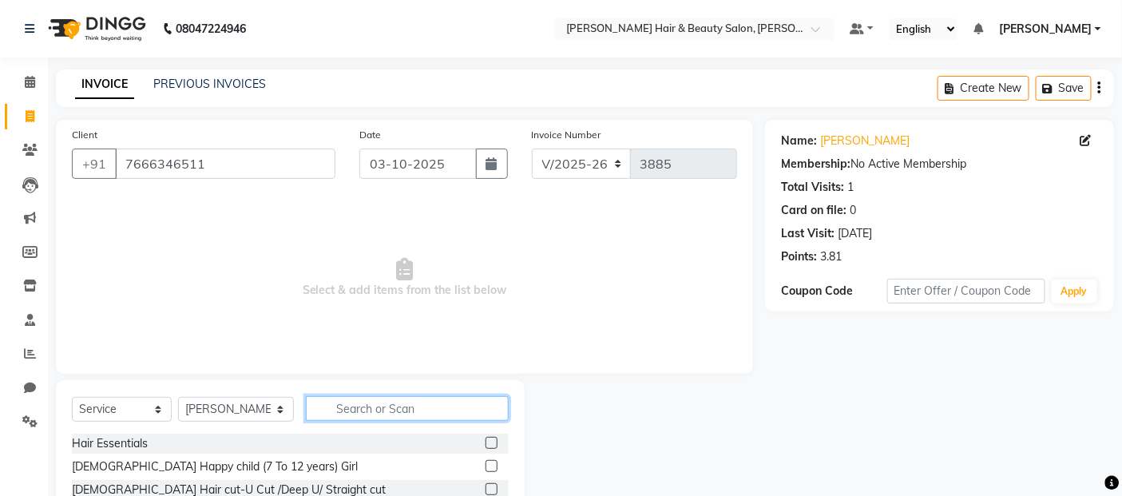
click at [433, 403] on input "text" at bounding box center [408, 408] width 204 height 25
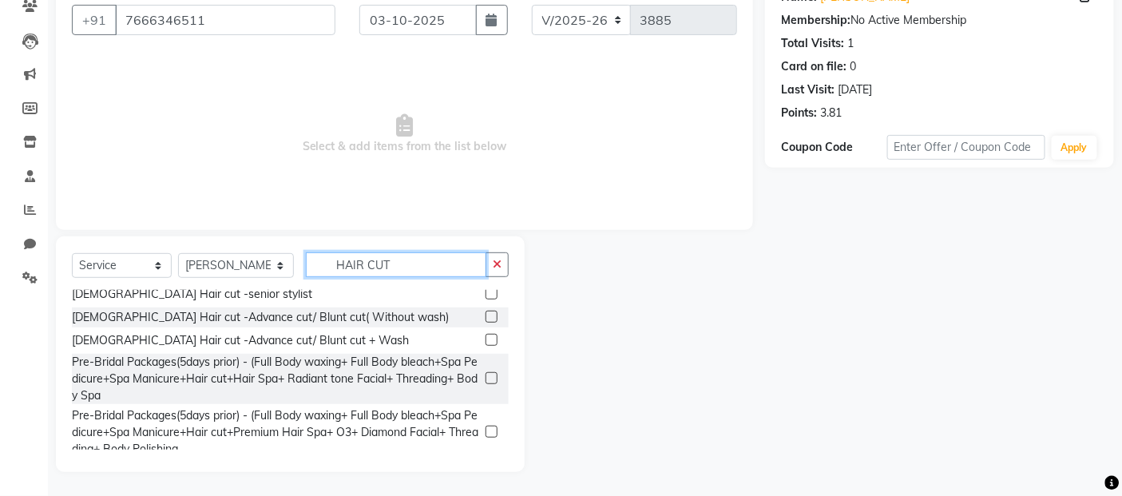
scroll to position [321, 0]
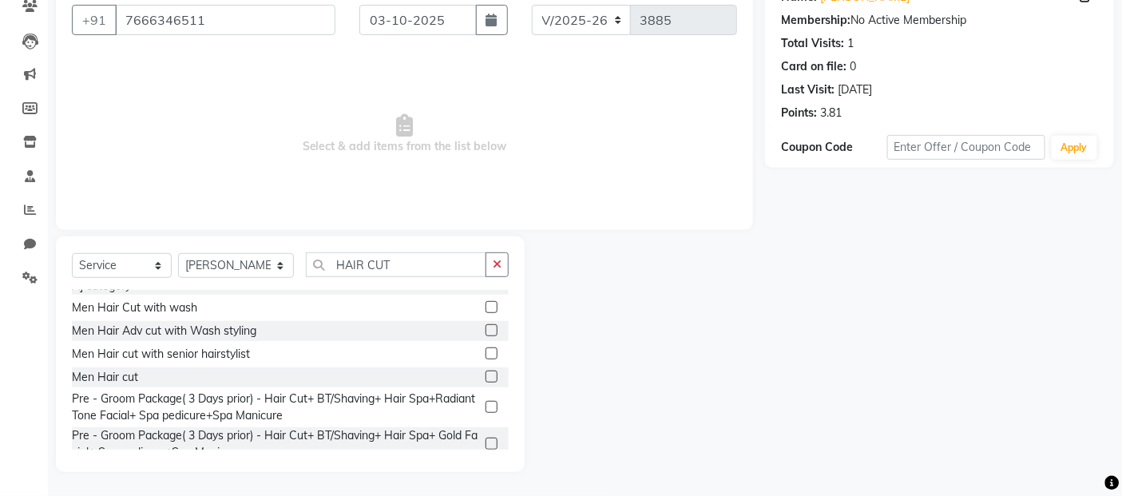
click at [485, 370] on label at bounding box center [491, 376] width 12 height 12
click at [485, 372] on input "checkbox" at bounding box center [490, 377] width 10 height 10
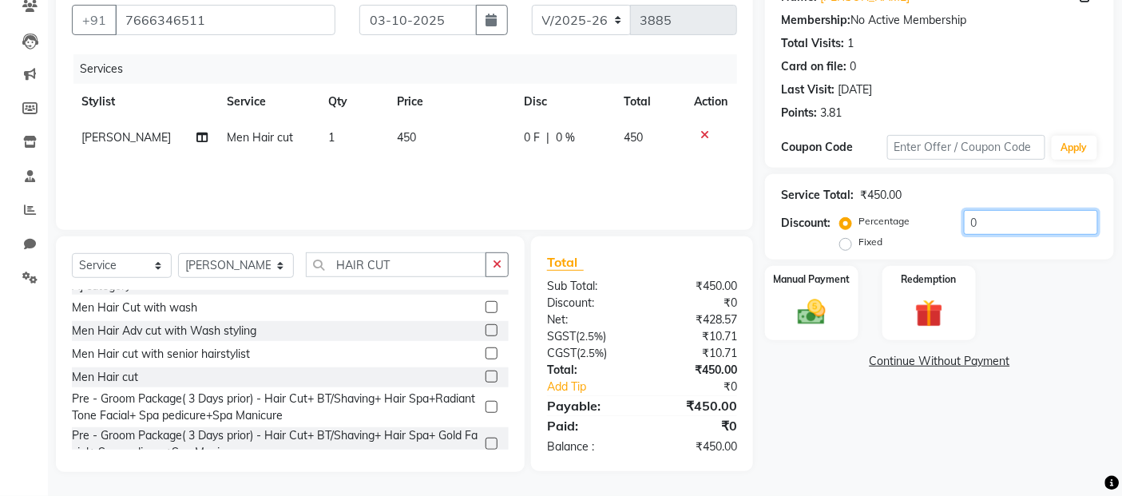
click at [984, 220] on input "0" at bounding box center [1031, 222] width 134 height 25
click at [1004, 289] on div "Manual Payment Redemption" at bounding box center [939, 303] width 373 height 75
click at [817, 315] on img at bounding box center [812, 312] width 48 height 34
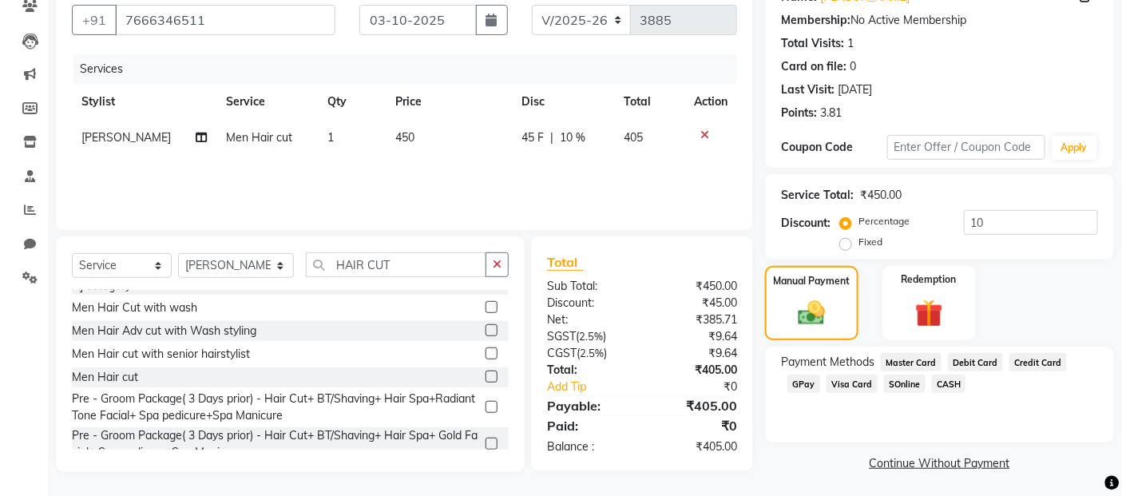
click at [967, 362] on span "Debit Card" at bounding box center [975, 362] width 55 height 18
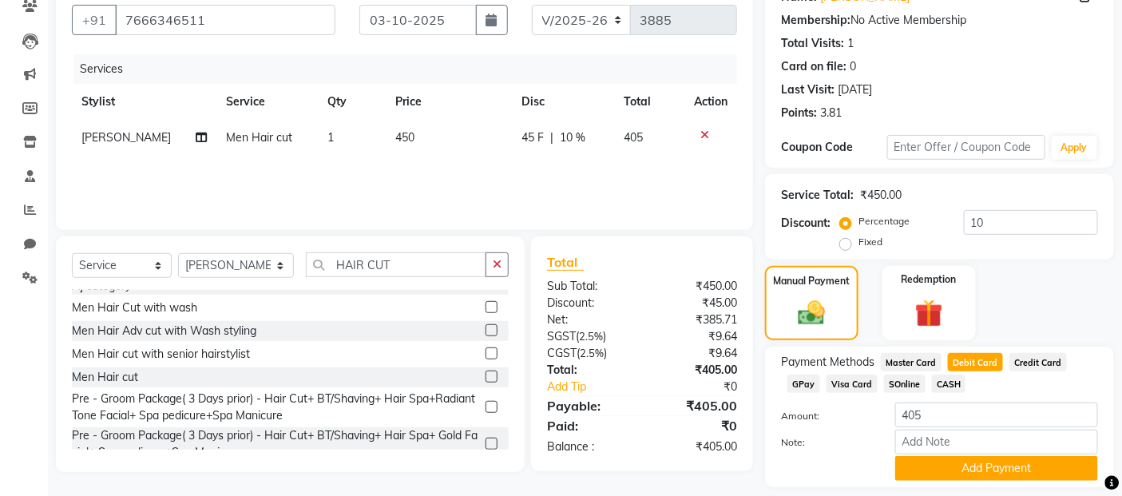
scroll to position [192, 0]
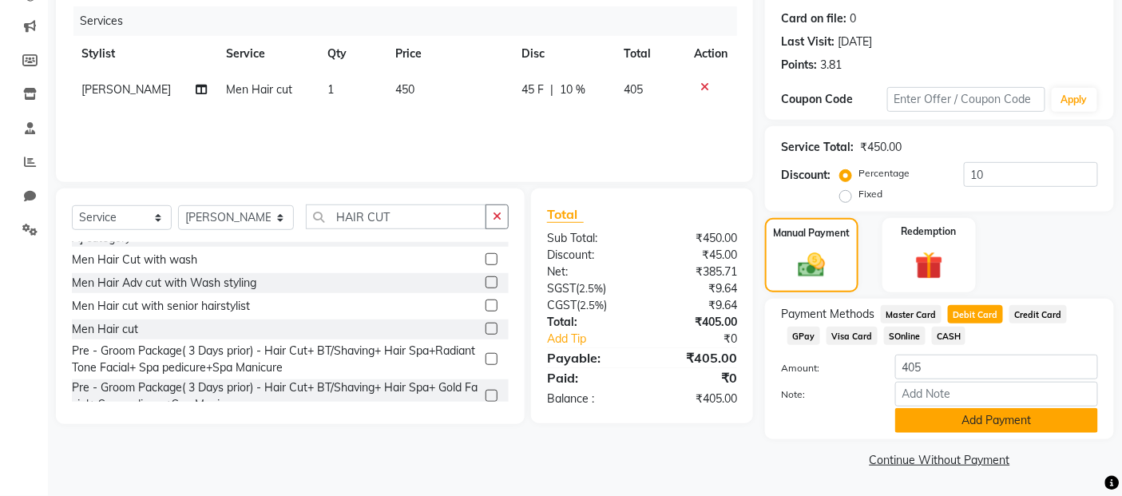
click at [933, 412] on button "Add Payment" at bounding box center [996, 420] width 203 height 25
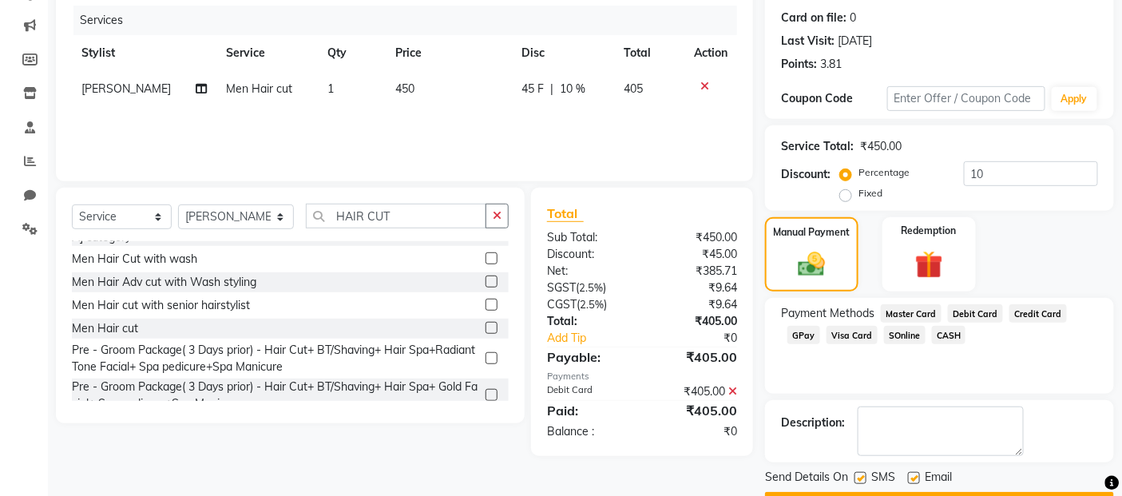
scroll to position [237, 0]
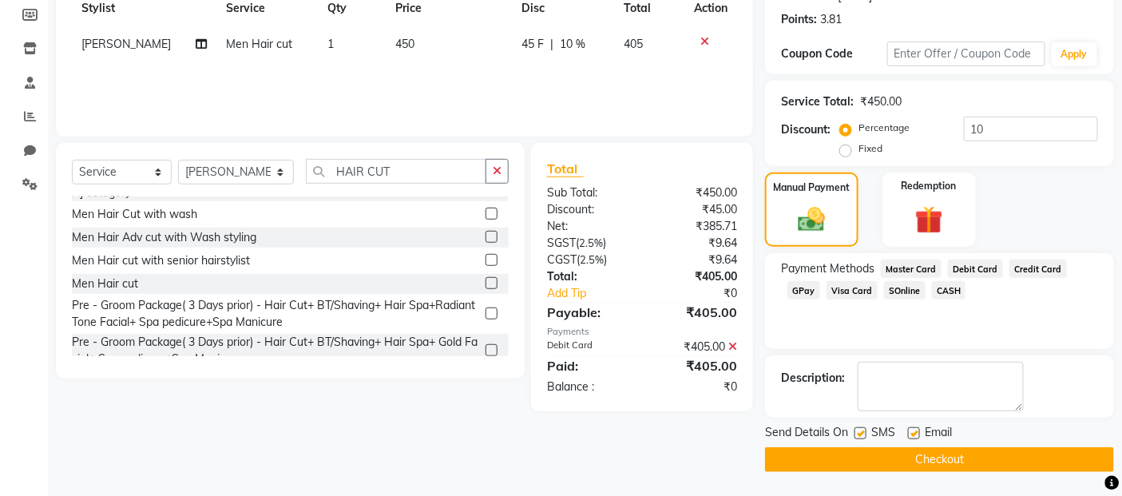
click at [862, 433] on label at bounding box center [860, 433] width 12 height 12
click at [862, 433] on input "checkbox" at bounding box center [859, 434] width 10 height 10
click at [916, 439] on label at bounding box center [914, 433] width 12 height 12
click at [916, 439] on input "checkbox" at bounding box center [913, 434] width 10 height 10
click at [918, 469] on button "Checkout" at bounding box center [939, 459] width 349 height 25
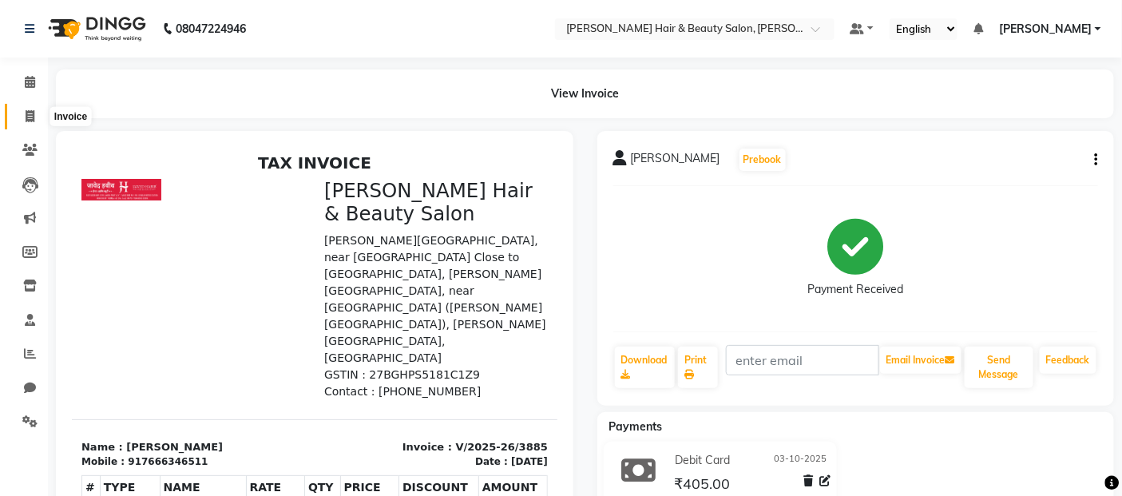
click at [33, 117] on icon at bounding box center [30, 116] width 9 height 12
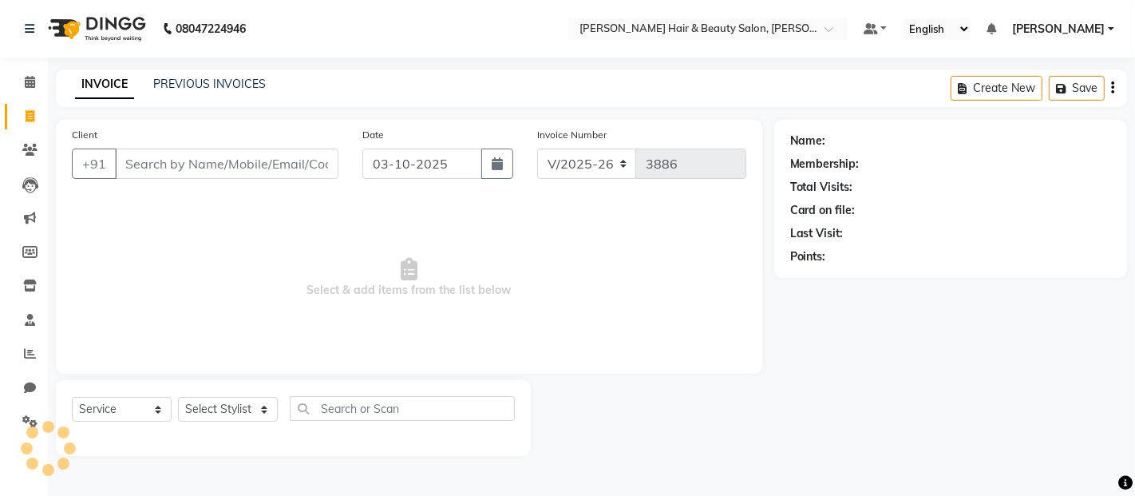
click at [204, 168] on input "Client" at bounding box center [227, 164] width 224 height 30
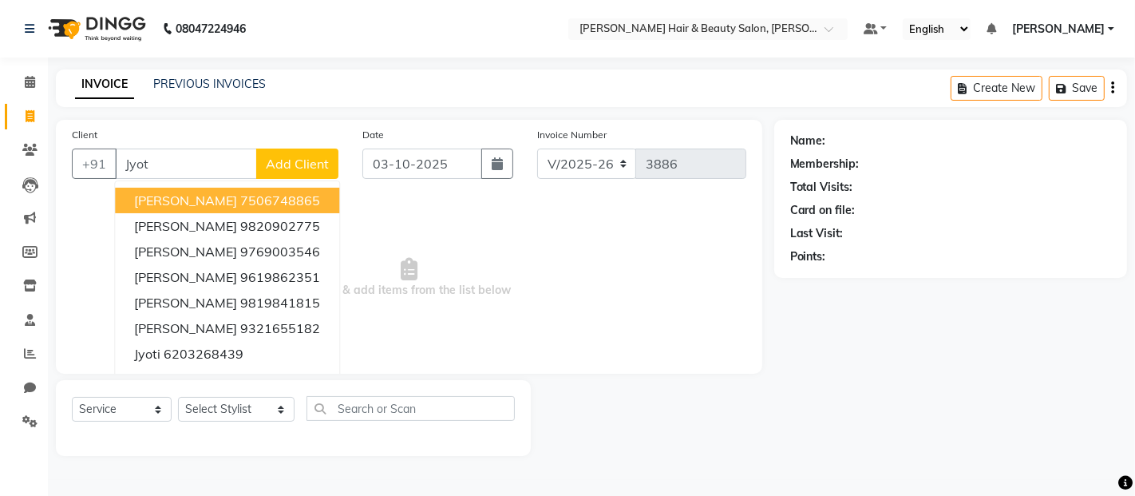
click at [240, 201] on ngb-highlight "7506748865" at bounding box center [280, 200] width 80 height 16
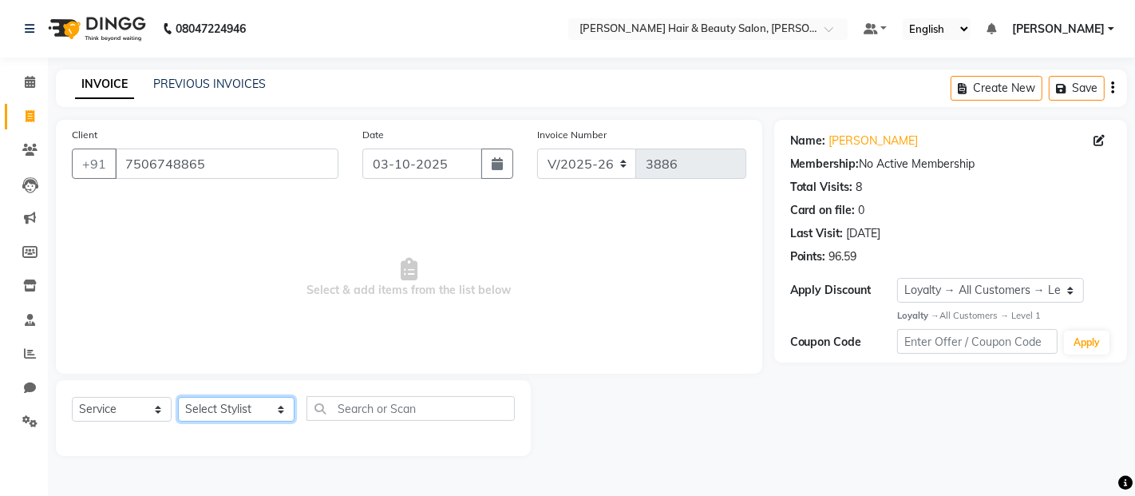
click at [267, 410] on select "Select Stylist [PERSON_NAME] Zibral [PERSON_NAME] [PERSON_NAME] [PERSON_NAME] […" at bounding box center [236, 409] width 117 height 25
click at [178, 398] on select "Select Stylist [PERSON_NAME] Zibral [PERSON_NAME] [PERSON_NAME] [PERSON_NAME] […" at bounding box center [236, 409] width 117 height 25
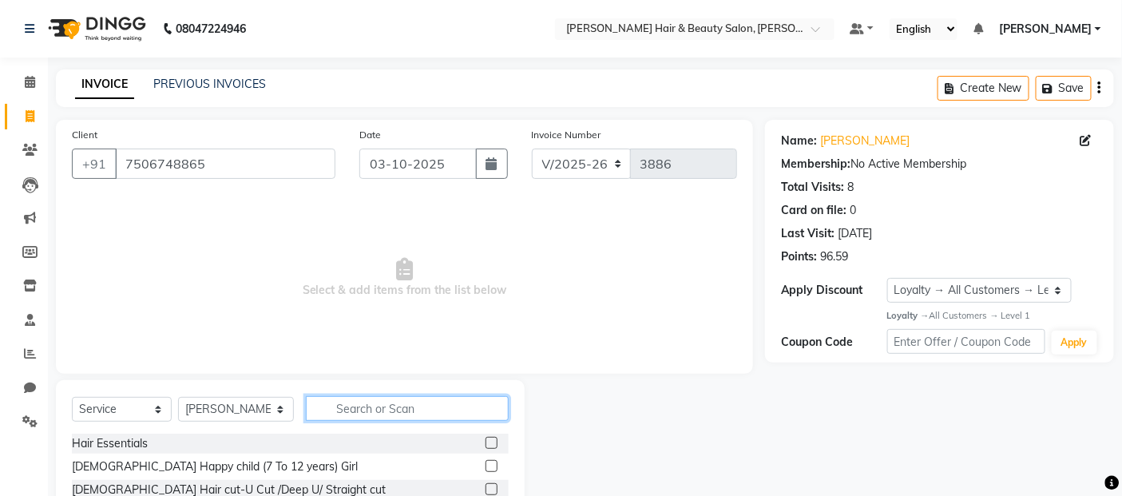
click at [352, 404] on input "text" at bounding box center [408, 408] width 204 height 25
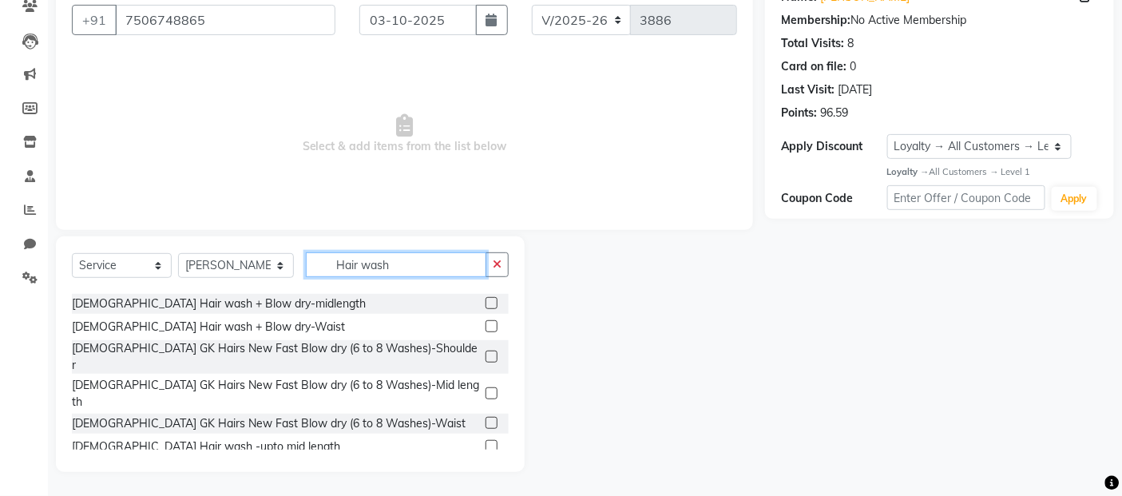
scroll to position [177, 0]
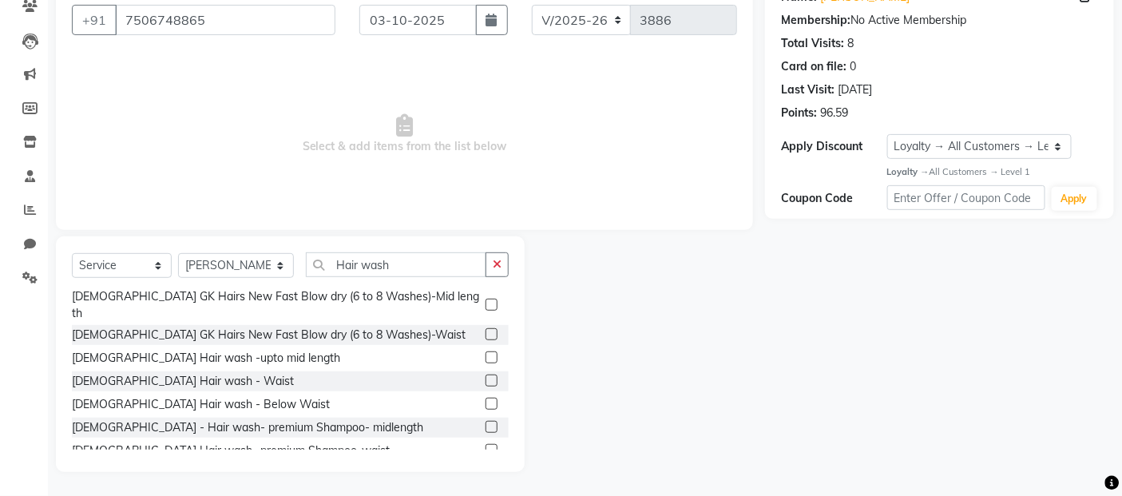
click at [485, 421] on label at bounding box center [491, 427] width 12 height 12
click at [485, 422] on input "checkbox" at bounding box center [490, 427] width 10 height 10
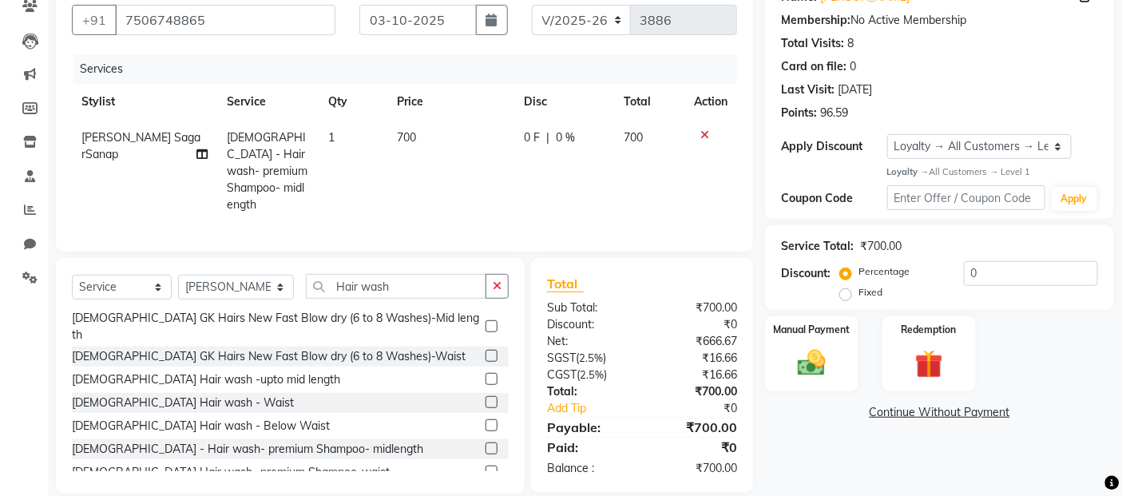
click at [434, 138] on td "700" at bounding box center [450, 171] width 127 height 103
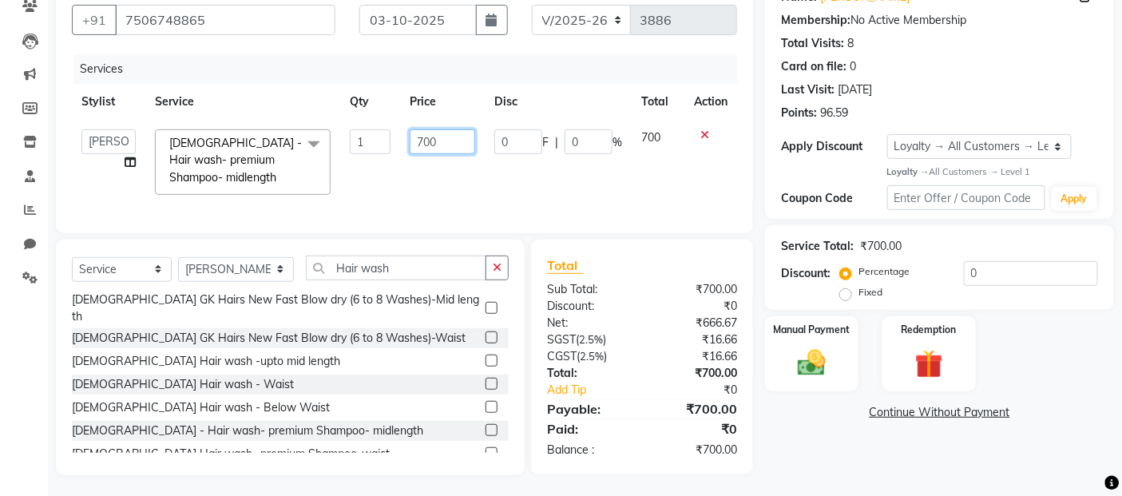
click at [423, 141] on input "700" at bounding box center [442, 141] width 65 height 25
click at [612, 206] on div "Services Stylist Service Qty Price Disc Total Action [PERSON_NAME] Zibral [PERS…" at bounding box center [404, 135] width 665 height 163
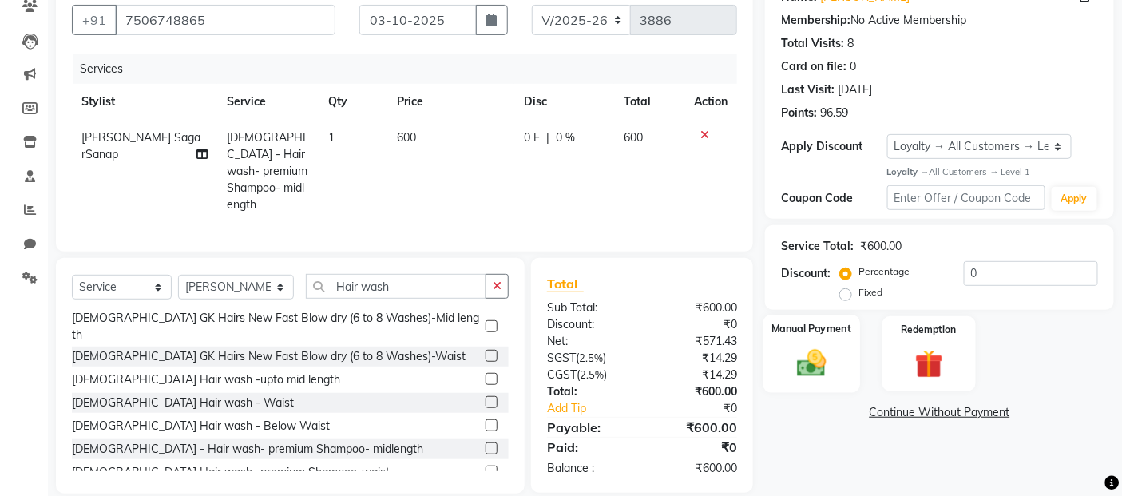
click at [814, 363] on img at bounding box center [812, 364] width 48 height 34
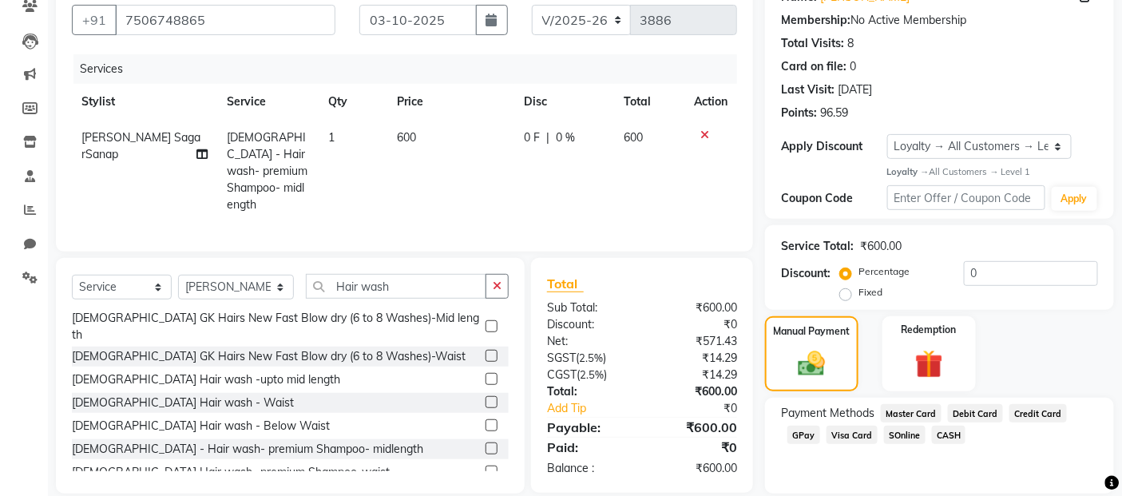
click at [945, 435] on span "CASH" at bounding box center [949, 435] width 34 height 18
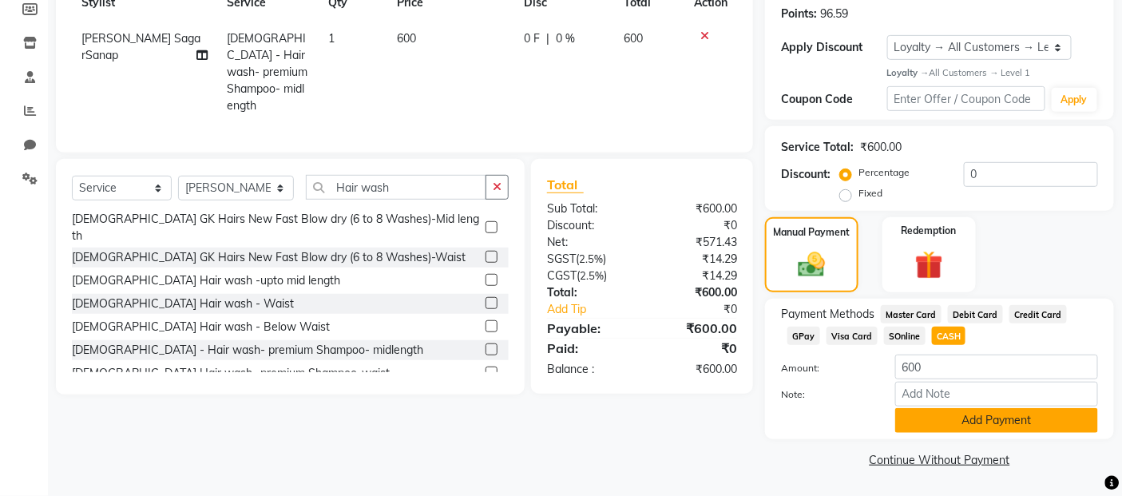
click at [937, 417] on button "Add Payment" at bounding box center [996, 420] width 203 height 25
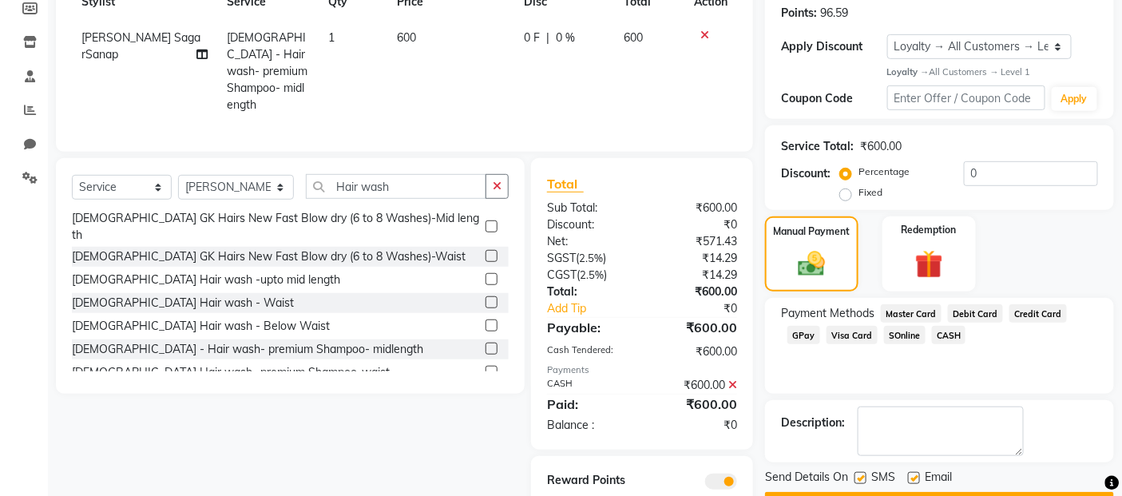
click at [861, 479] on label at bounding box center [860, 478] width 12 height 12
click at [861, 479] on input "checkbox" at bounding box center [859, 478] width 10 height 10
click at [916, 477] on label at bounding box center [914, 478] width 12 height 12
click at [916, 477] on input "checkbox" at bounding box center [913, 478] width 10 height 10
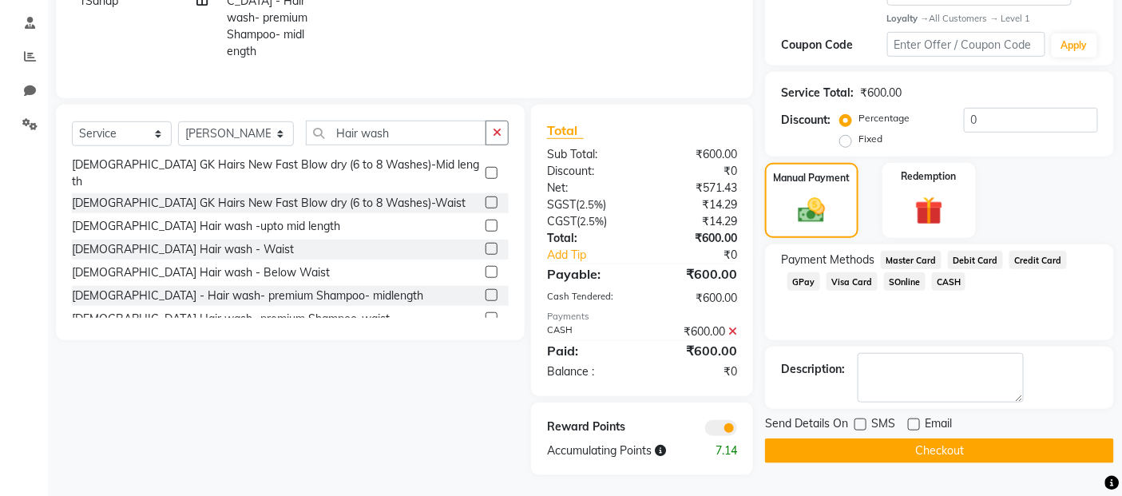
click at [899, 449] on button "Checkout" at bounding box center [939, 450] width 349 height 25
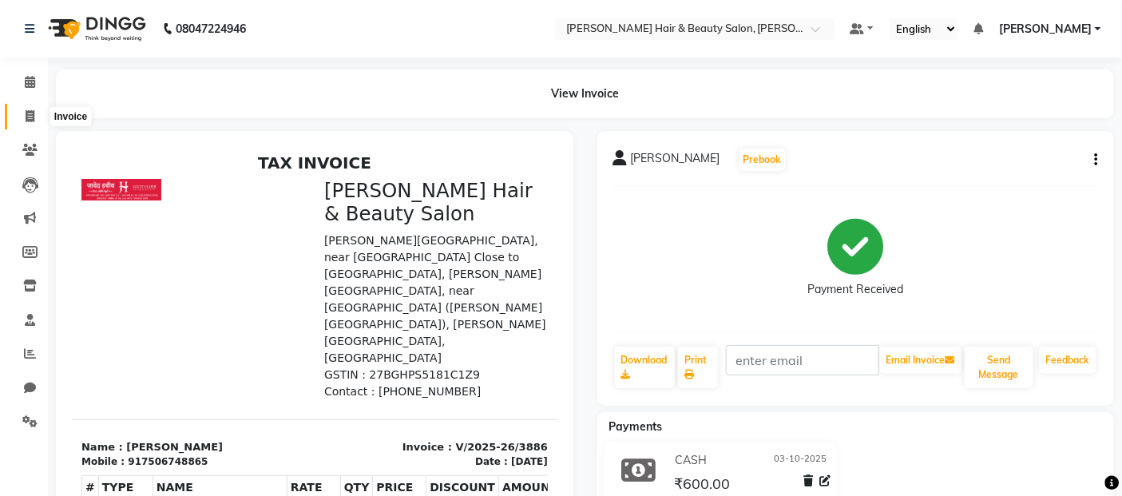
click at [30, 115] on icon at bounding box center [30, 116] width 9 height 12
